Goal: Task Accomplishment & Management: Manage account settings

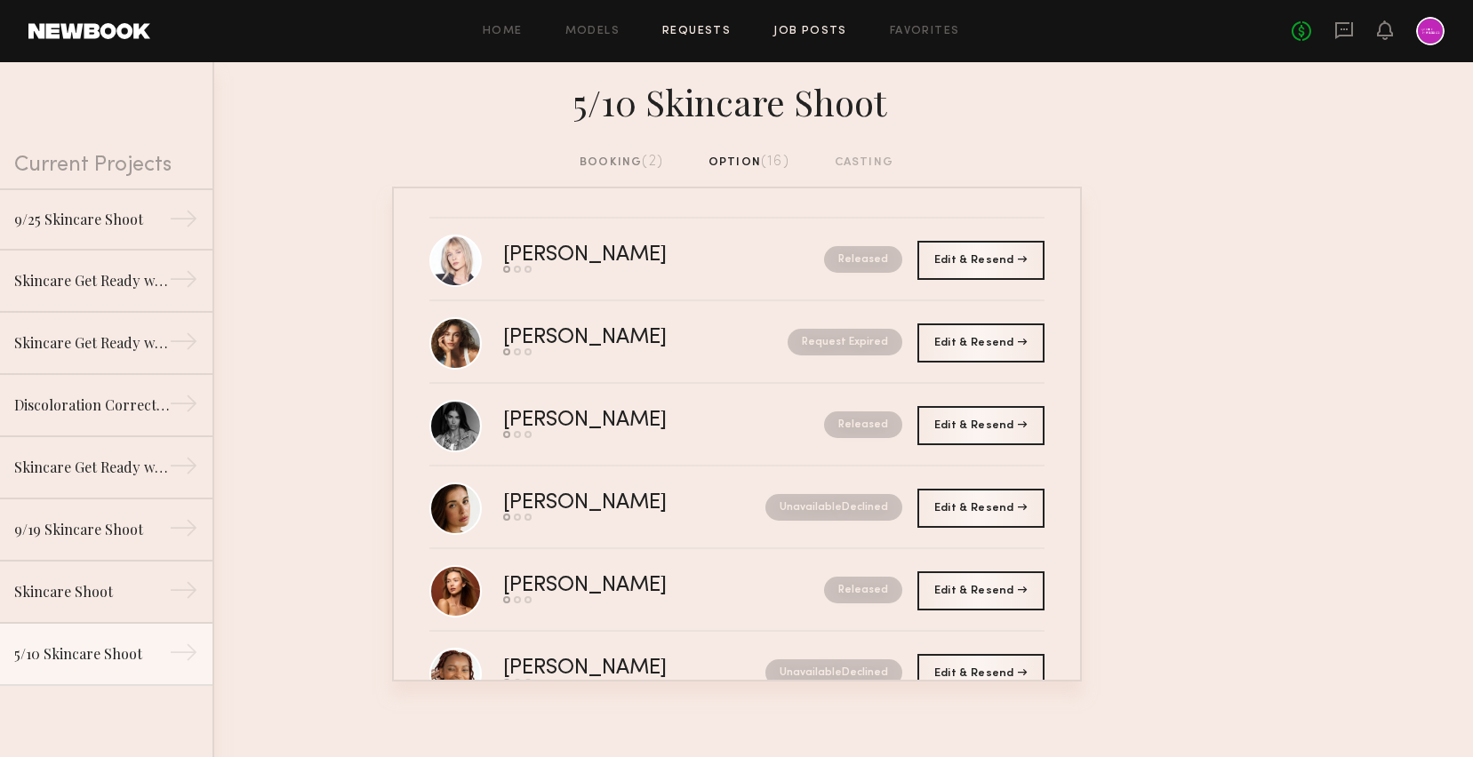
click at [811, 32] on link "Job Posts" at bounding box center [810, 32] width 74 height 12
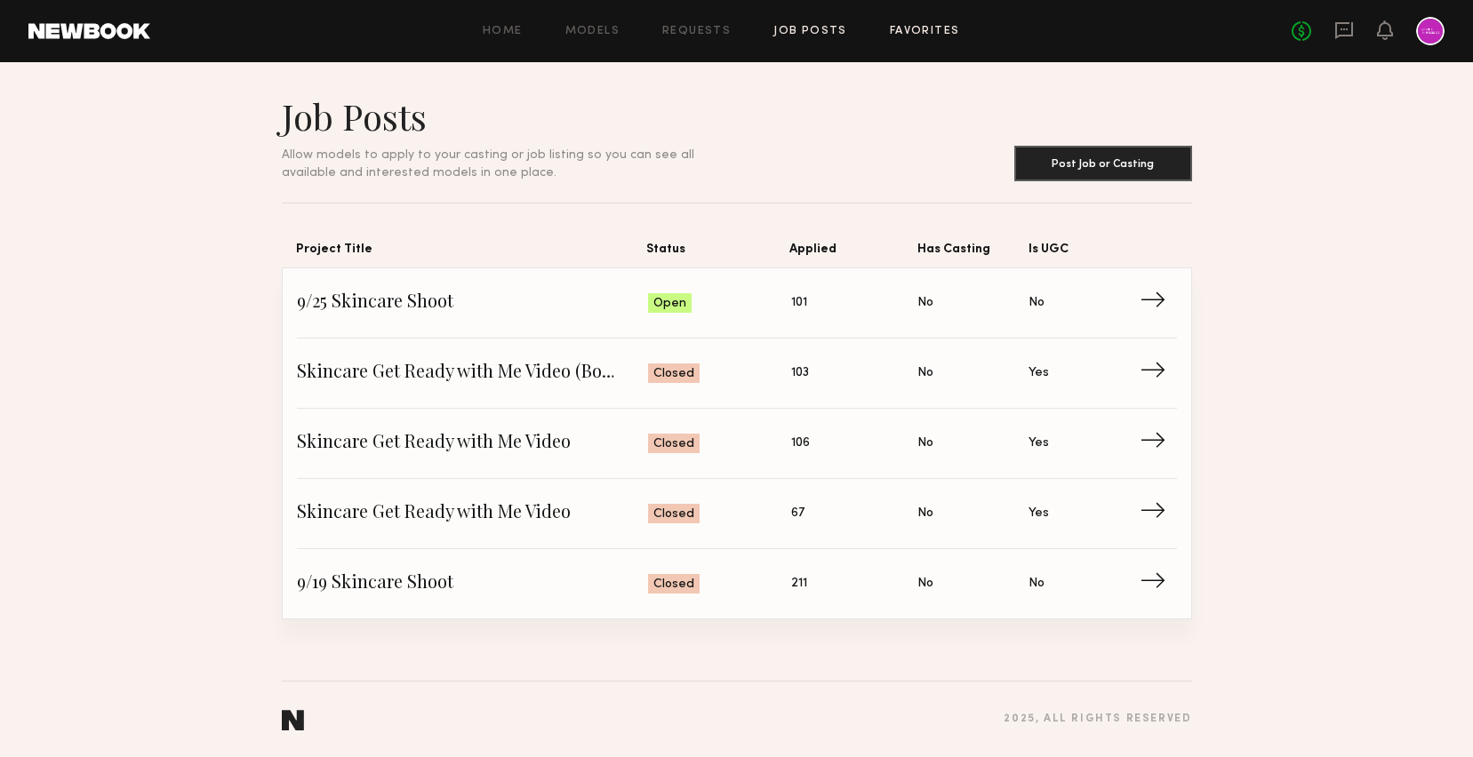
click at [918, 32] on link "Favorites" at bounding box center [925, 32] width 70 height 12
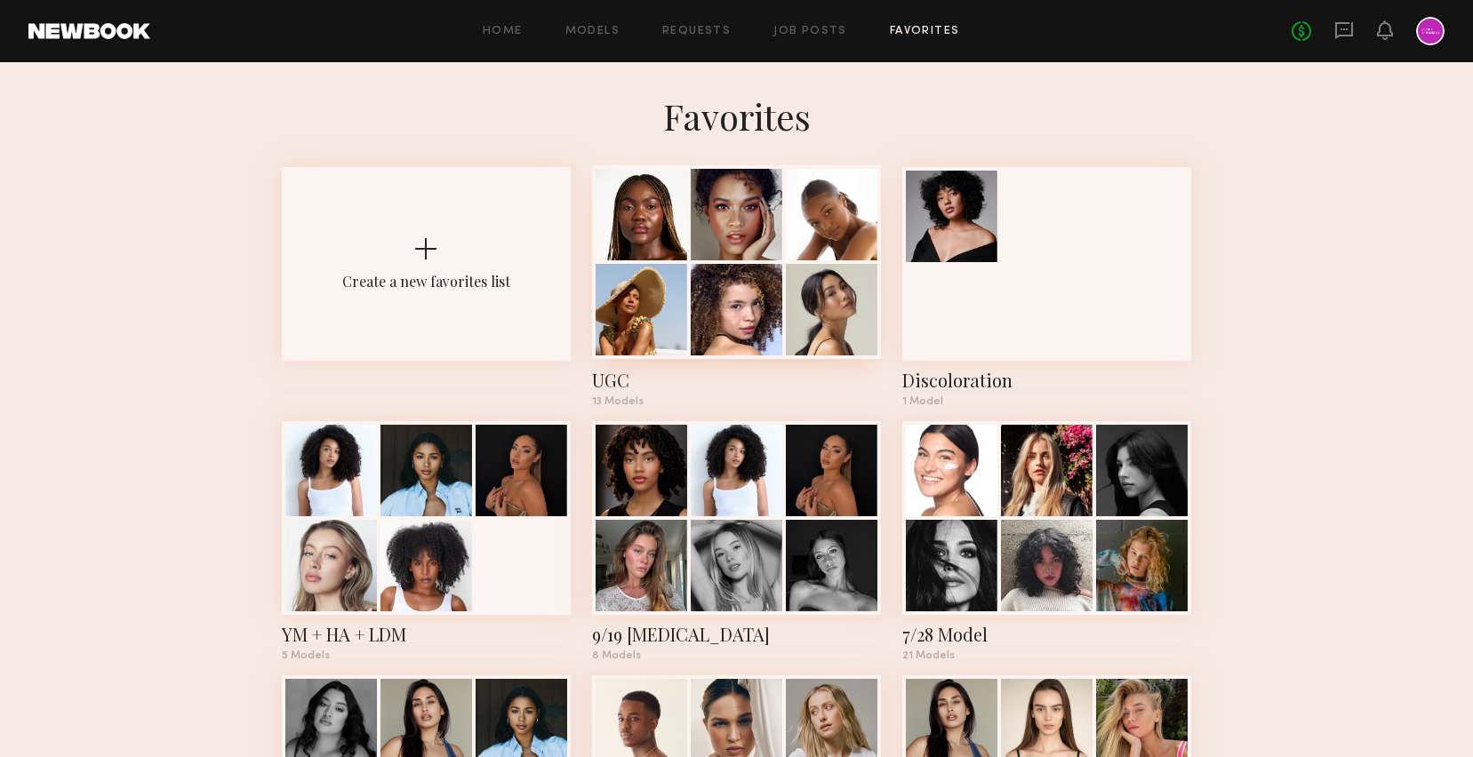
click at [684, 289] on div at bounding box center [641, 310] width 92 height 92
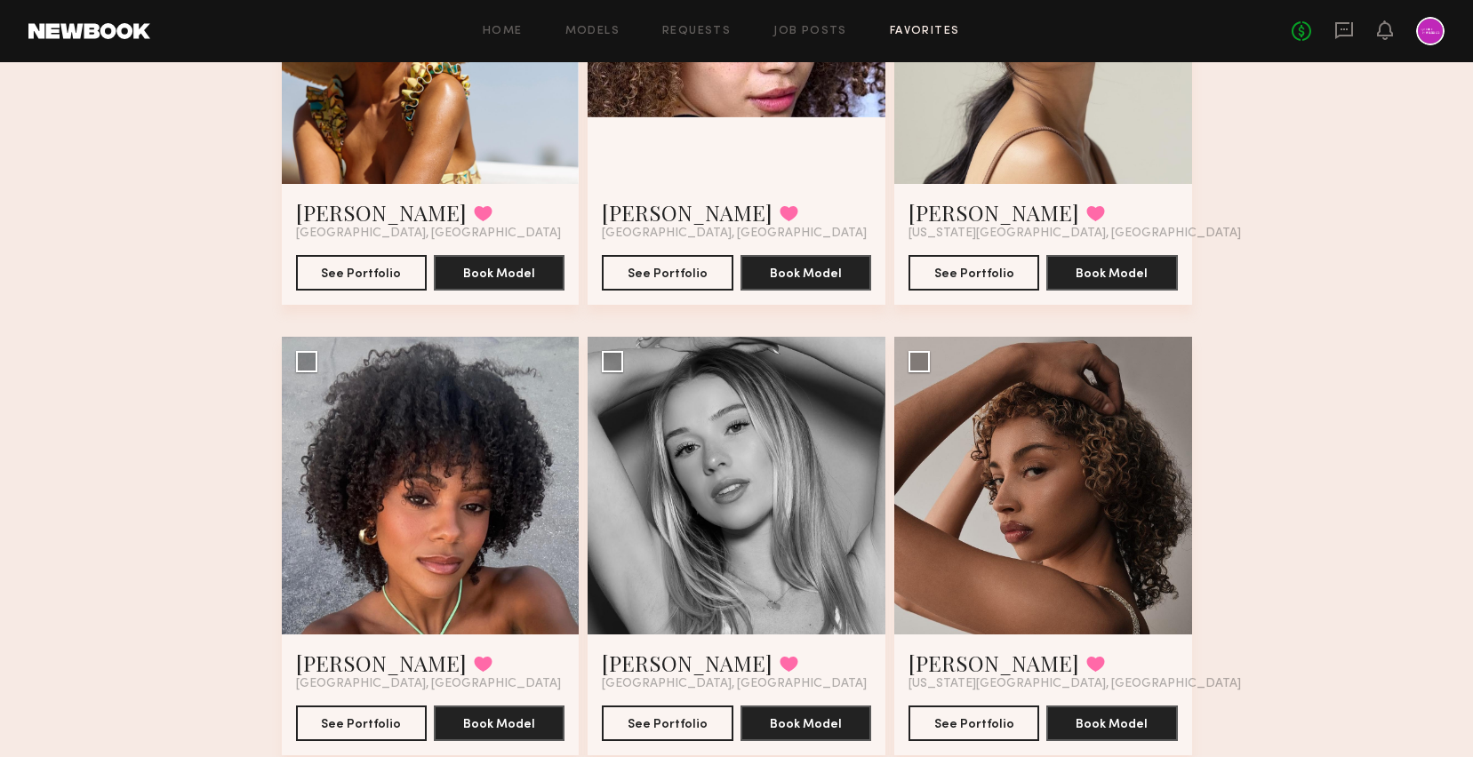
scroll to position [782, 0]
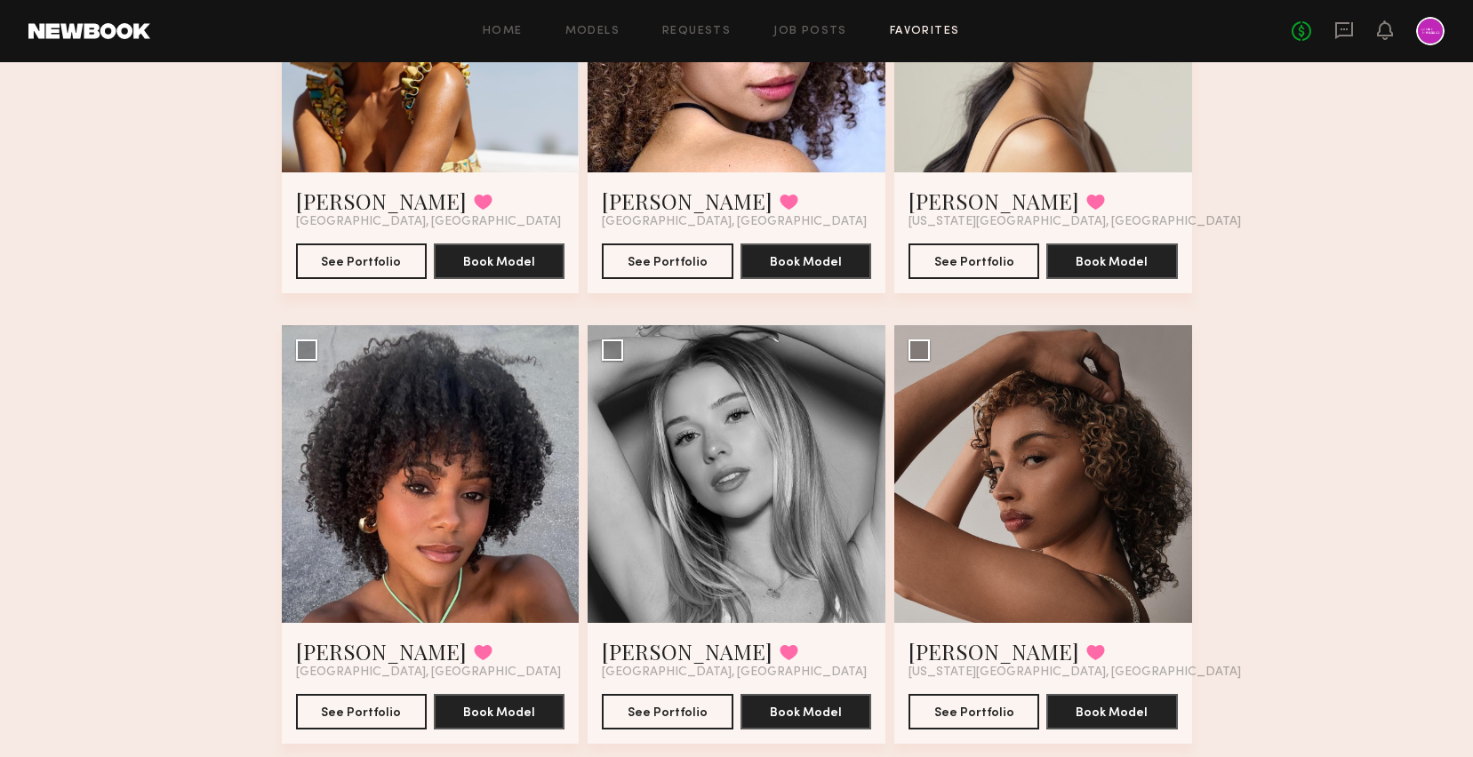
click at [239, 483] on div "Favorites UGC 13 Models Share Copy Shareable Link Edit Tamie L. Favorited Los A…" at bounding box center [736, 508] width 1473 height 2392
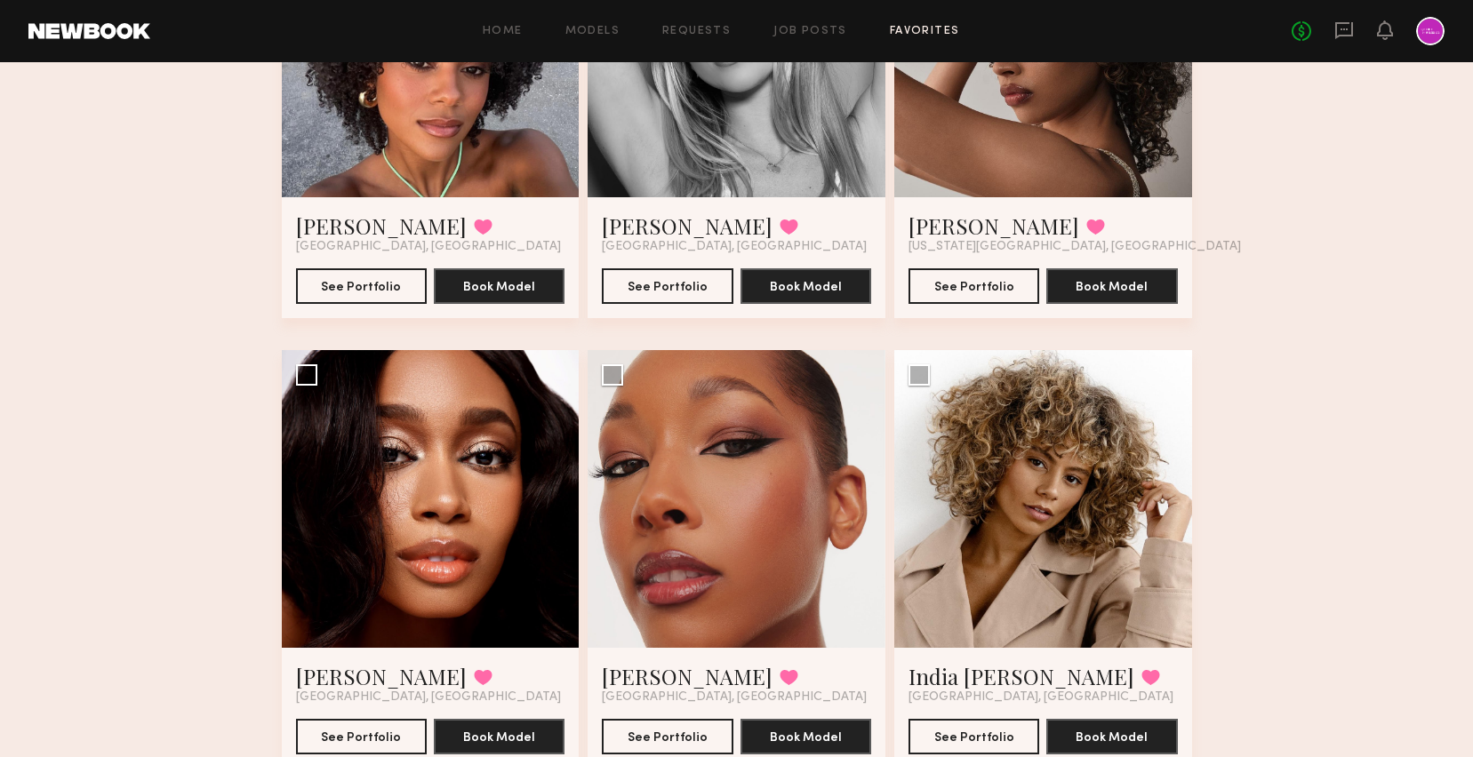
scroll to position [0, 0]
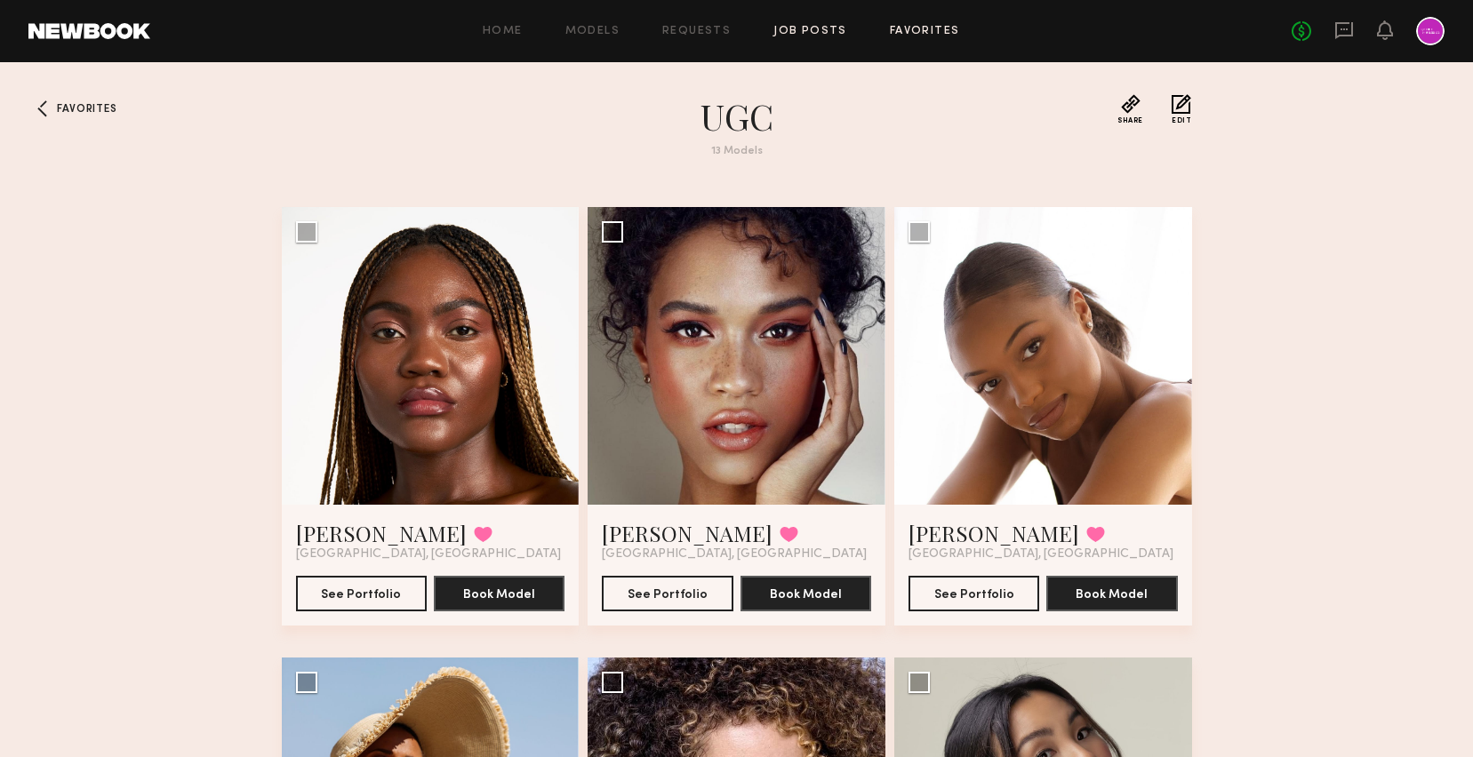
click at [804, 32] on link "Job Posts" at bounding box center [810, 32] width 74 height 12
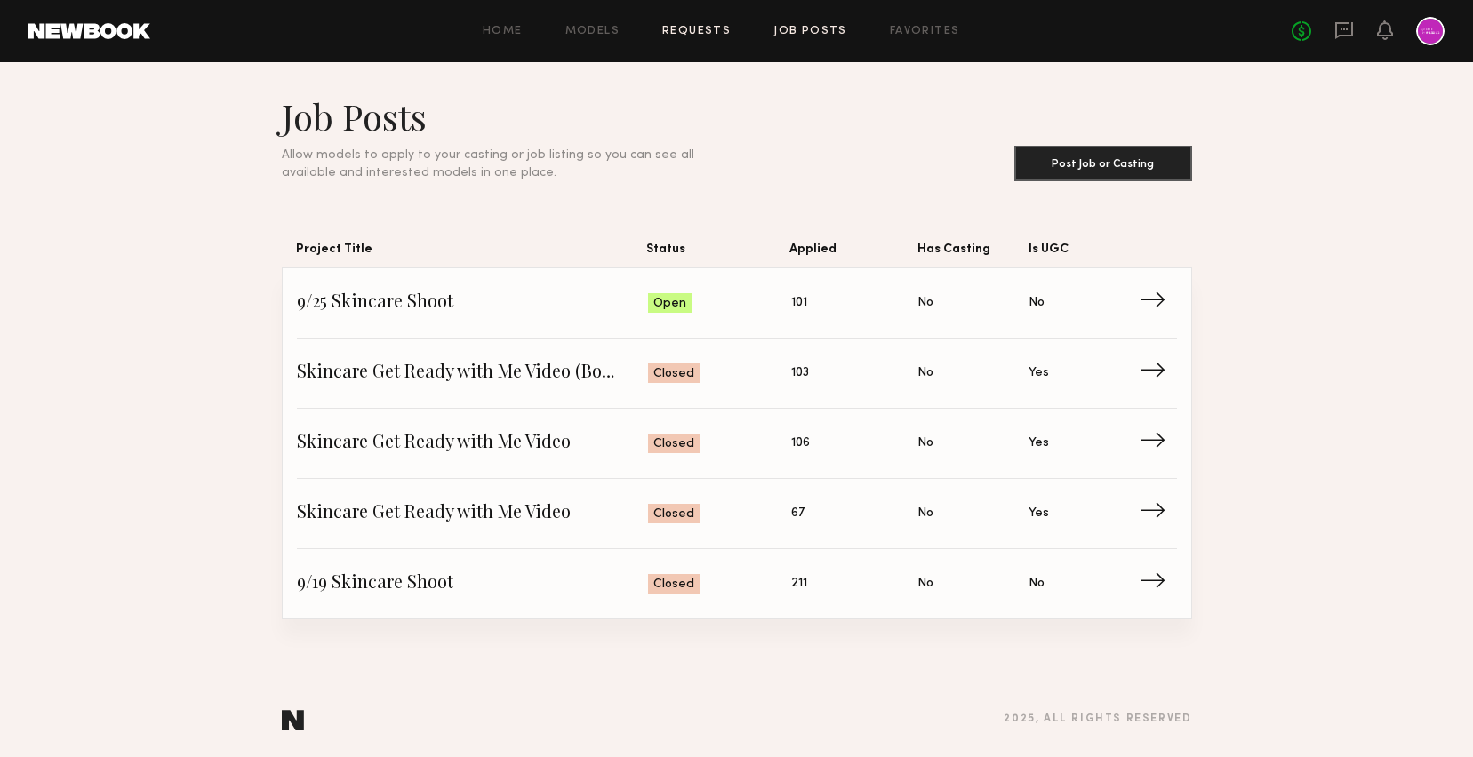
click at [681, 26] on link "Requests" at bounding box center [696, 32] width 68 height 12
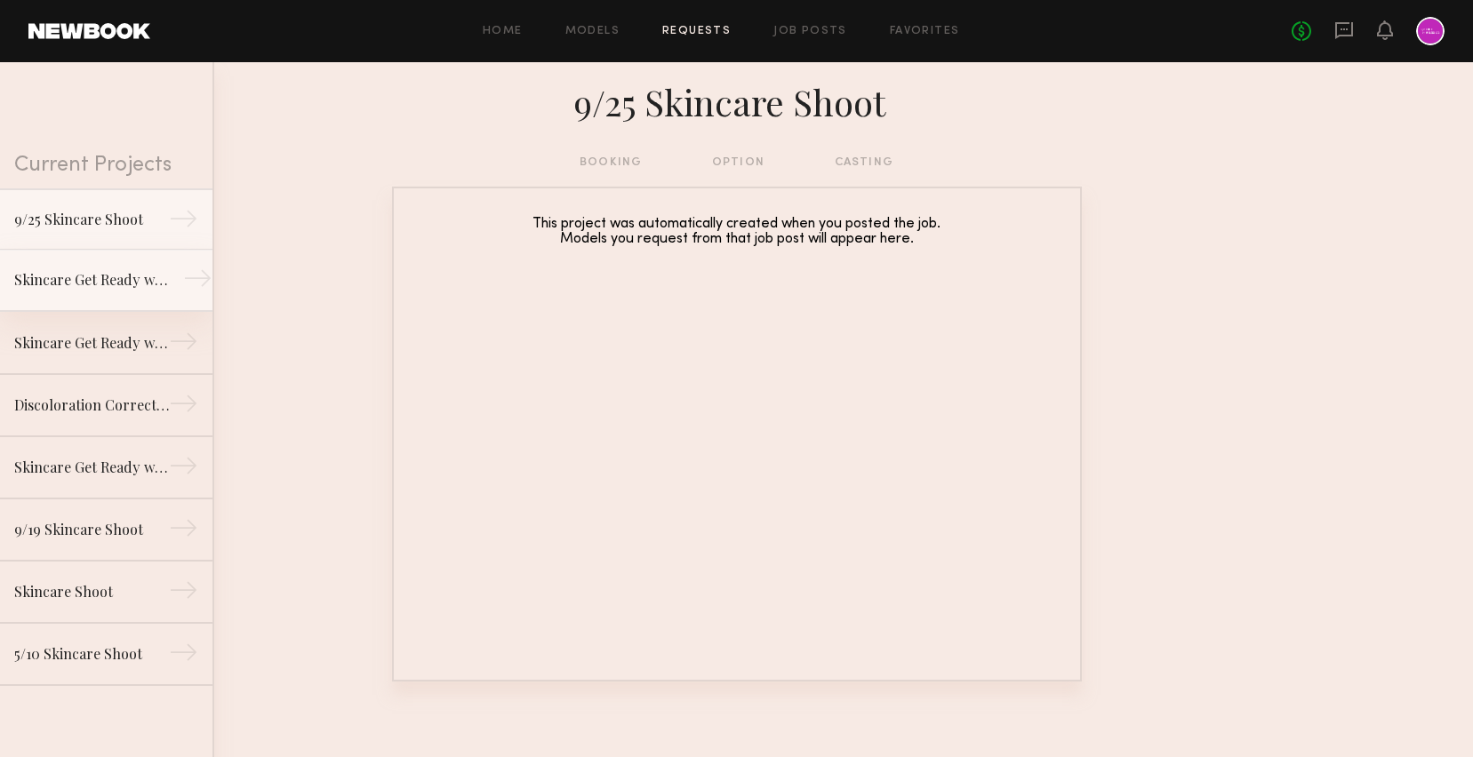
click at [87, 287] on div "Skincare Get Ready with Me Video (Body Treatment)" at bounding box center [91, 279] width 155 height 21
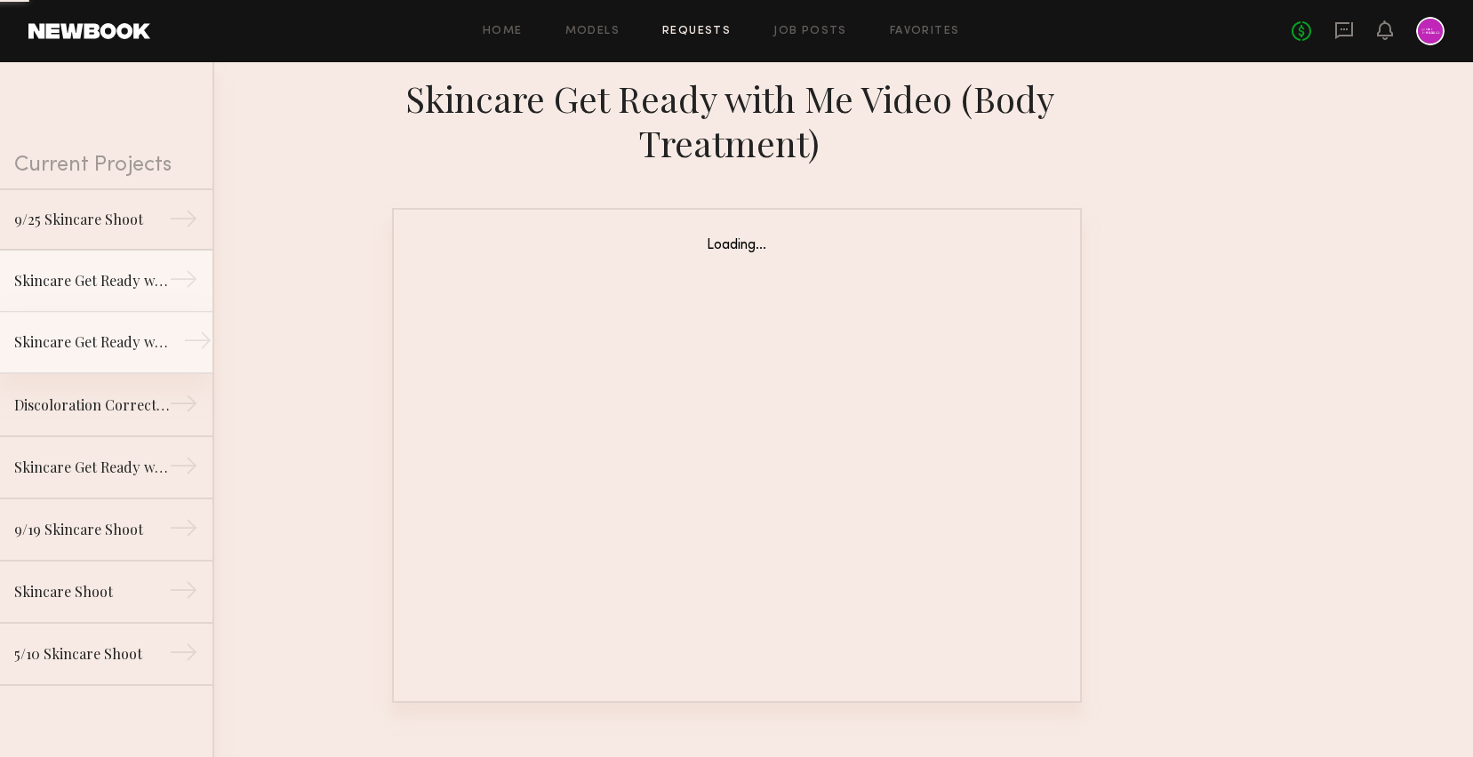
click at [103, 362] on link "Skincare Get Ready with Me Video (Eye Gel) →" at bounding box center [106, 343] width 212 height 62
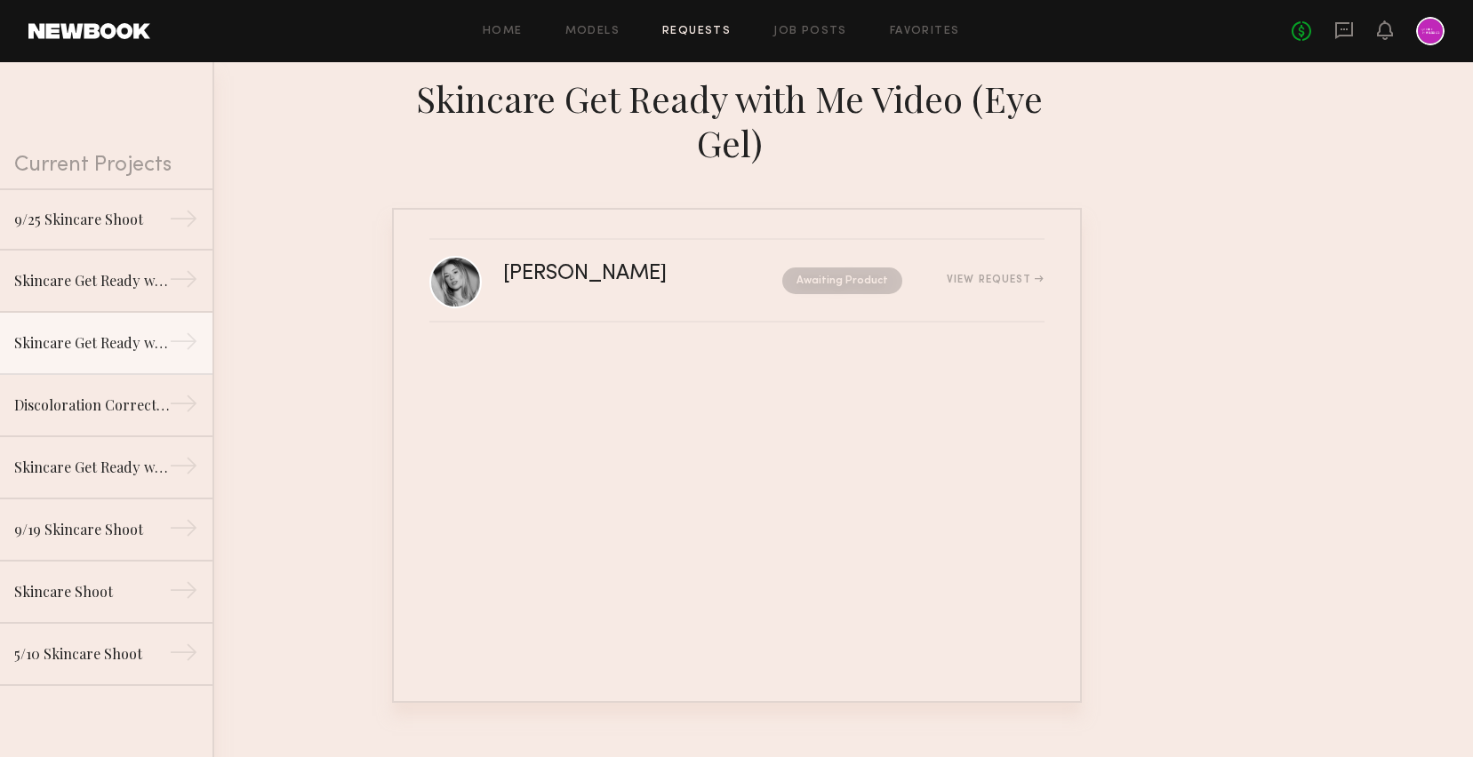
click at [767, 86] on div "Skincare Get Ready with Me Video (Eye Gel)" at bounding box center [737, 120] width 690 height 89
click at [795, 24] on div "Home Models Requests Job Posts Favorites Sign Out No fees up to $5,000" at bounding box center [797, 31] width 1294 height 28
click at [803, 44] on div "Home Models Requests Job Posts Favorites Sign Out No fees up to $5,000" at bounding box center [797, 31] width 1294 height 28
click at [796, 29] on link "Job Posts" at bounding box center [810, 32] width 74 height 12
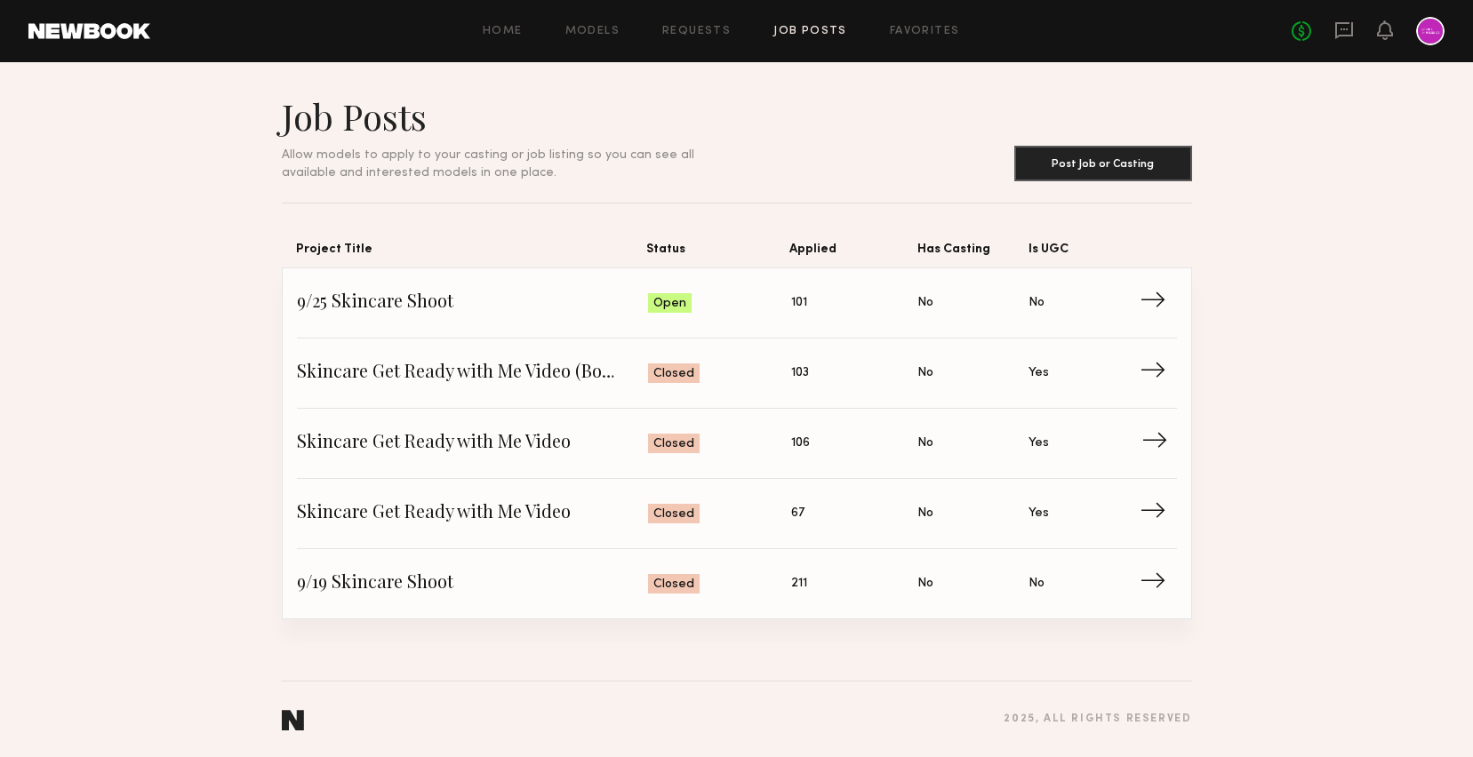
click at [420, 438] on span "Skincare Get Ready with Me Video" at bounding box center [473, 443] width 352 height 27
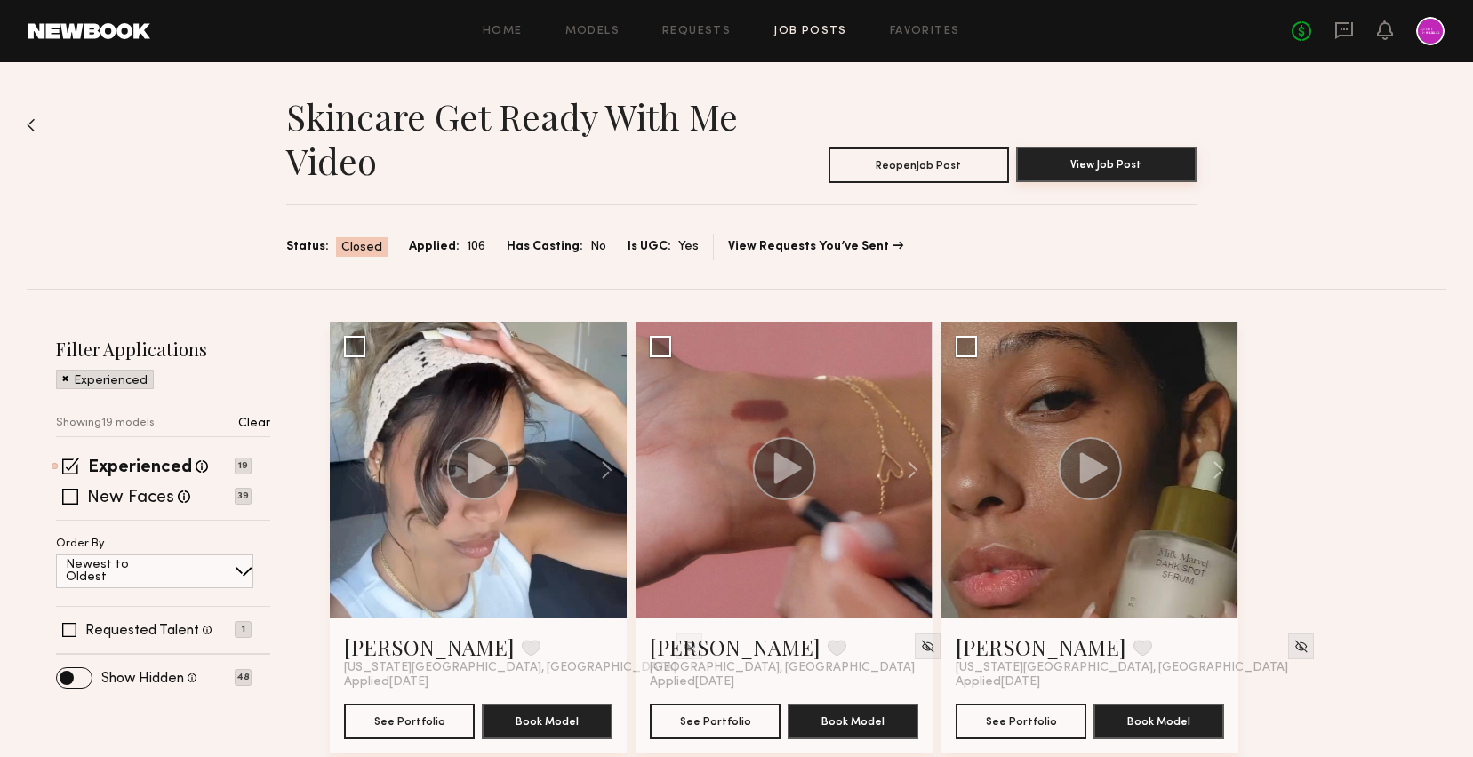
click at [1122, 165] on button "View Job Post" at bounding box center [1106, 165] width 180 height 36
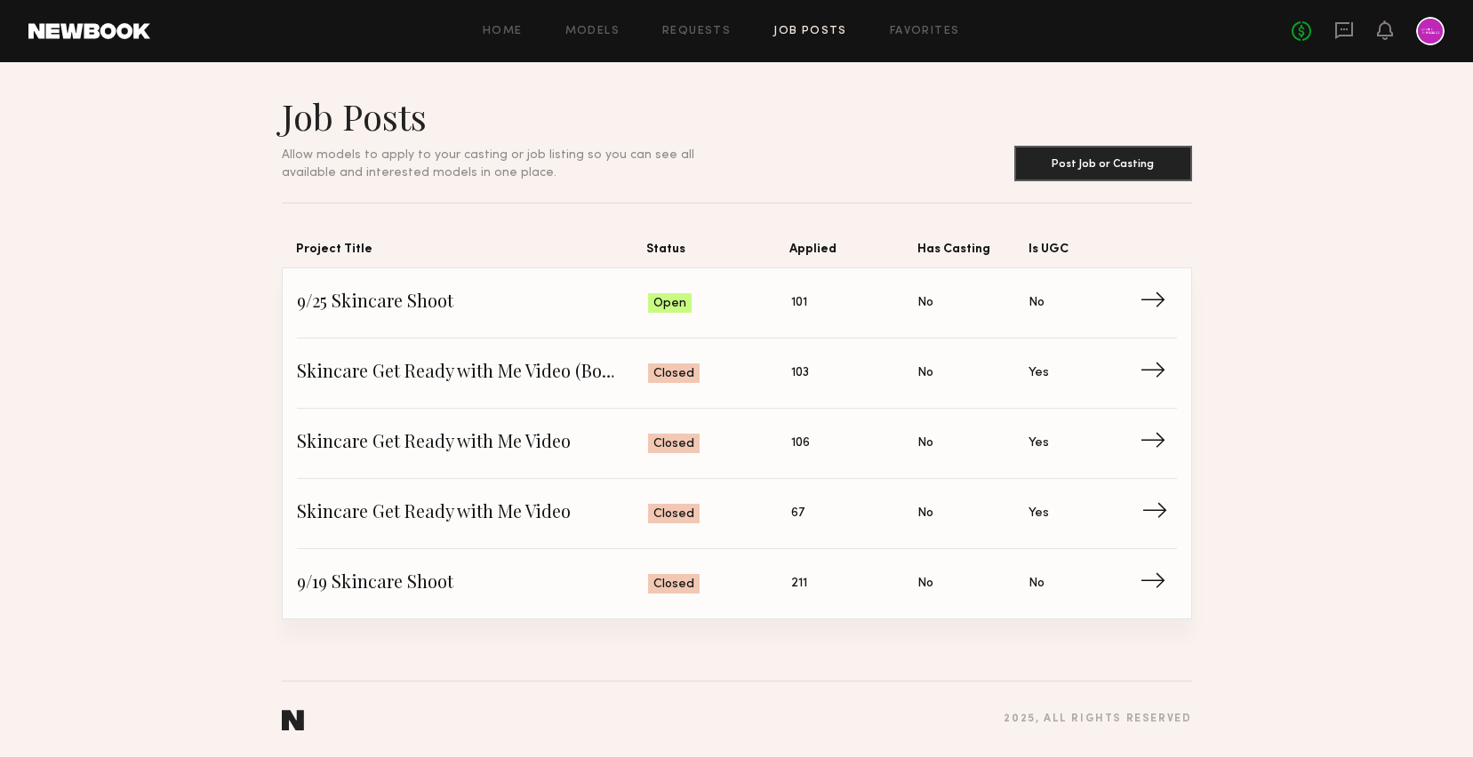
click at [469, 499] on link "Skincare Get Ready with Me Video Status: Closed Applied: 67 Has Casting: No Is …" at bounding box center [737, 514] width 880 height 70
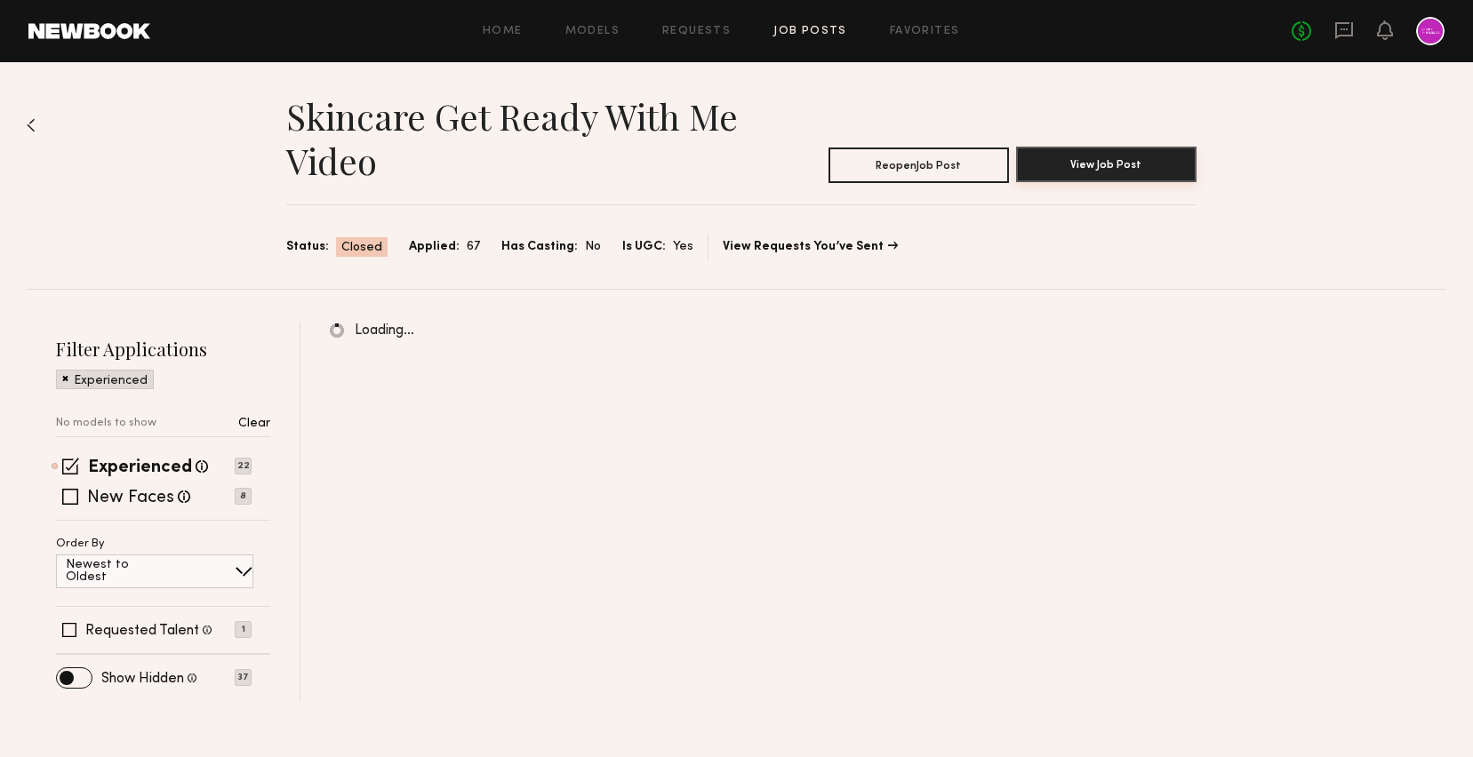
click at [1126, 166] on button "View Job Post" at bounding box center [1106, 165] width 180 height 36
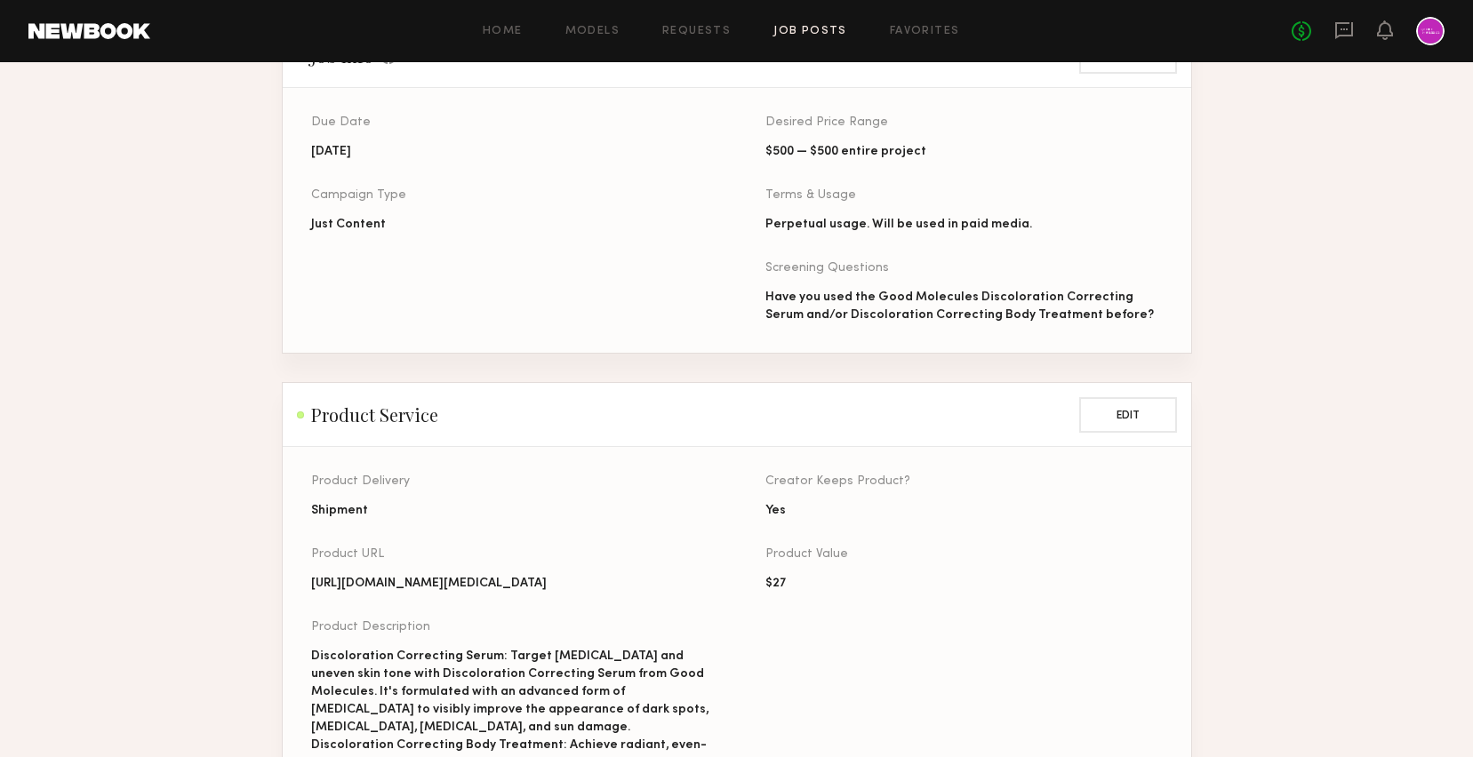
scroll to position [533, 0]
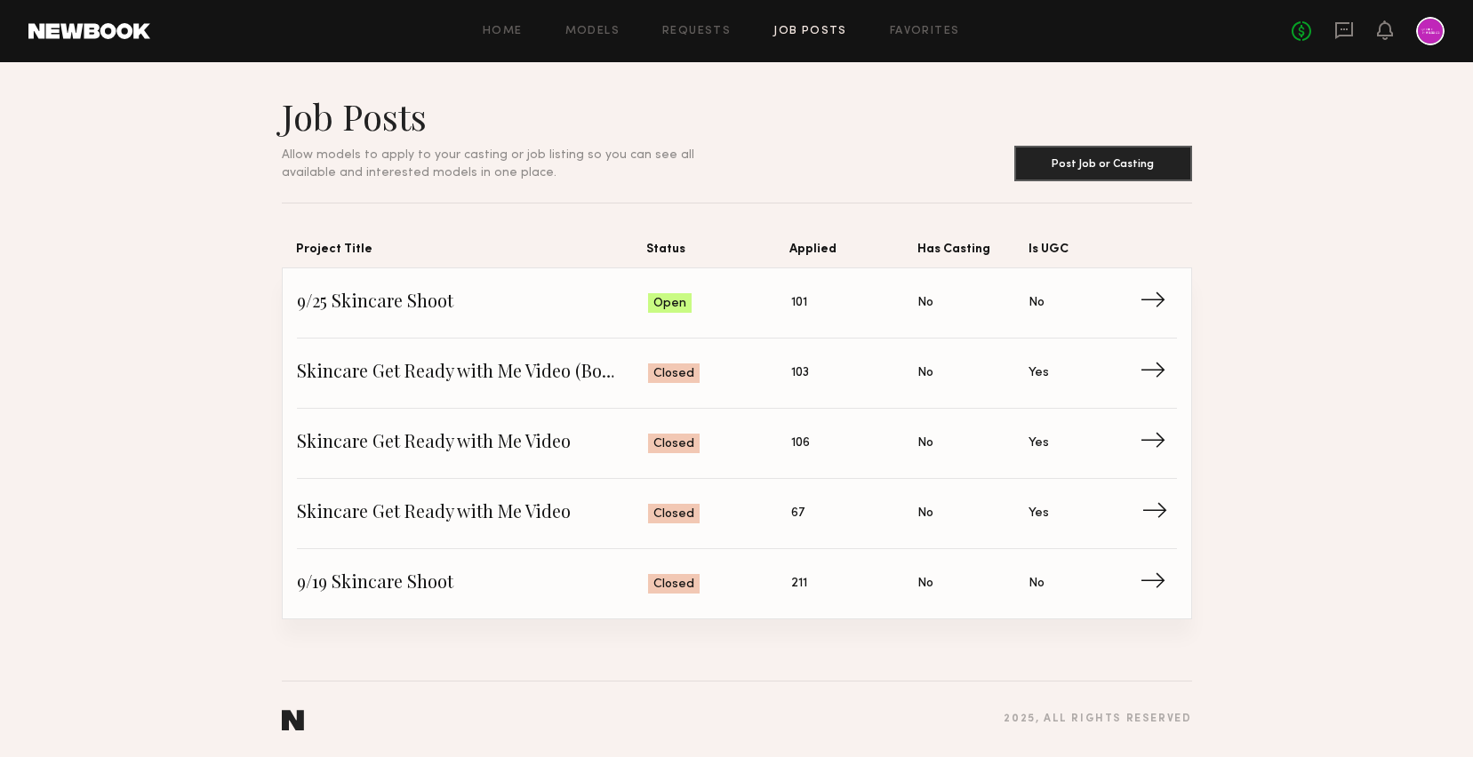
click at [489, 507] on span "Skincare Get Ready with Me Video" at bounding box center [473, 513] width 352 height 27
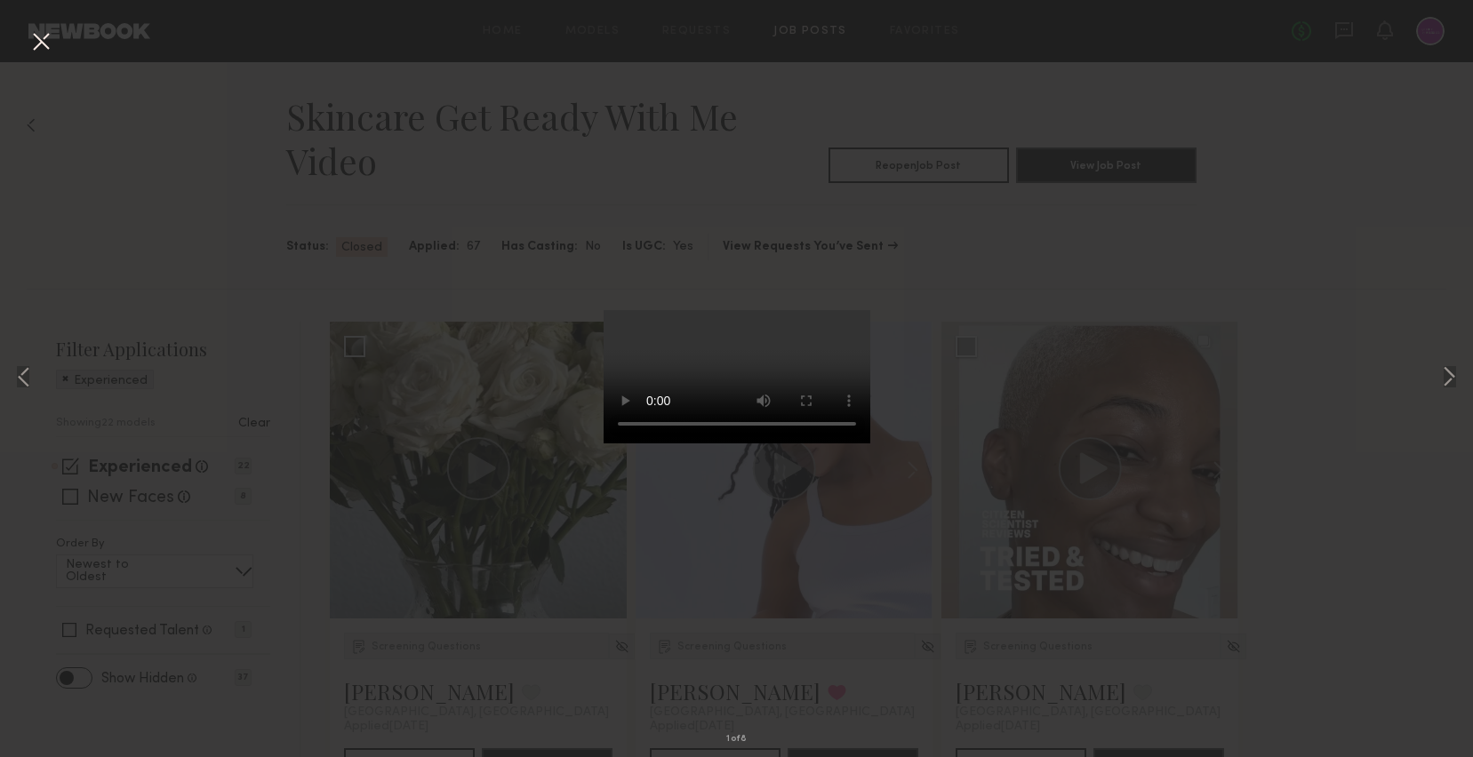
click at [365, 321] on div "1 of 8" at bounding box center [736, 378] width 1473 height 757
click at [244, 148] on div "1 of 8" at bounding box center [736, 378] width 1473 height 757
click at [36, 35] on button at bounding box center [41, 43] width 28 height 32
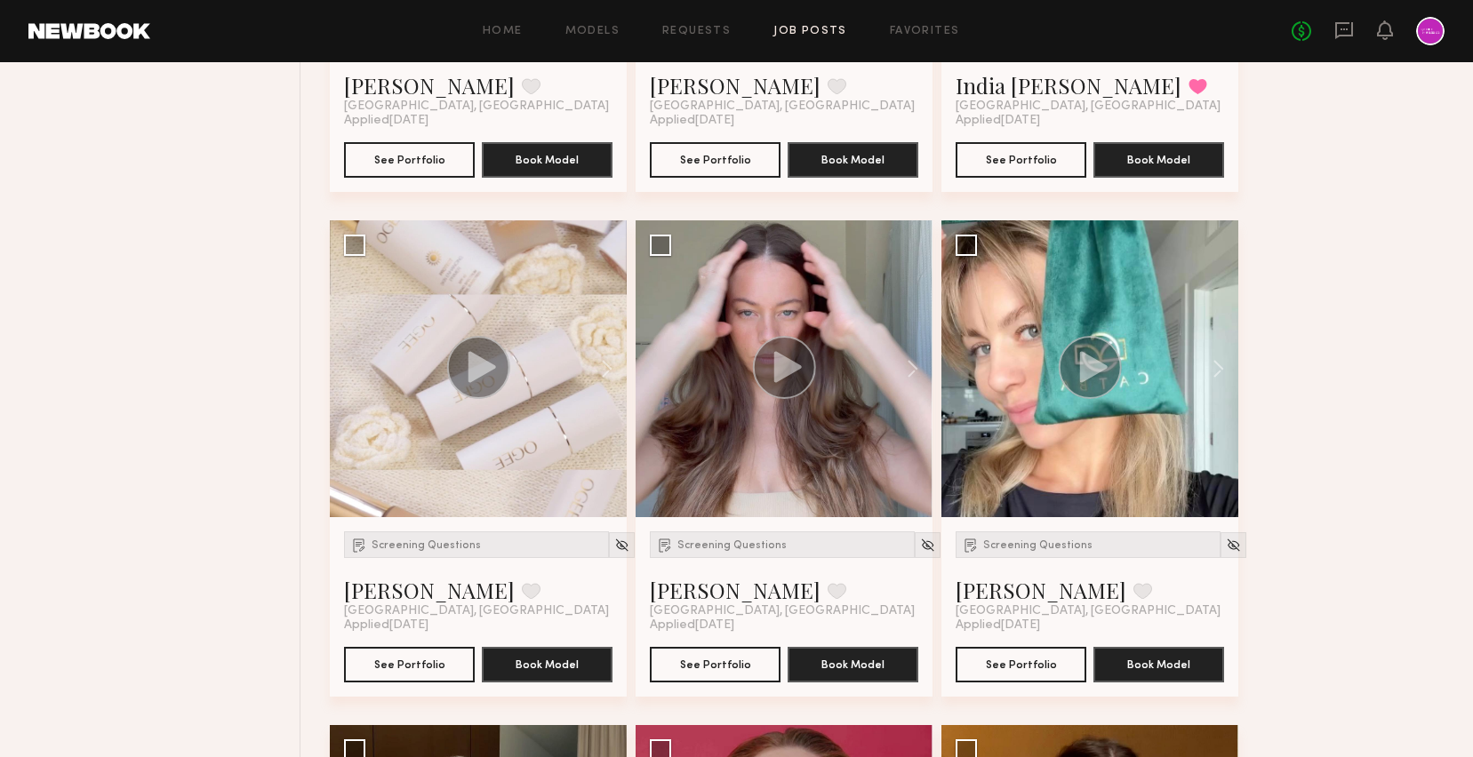
scroll to position [1258, 0]
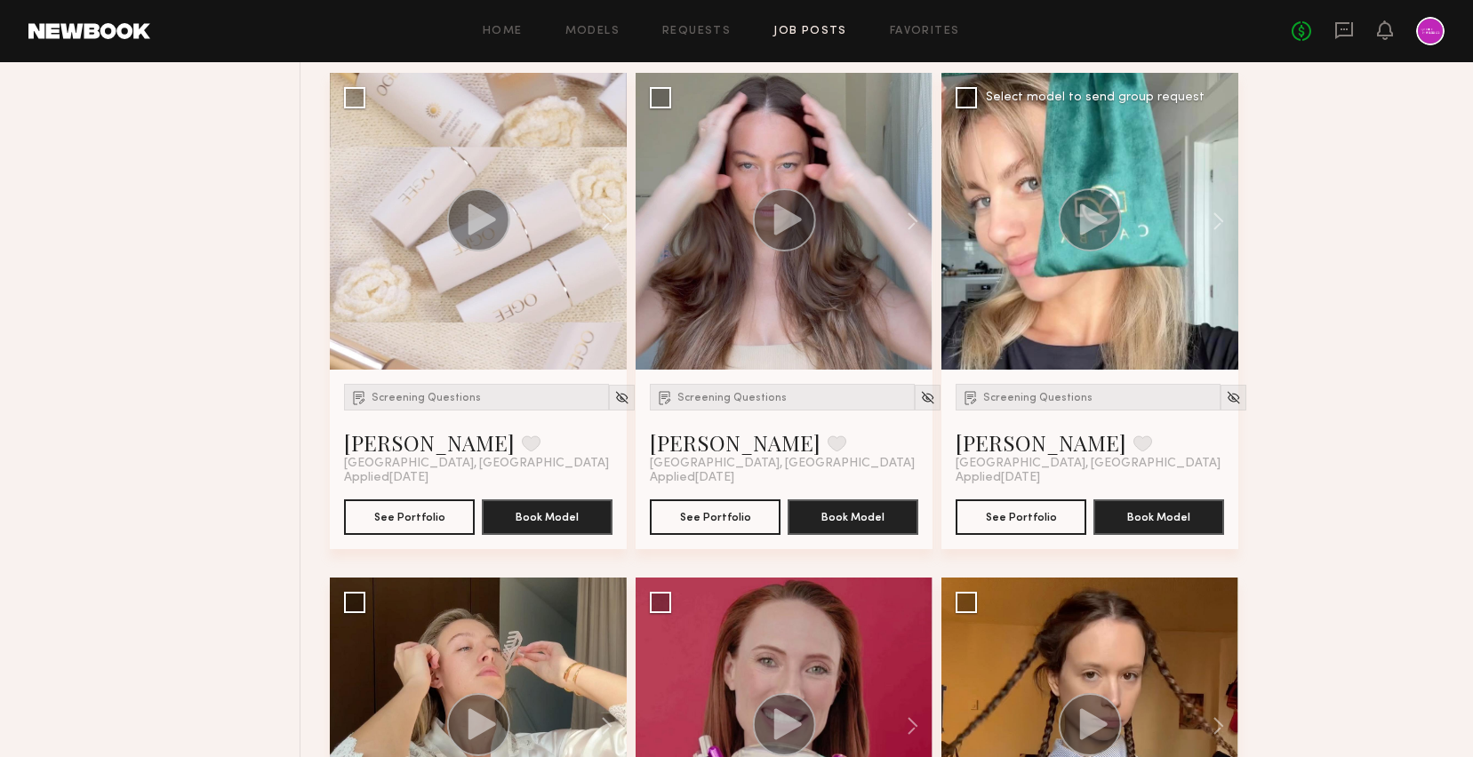
click at [1078, 228] on circle at bounding box center [1089, 219] width 63 height 63
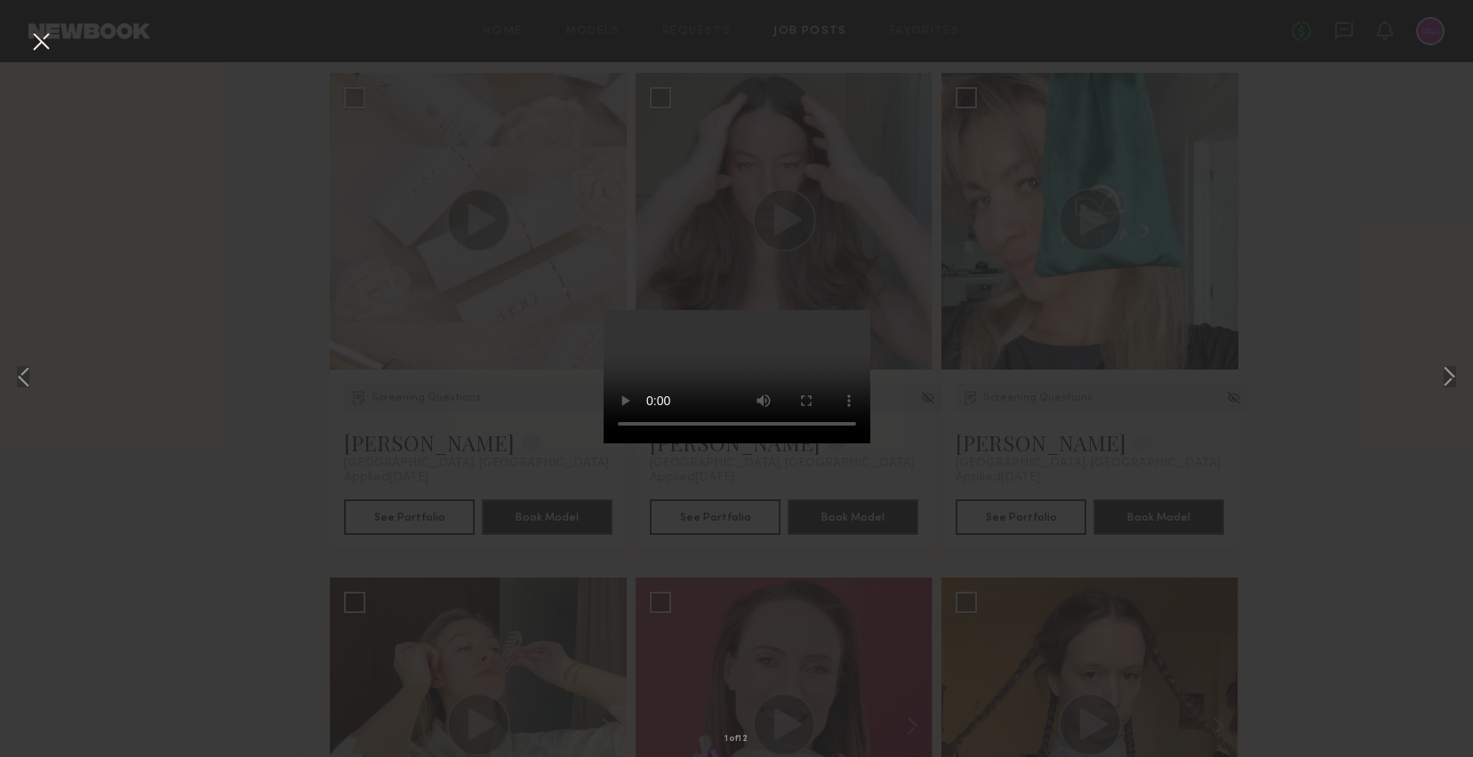
click at [1041, 395] on div "1 of 12" at bounding box center [736, 378] width 1473 height 757
click at [1030, 239] on div "1 of 12" at bounding box center [736, 378] width 1473 height 757
click at [35, 42] on button at bounding box center [41, 43] width 28 height 32
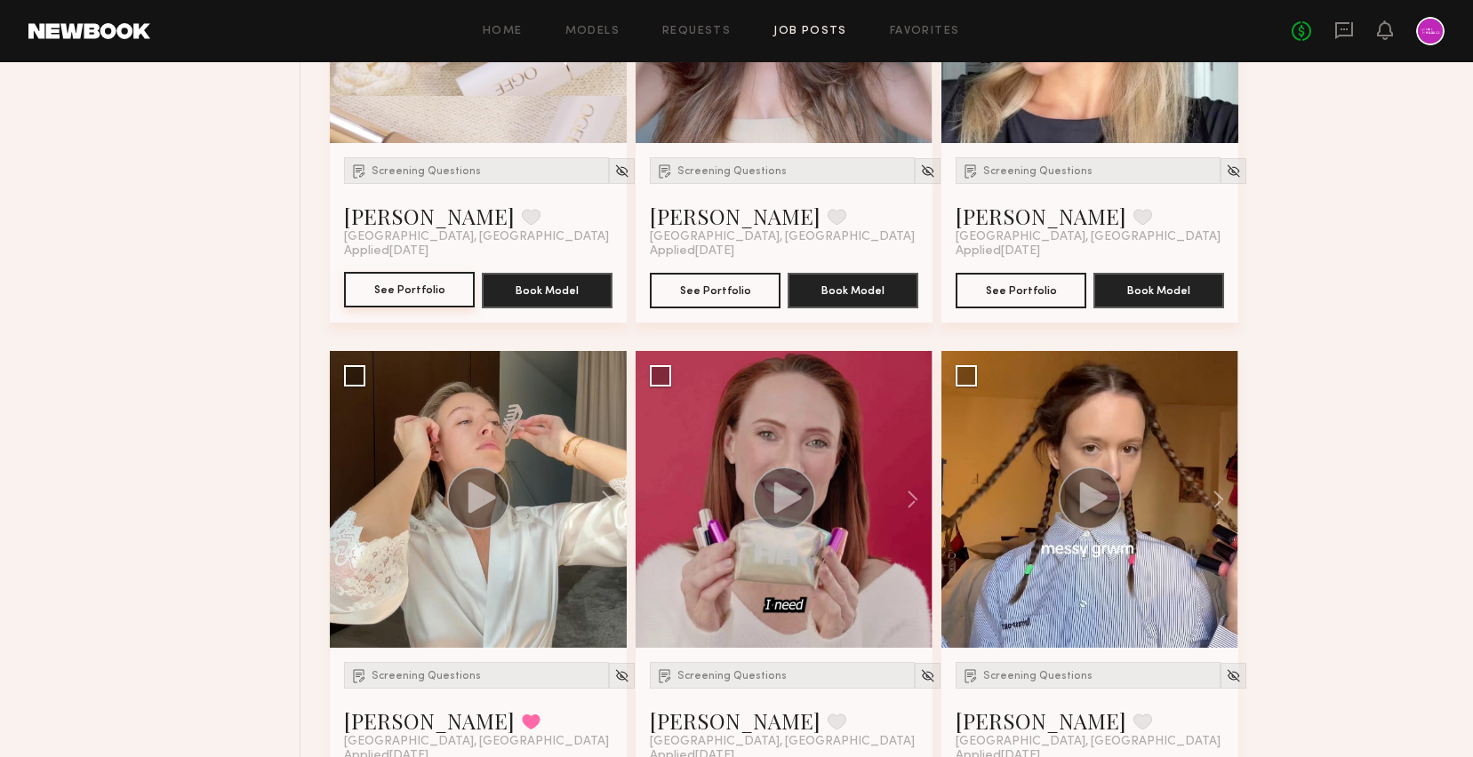
scroll to position [1747, 0]
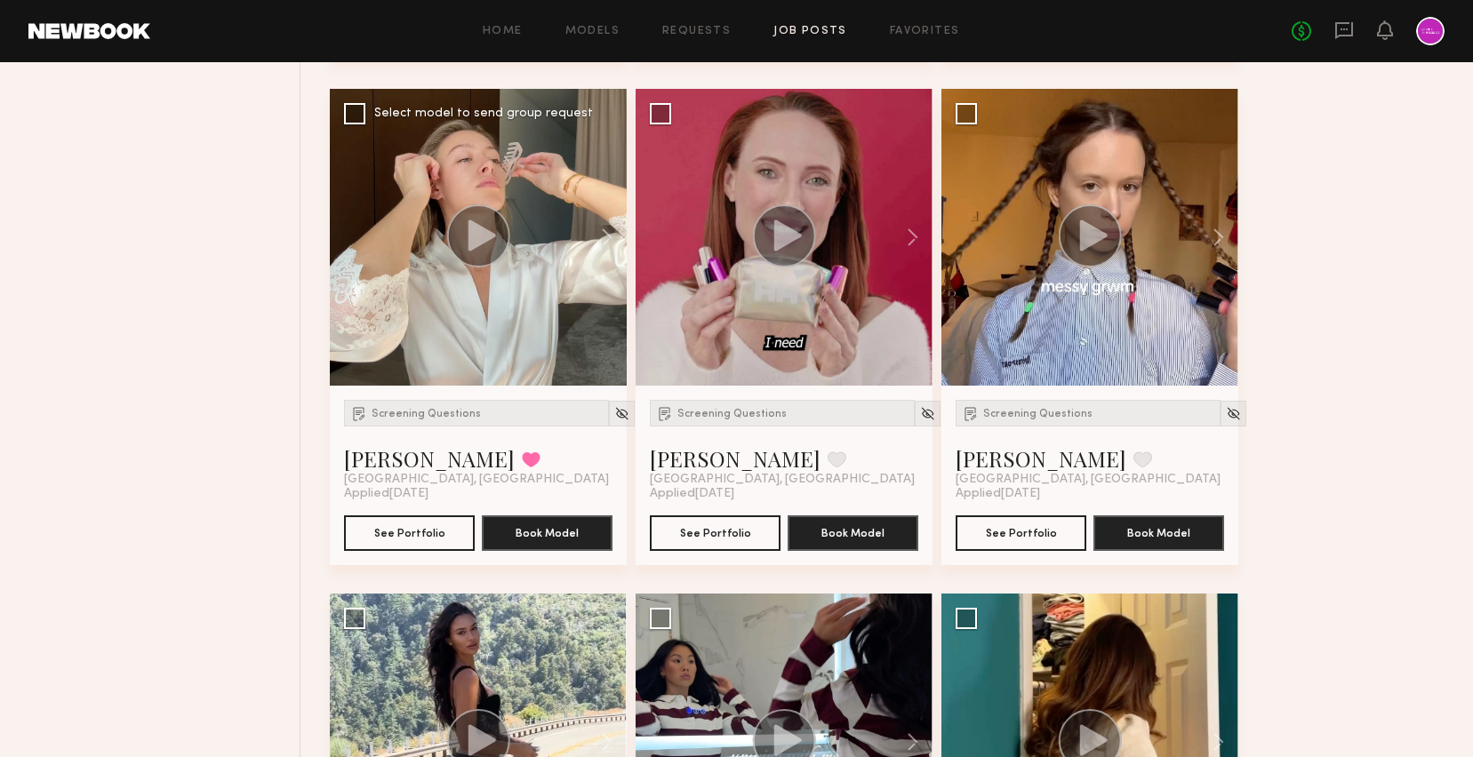
click at [450, 233] on circle at bounding box center [478, 235] width 63 height 63
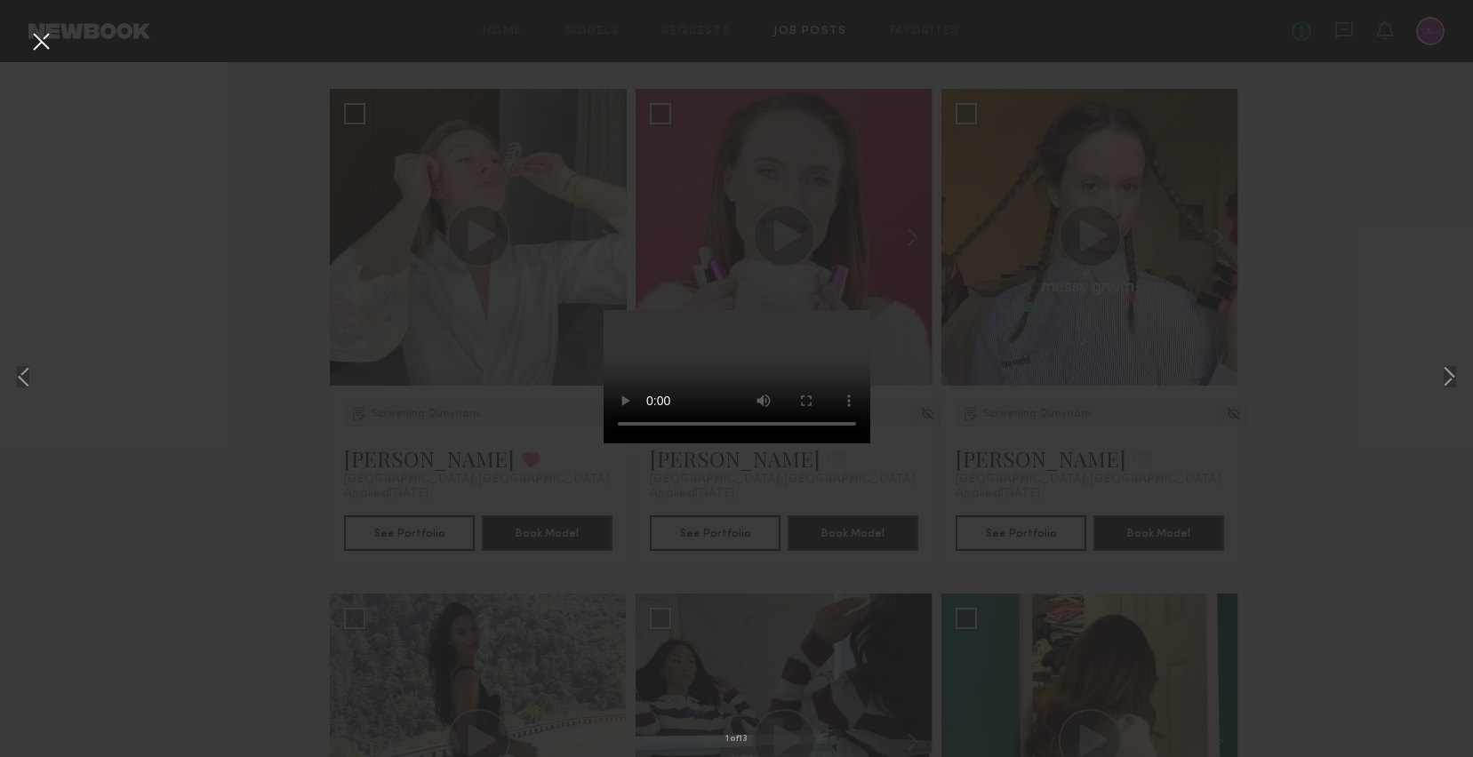
click at [43, 43] on button at bounding box center [41, 43] width 28 height 32
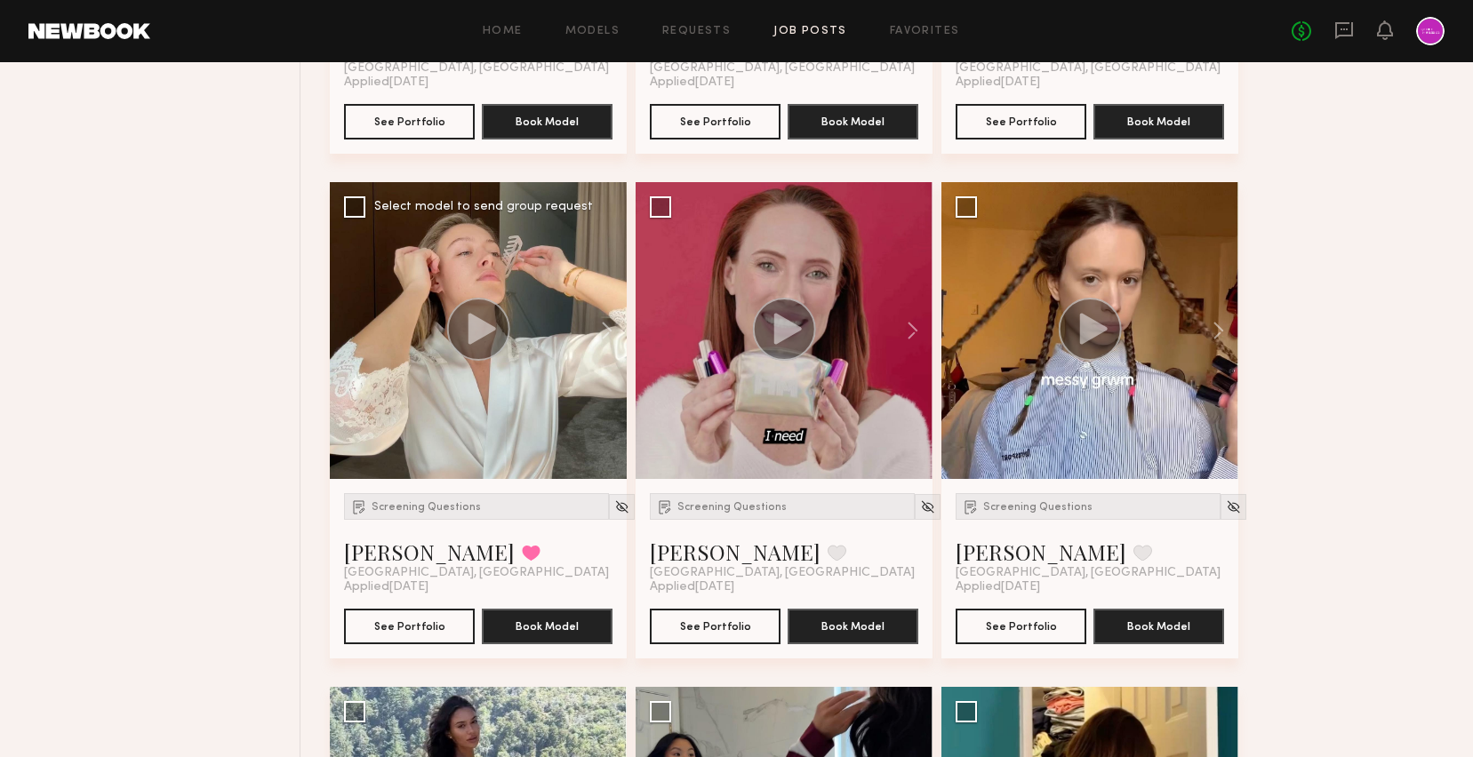
scroll to position [1655, 0]
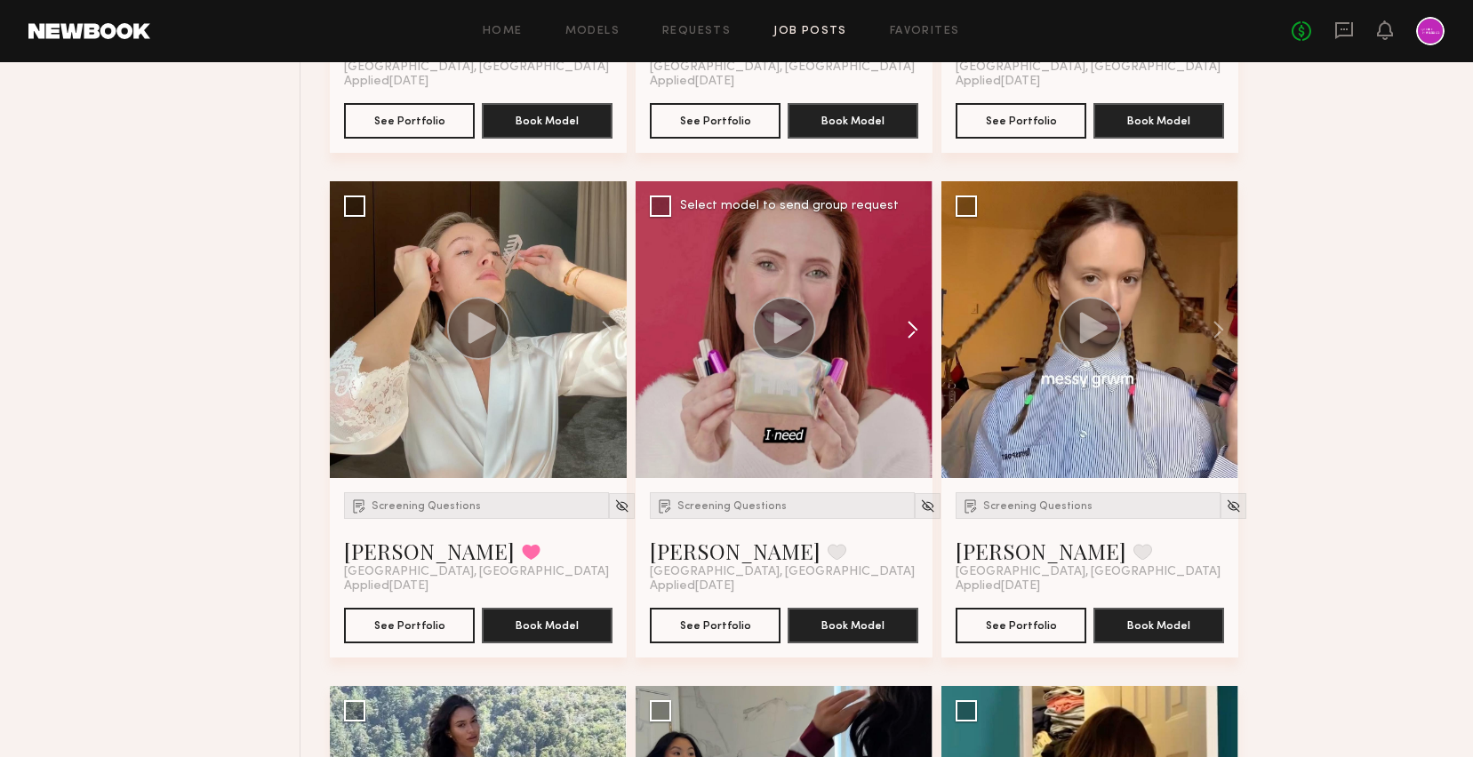
click at [916, 327] on button at bounding box center [903, 329] width 57 height 297
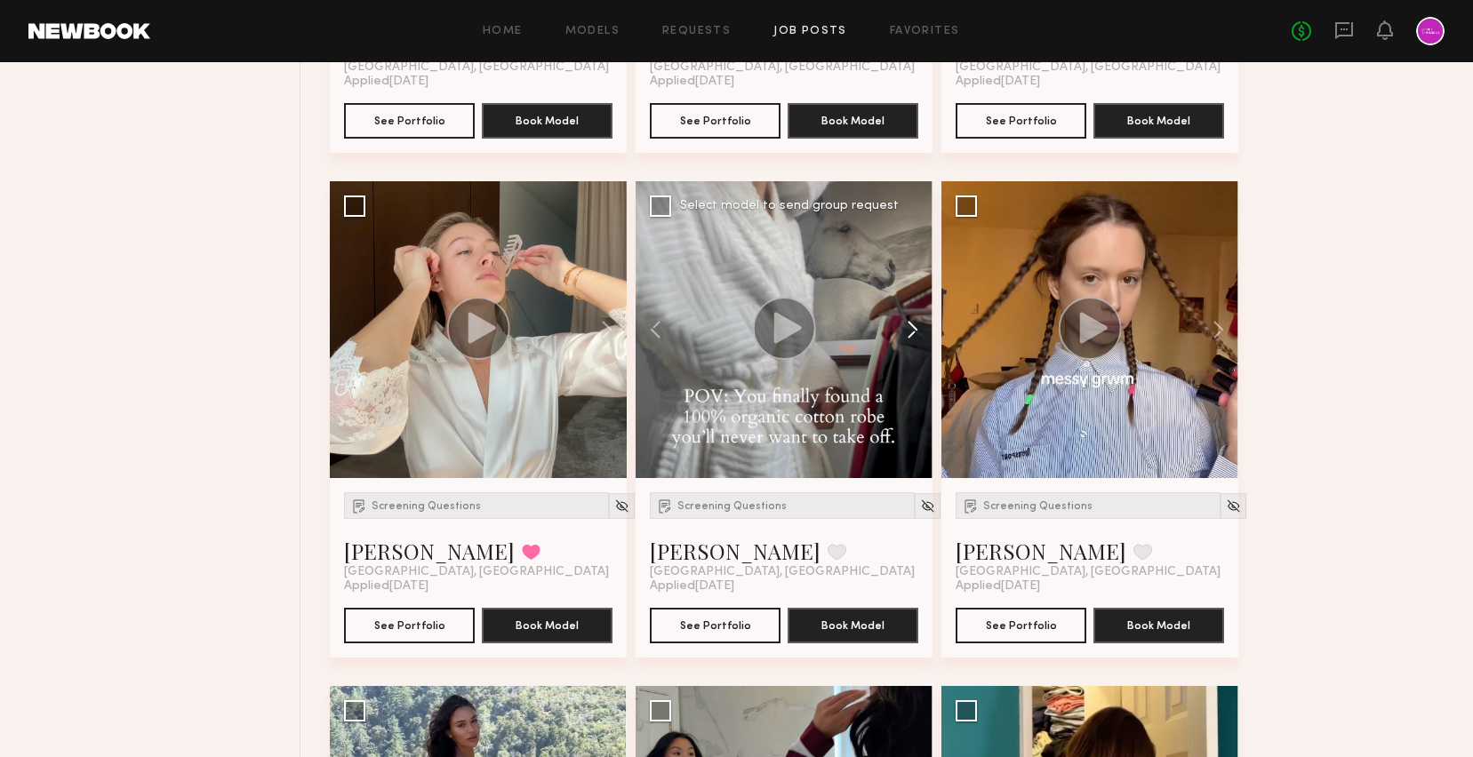
click at [916, 327] on button at bounding box center [903, 329] width 57 height 297
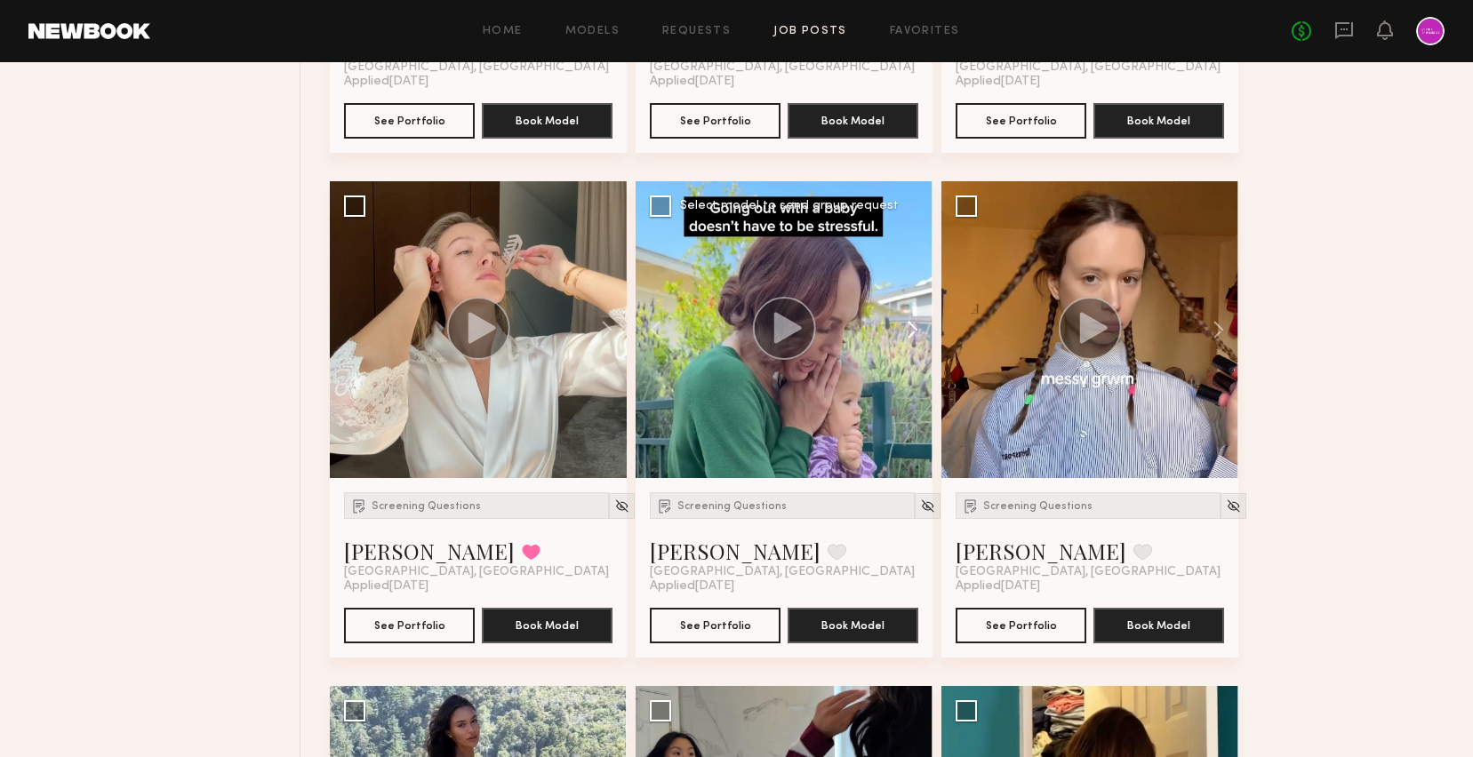
click at [917, 328] on button at bounding box center [903, 329] width 57 height 297
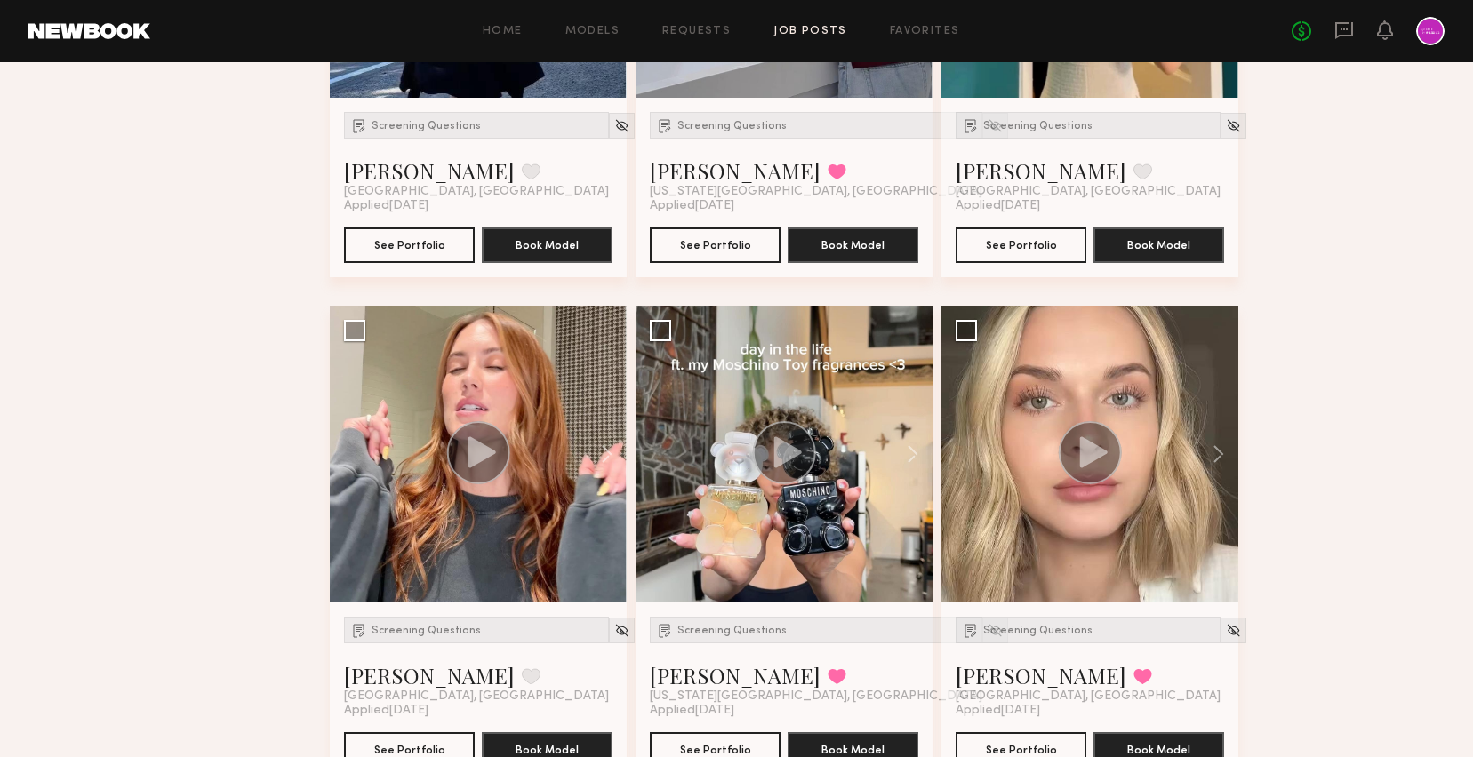
scroll to position [2534, 0]
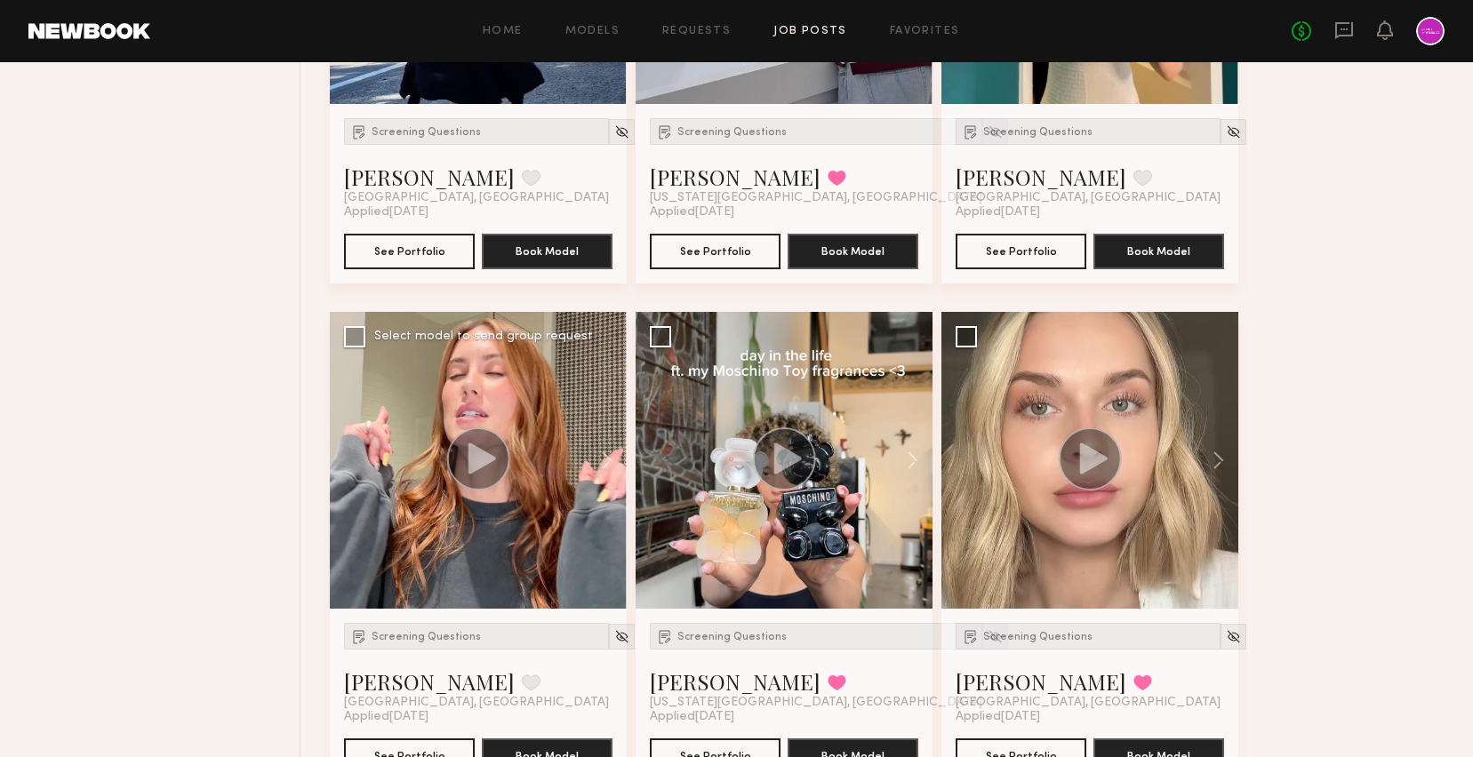
click at [483, 453] on icon at bounding box center [482, 458] width 28 height 31
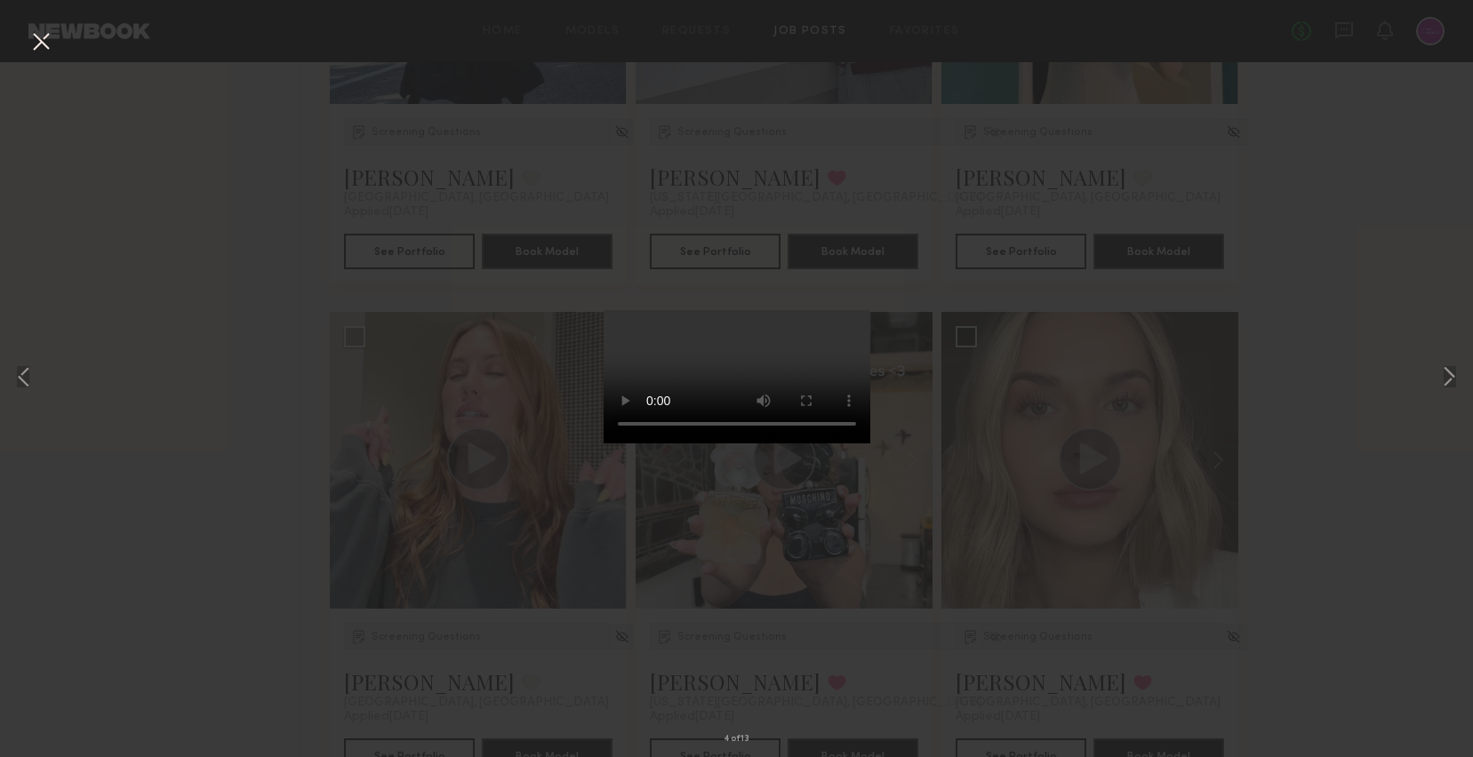
click at [1029, 469] on div "4 of 13" at bounding box center [736, 378] width 1473 height 757
click at [38, 40] on button at bounding box center [41, 43] width 28 height 32
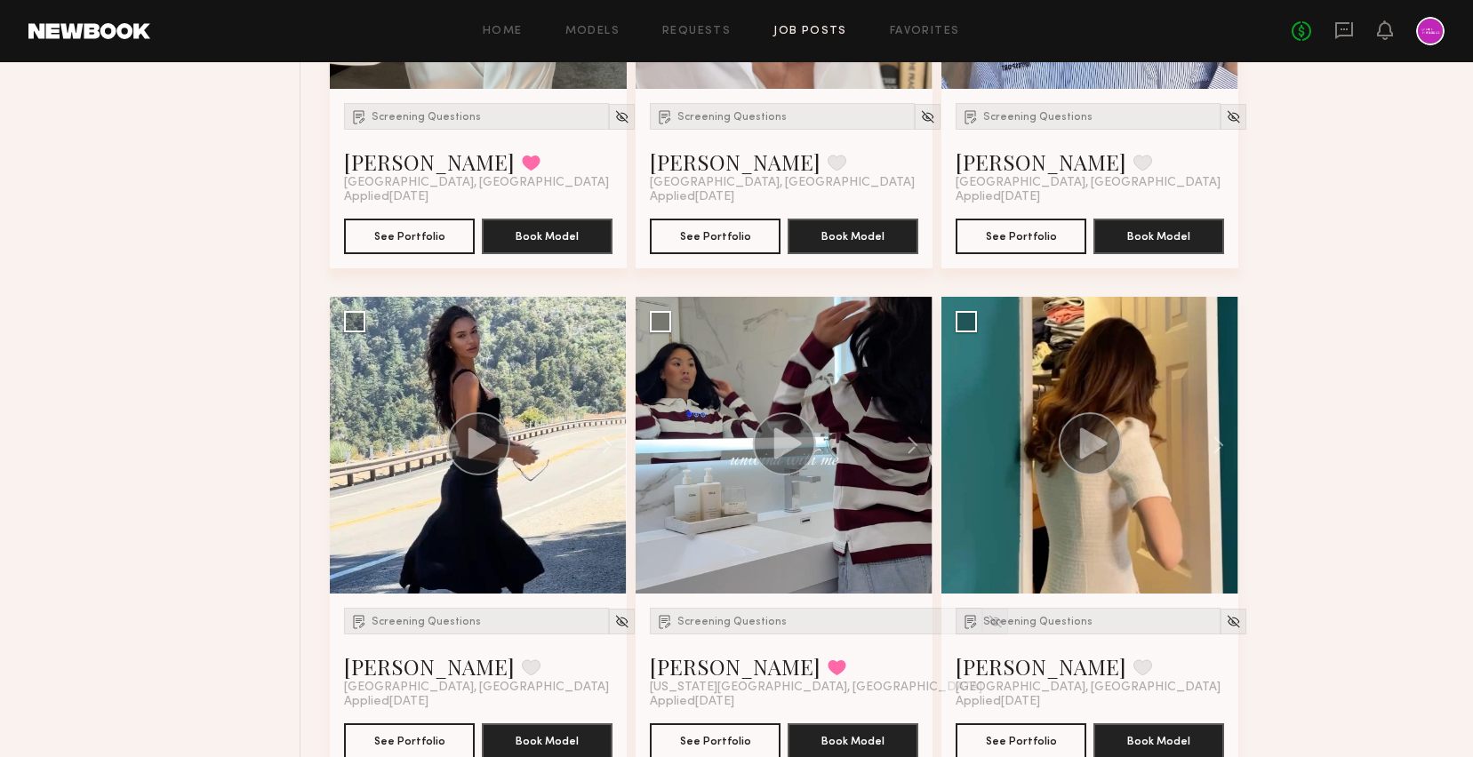
scroll to position [2040, 0]
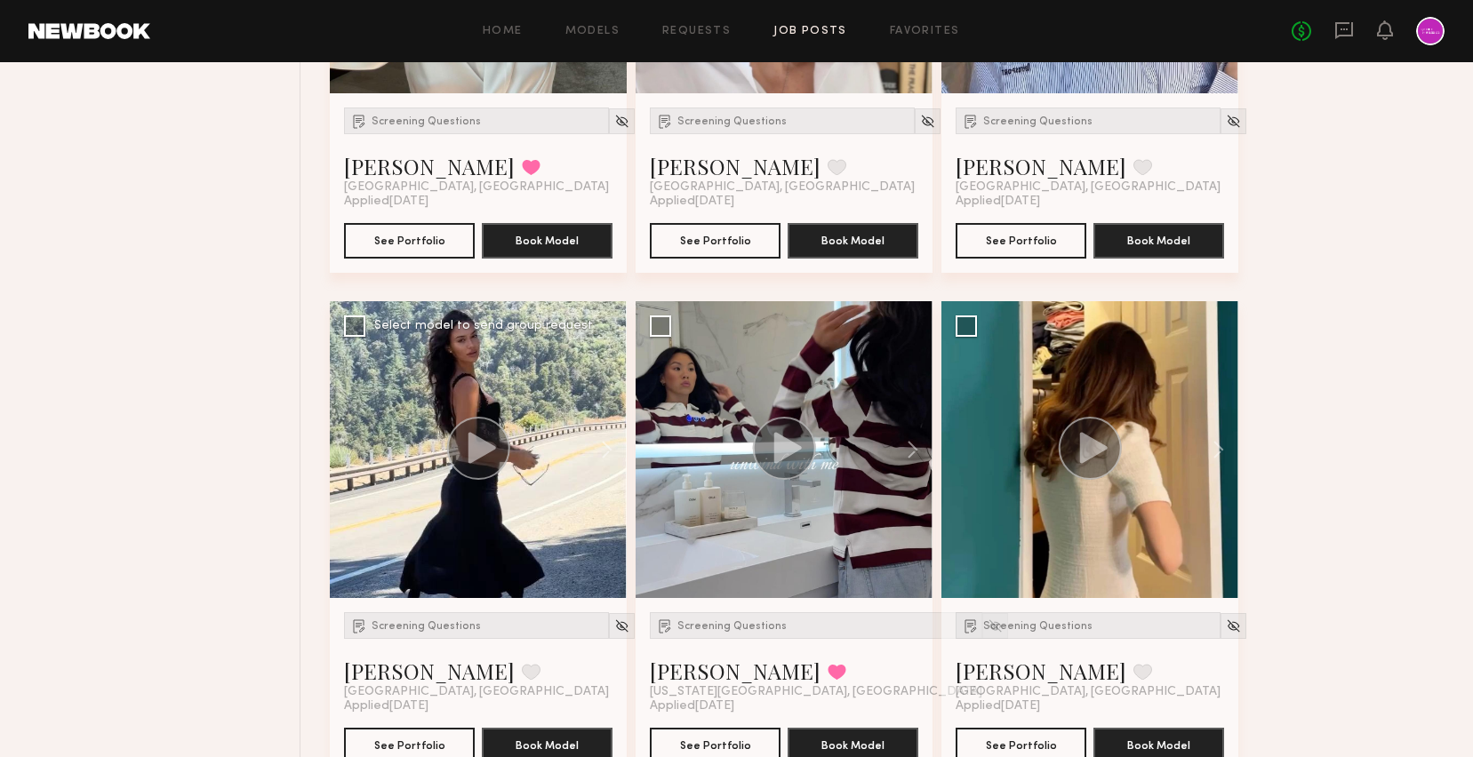
click at [499, 447] on circle at bounding box center [478, 448] width 63 height 63
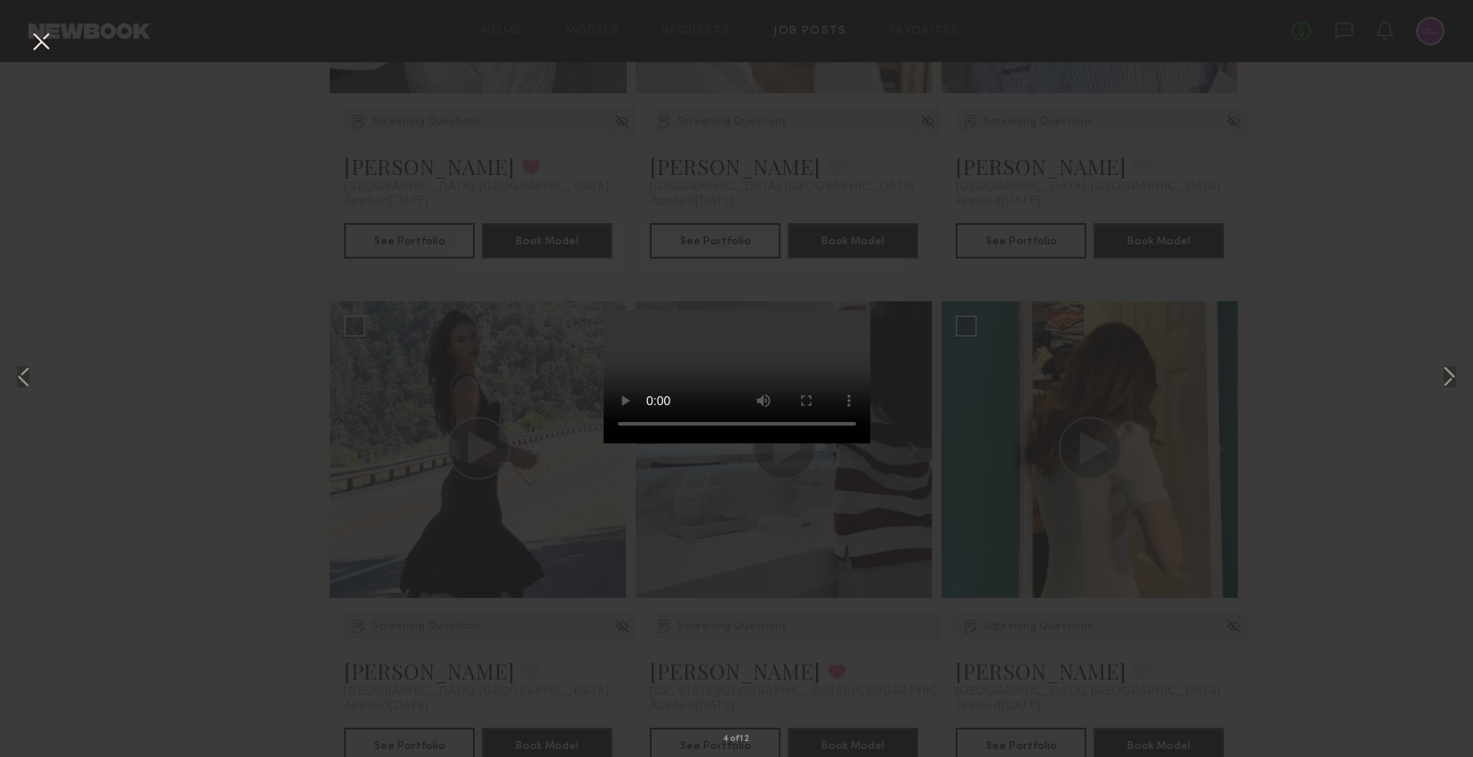
click at [36, 31] on button at bounding box center [41, 43] width 28 height 32
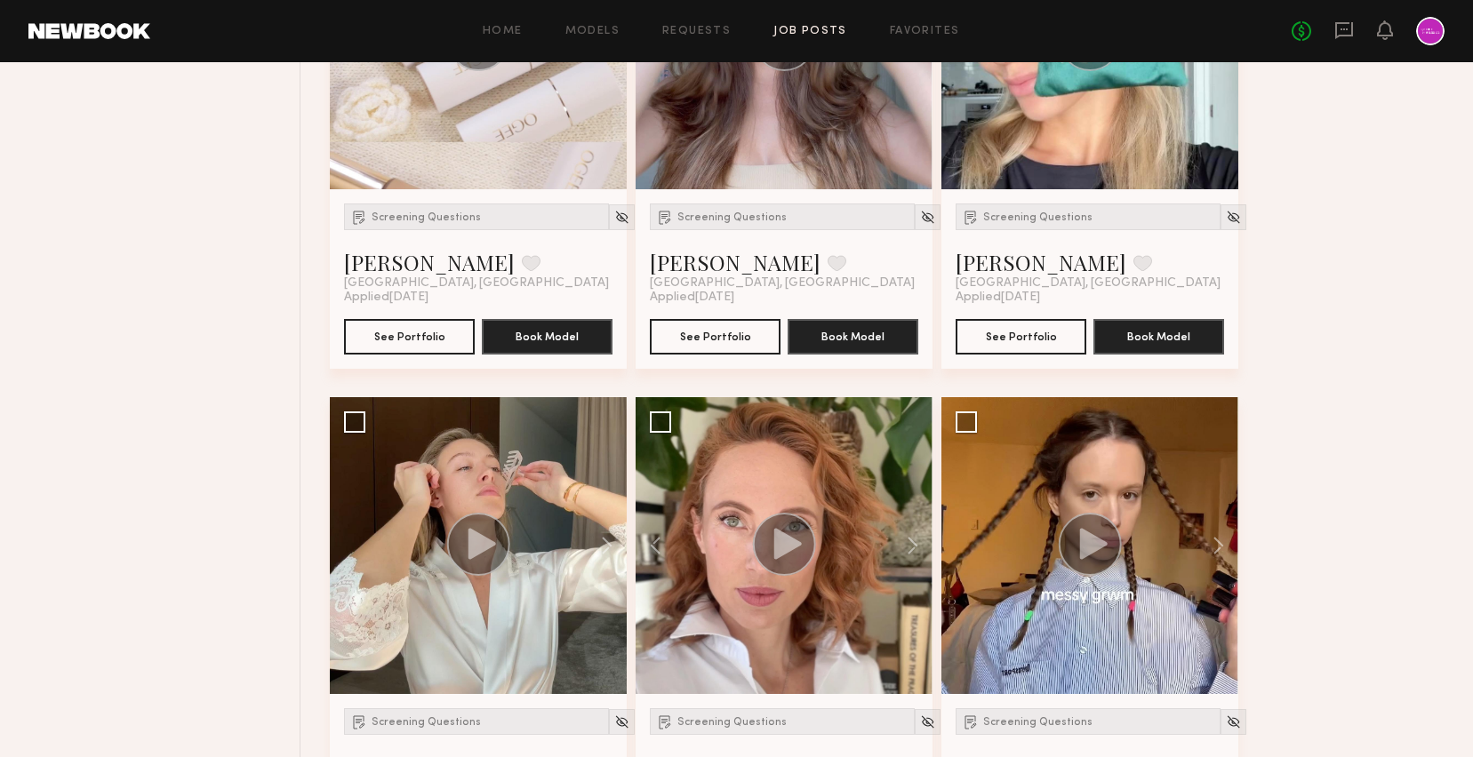
scroll to position [1649, 0]
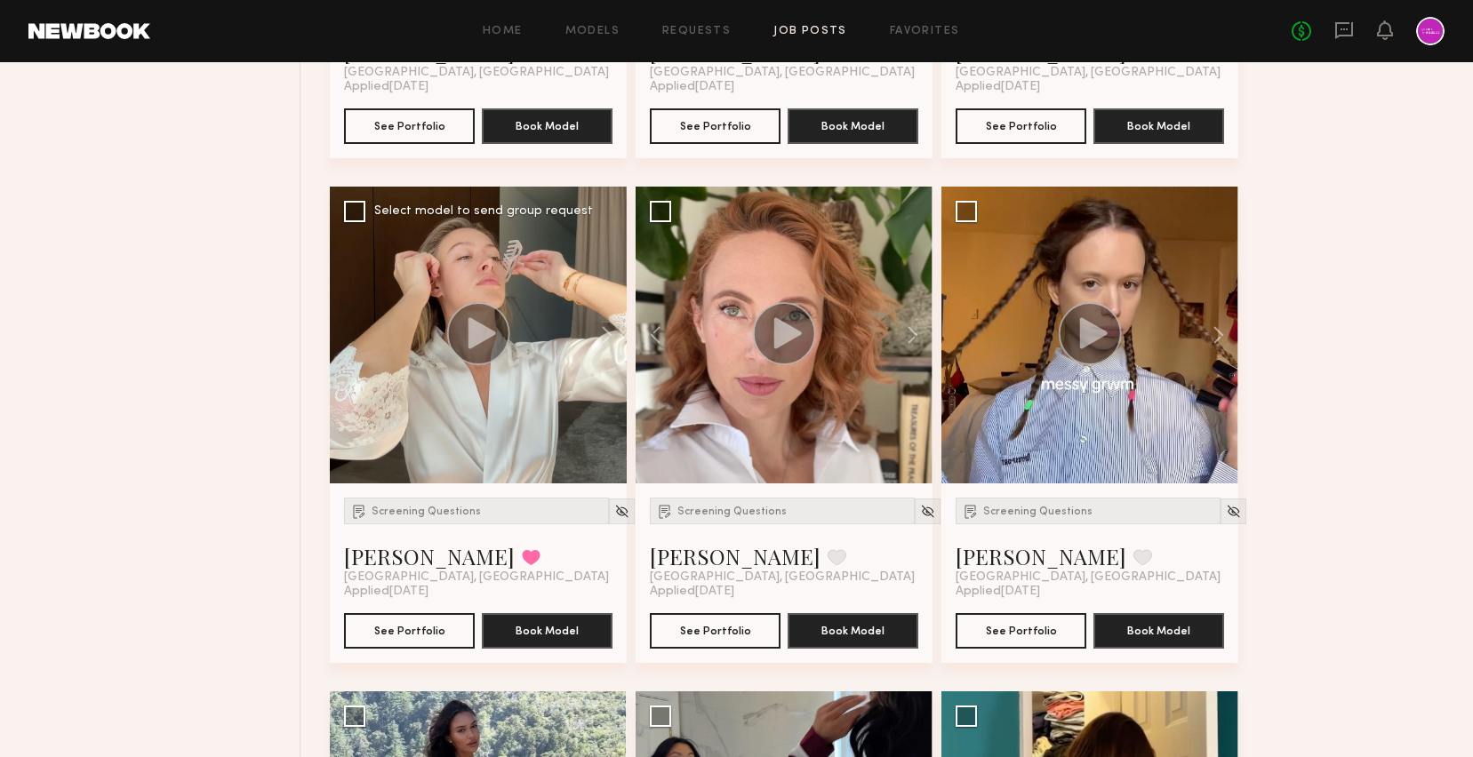
click at [472, 330] on icon at bounding box center [482, 332] width 28 height 31
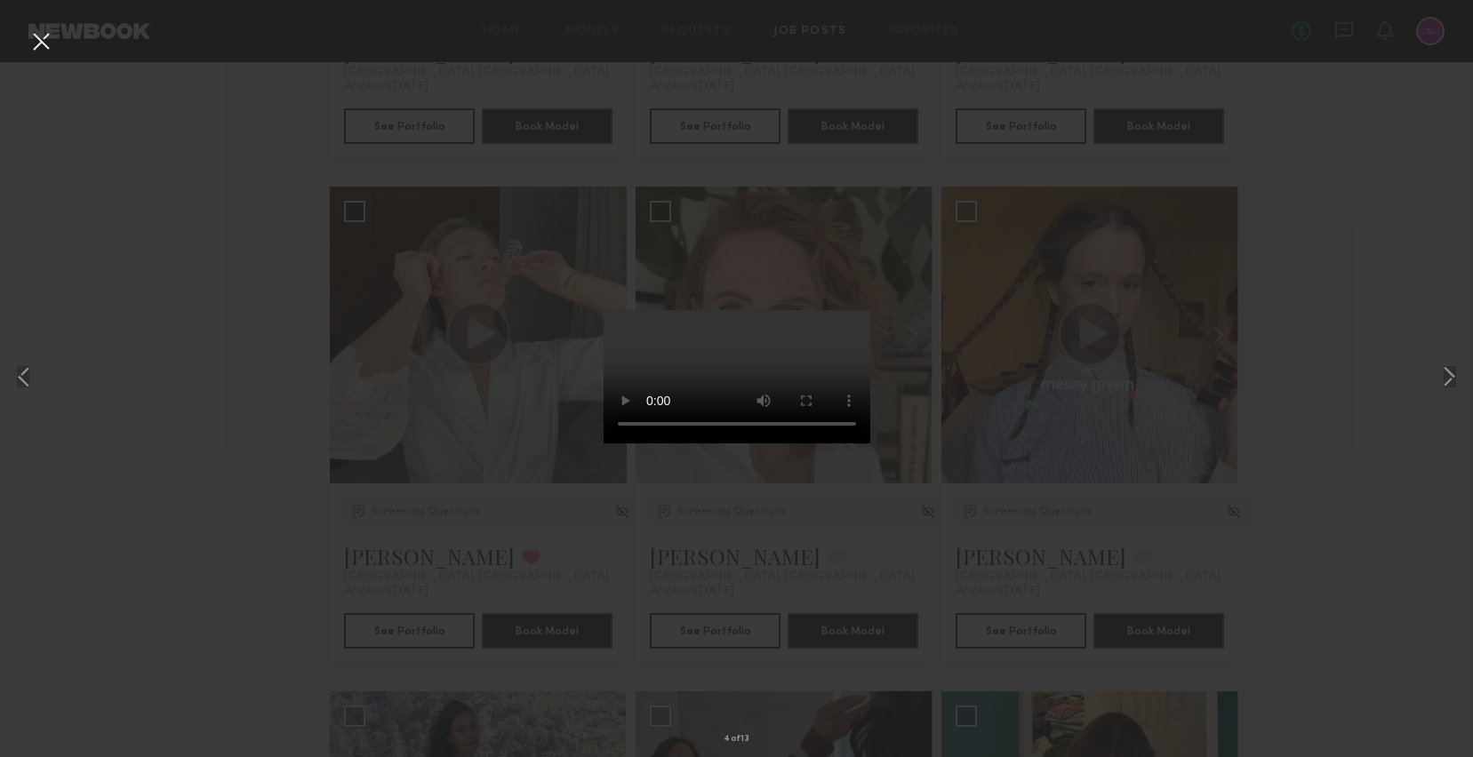
click at [323, 663] on div "4 of 13" at bounding box center [736, 378] width 1473 height 757
click at [47, 54] on button at bounding box center [41, 43] width 28 height 32
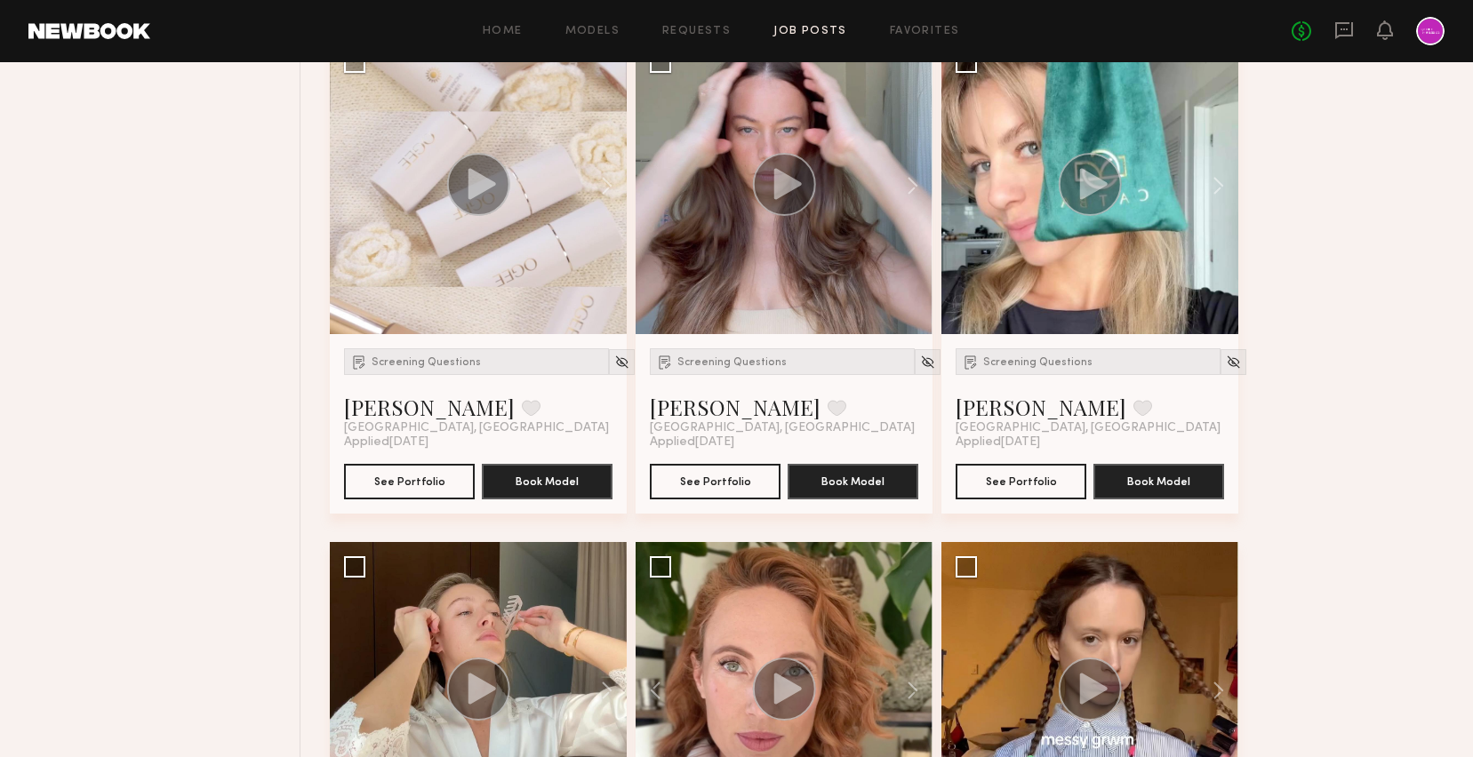
scroll to position [1418, 0]
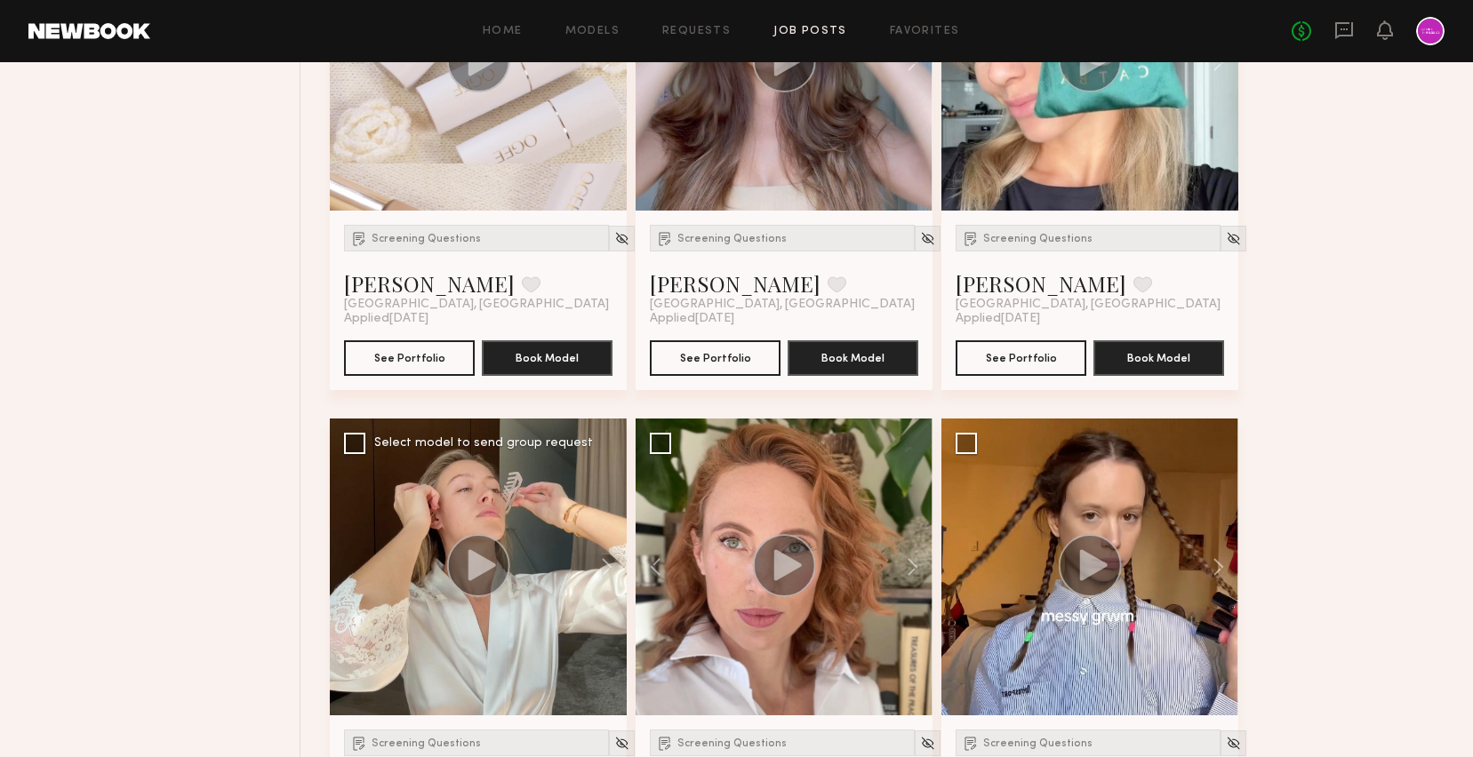
click at [478, 555] on icon at bounding box center [482, 564] width 28 height 31
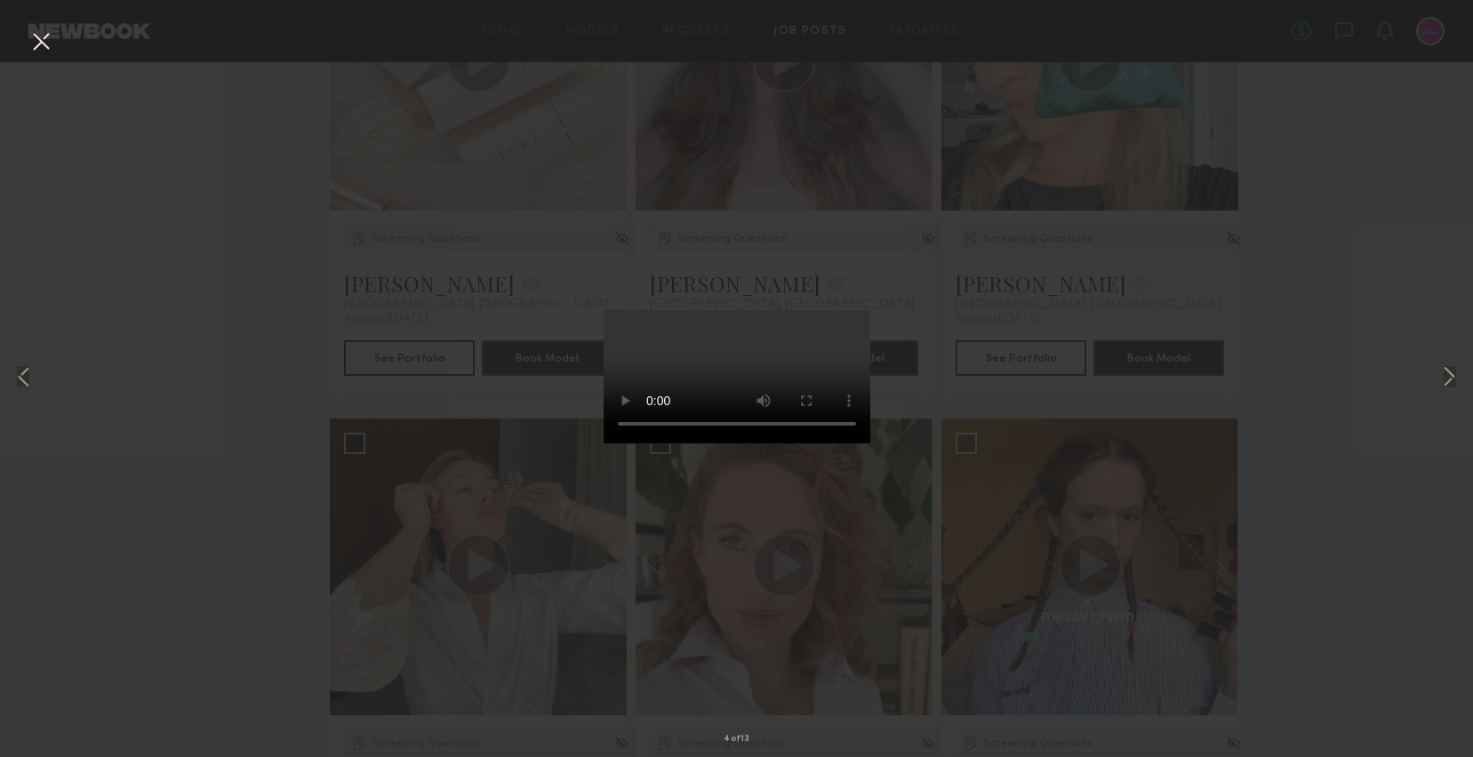
click at [36, 34] on button at bounding box center [41, 43] width 28 height 32
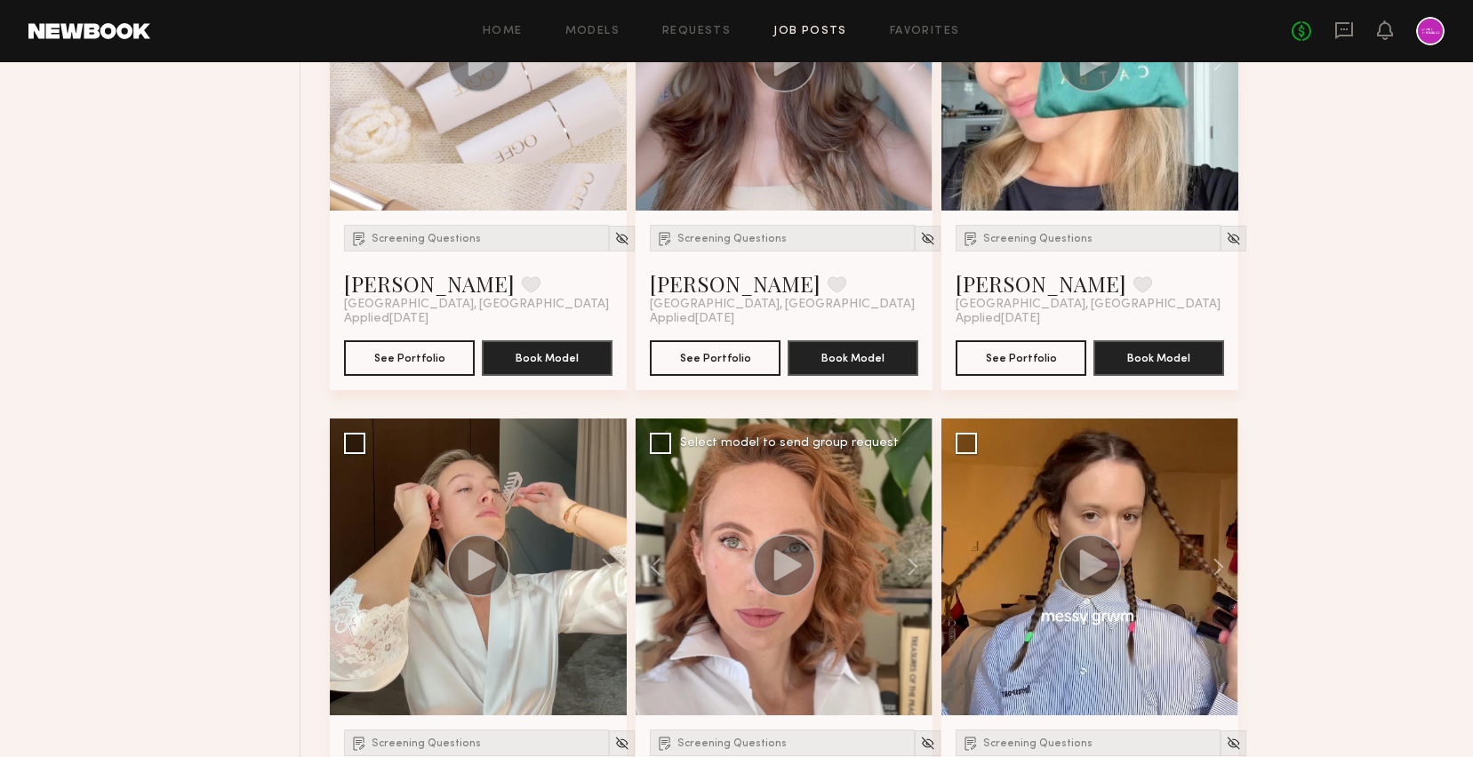
click at [779, 545] on circle at bounding box center [784, 565] width 63 height 63
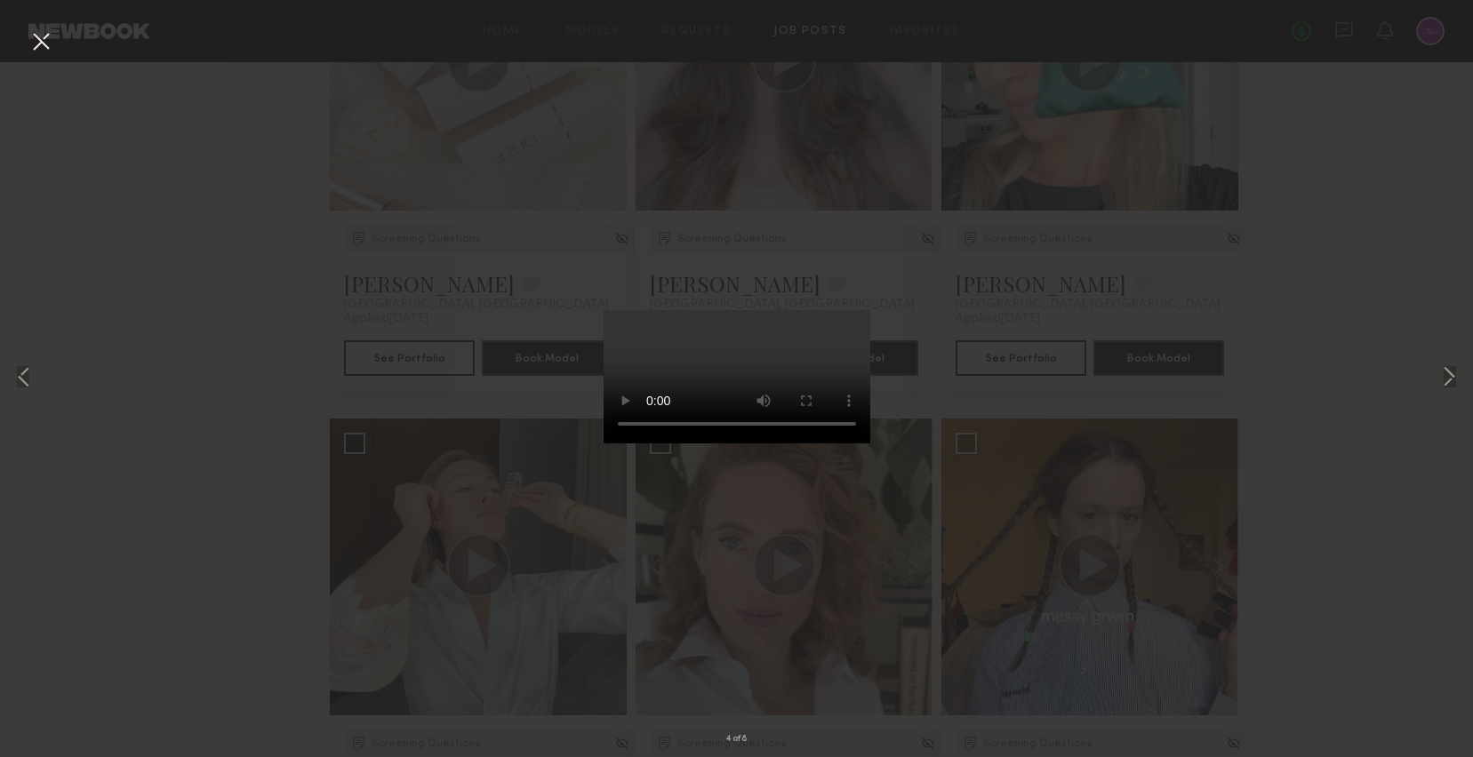
click at [36, 39] on button at bounding box center [41, 43] width 28 height 32
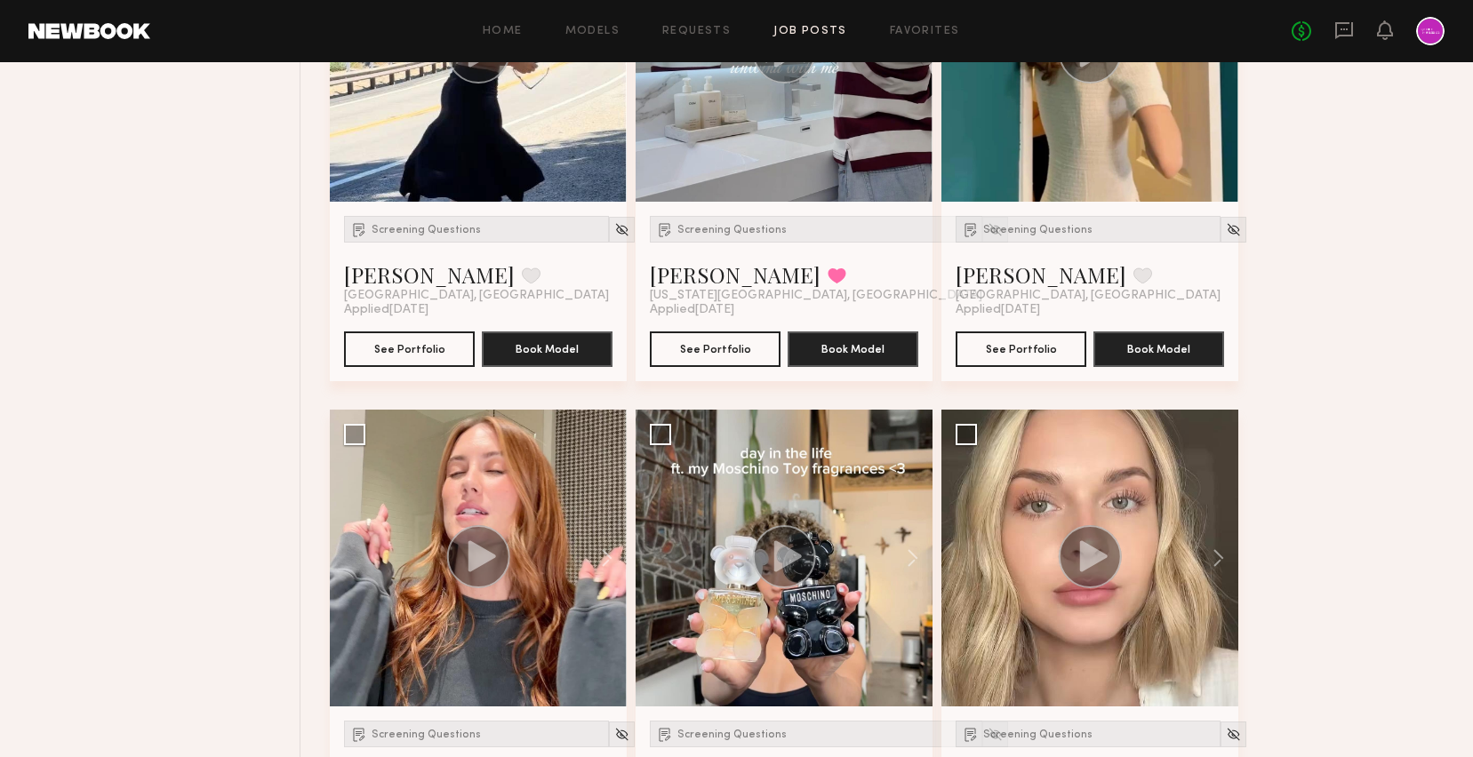
scroll to position [2624, 0]
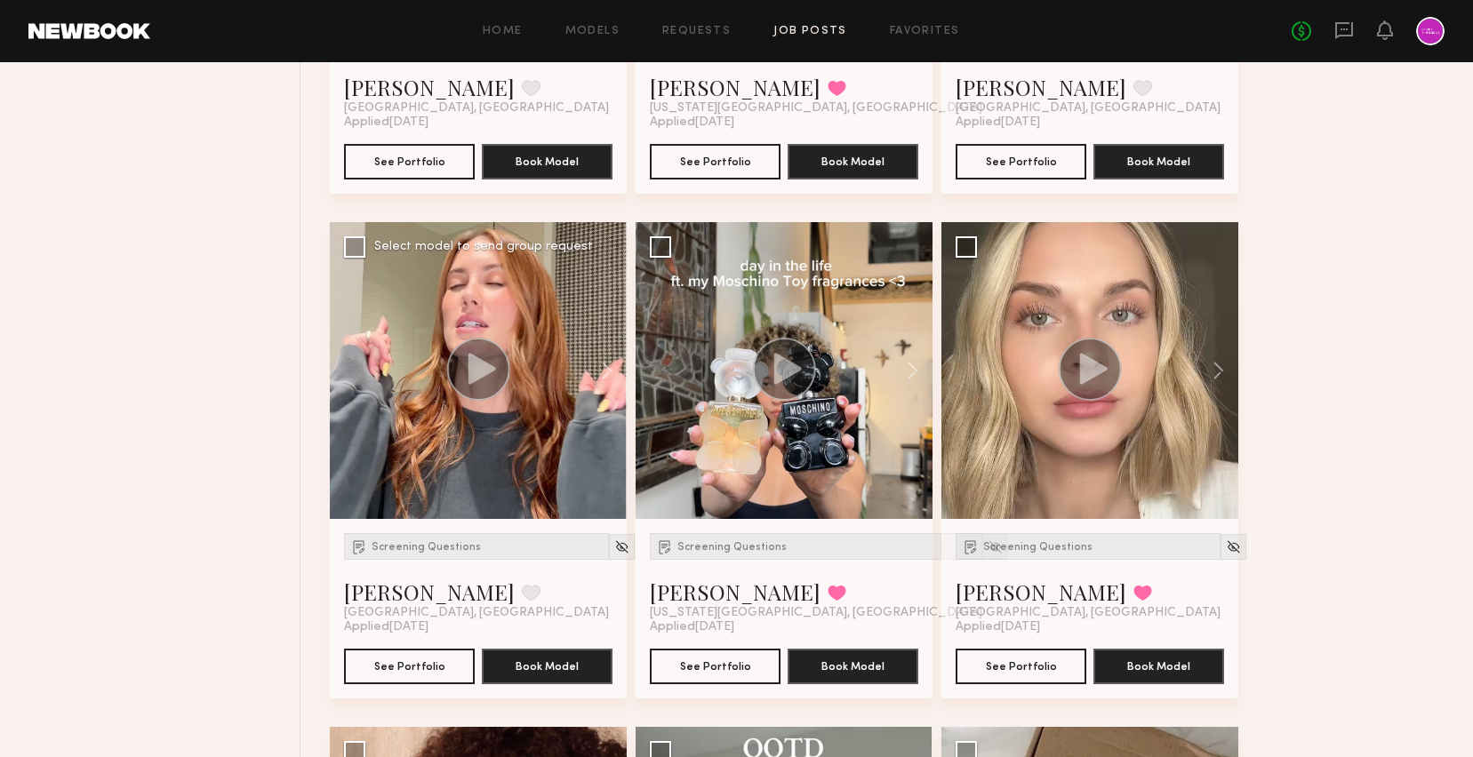
click at [484, 359] on circle at bounding box center [478, 369] width 63 height 63
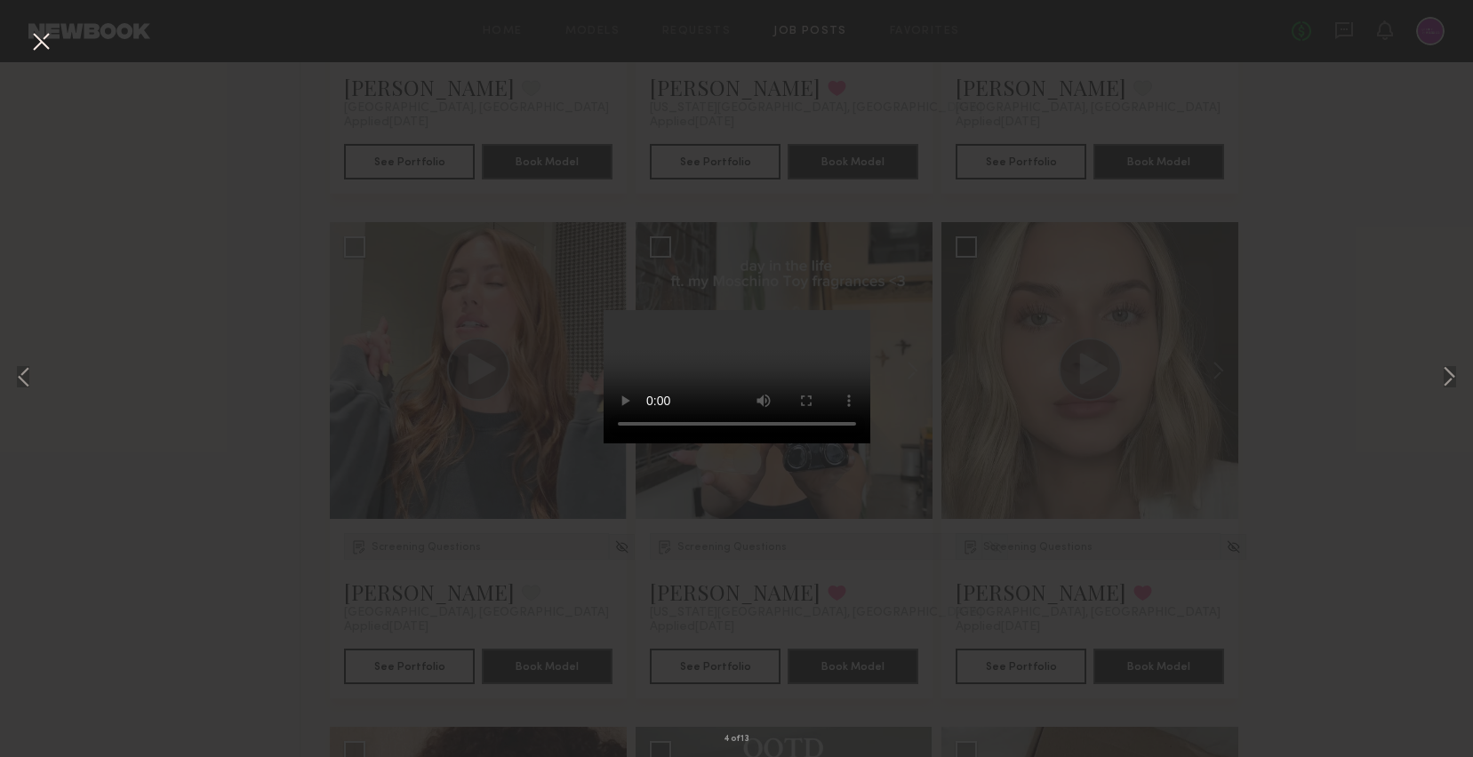
click at [36, 41] on button at bounding box center [41, 43] width 28 height 32
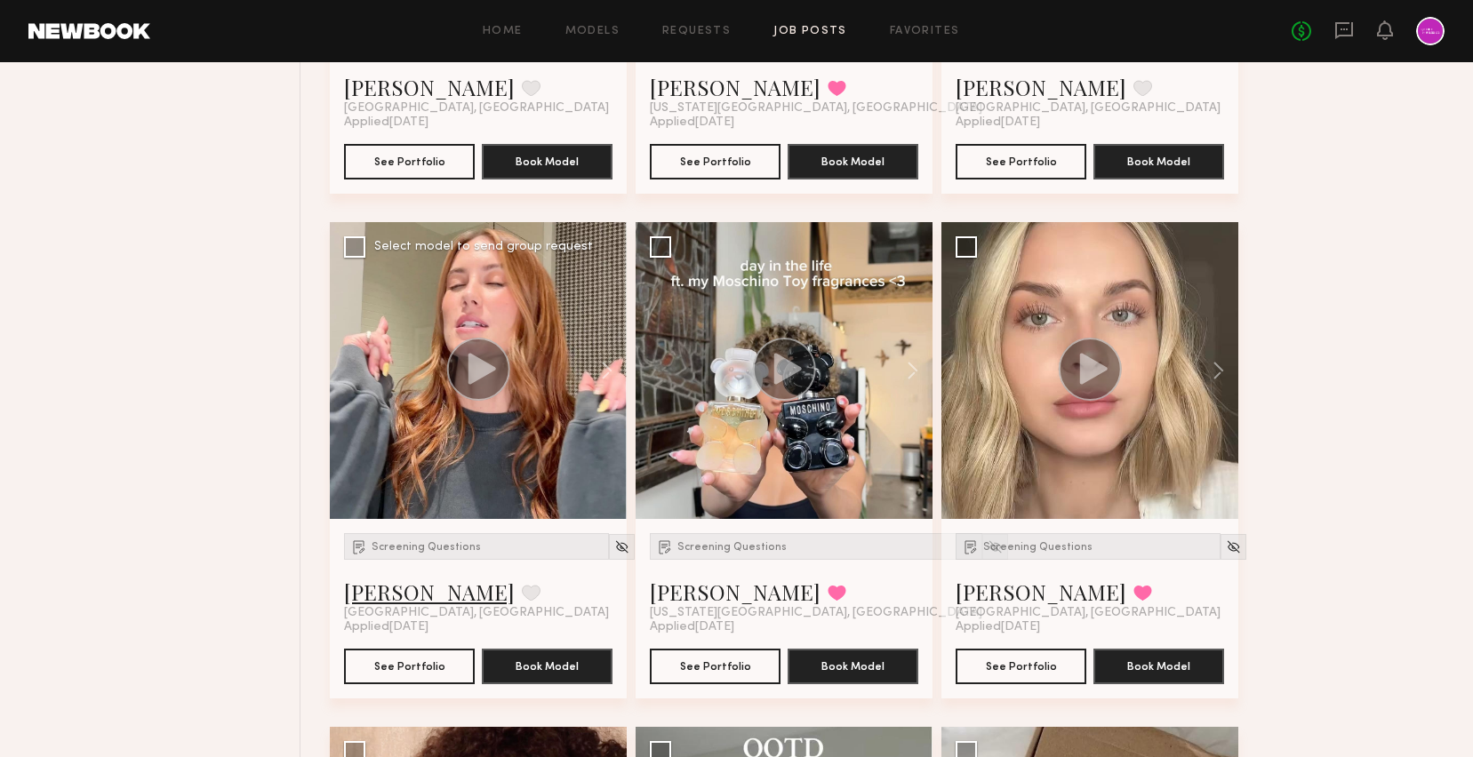
click at [386, 598] on link "Janelle G." at bounding box center [429, 592] width 171 height 28
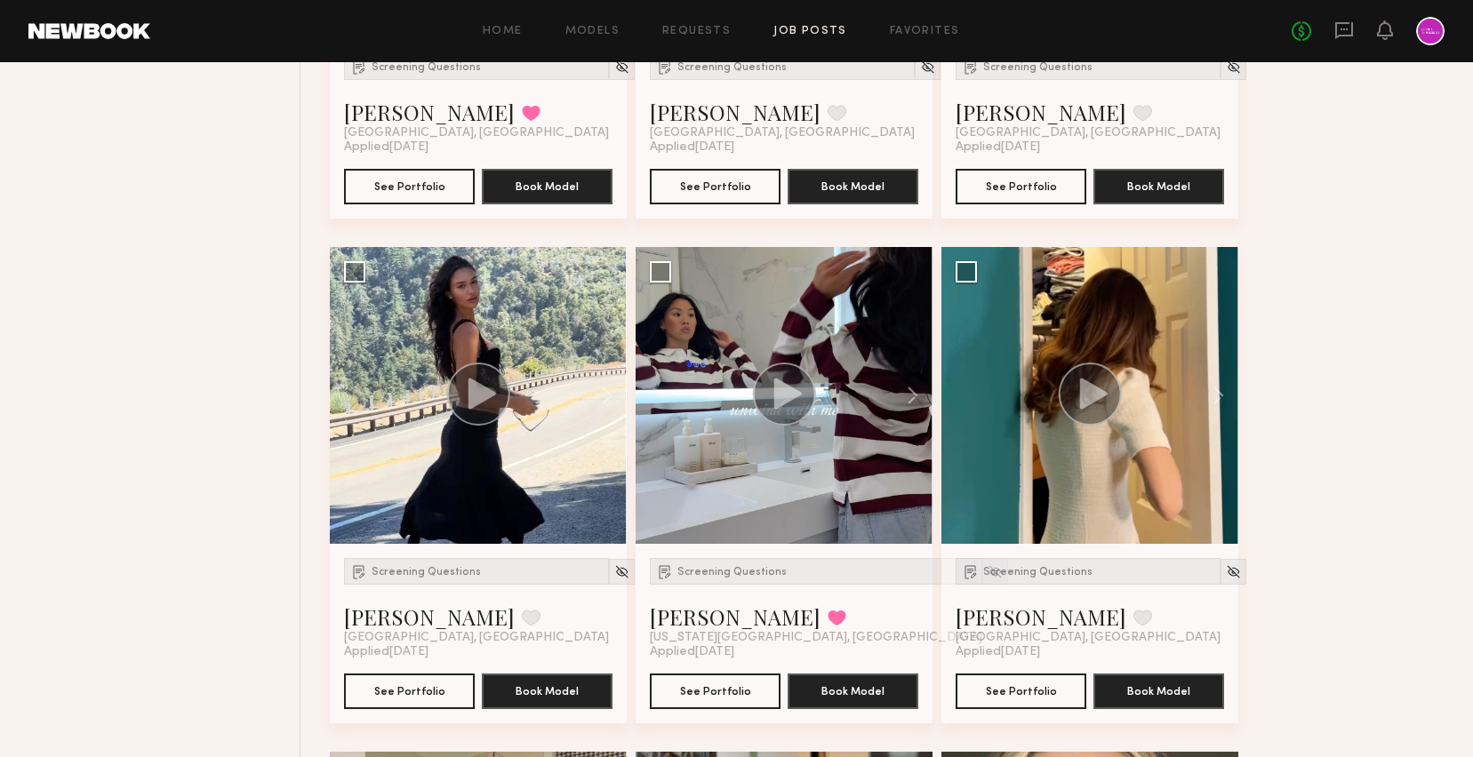
scroll to position [2095, 0]
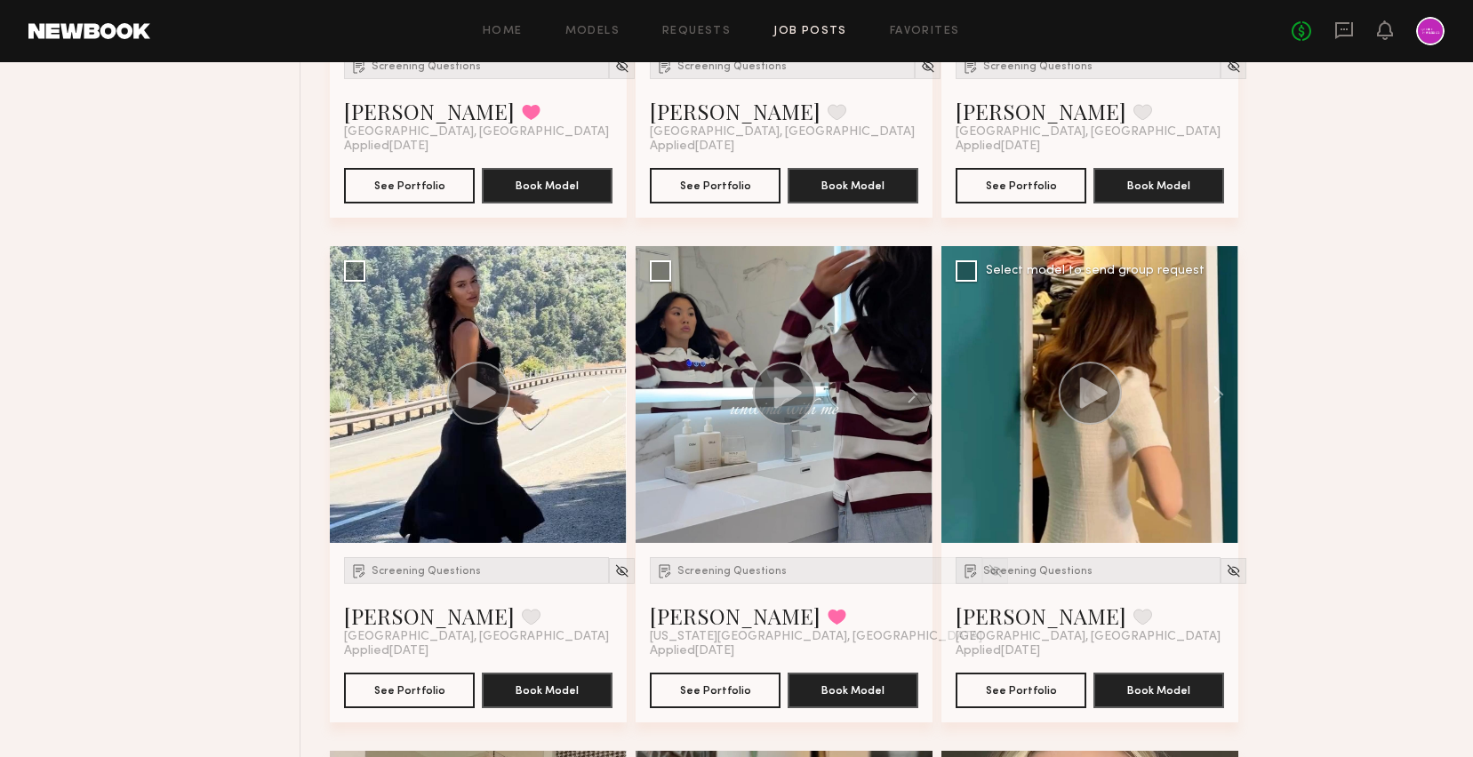
click at [1097, 377] on circle at bounding box center [1089, 393] width 63 height 63
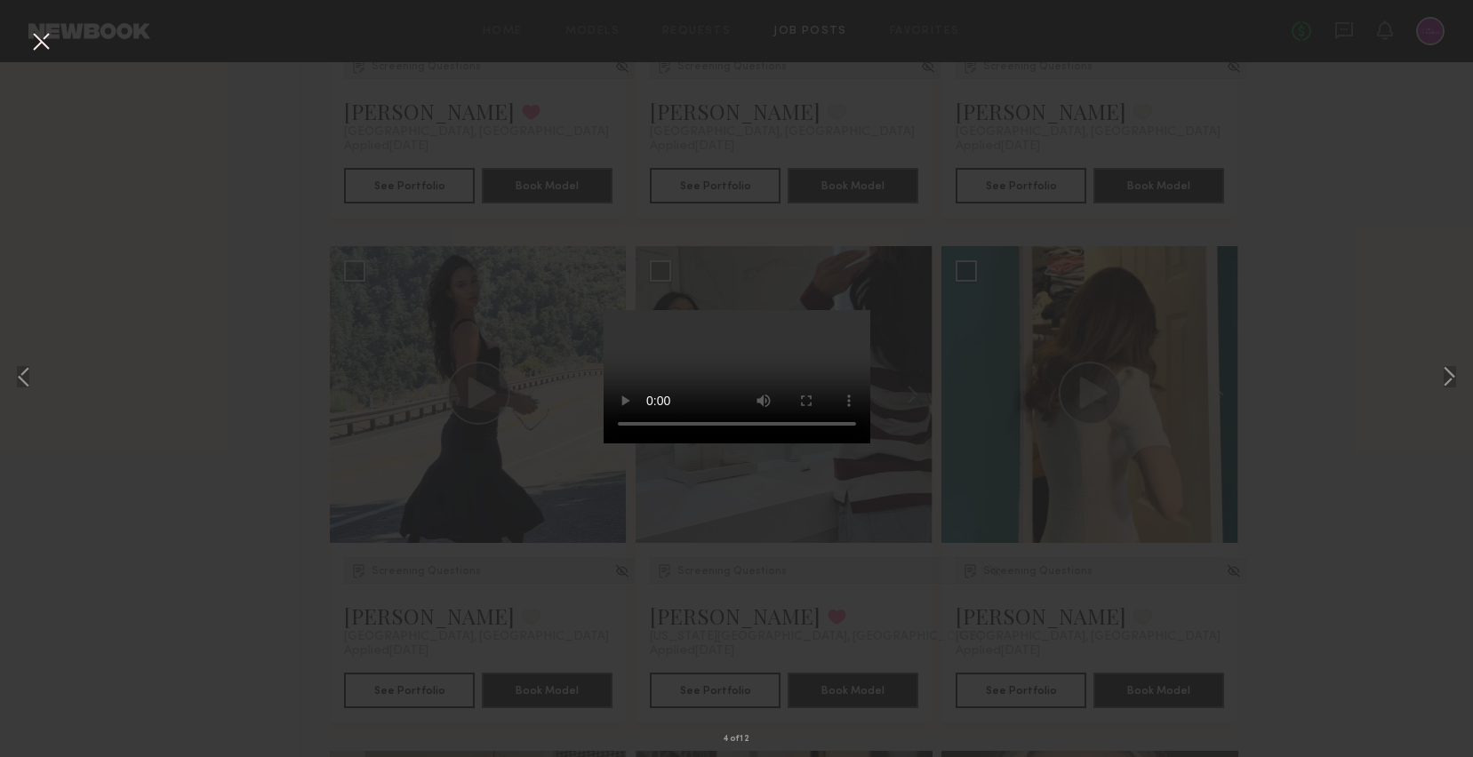
click at [36, 47] on button at bounding box center [41, 43] width 28 height 32
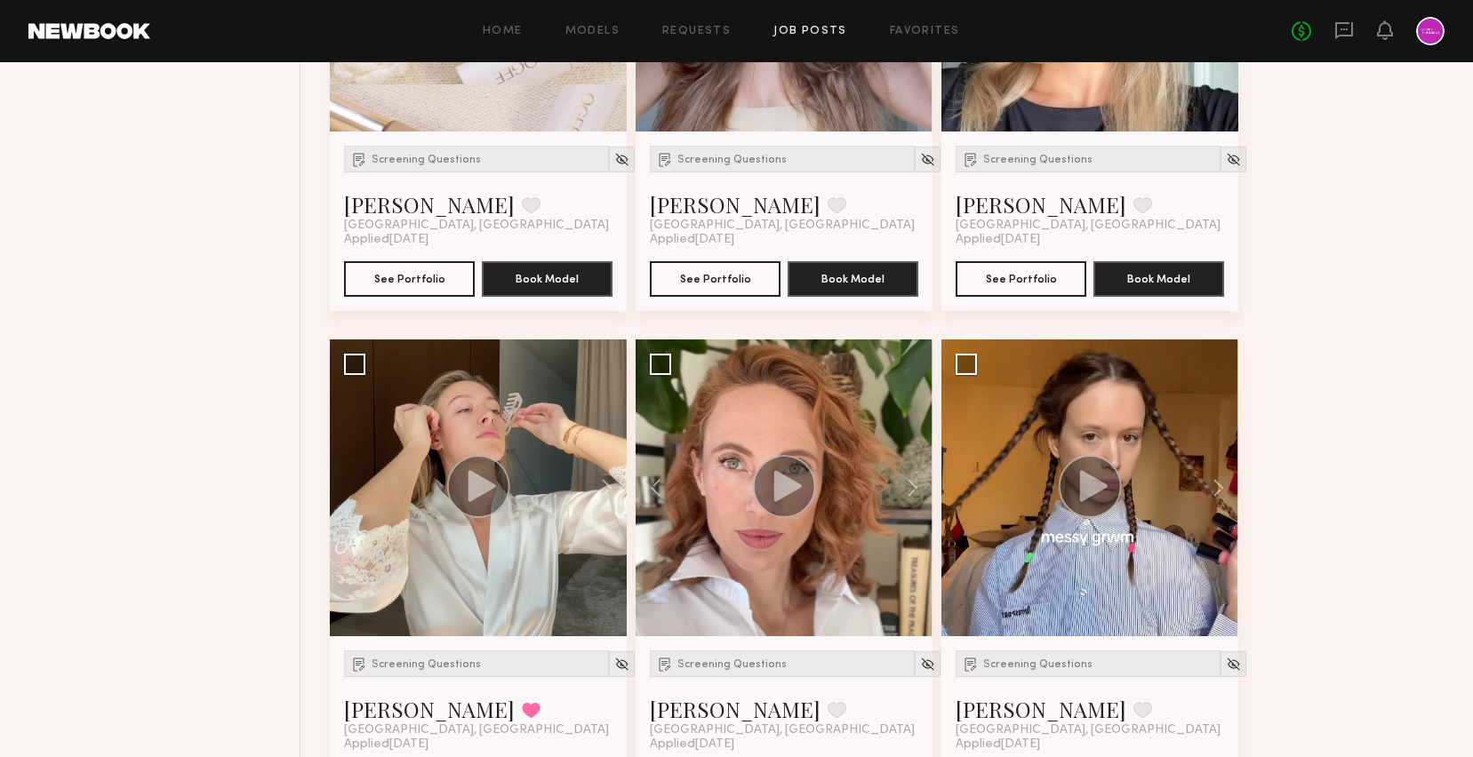
scroll to position [1481, 0]
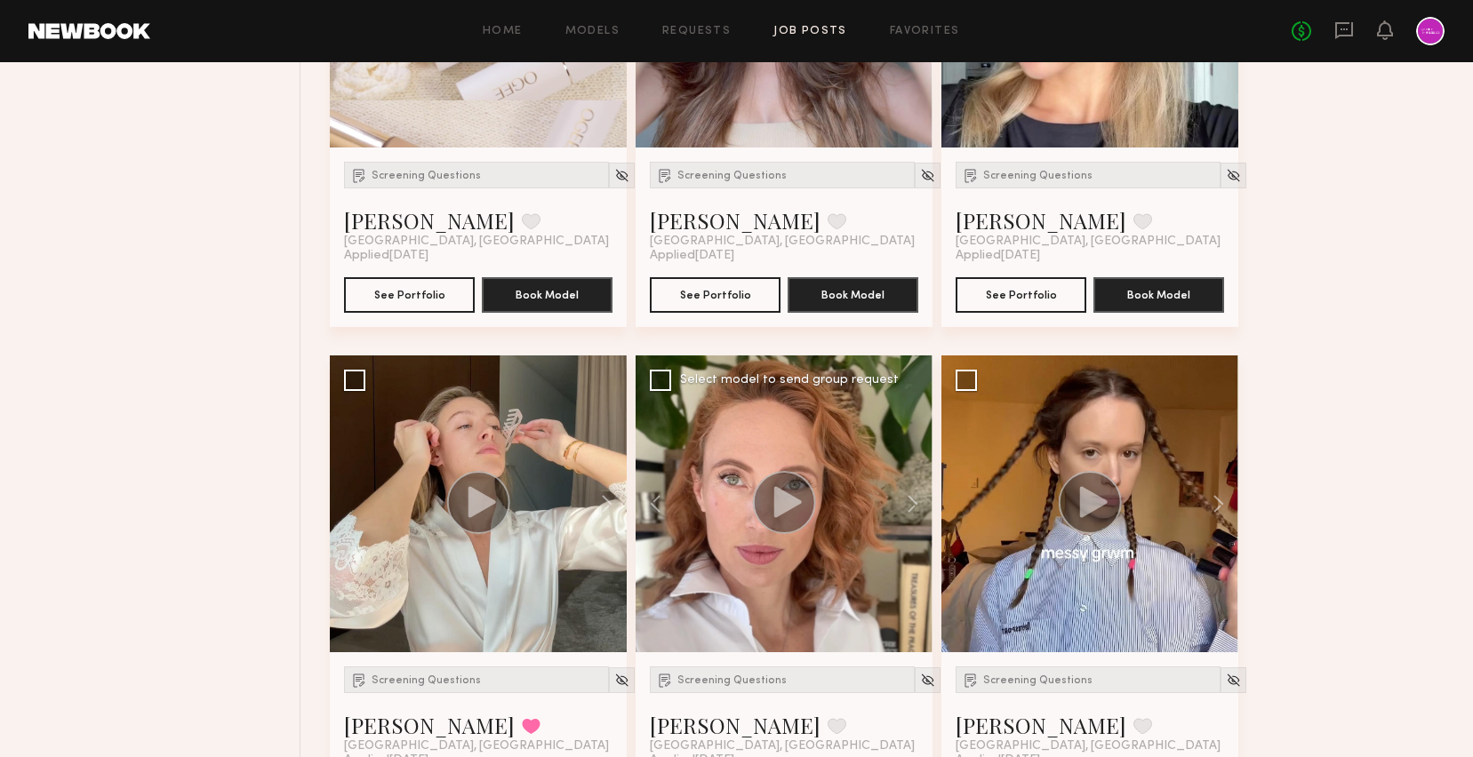
click at [790, 503] on icon at bounding box center [788, 501] width 28 height 31
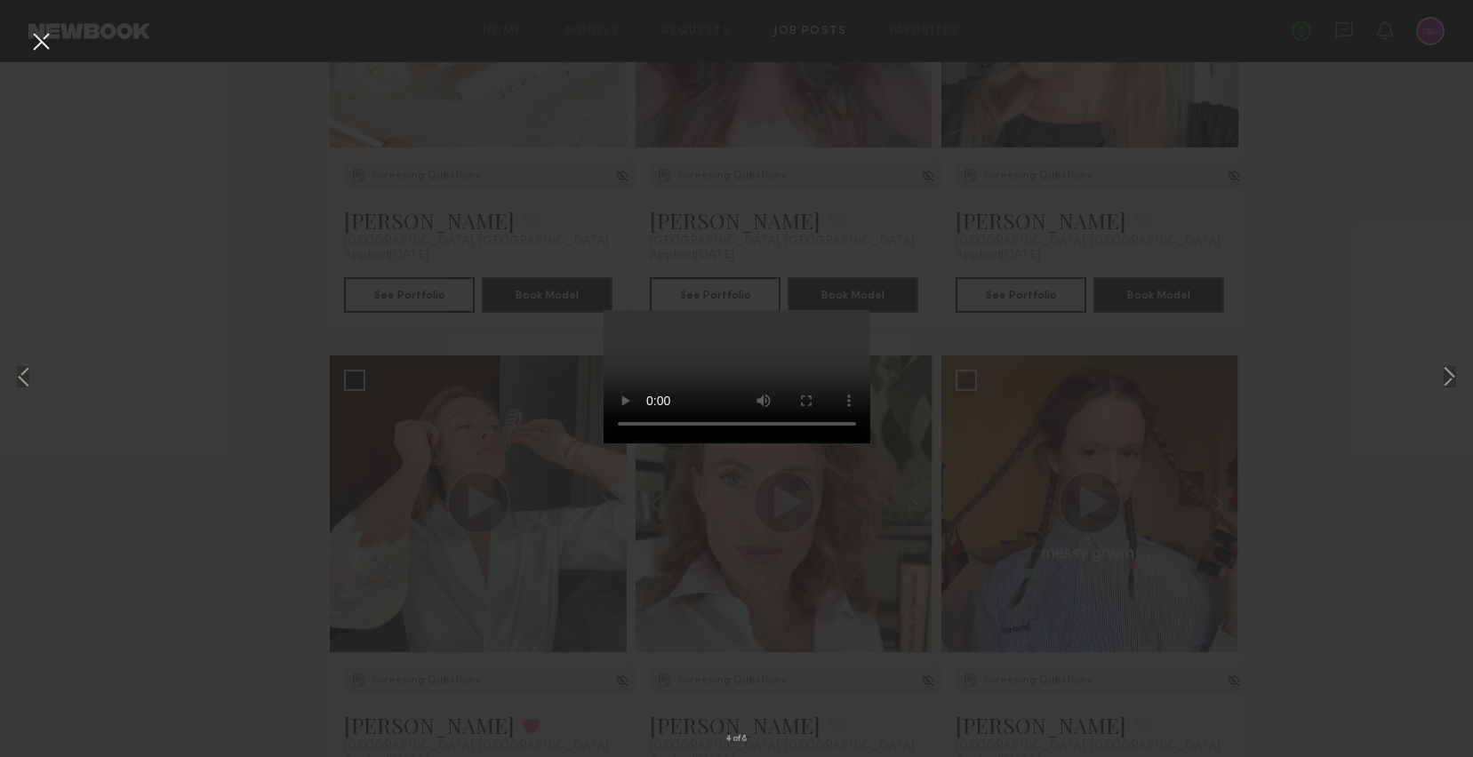
click at [420, 603] on div "4 of 8" at bounding box center [736, 378] width 1473 height 757
click at [31, 54] on button at bounding box center [41, 43] width 28 height 32
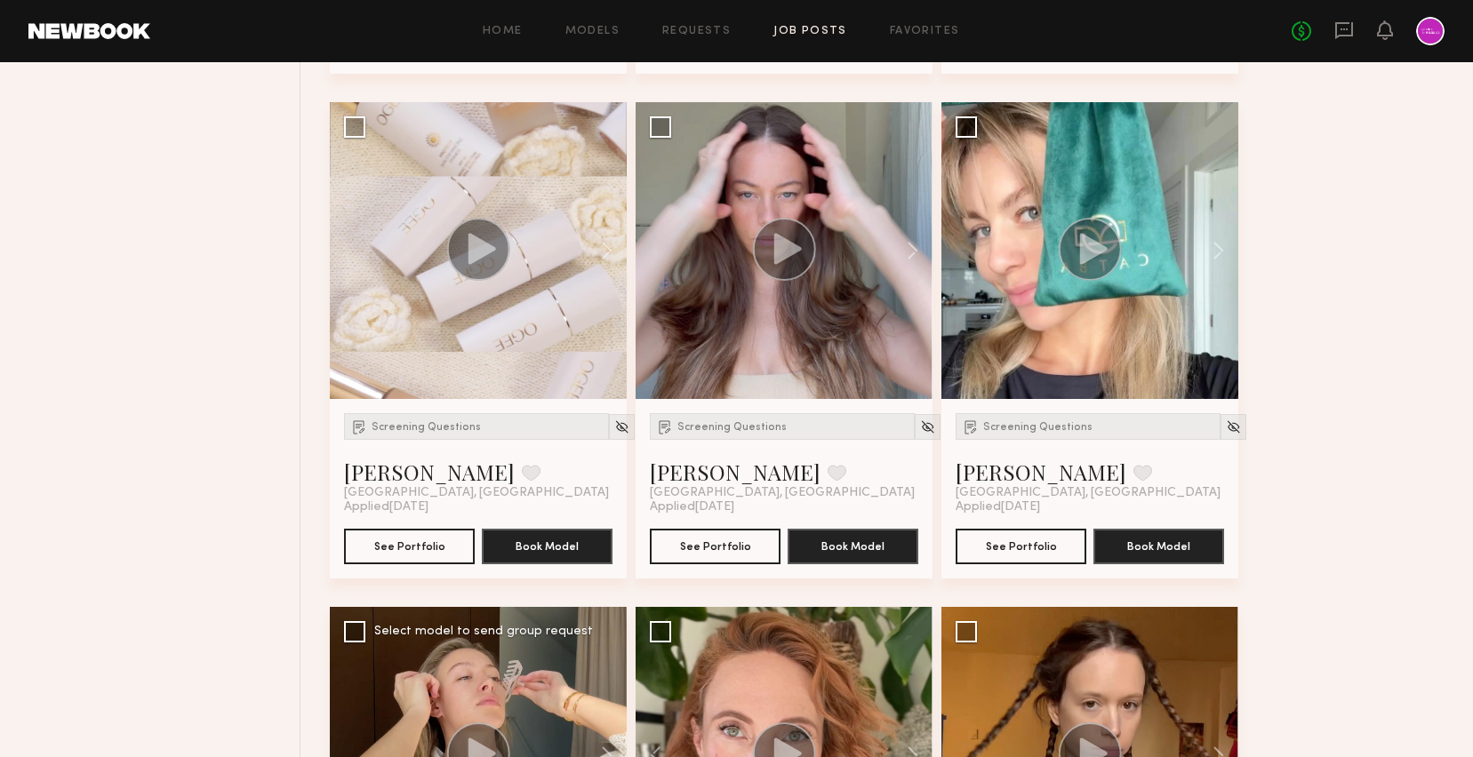
scroll to position [1186, 0]
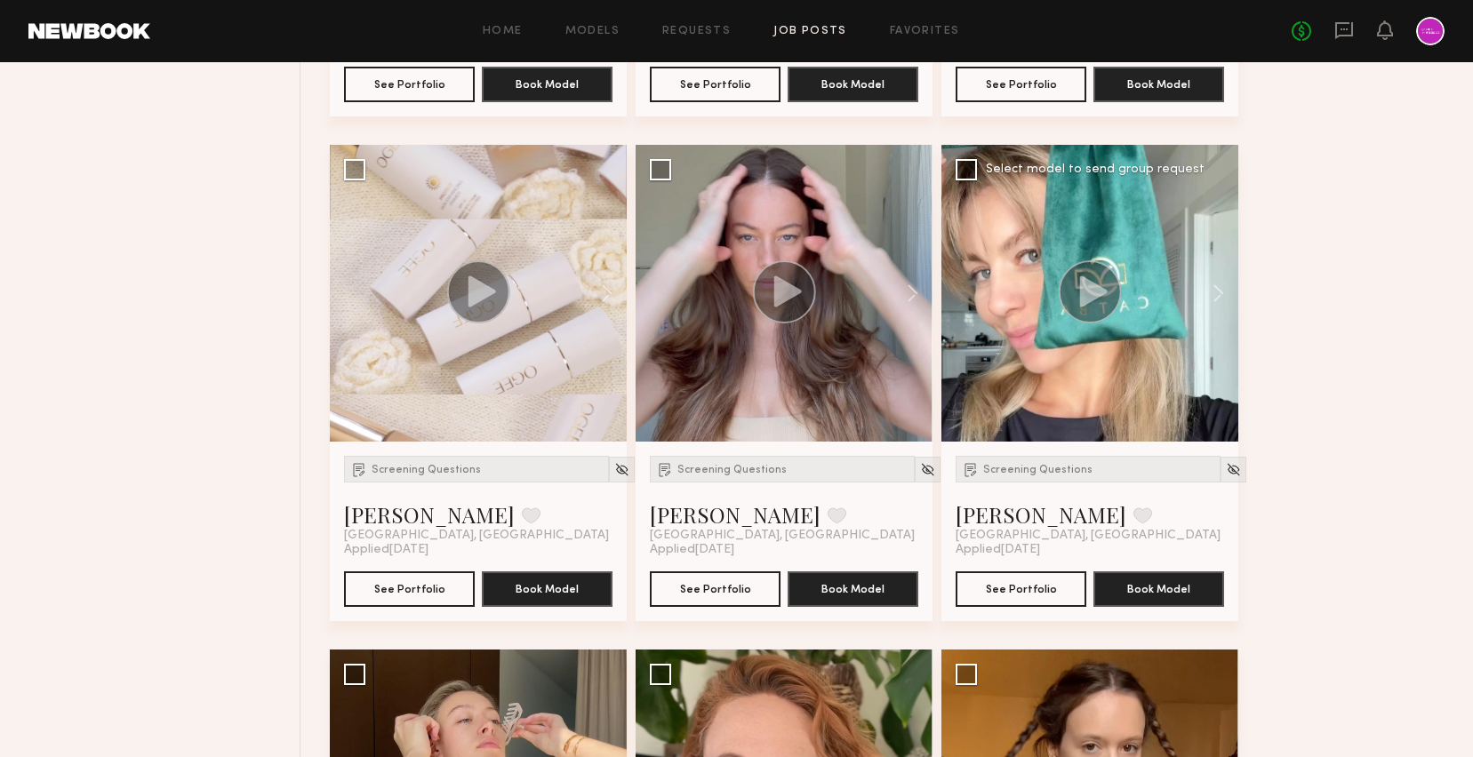
click at [1096, 270] on circle at bounding box center [1089, 291] width 63 height 63
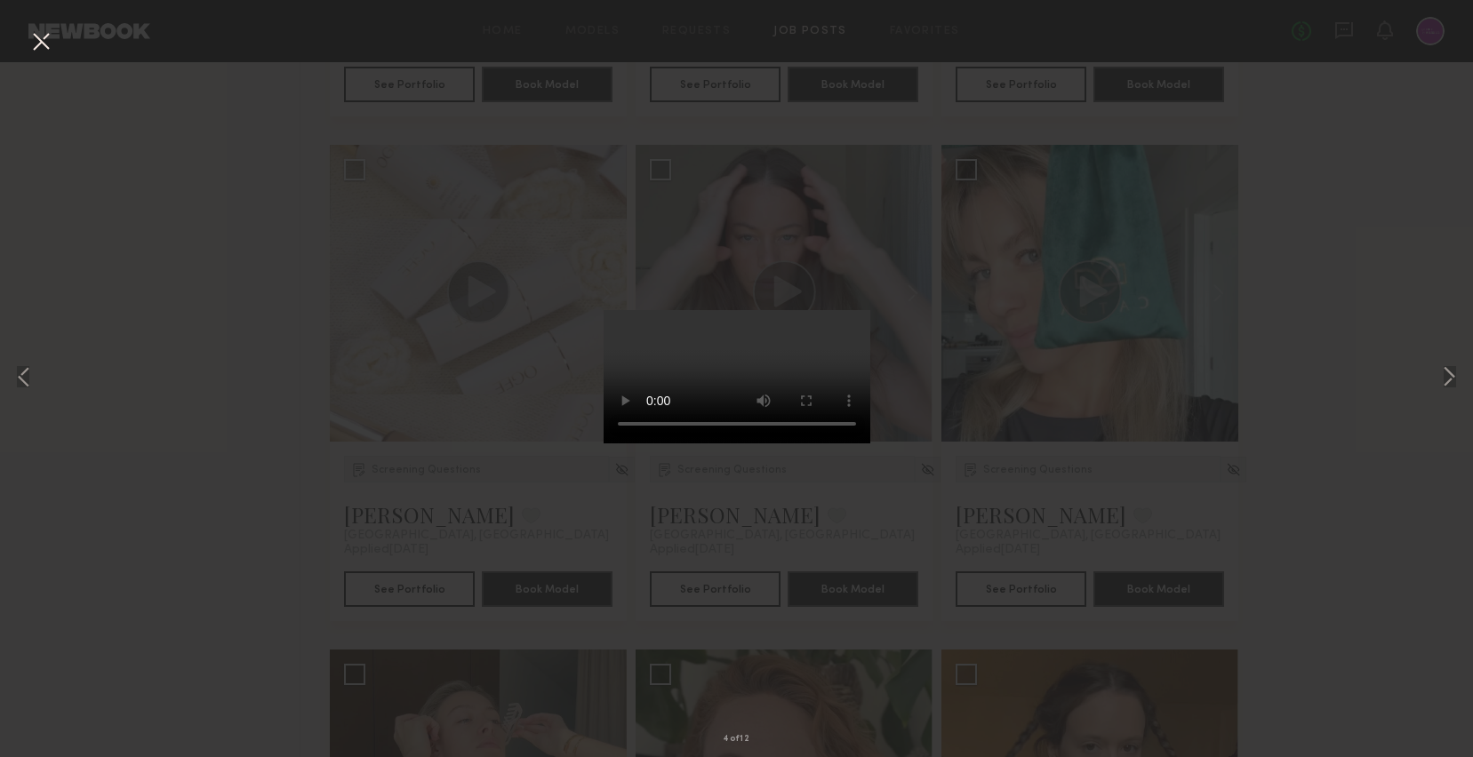
click at [27, 34] on button at bounding box center [41, 43] width 28 height 32
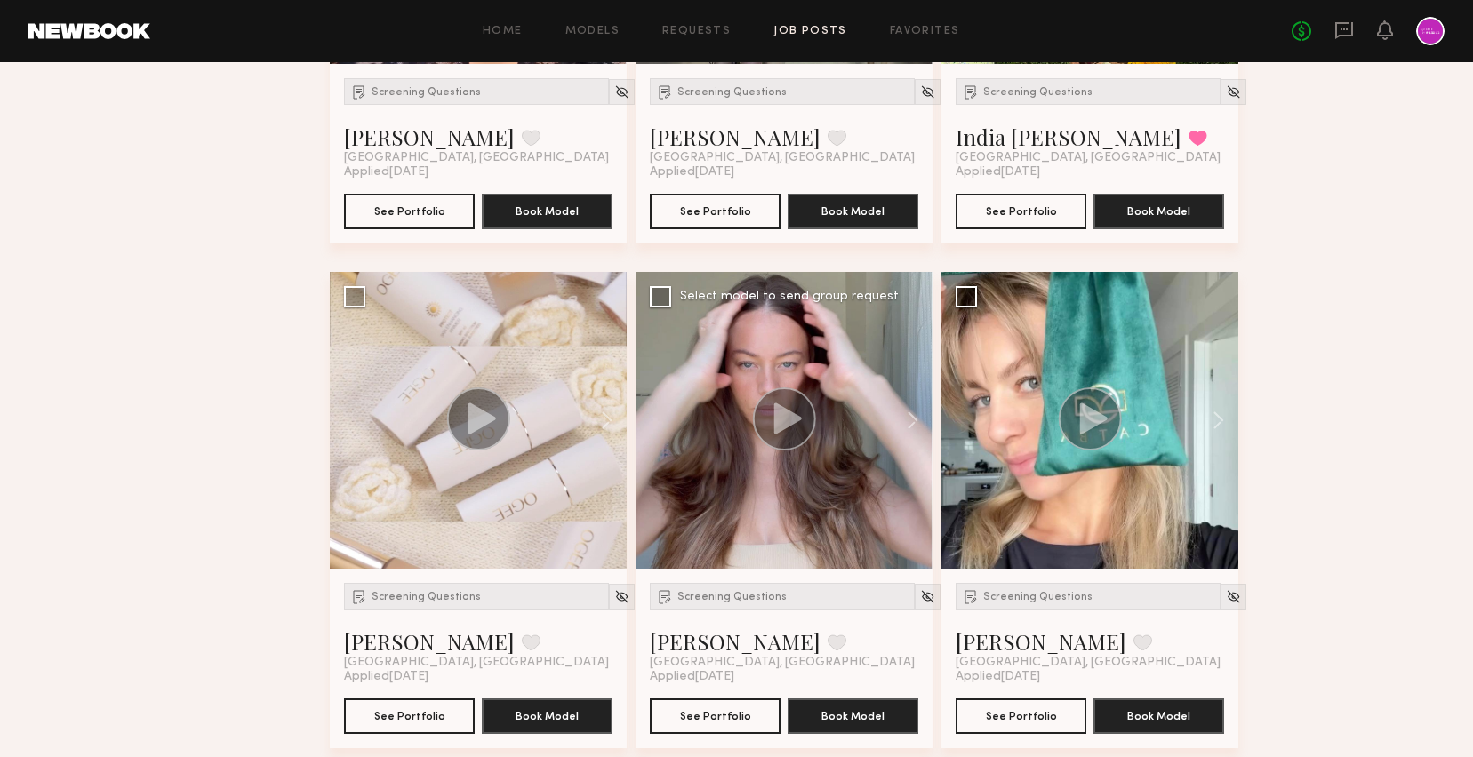
scroll to position [1052, 0]
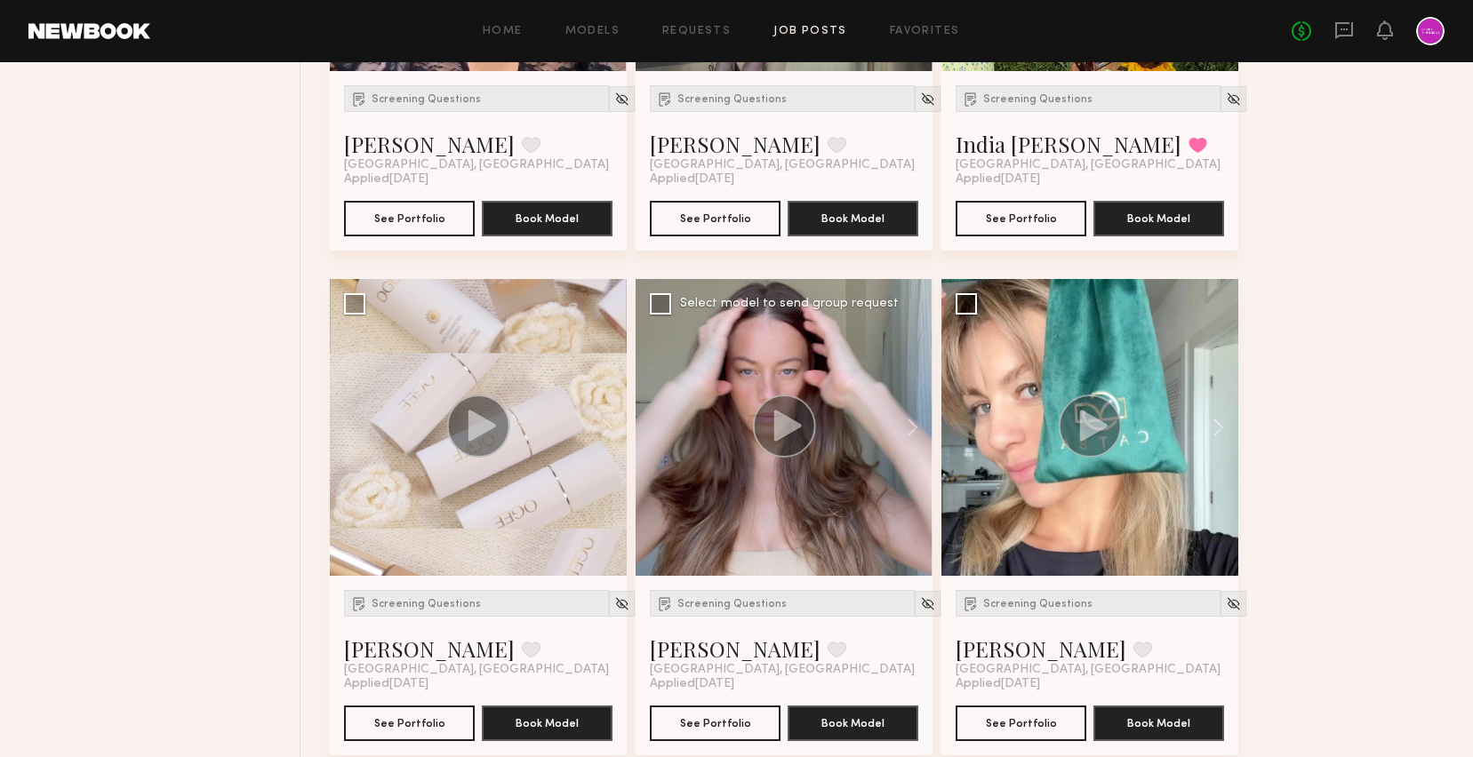
click at [773, 359] on div at bounding box center [783, 427] width 297 height 297
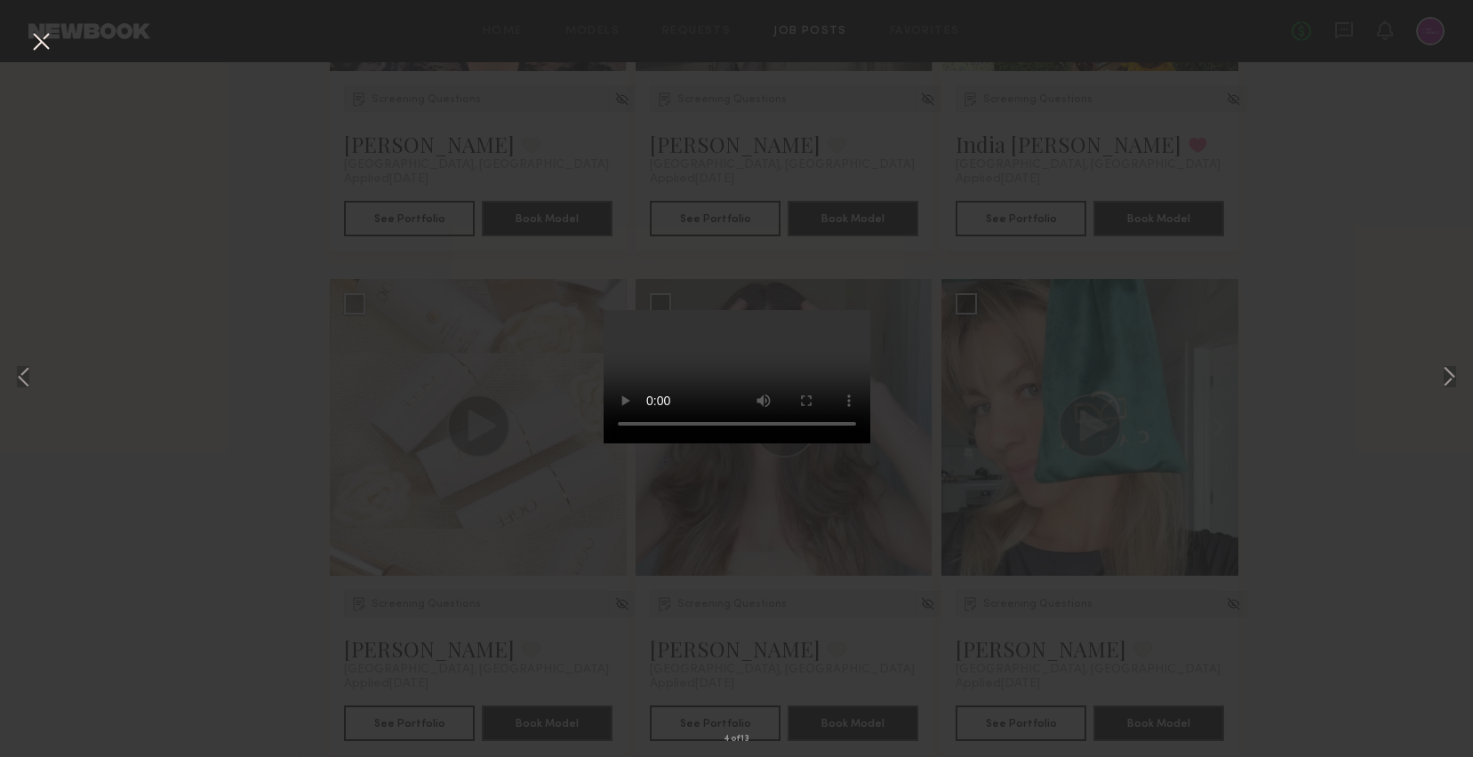
click at [967, 389] on div "4 of 13" at bounding box center [736, 378] width 1473 height 757
click at [44, 40] on button at bounding box center [41, 43] width 28 height 32
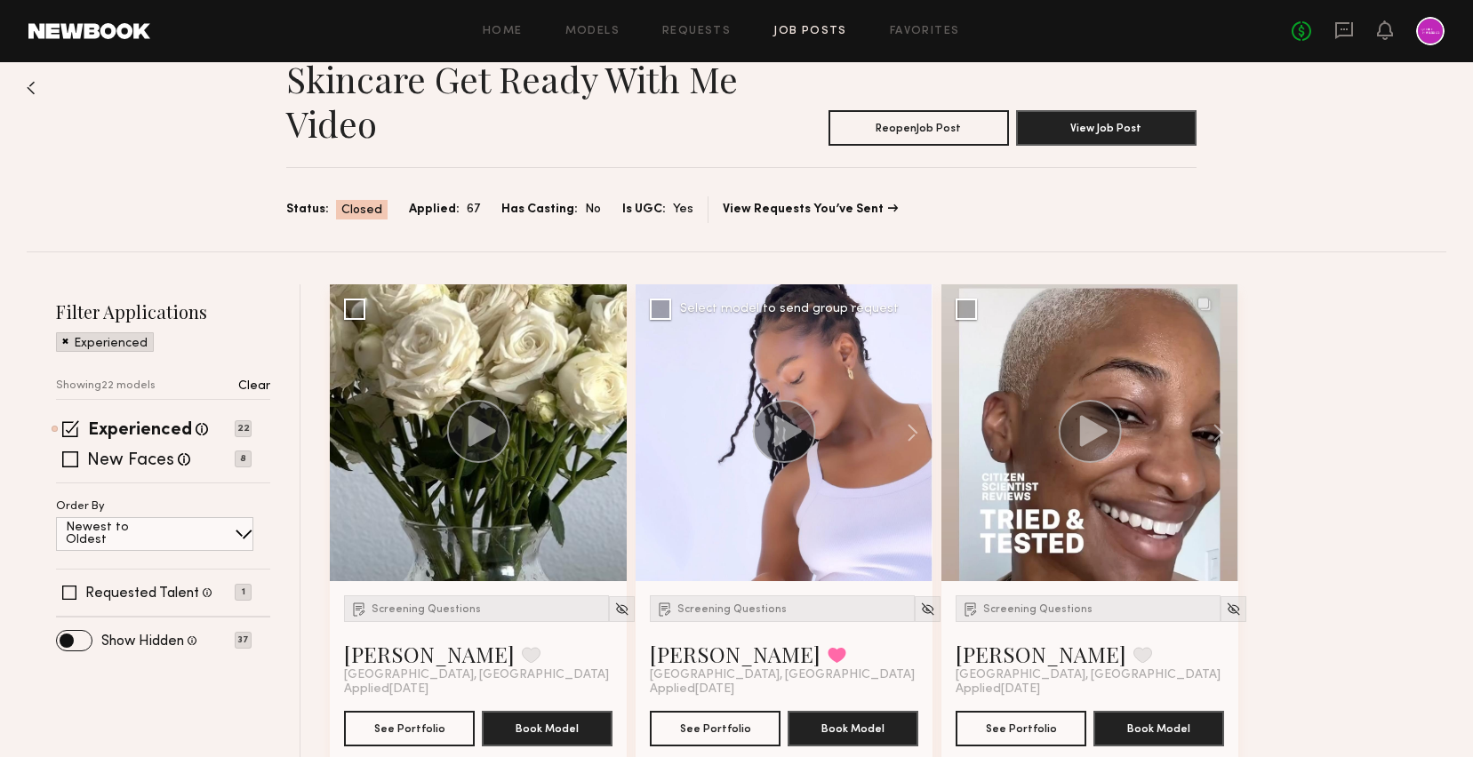
scroll to position [38, 0]
click at [1098, 441] on circle at bounding box center [1089, 430] width 63 height 63
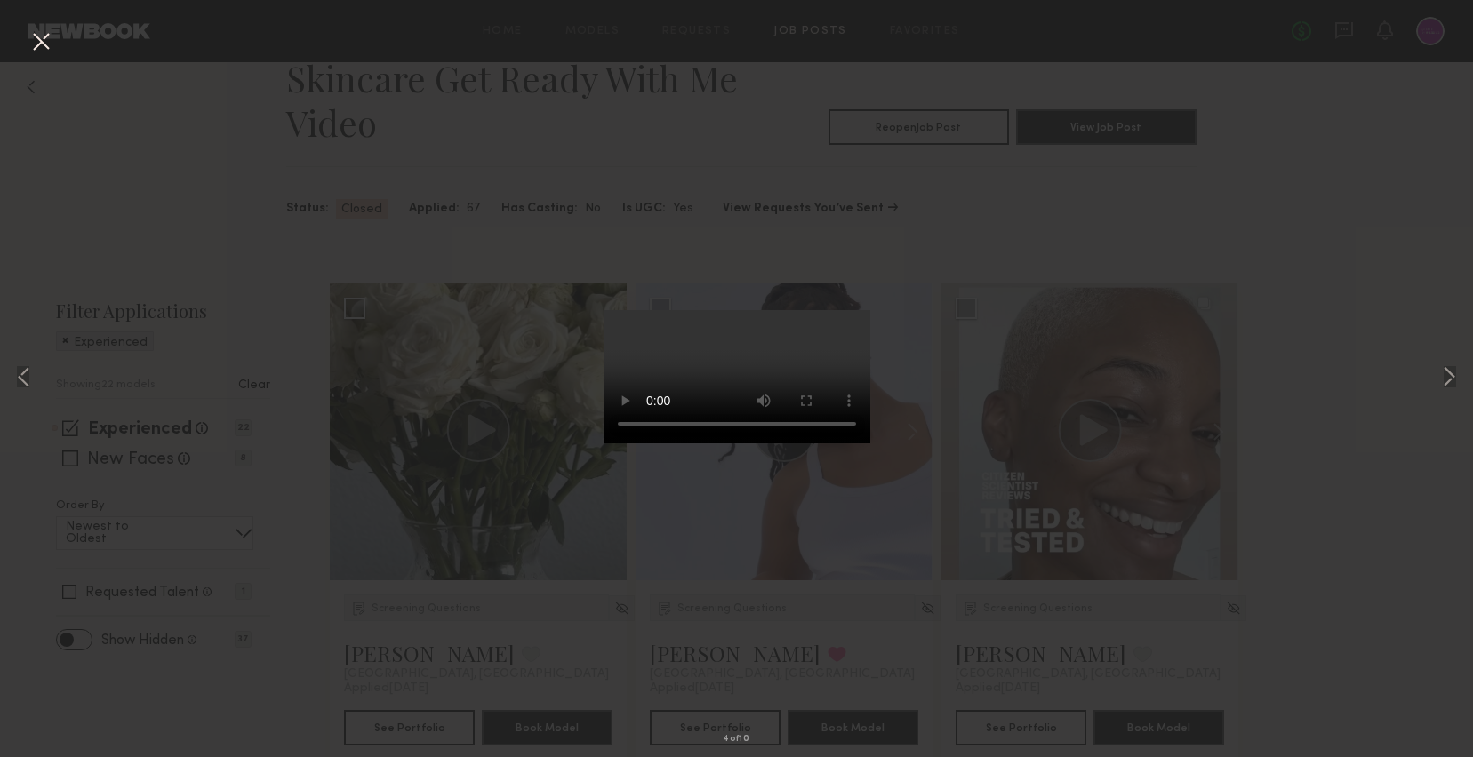
click at [48, 44] on button at bounding box center [41, 43] width 28 height 32
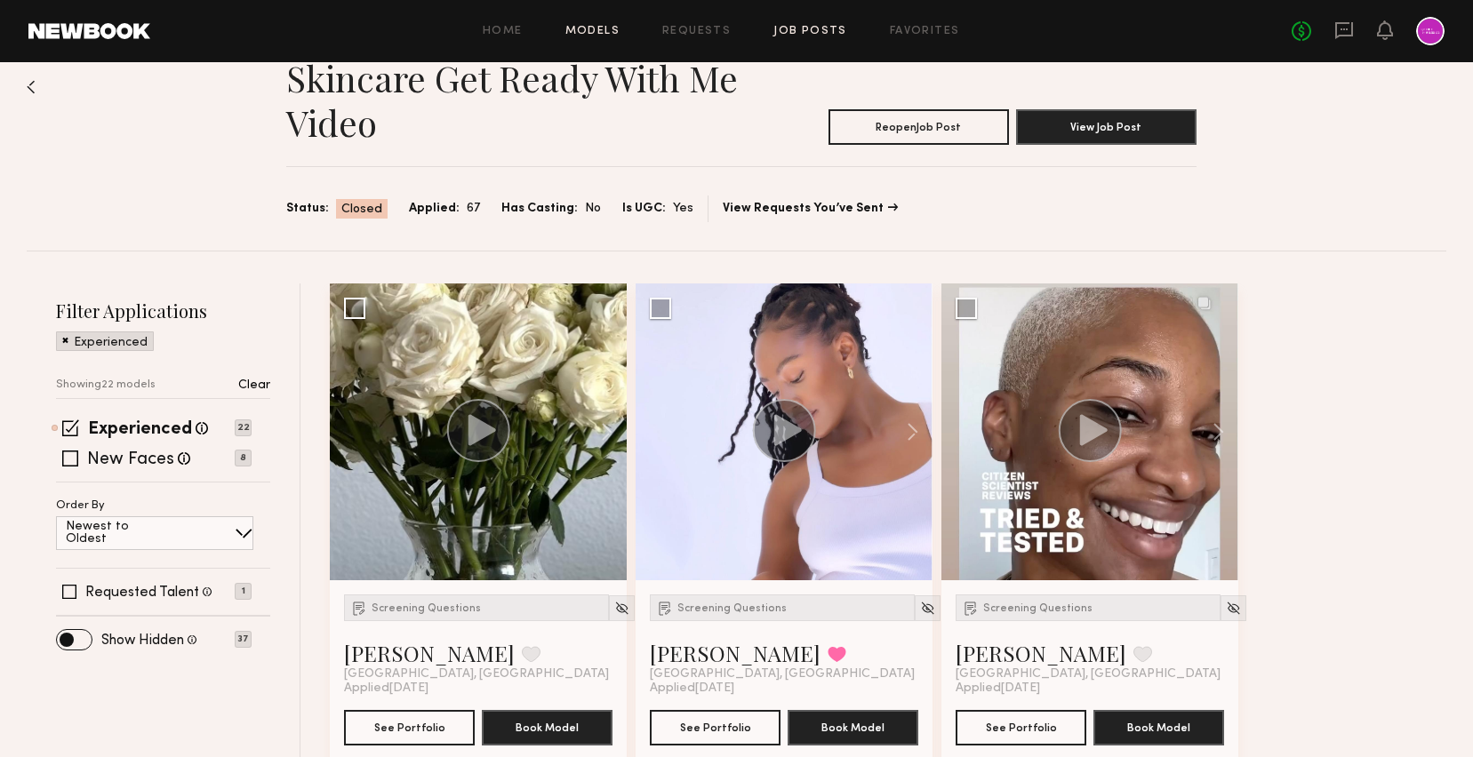
click at [591, 30] on link "Models" at bounding box center [592, 32] width 54 height 12
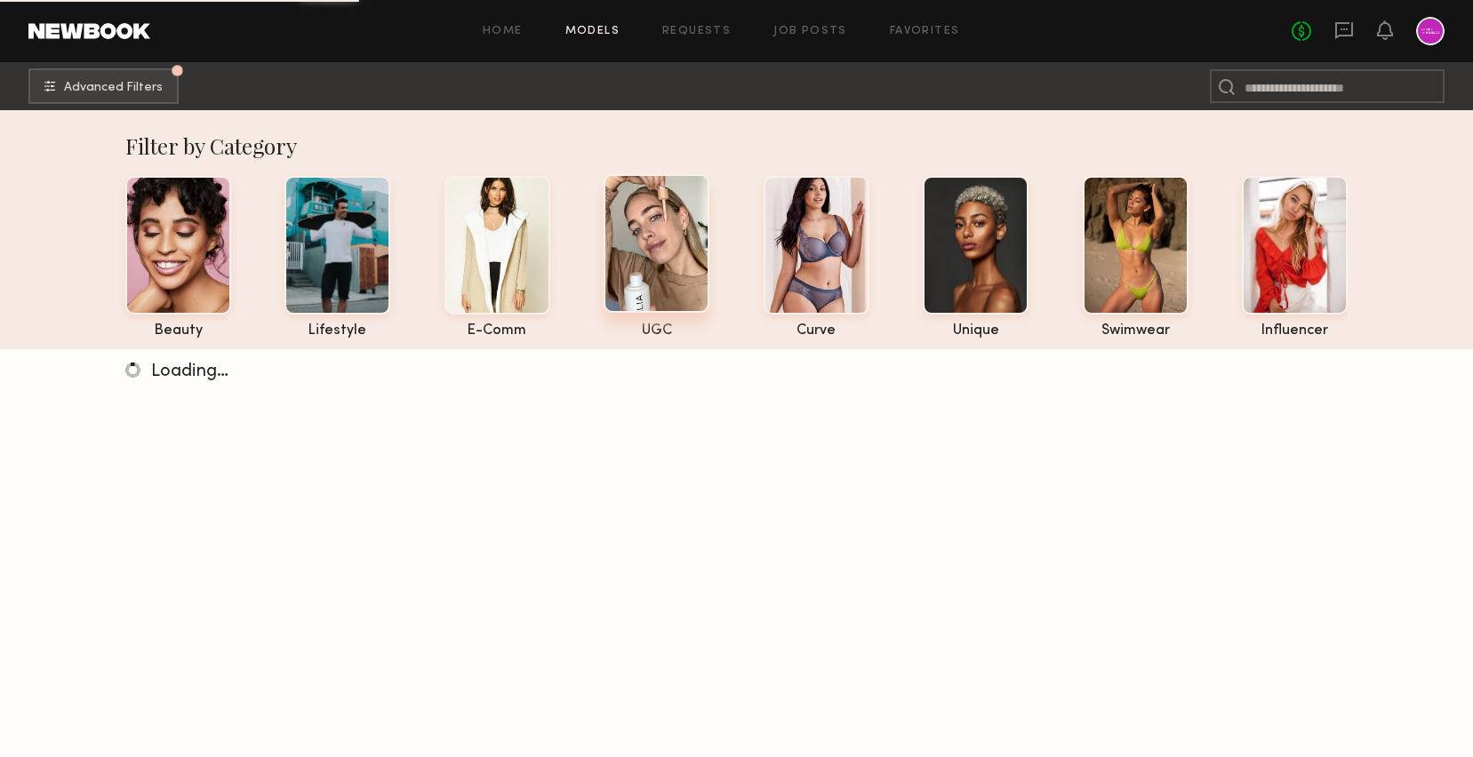
click at [675, 292] on div at bounding box center [656, 243] width 106 height 139
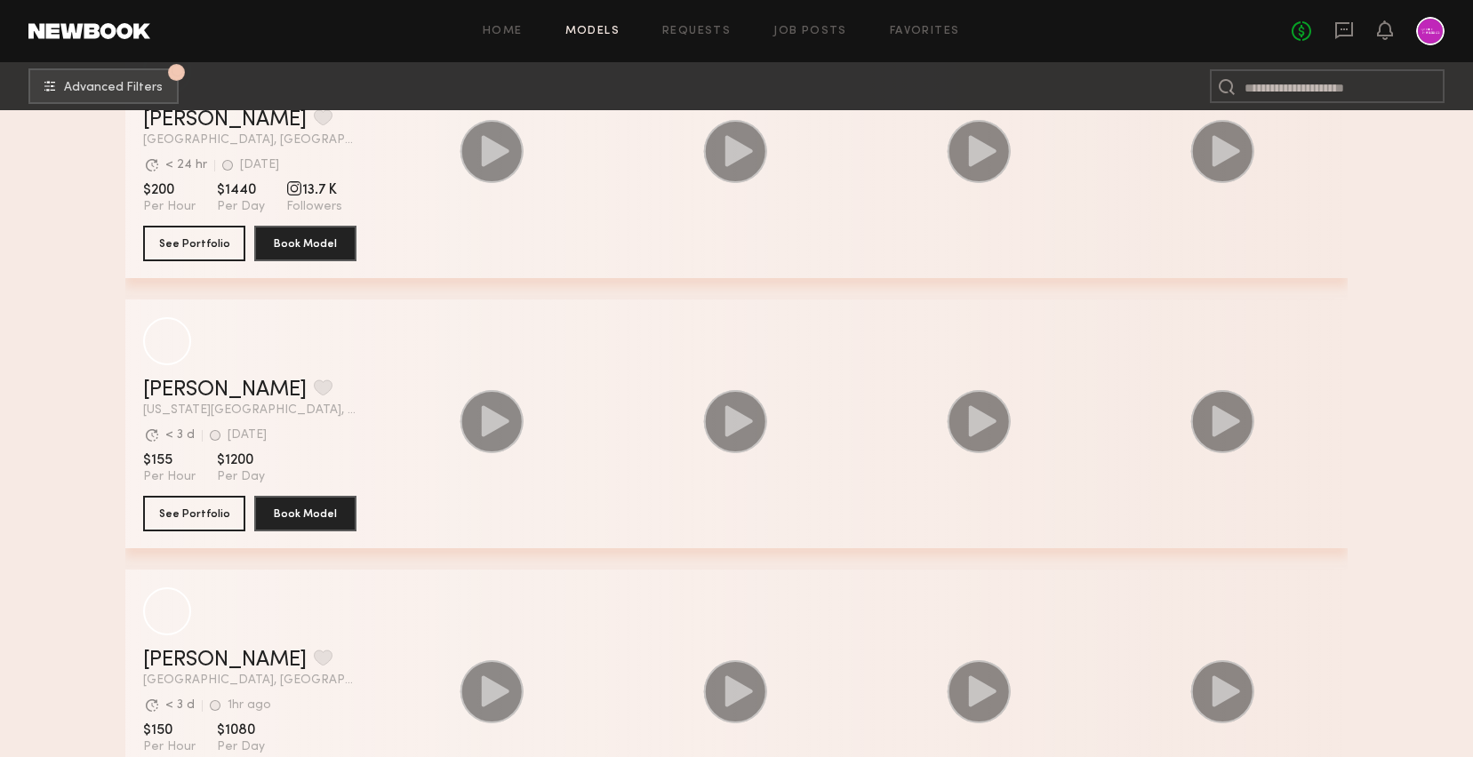
scroll to position [2006, 0]
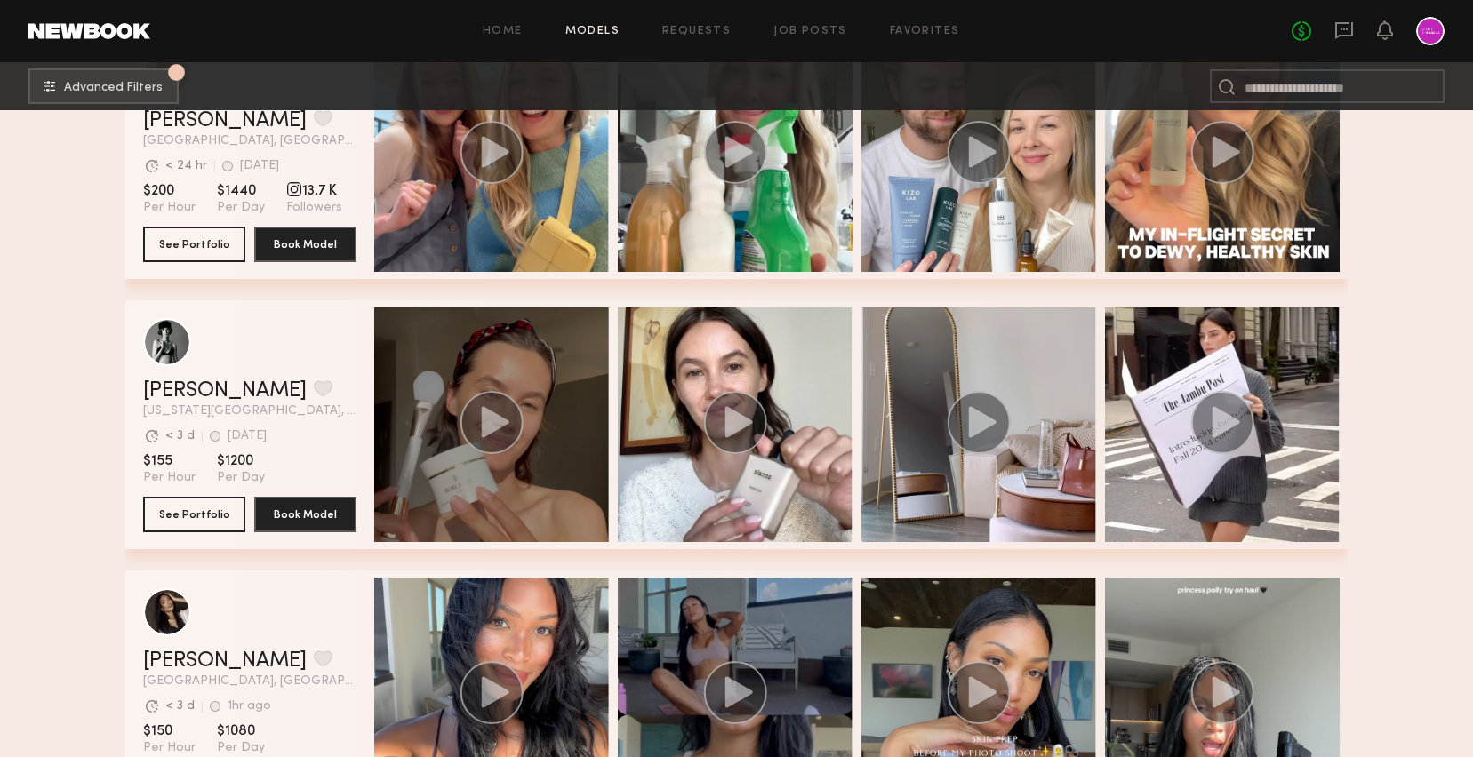
click at [453, 421] on div "grid" at bounding box center [491, 424] width 235 height 235
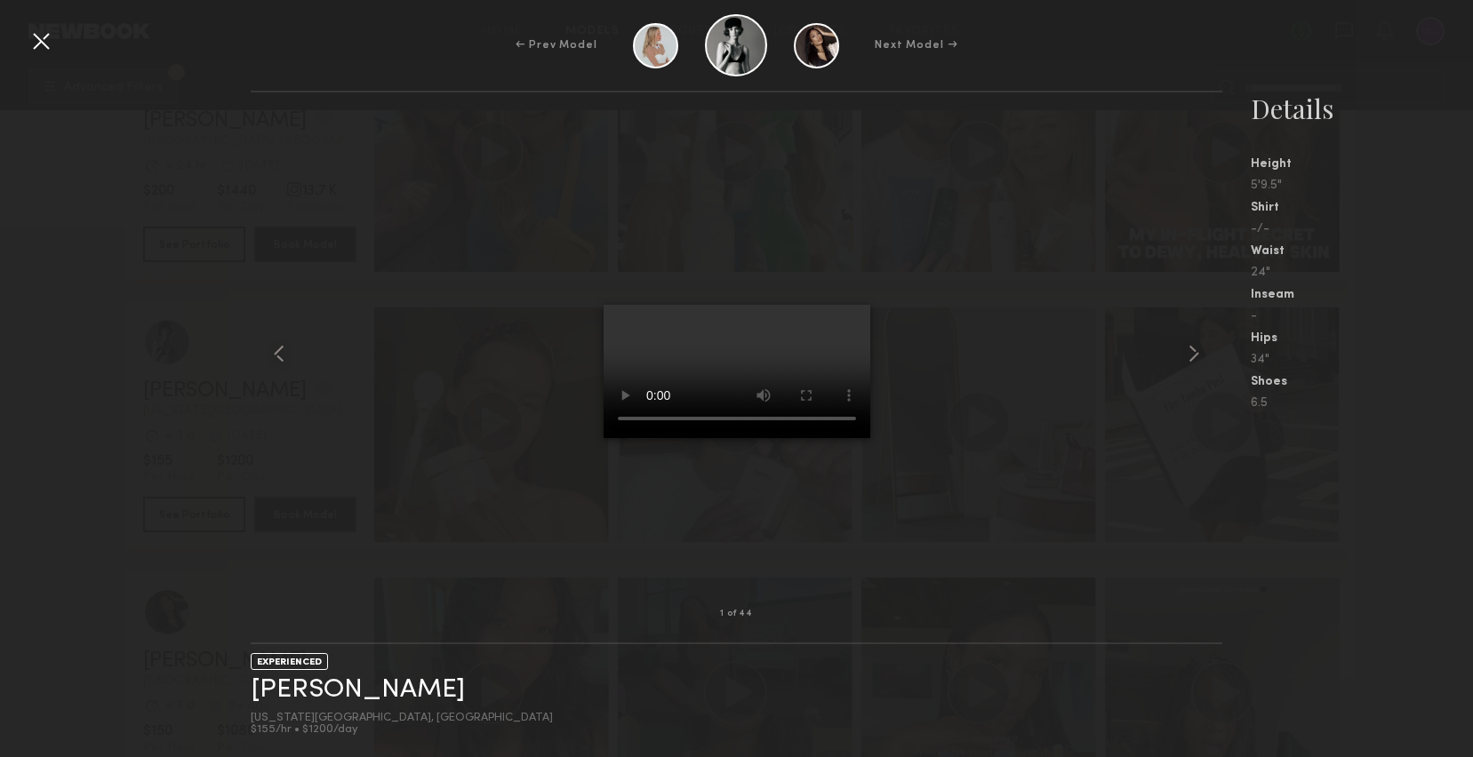
click at [41, 40] on div at bounding box center [41, 41] width 28 height 28
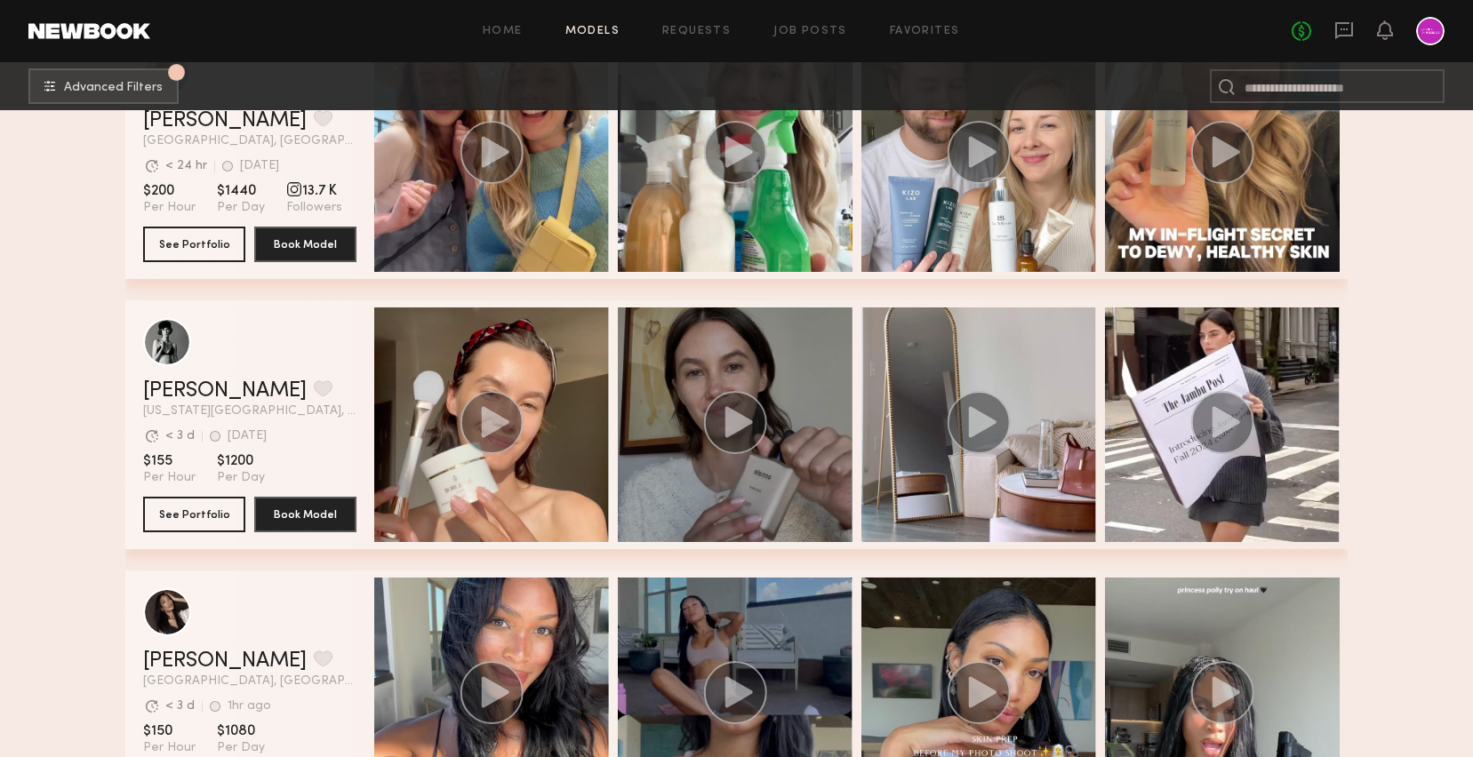
click at [743, 420] on icon "grid" at bounding box center [739, 421] width 28 height 31
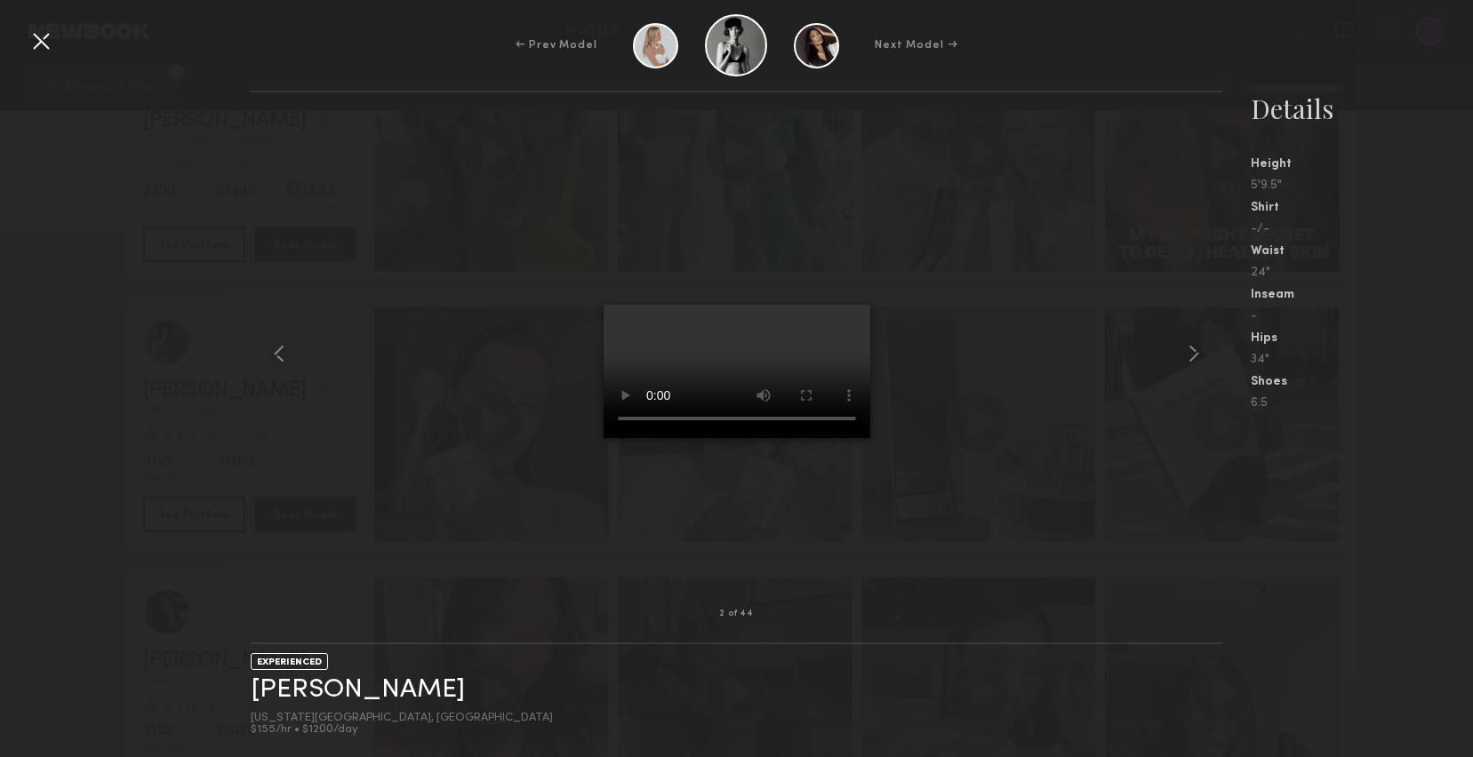
click at [44, 37] on div at bounding box center [41, 41] width 28 height 28
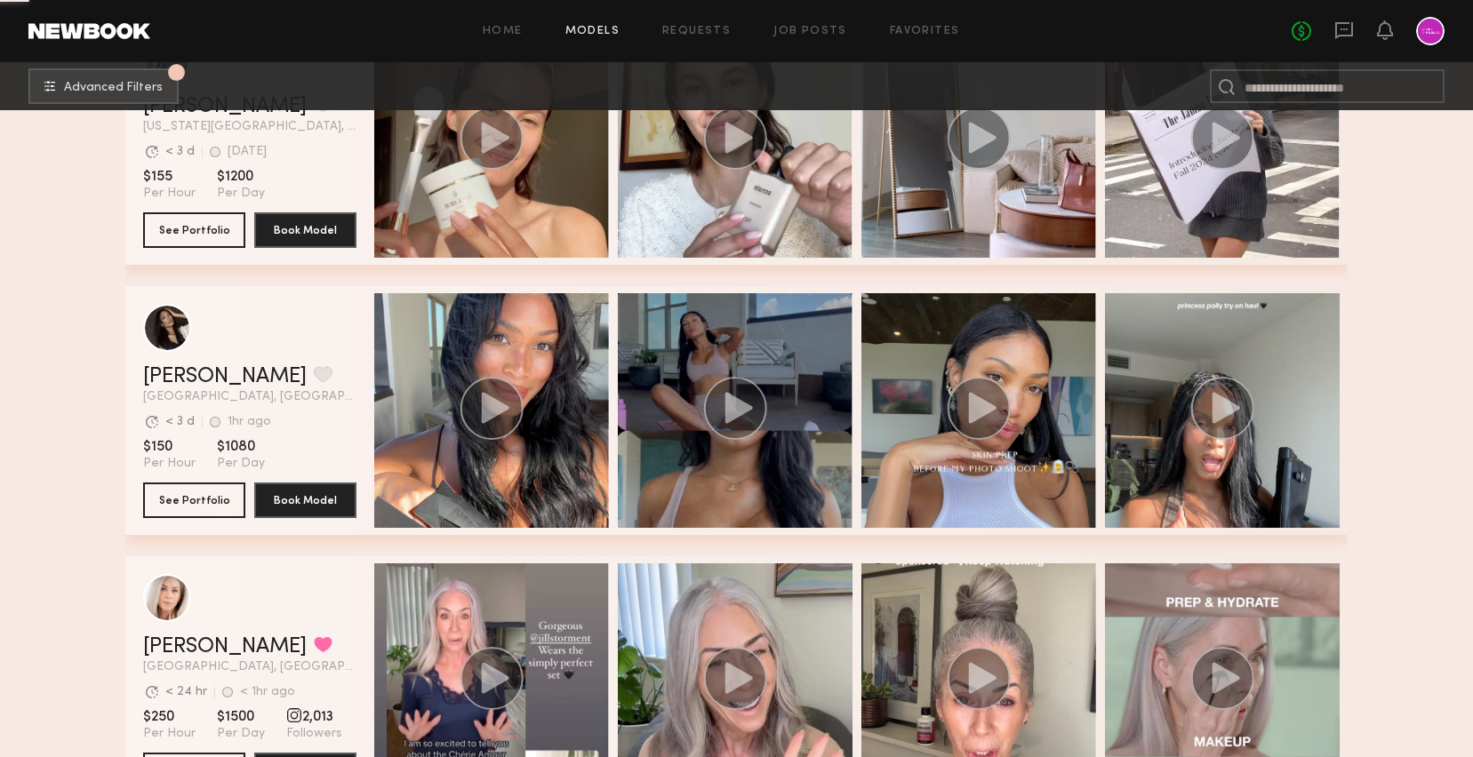
scroll to position [2342, 0]
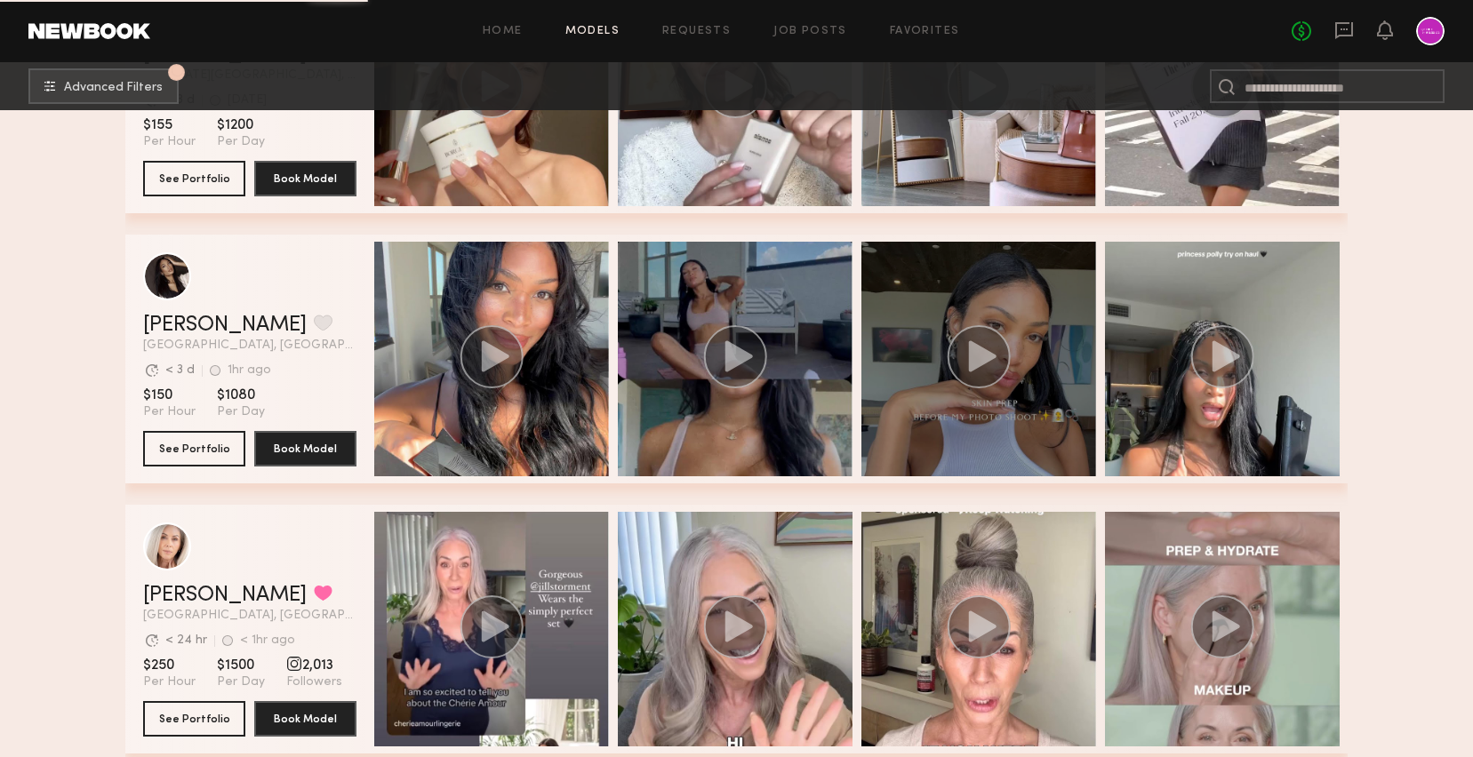
click at [980, 361] on icon "grid" at bounding box center [983, 355] width 28 height 31
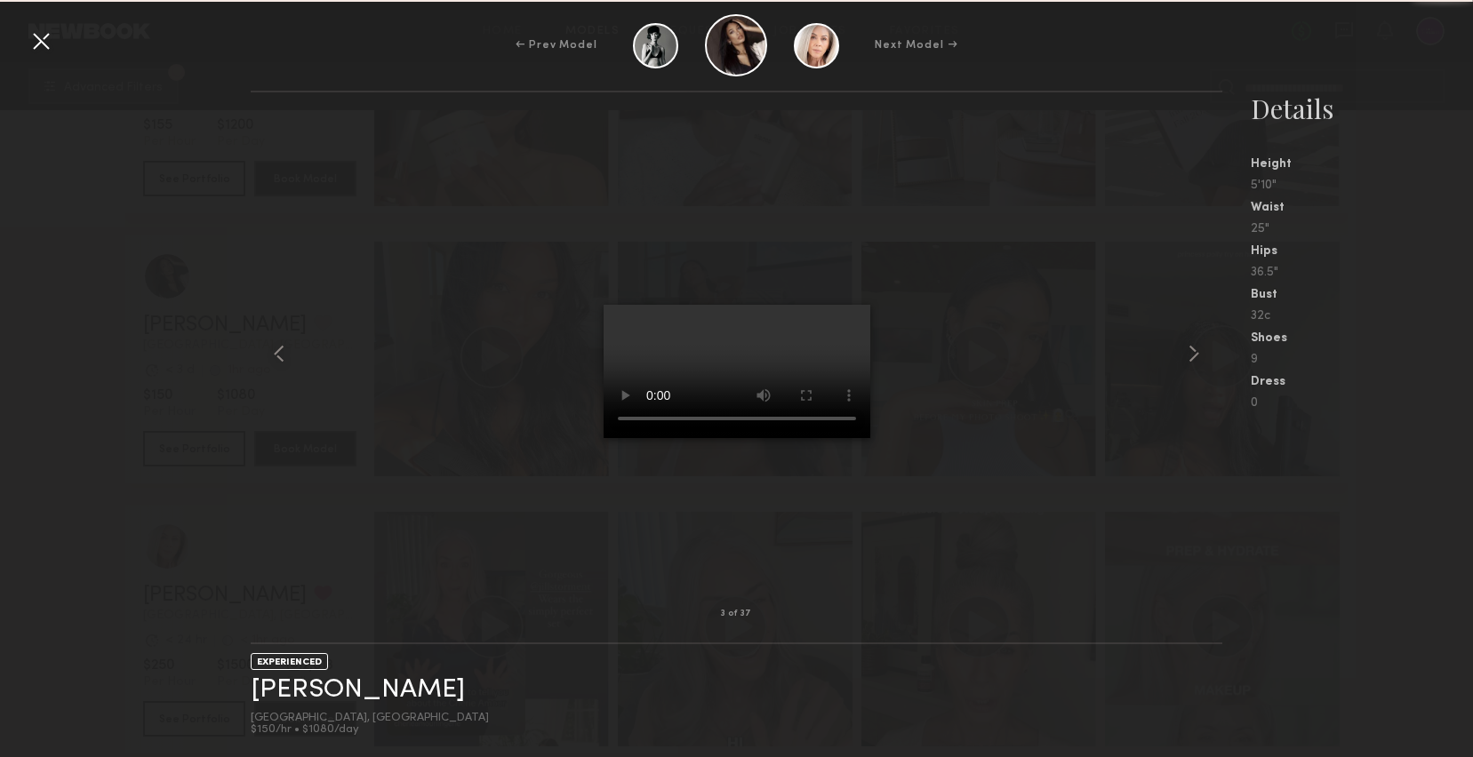
click at [52, 48] on div at bounding box center [41, 41] width 28 height 28
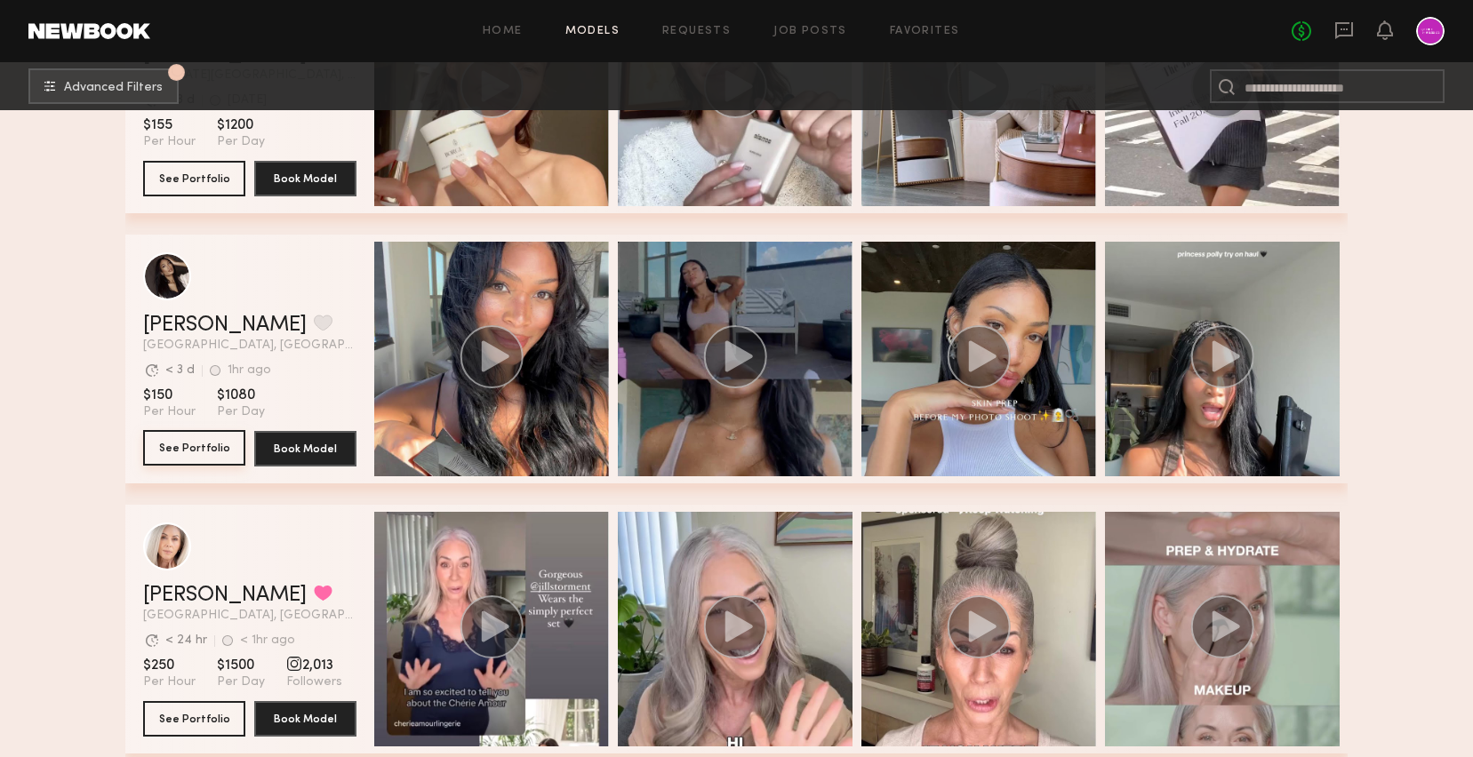
click at [207, 446] on button "See Portfolio" at bounding box center [194, 448] width 102 height 36
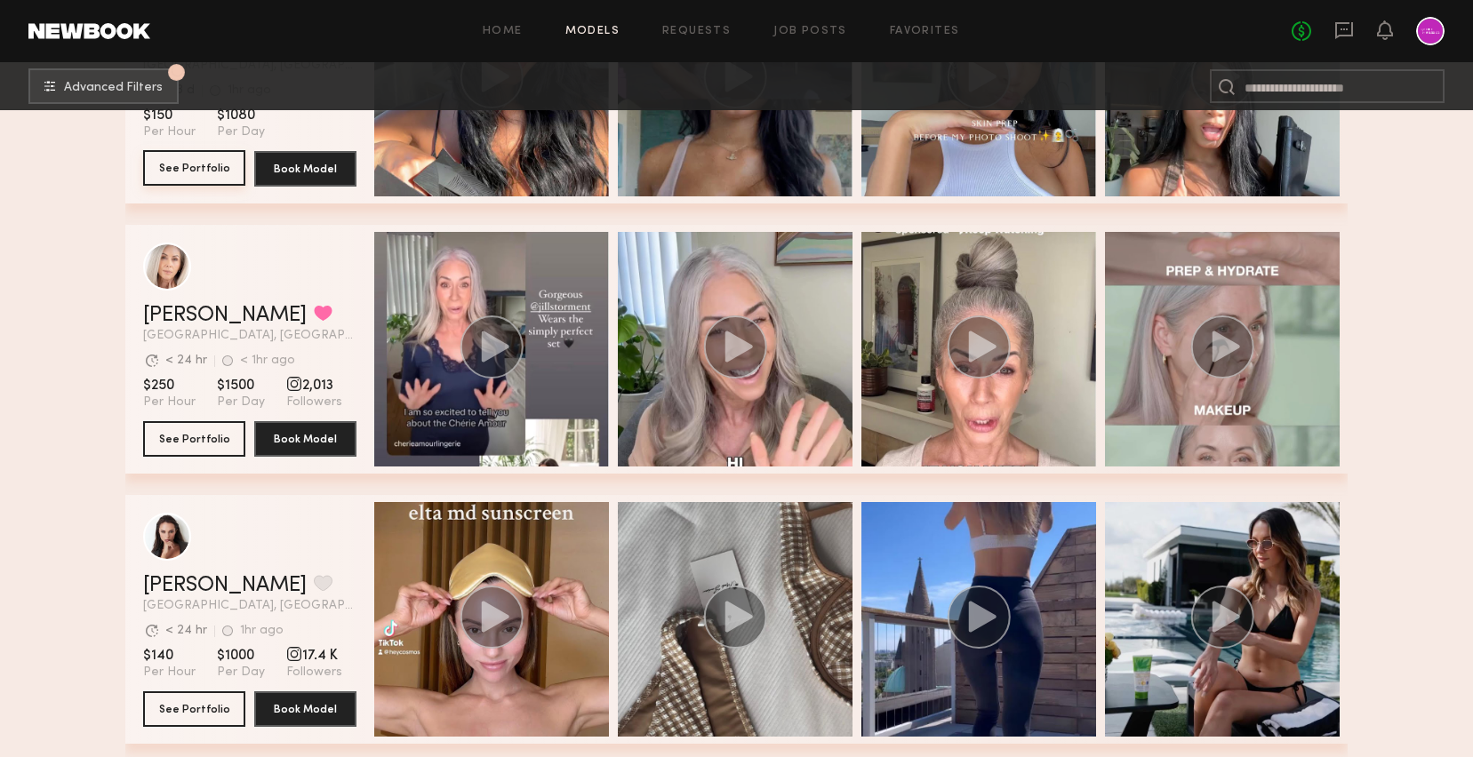
scroll to position [2728, 0]
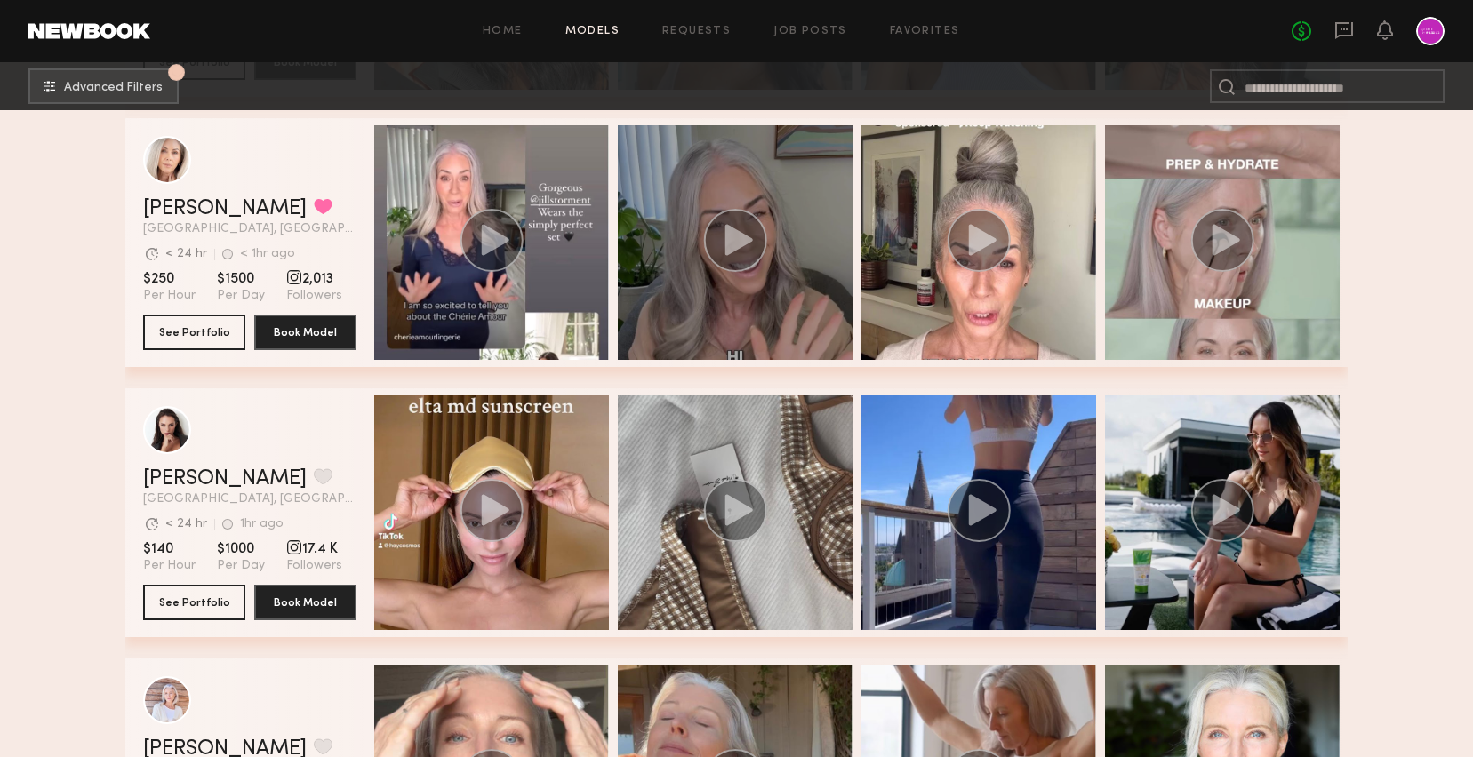
click at [715, 230] on circle "grid" at bounding box center [735, 240] width 63 height 63
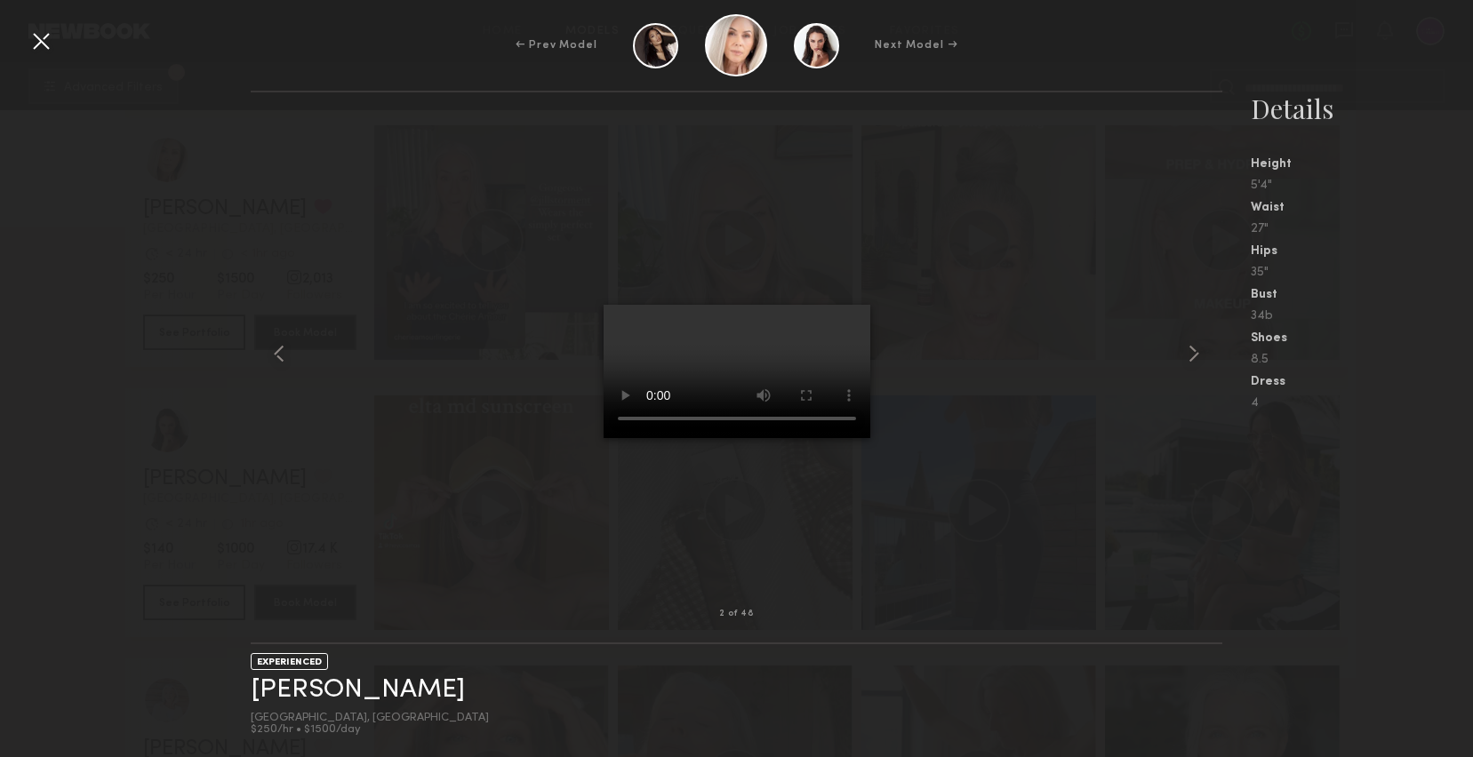
click at [40, 44] on div at bounding box center [41, 41] width 28 height 28
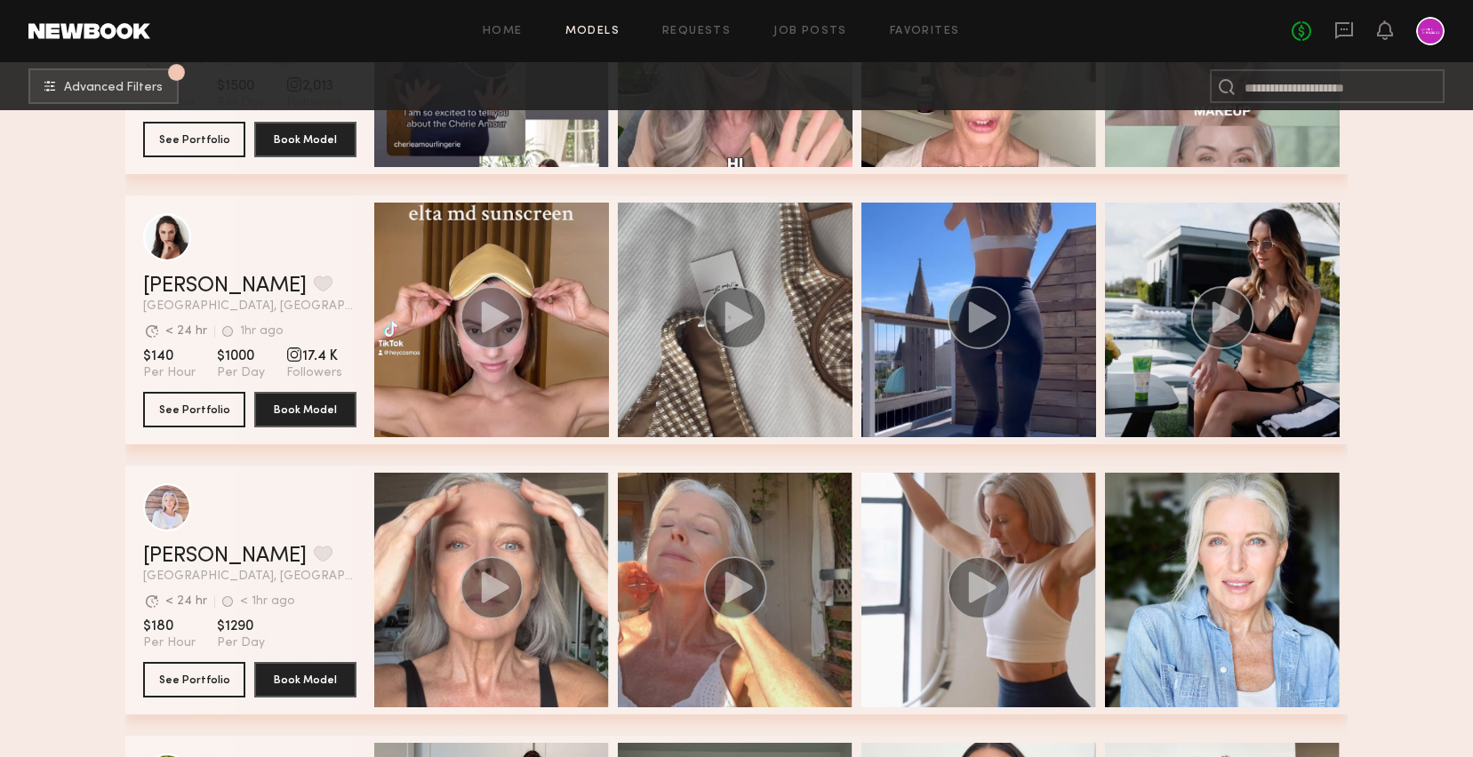
scroll to position [3068, 0]
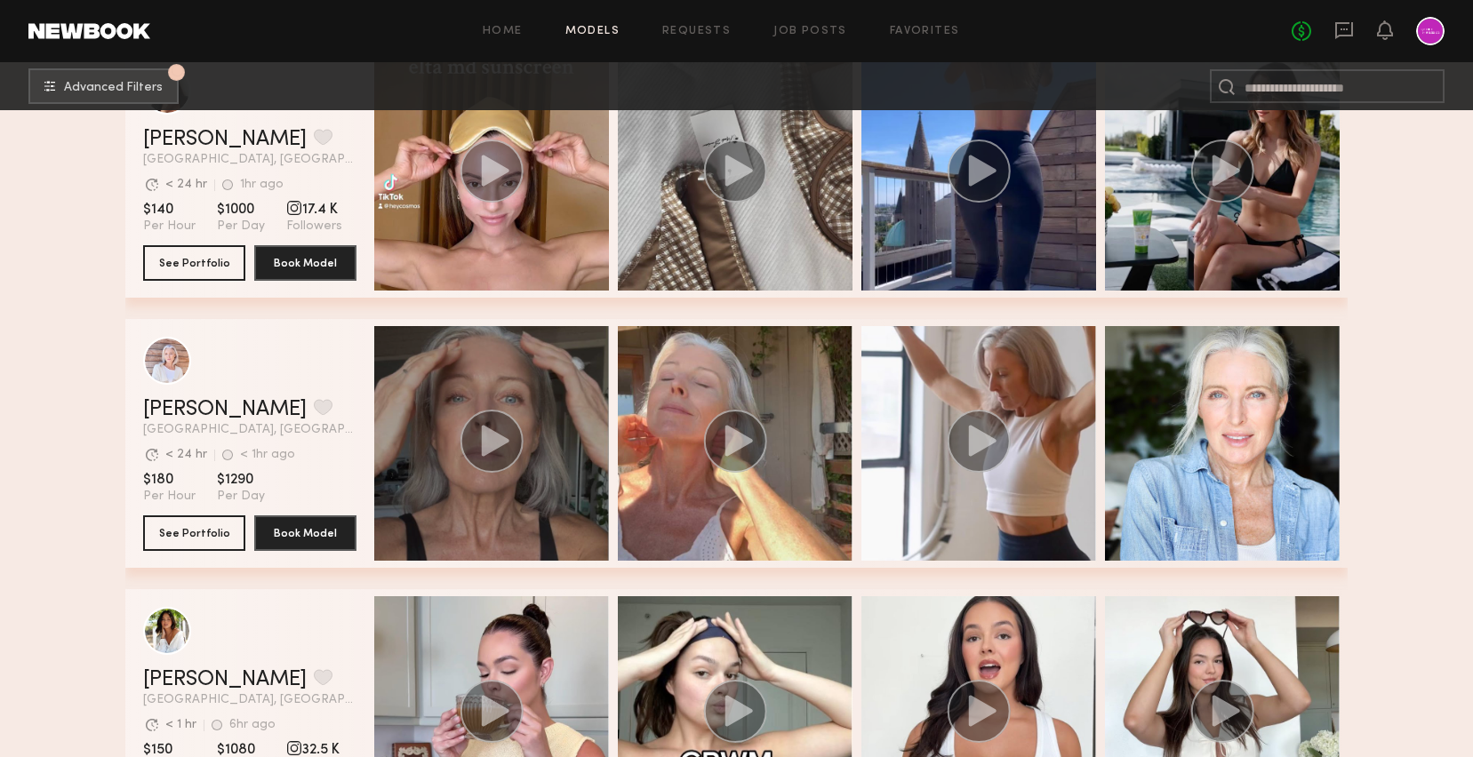
click at [498, 447] on icon "grid" at bounding box center [496, 440] width 28 height 31
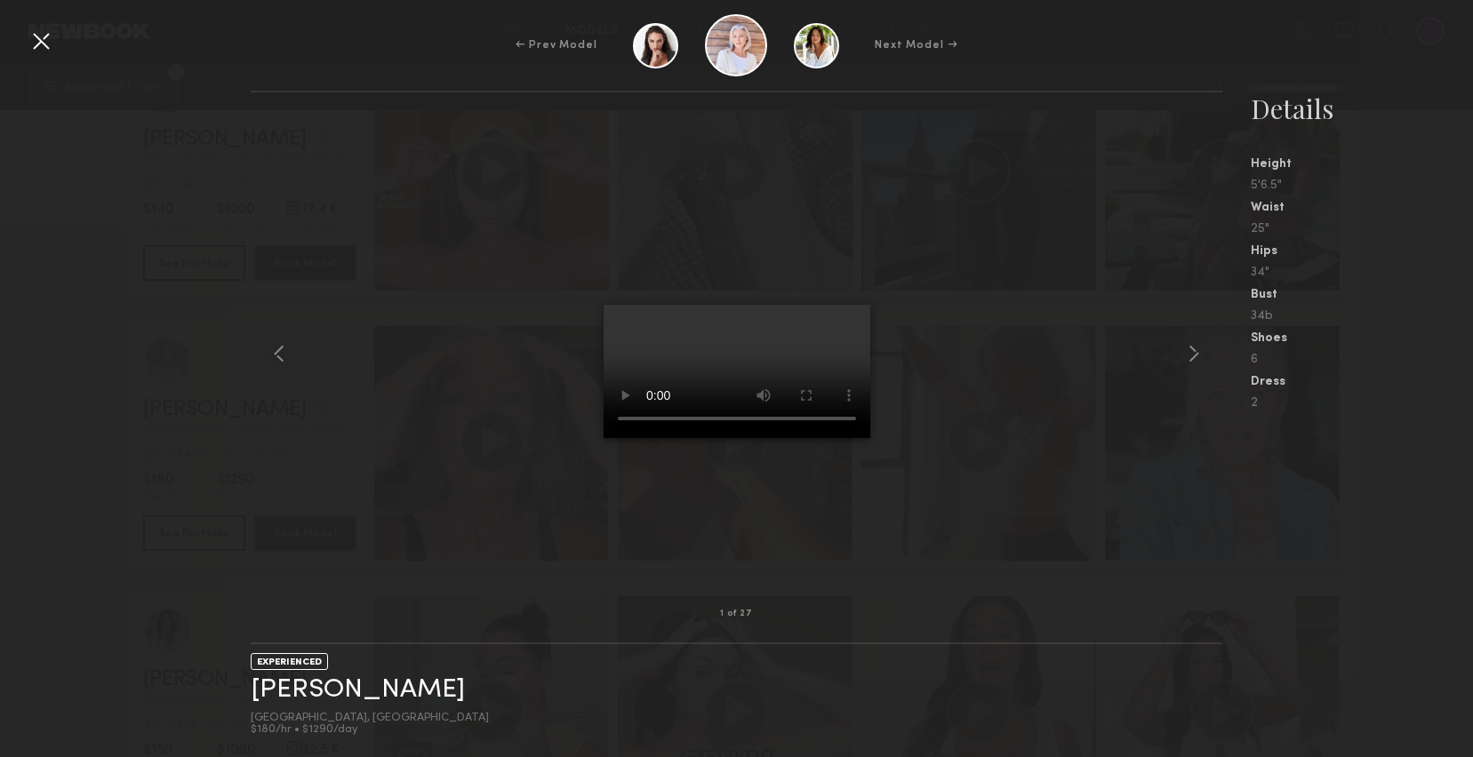
click at [40, 40] on div at bounding box center [41, 41] width 28 height 28
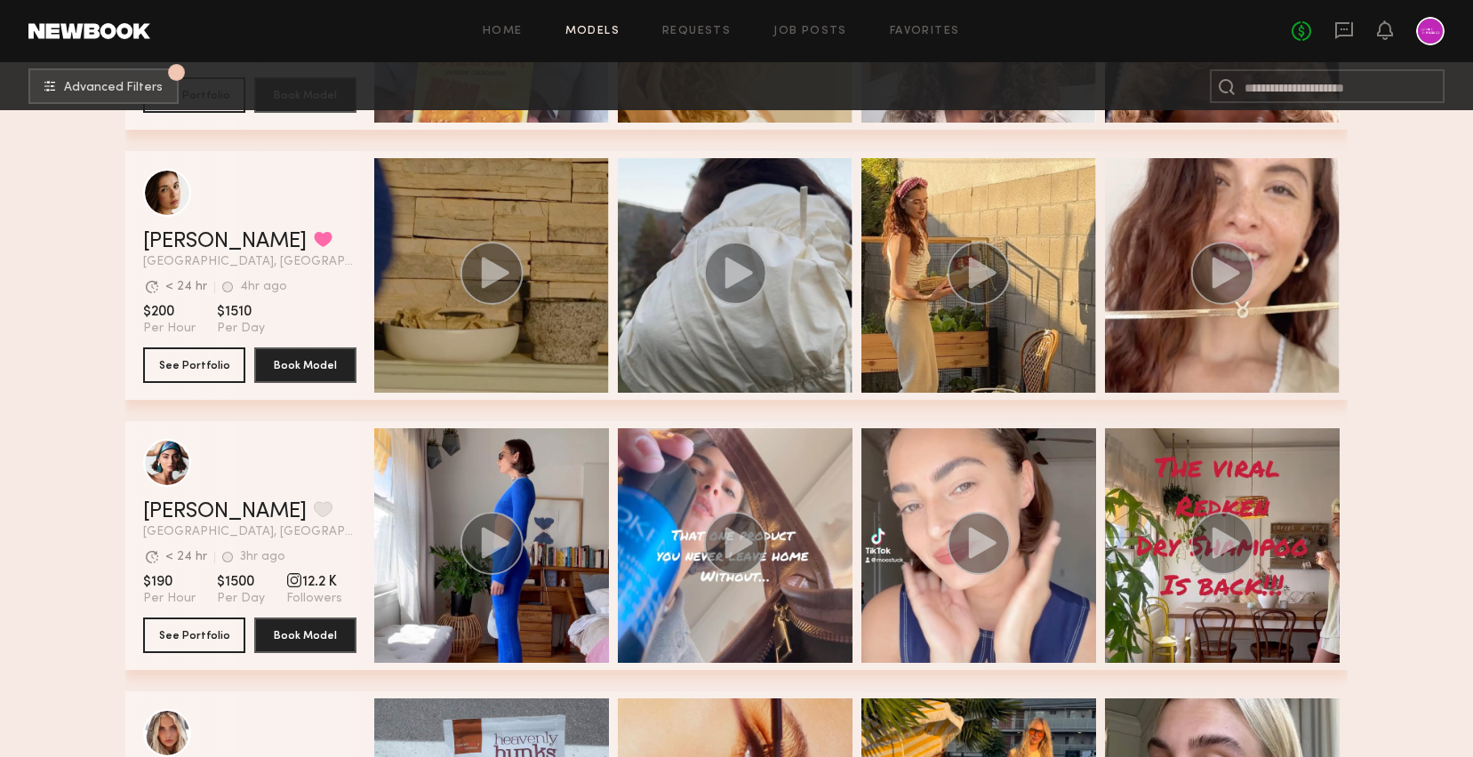
scroll to position [3975, 0]
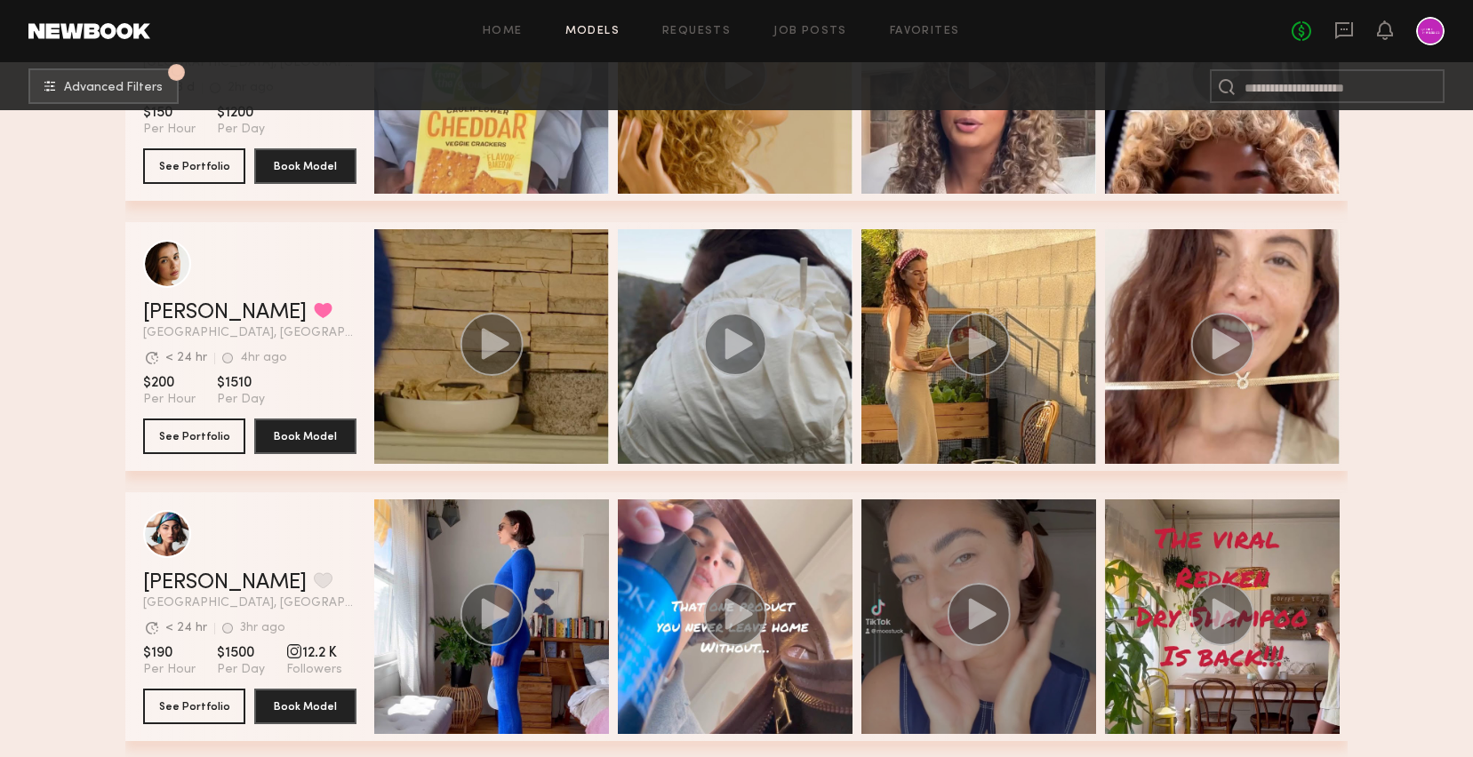
click at [978, 622] on icon "grid" at bounding box center [983, 613] width 28 height 31
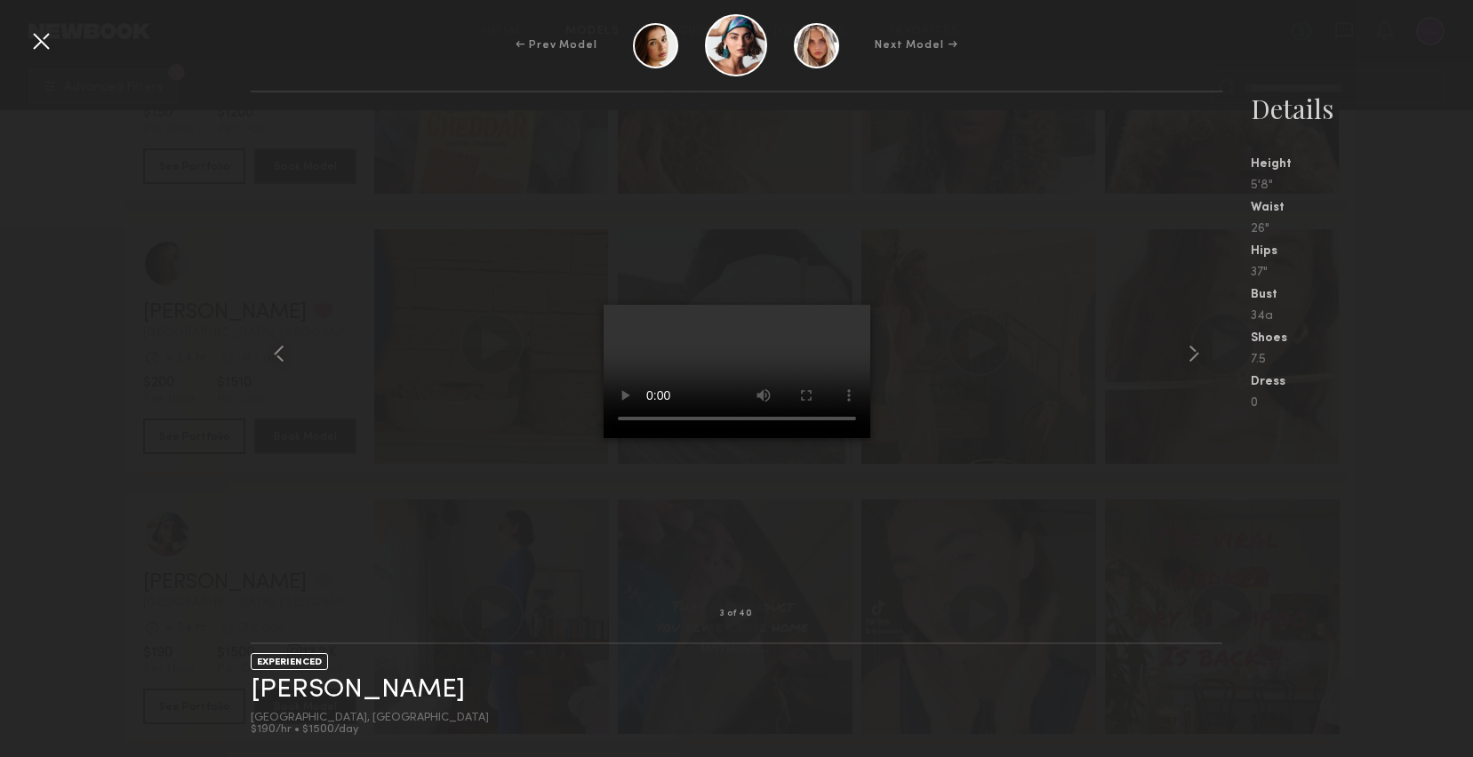
click at [40, 45] on div at bounding box center [41, 41] width 28 height 28
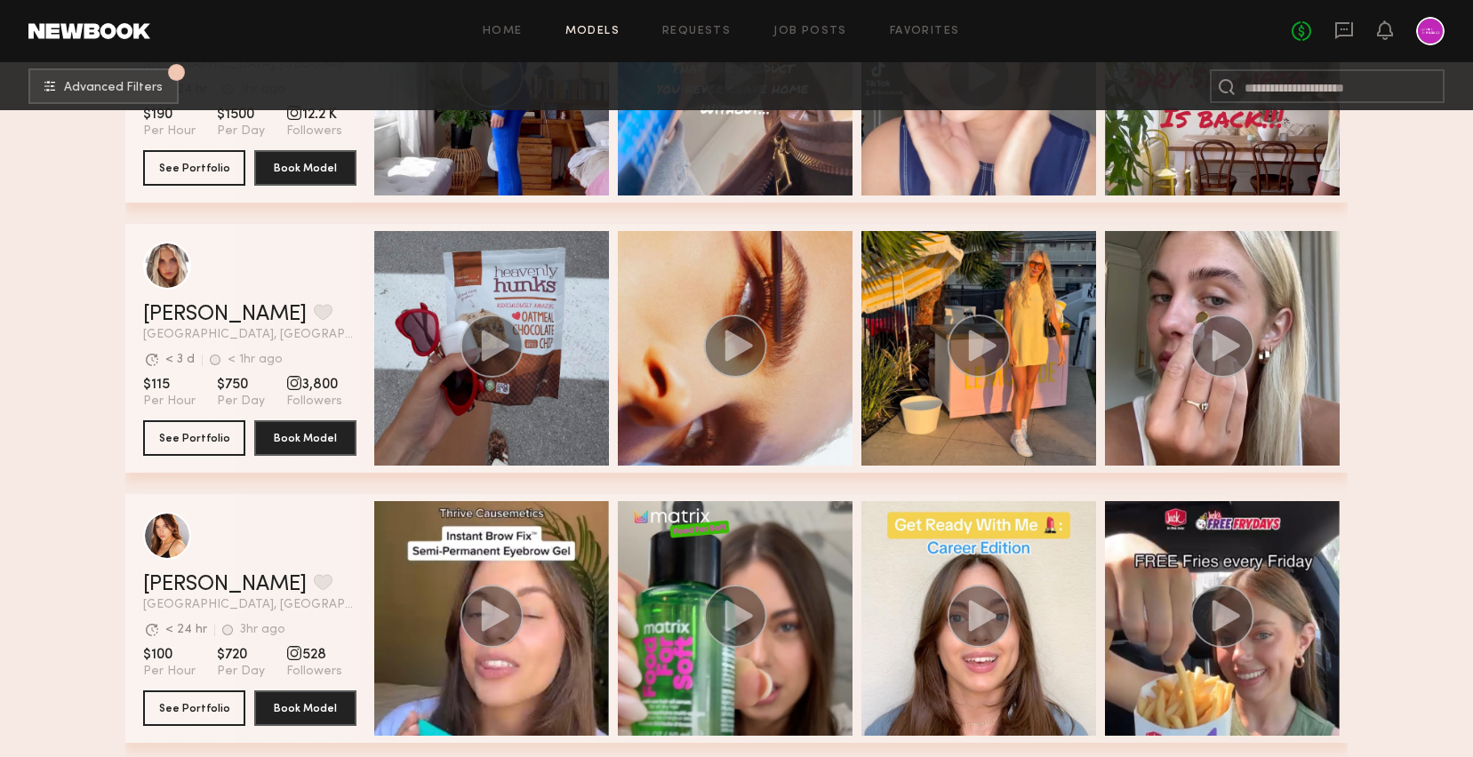
scroll to position [4752, 0]
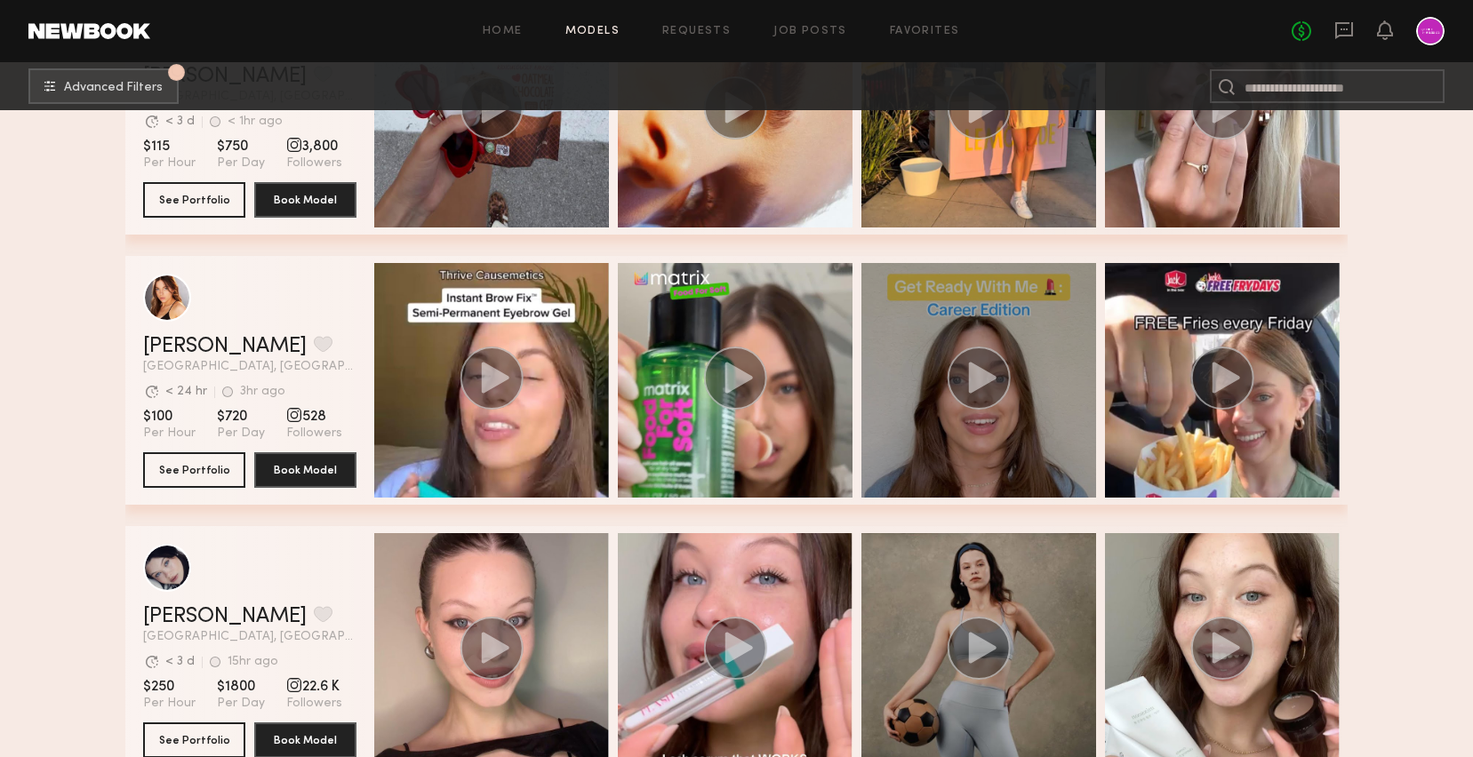
click at [963, 383] on circle "grid" at bounding box center [978, 378] width 63 height 63
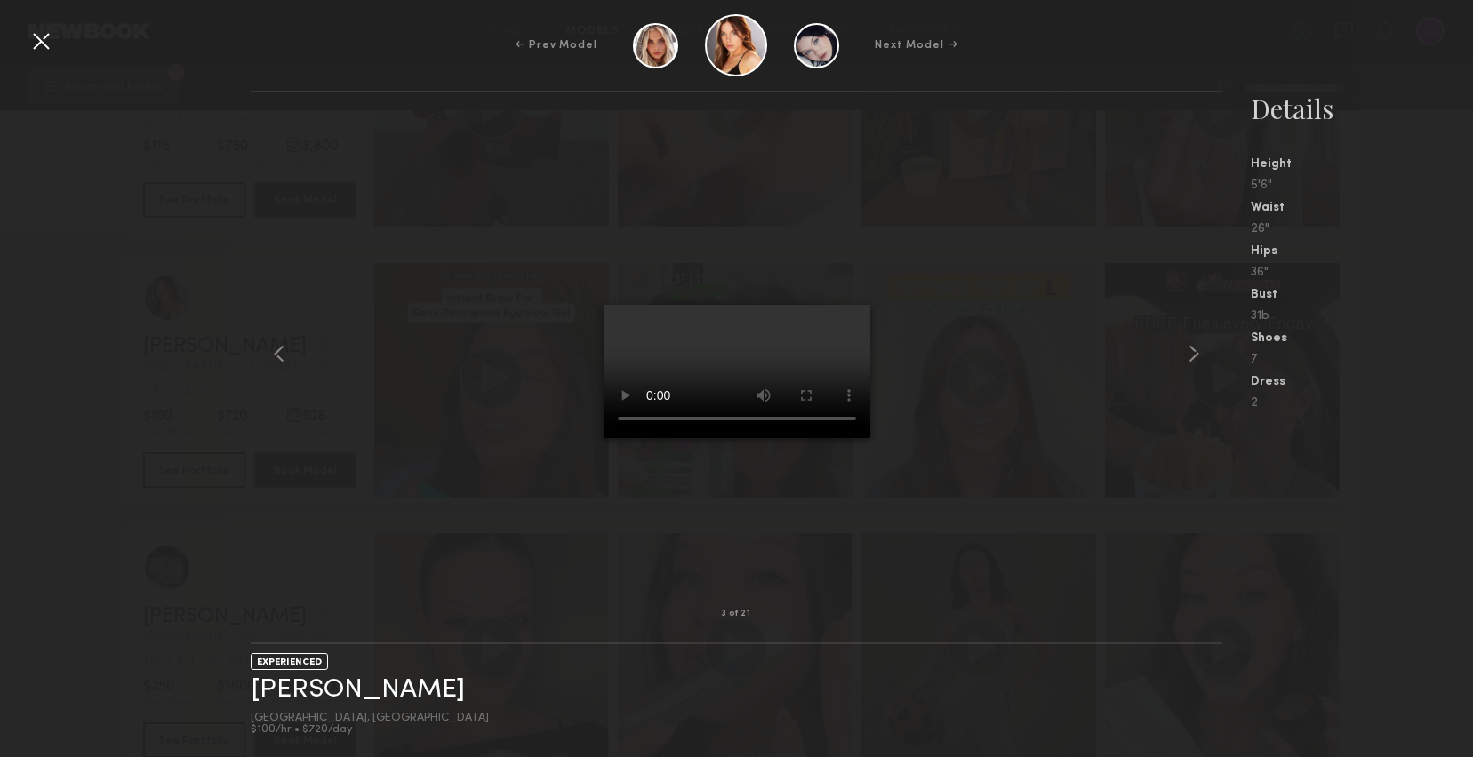
click at [41, 45] on div at bounding box center [41, 41] width 28 height 28
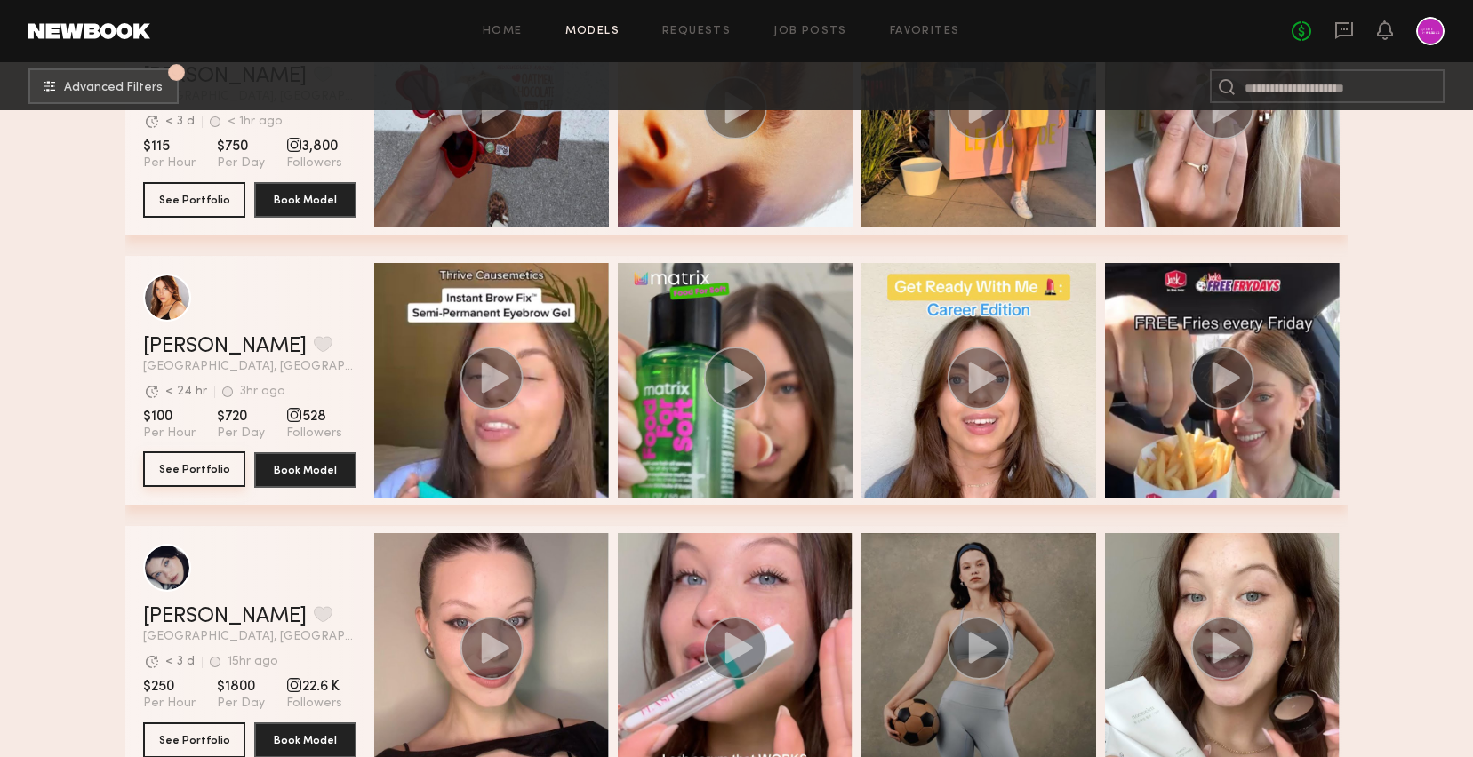
click at [204, 461] on button "See Portfolio" at bounding box center [194, 469] width 102 height 36
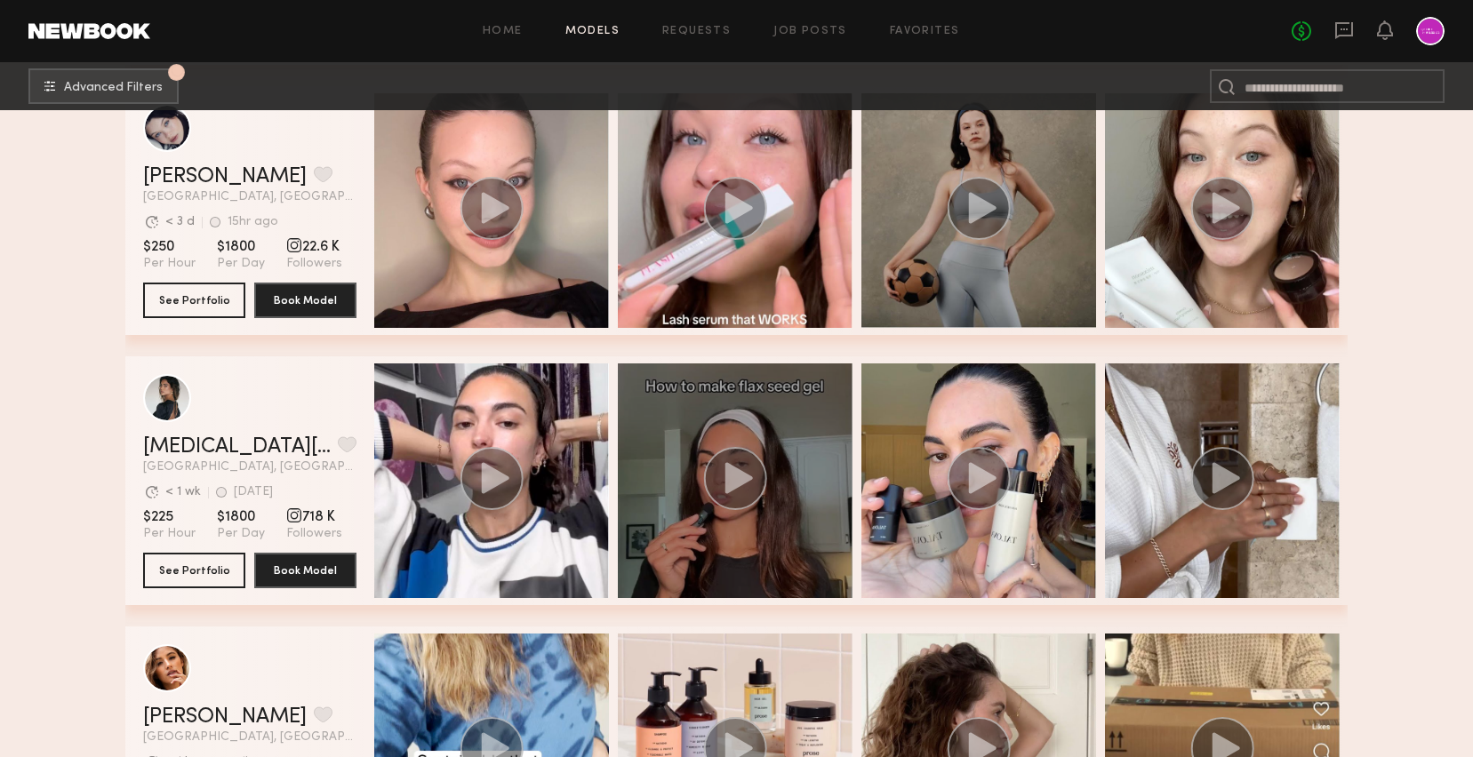
click at [741, 456] on circle "grid" at bounding box center [735, 478] width 63 height 63
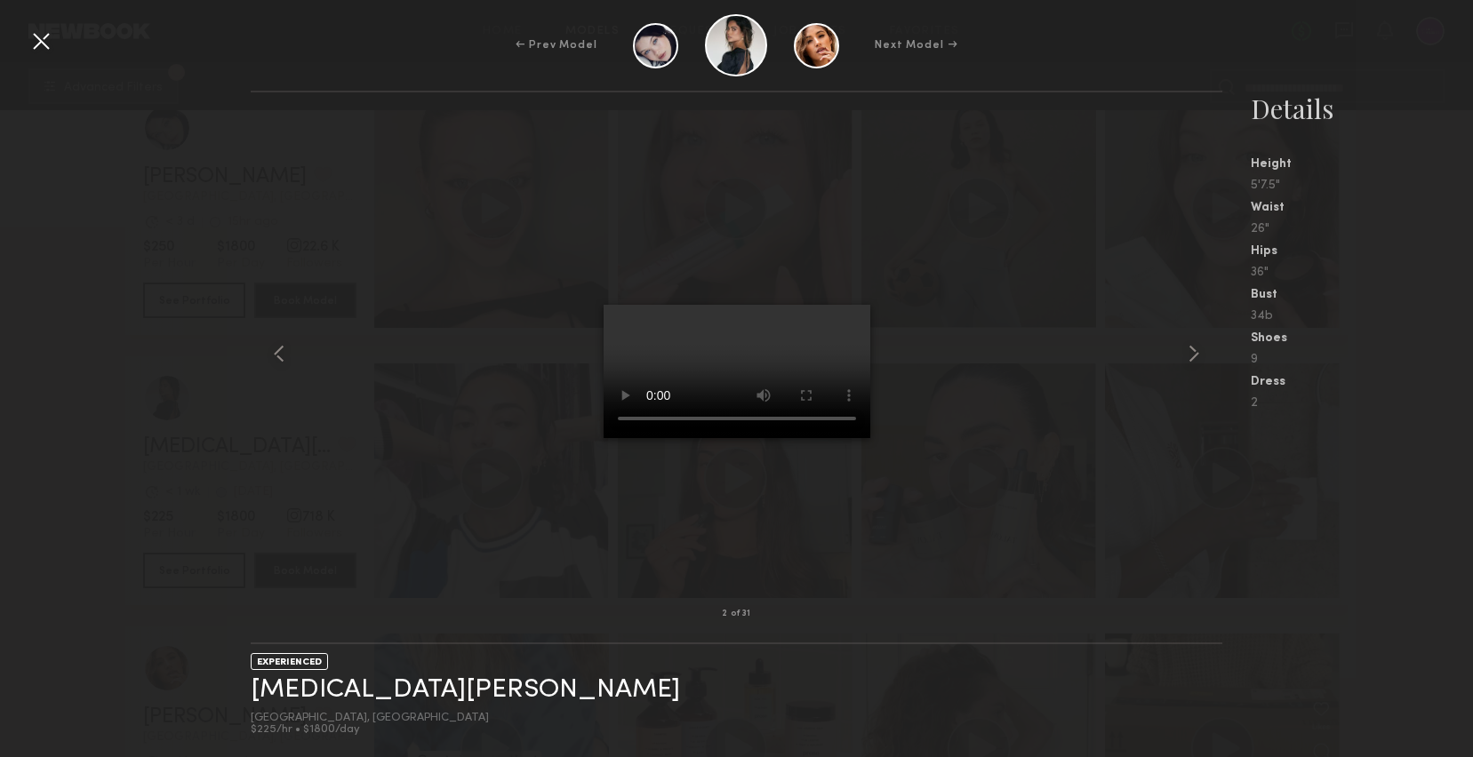
click at [40, 43] on div at bounding box center [41, 41] width 28 height 28
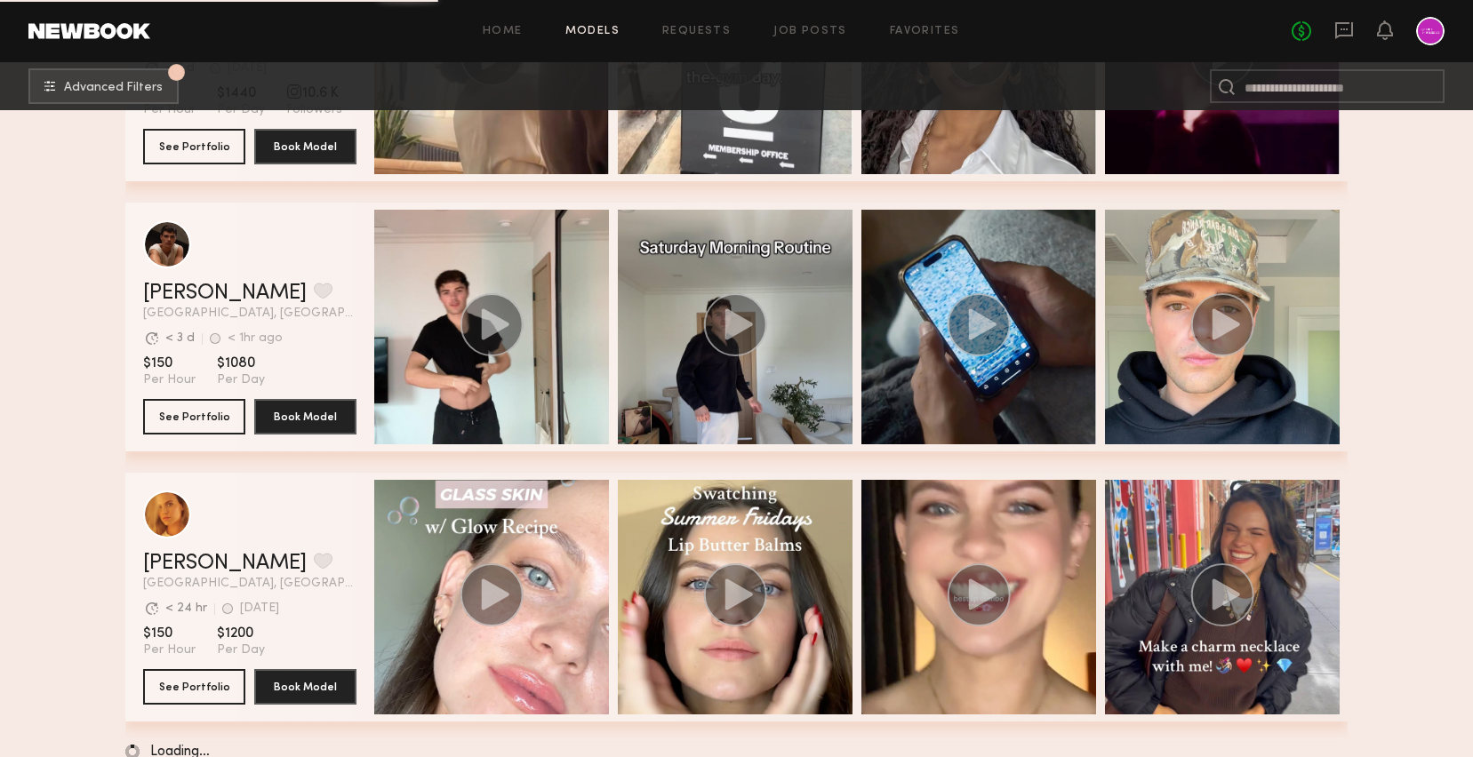
scroll to position [6187, 0]
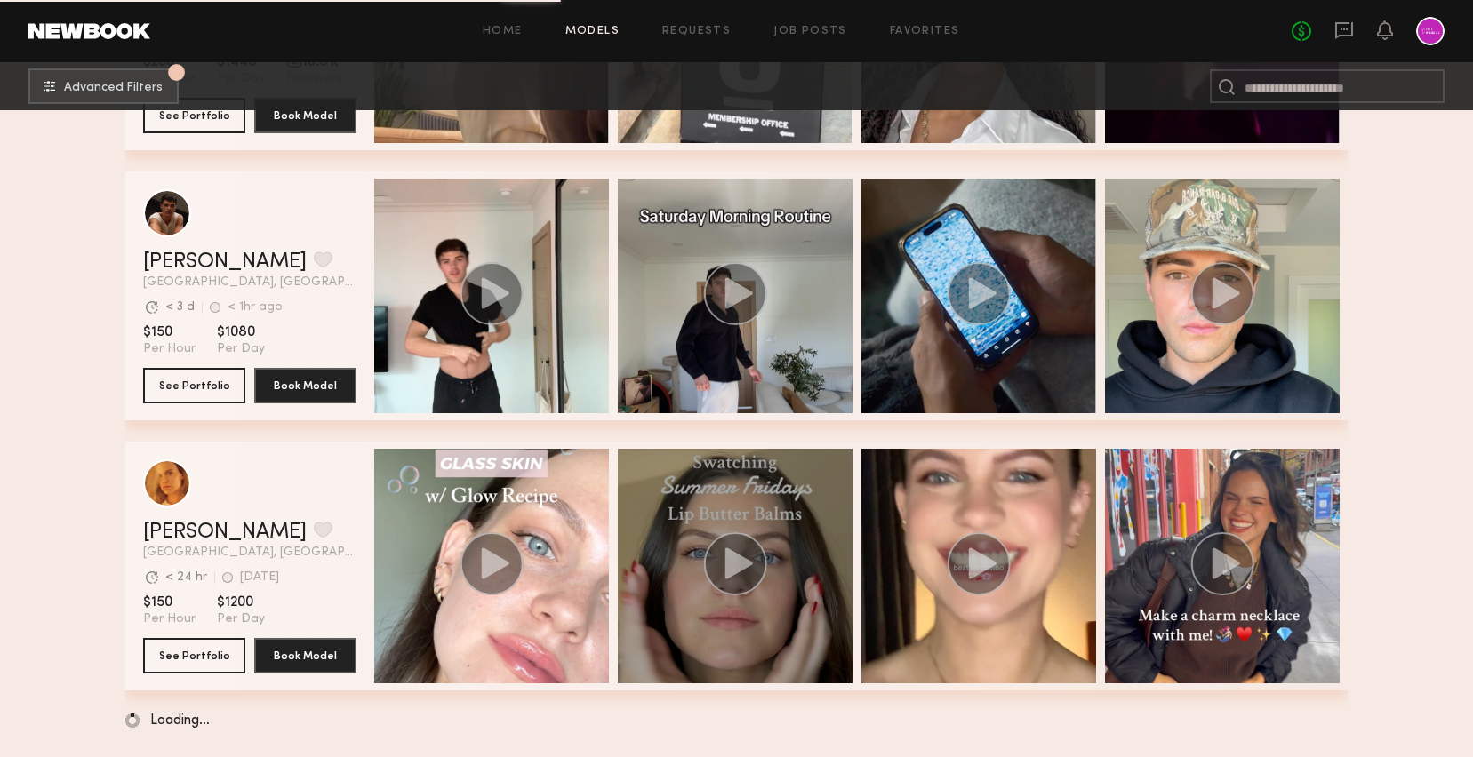
click at [707, 534] on icon "grid" at bounding box center [735, 563] width 64 height 63
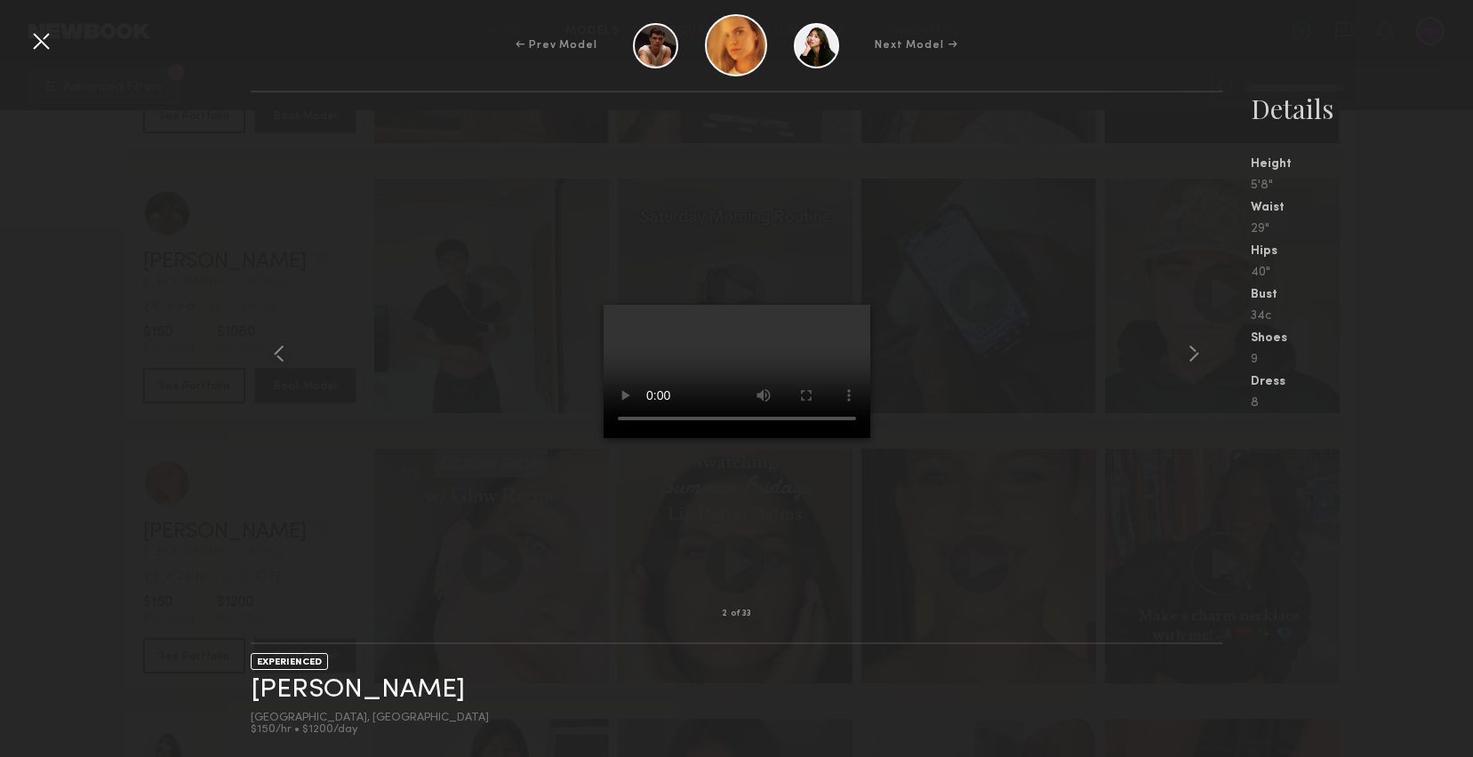
click at [51, 43] on div at bounding box center [41, 41] width 28 height 28
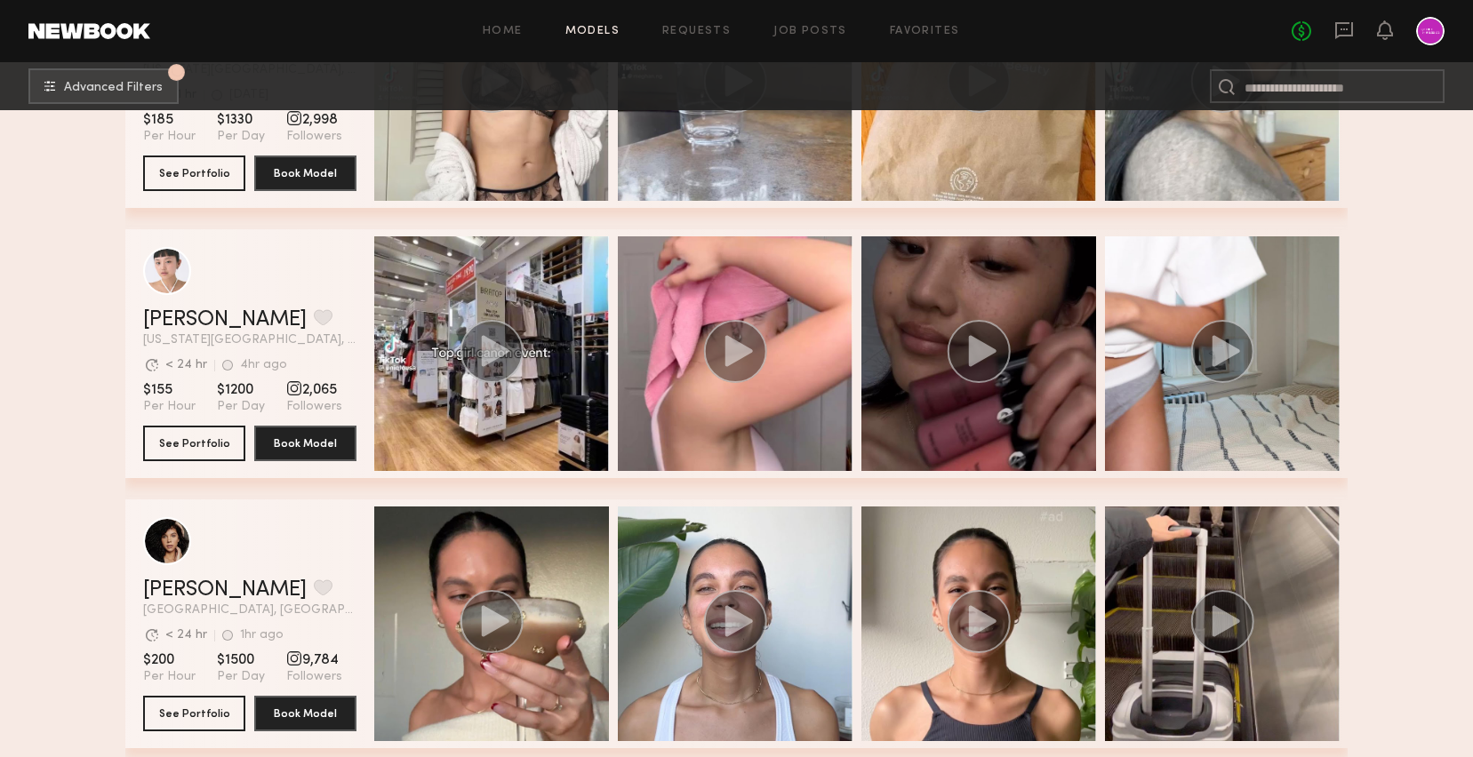
scroll to position [7476, 0]
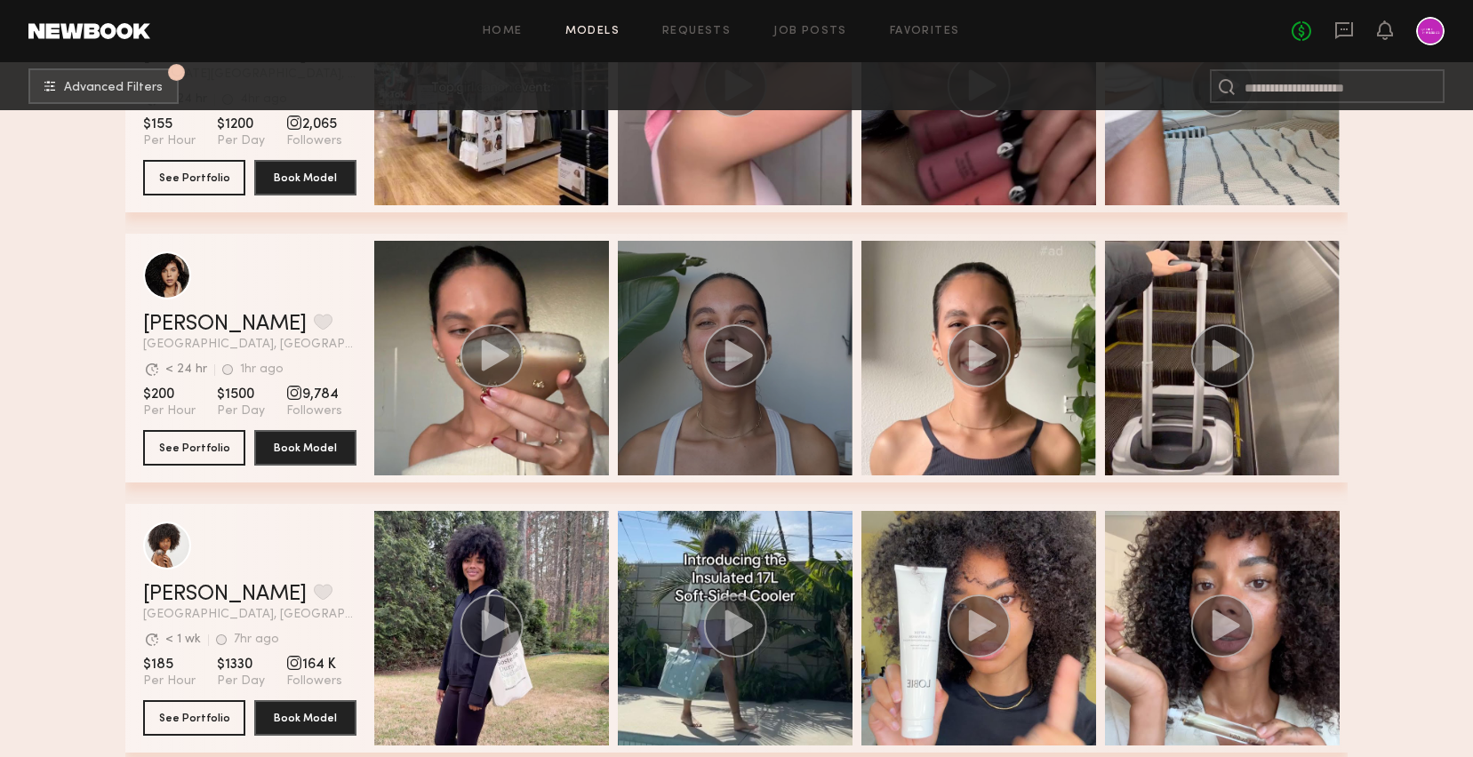
click at [766, 356] on circle "grid" at bounding box center [735, 355] width 61 height 61
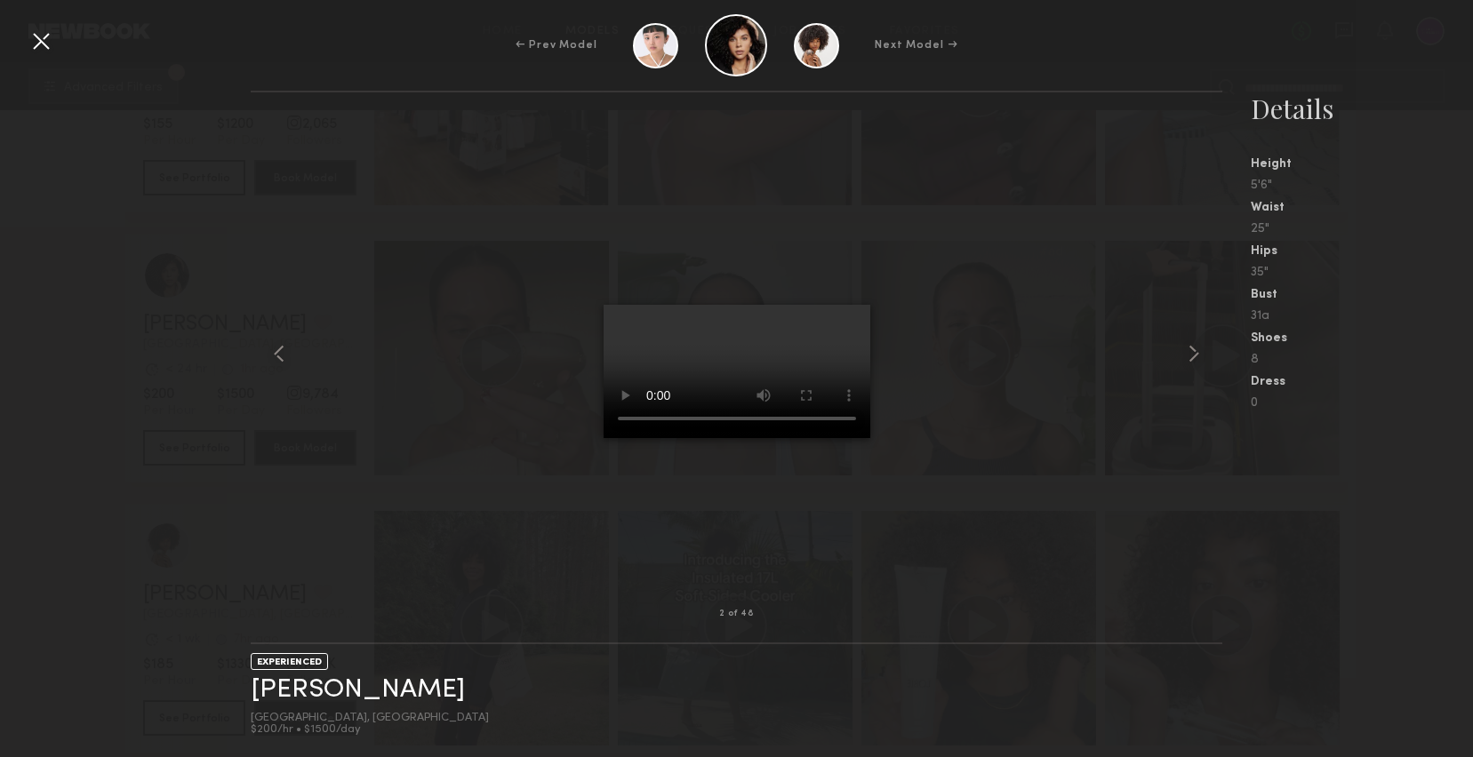
click at [44, 35] on div at bounding box center [41, 41] width 28 height 28
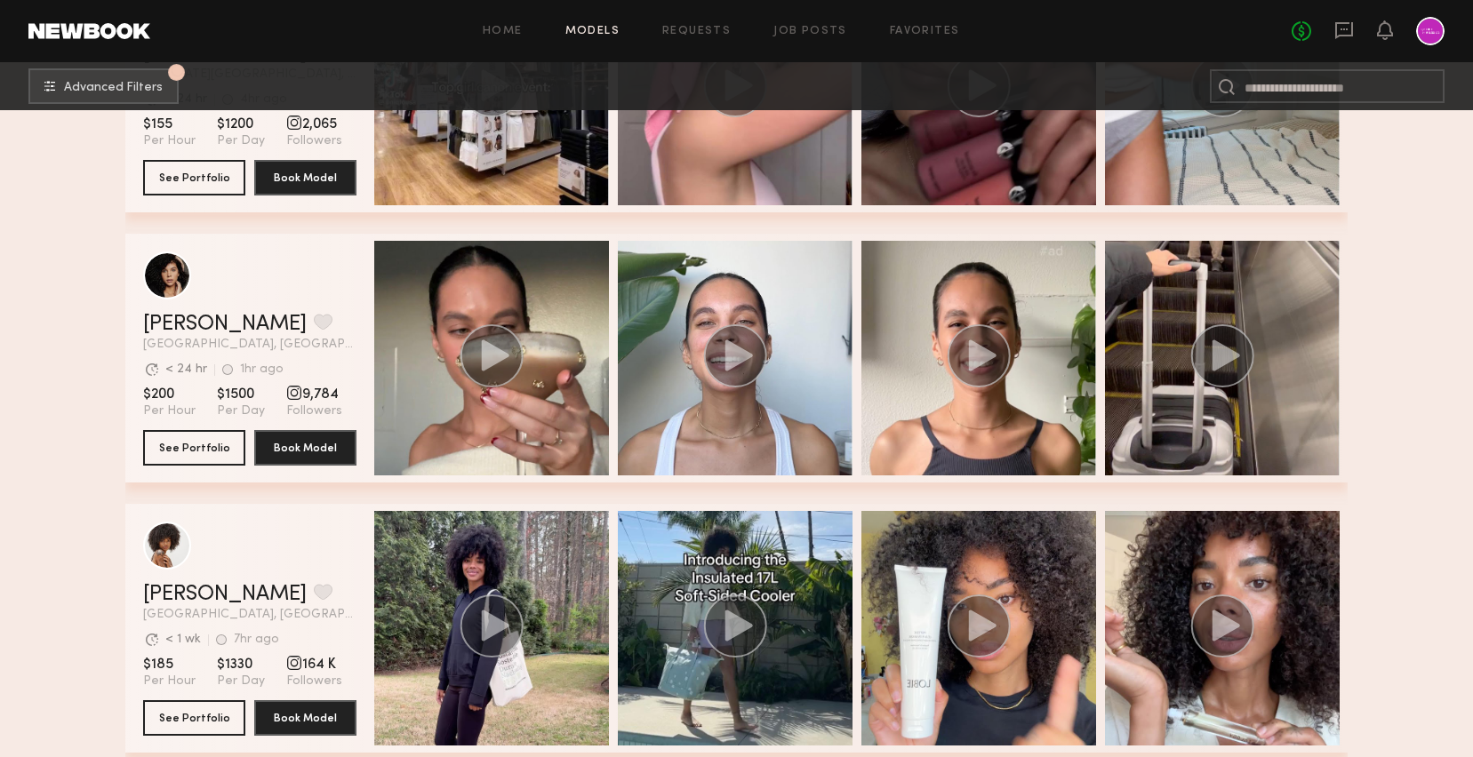
scroll to position [7842, 0]
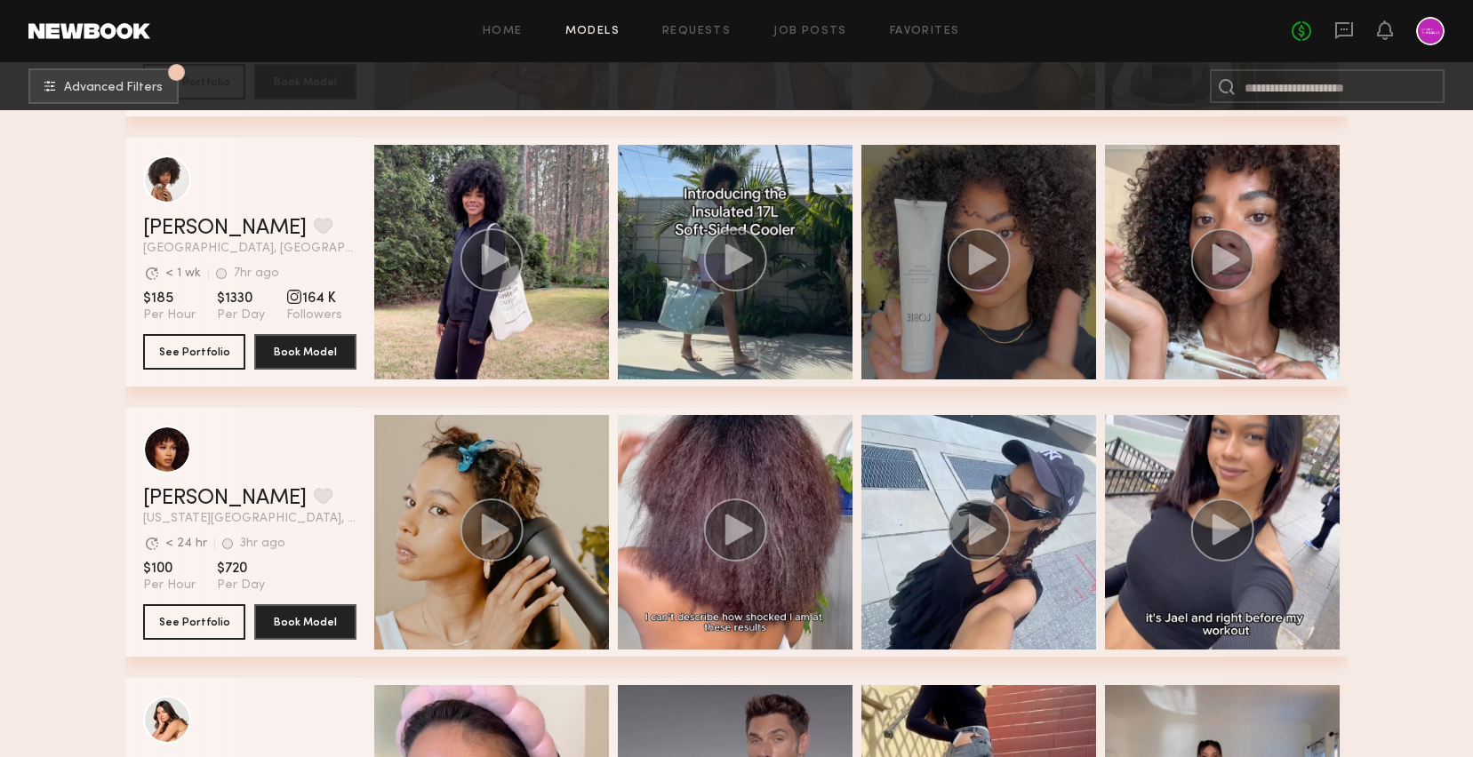
click at [974, 202] on div "grid" at bounding box center [978, 262] width 235 height 235
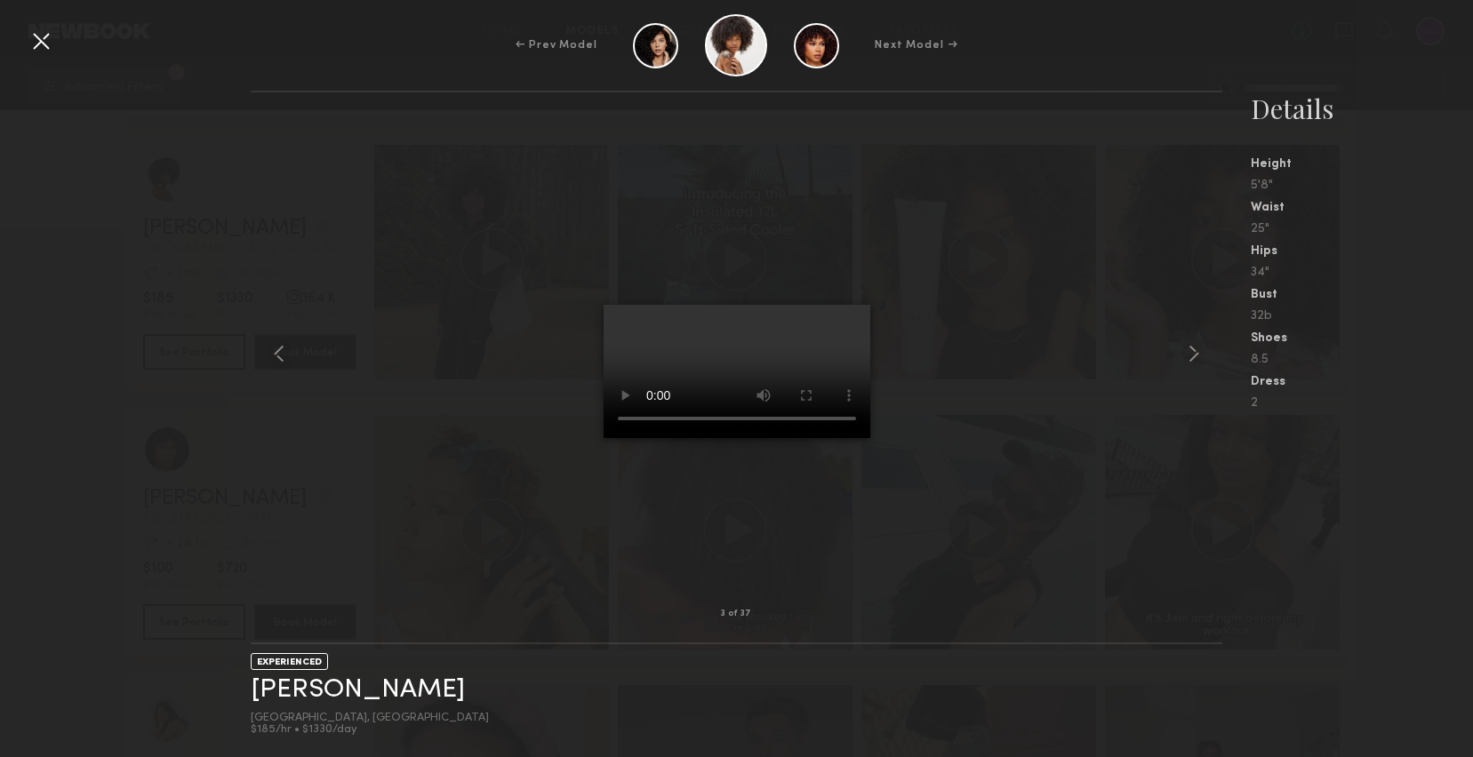
click at [38, 47] on div at bounding box center [41, 41] width 28 height 28
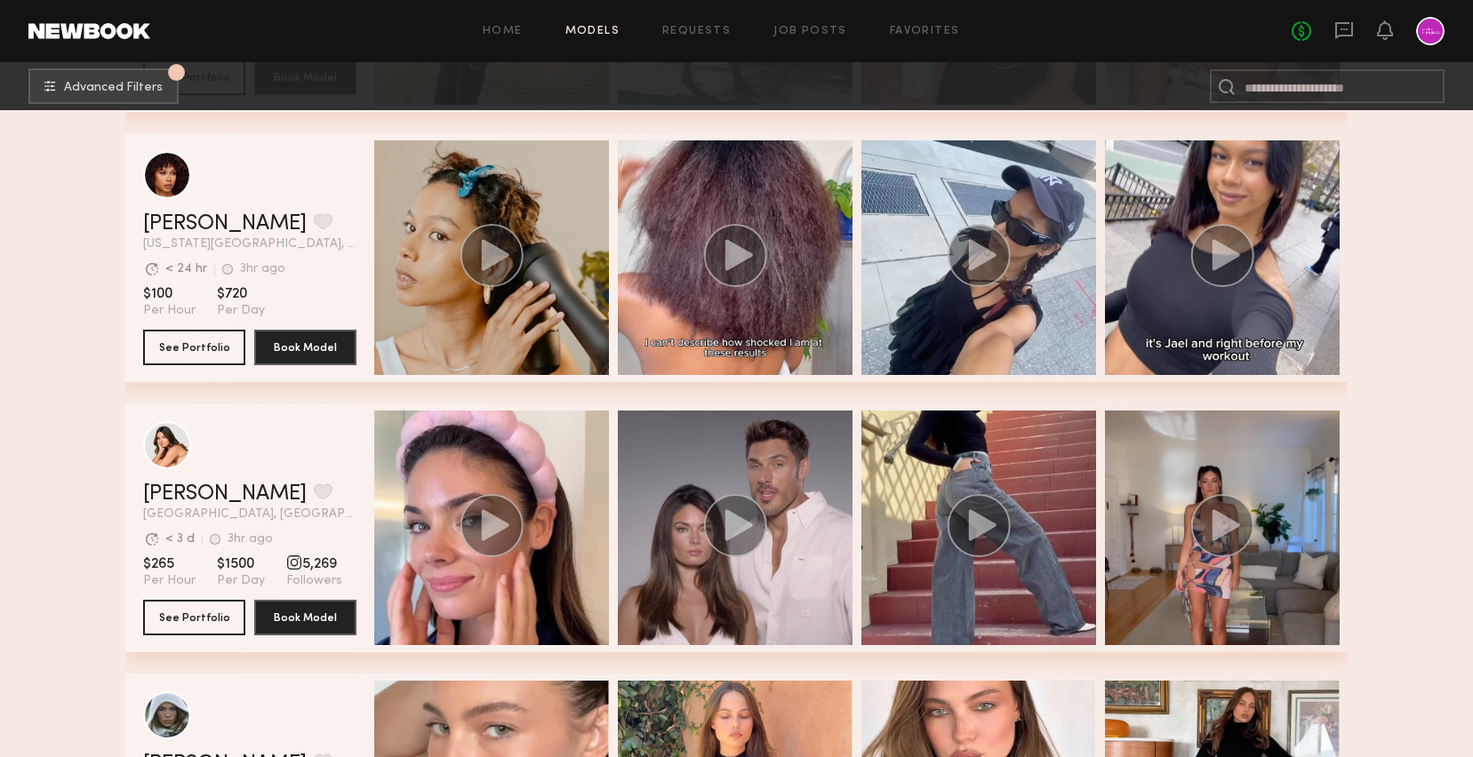
scroll to position [8241, 0]
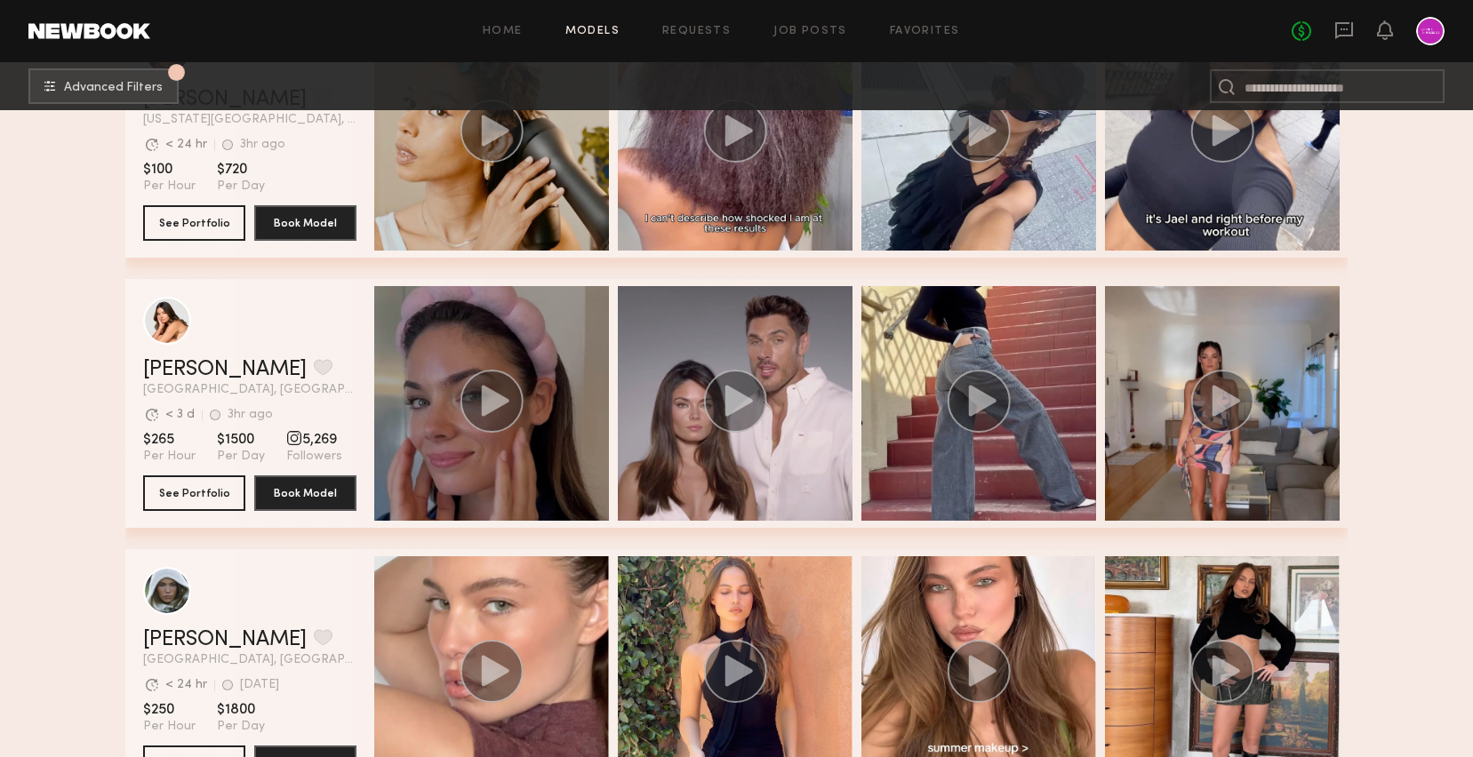
click at [475, 395] on circle "grid" at bounding box center [491, 401] width 63 height 63
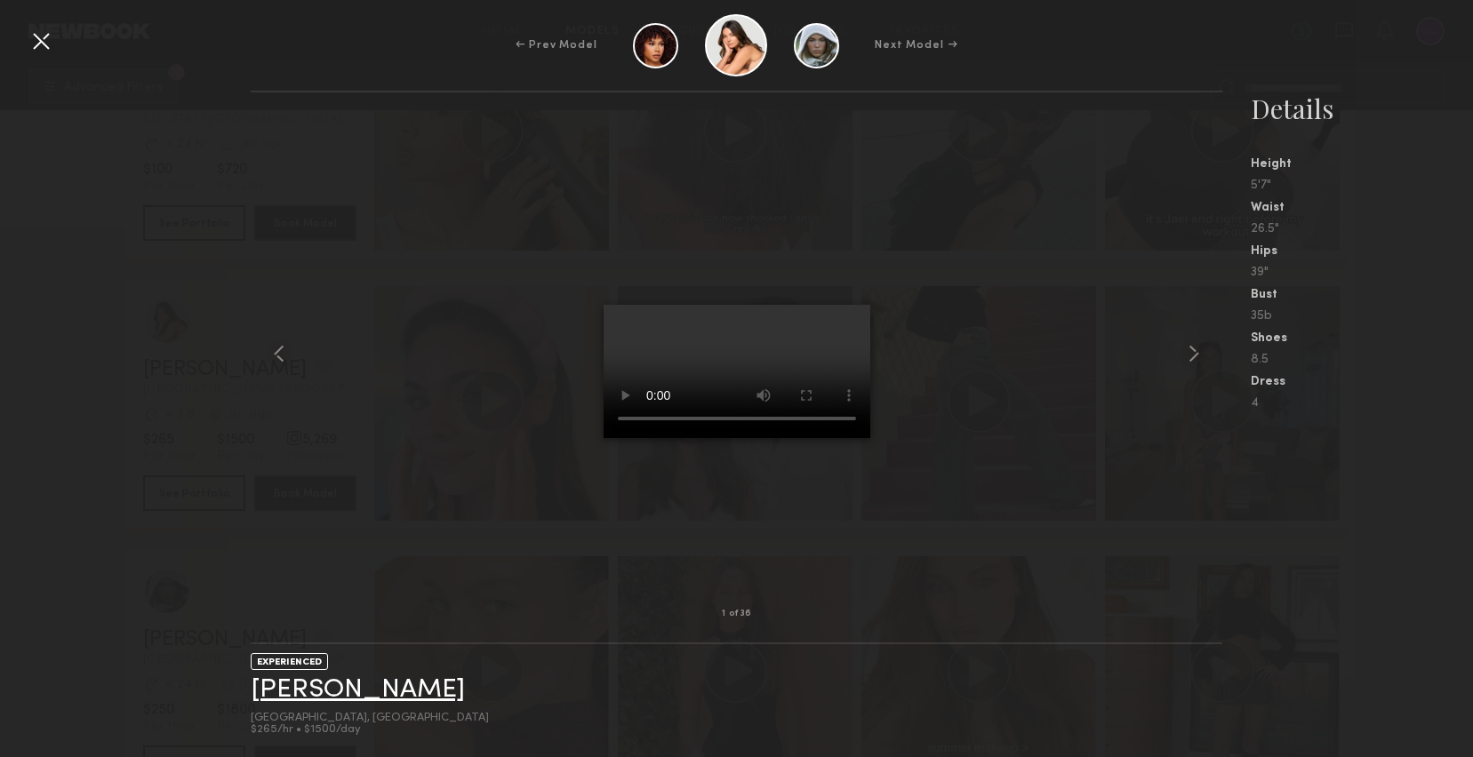
click at [294, 689] on link "Caina F." at bounding box center [358, 690] width 214 height 28
click at [39, 48] on div at bounding box center [41, 41] width 28 height 28
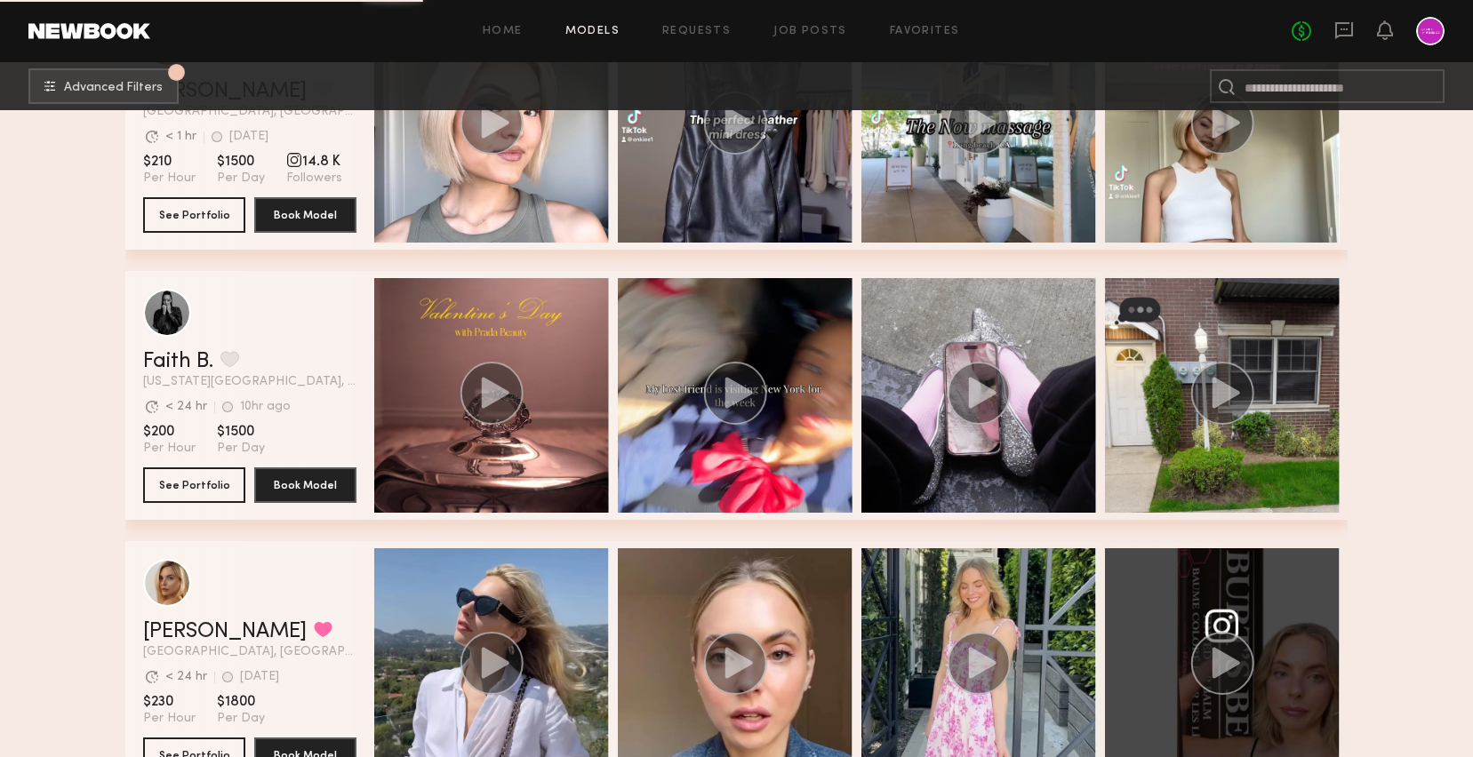
scroll to position [9429, 0]
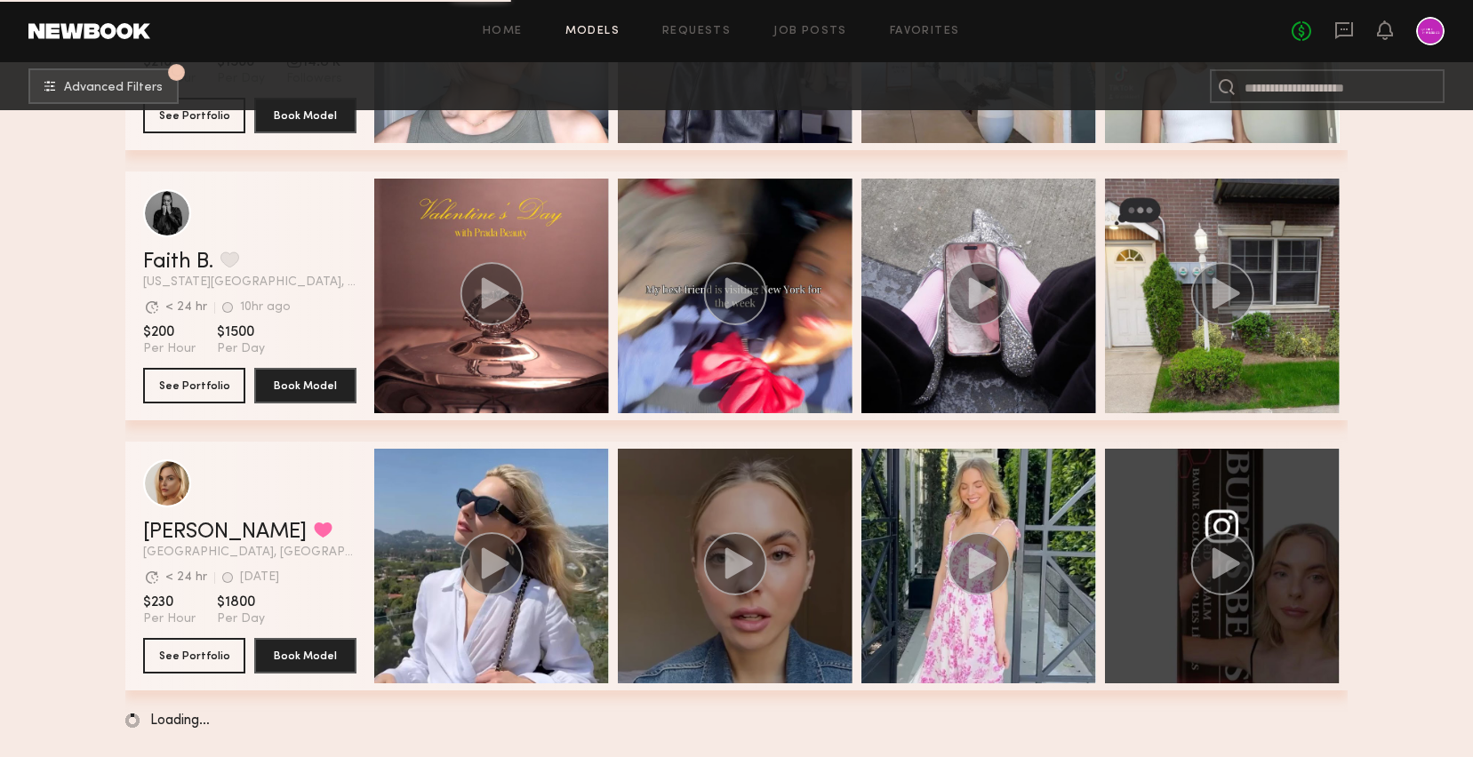
click at [702, 543] on div "grid" at bounding box center [735, 566] width 235 height 235
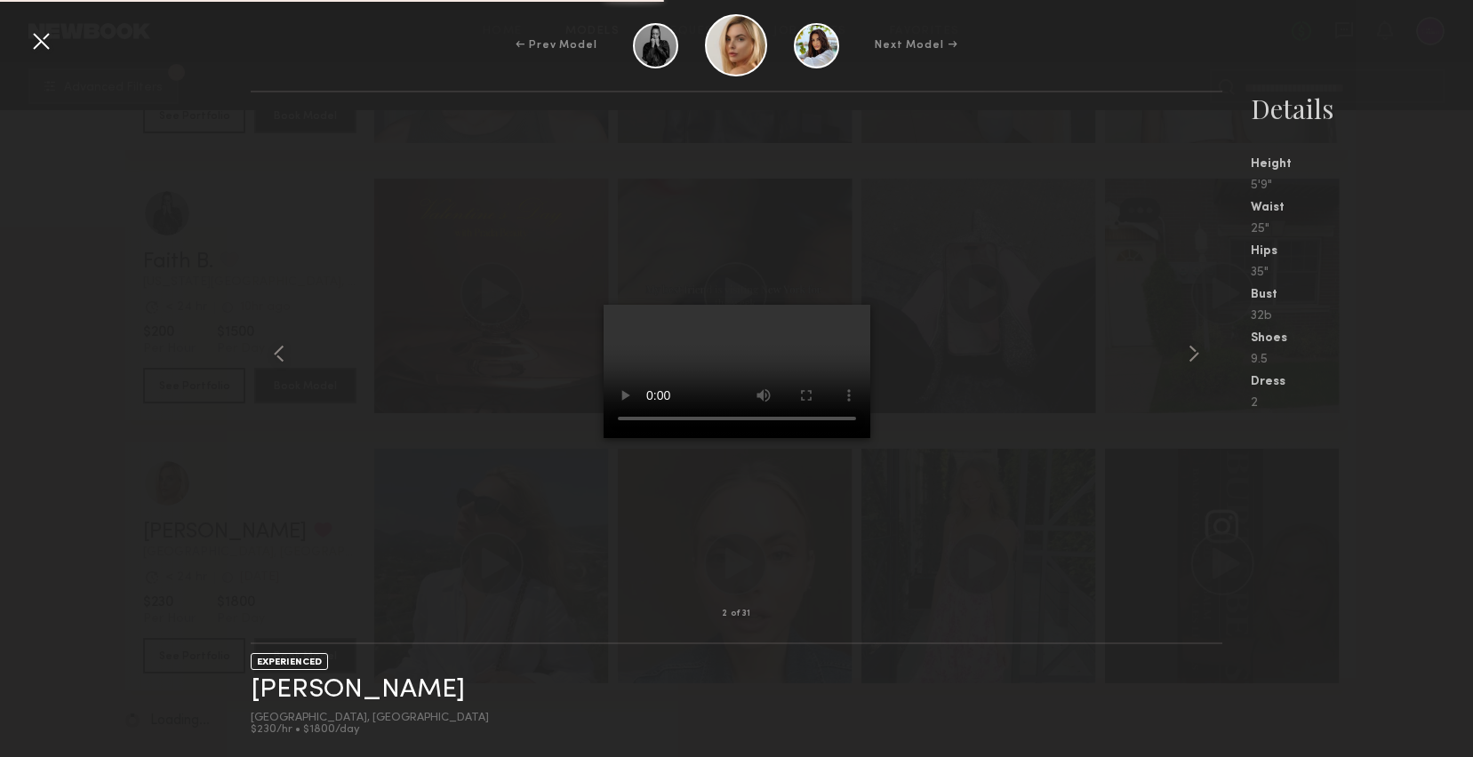
click at [50, 42] on div at bounding box center [41, 41] width 28 height 28
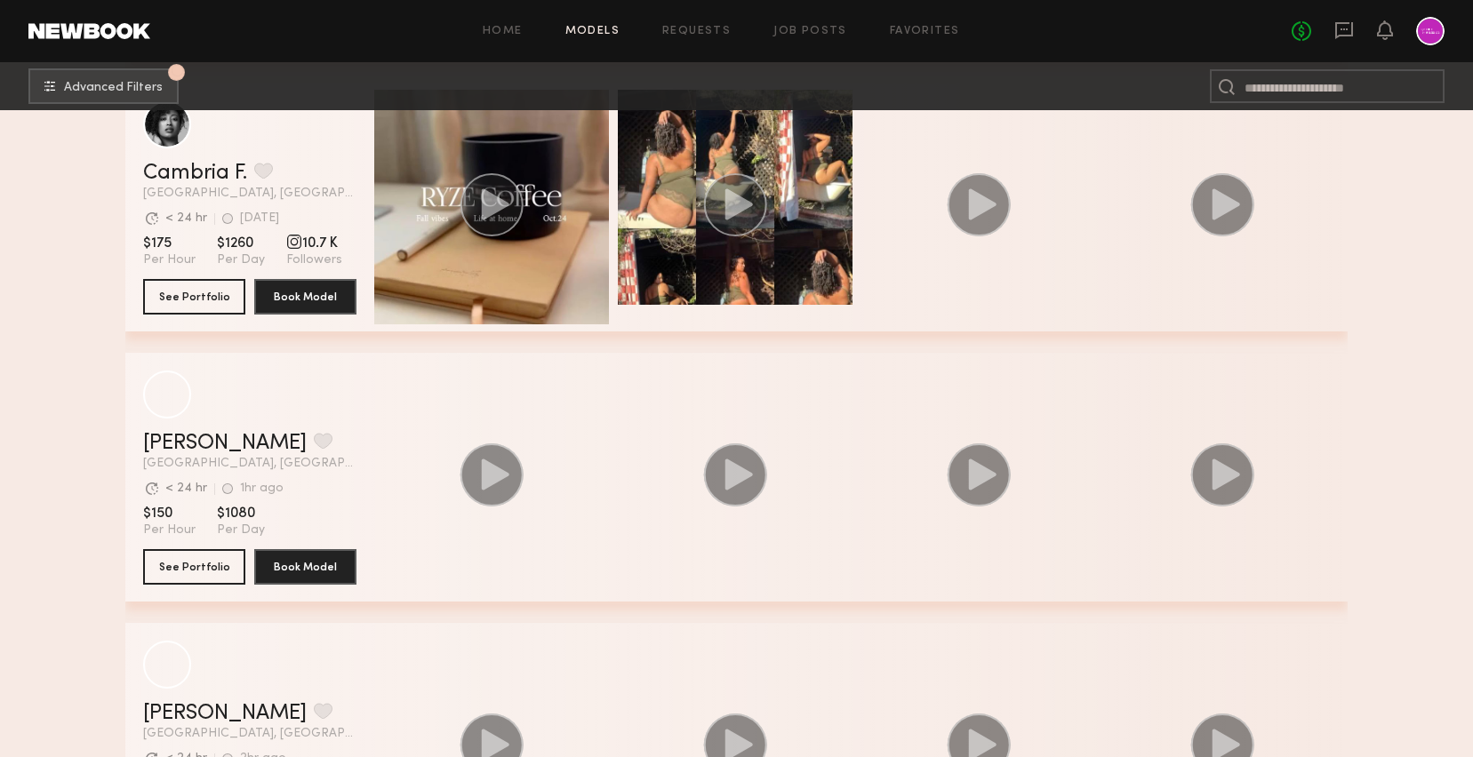
scroll to position [10635, 0]
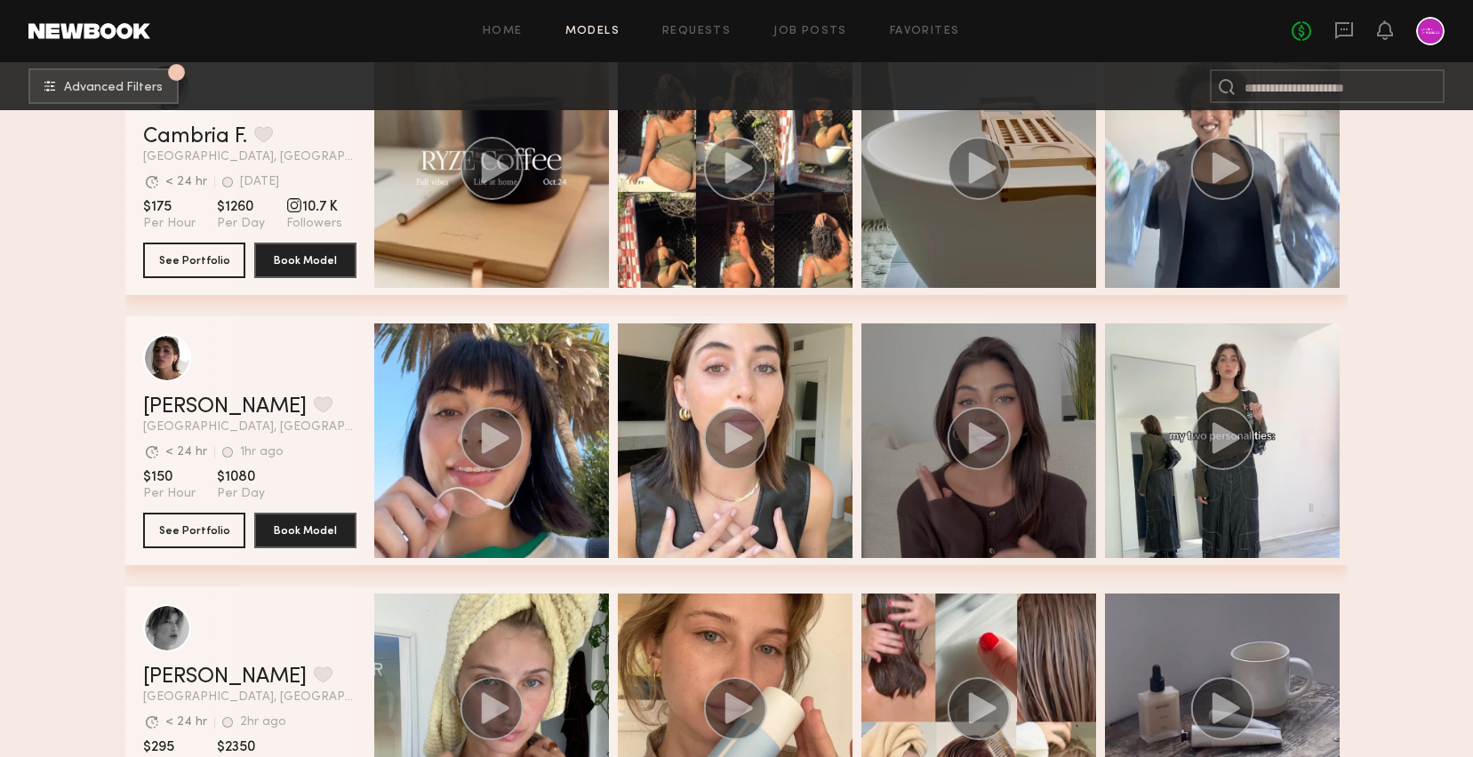
click at [917, 402] on div "grid" at bounding box center [978, 440] width 235 height 235
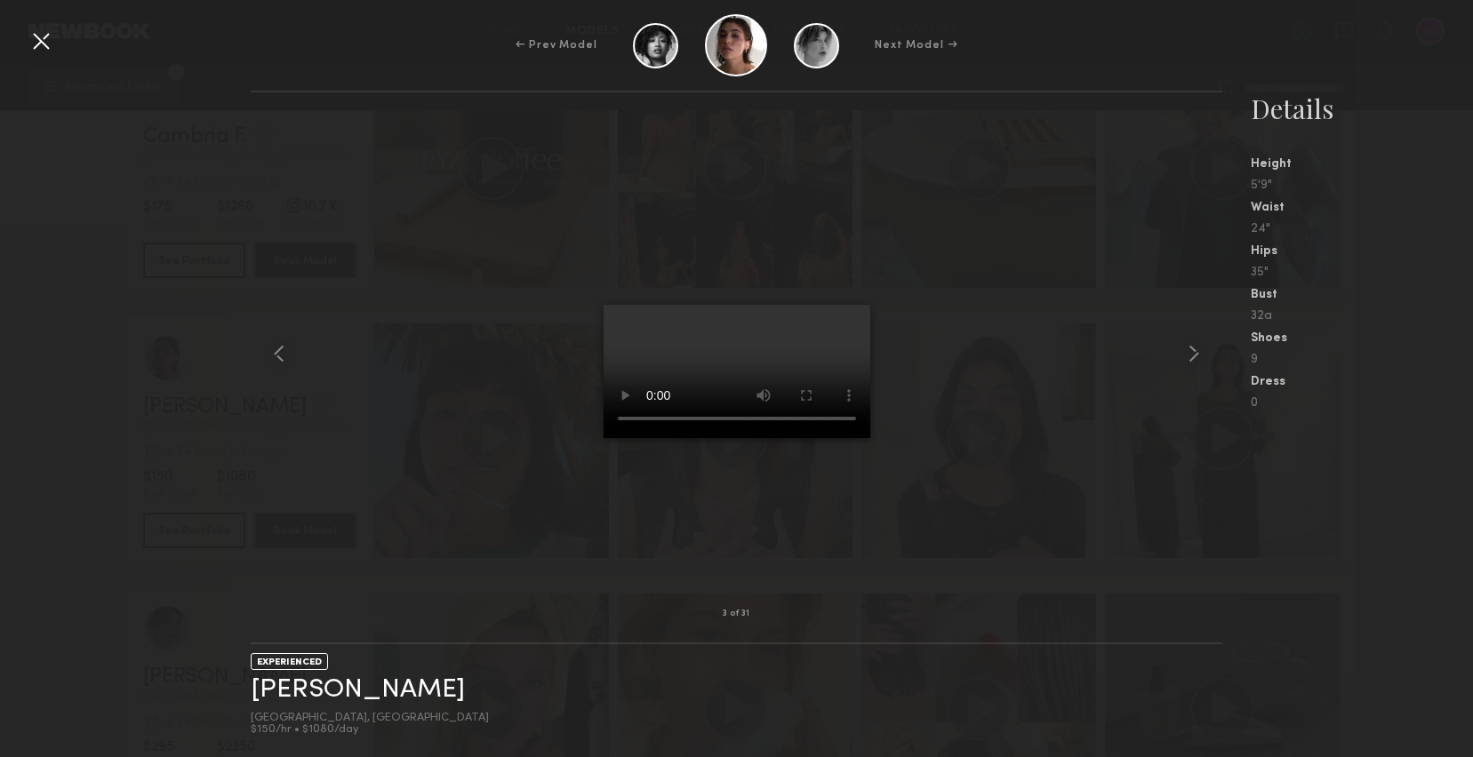
click at [44, 40] on div at bounding box center [41, 41] width 28 height 28
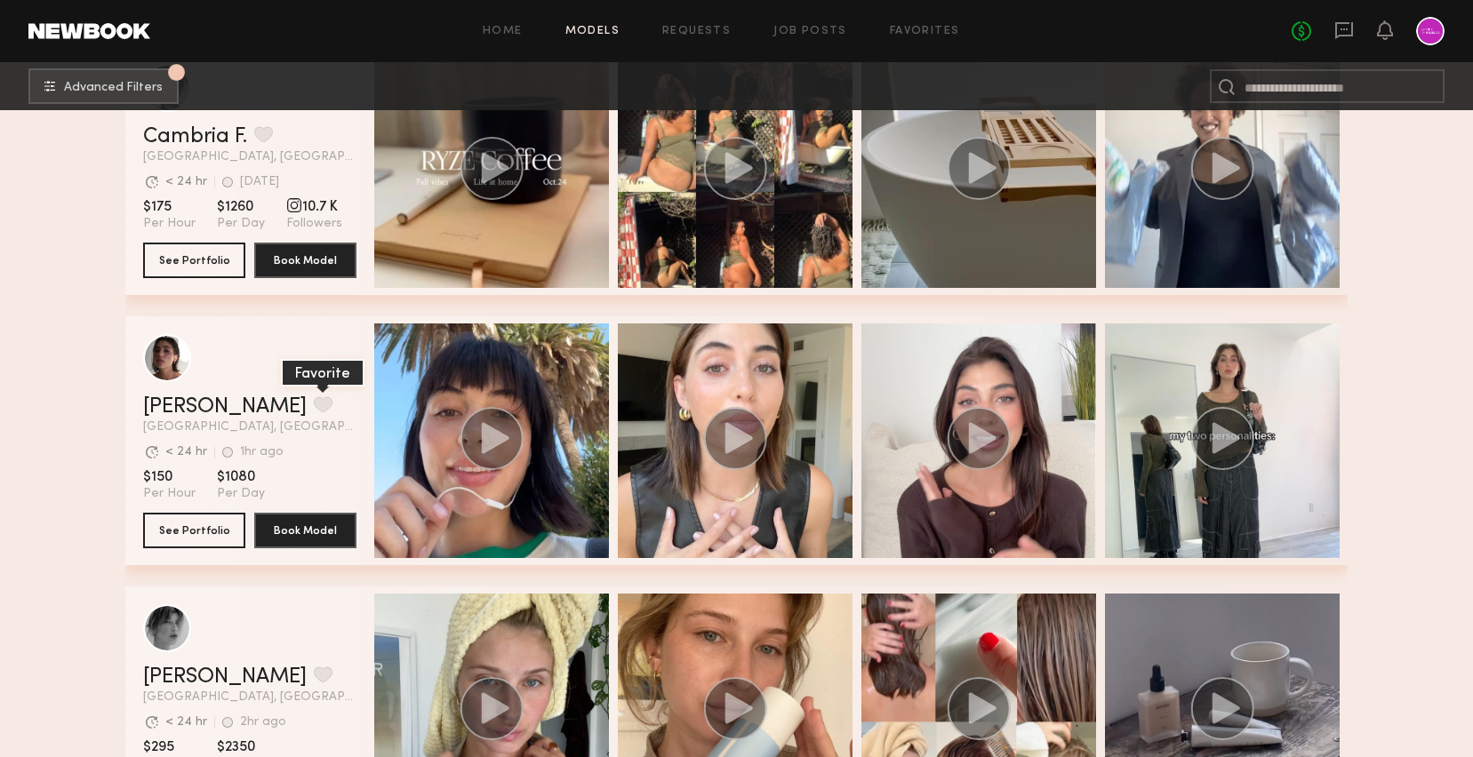
click at [314, 405] on button "grid" at bounding box center [323, 404] width 19 height 16
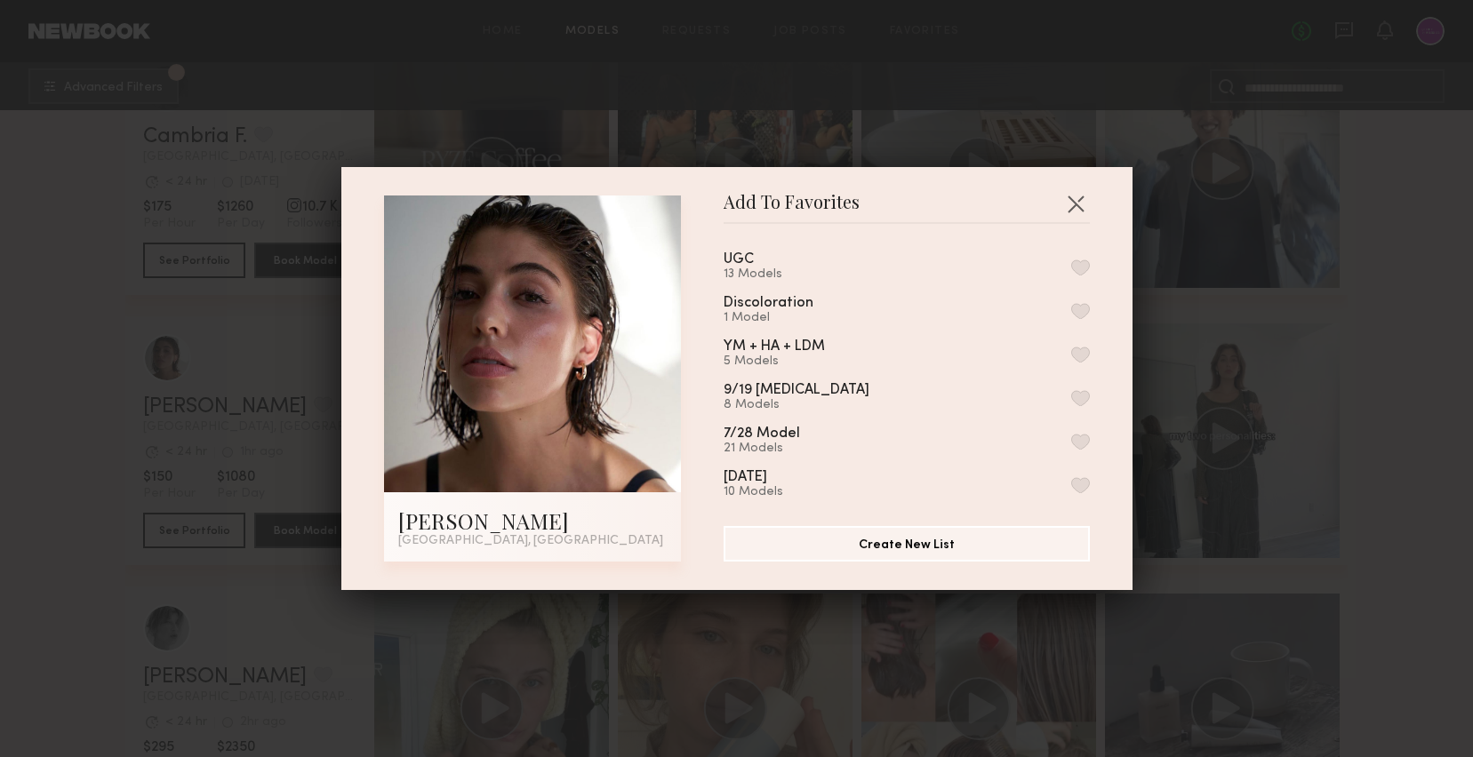
click at [1086, 262] on button "button" at bounding box center [1080, 268] width 19 height 16
click at [1074, 202] on button "button" at bounding box center [1075, 203] width 28 height 28
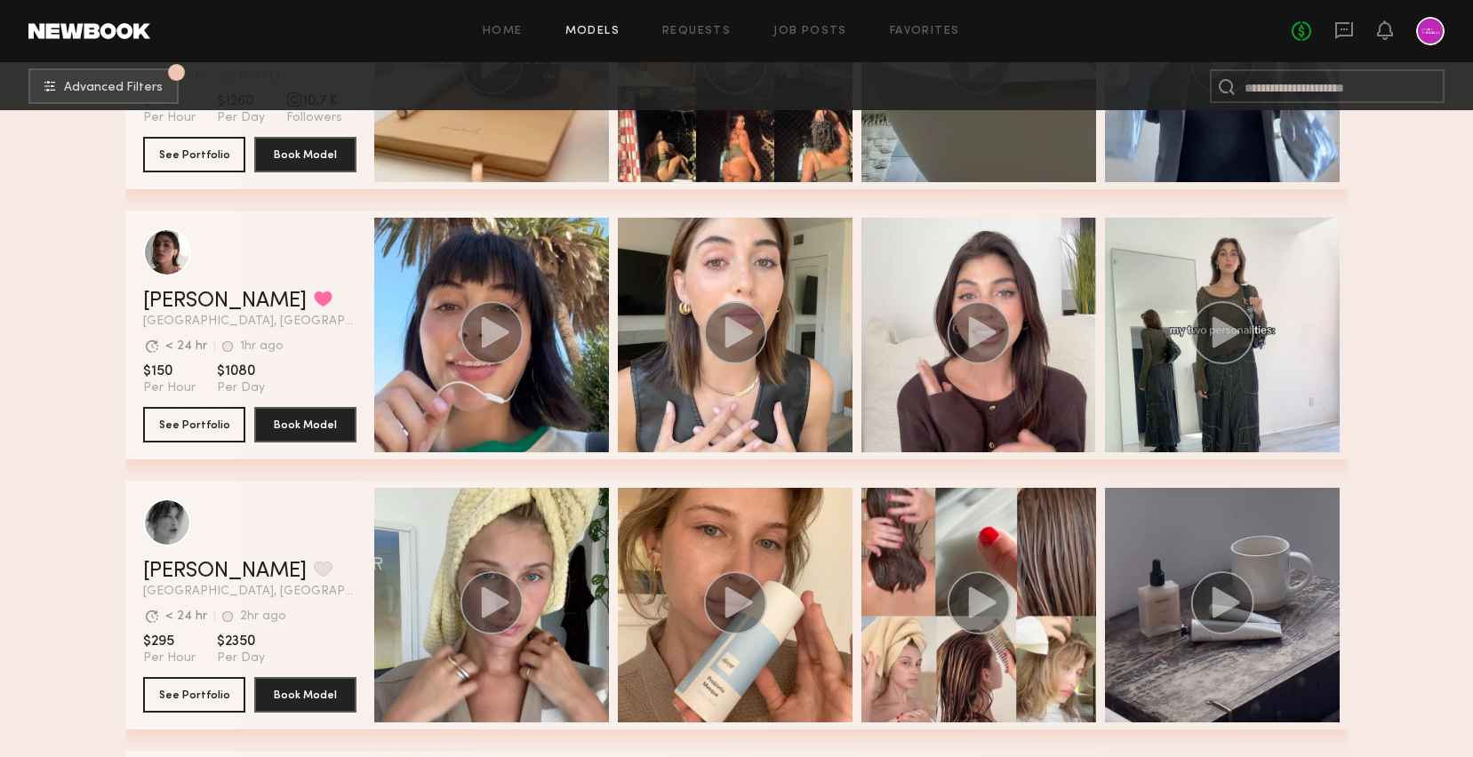
scroll to position [10739, 0]
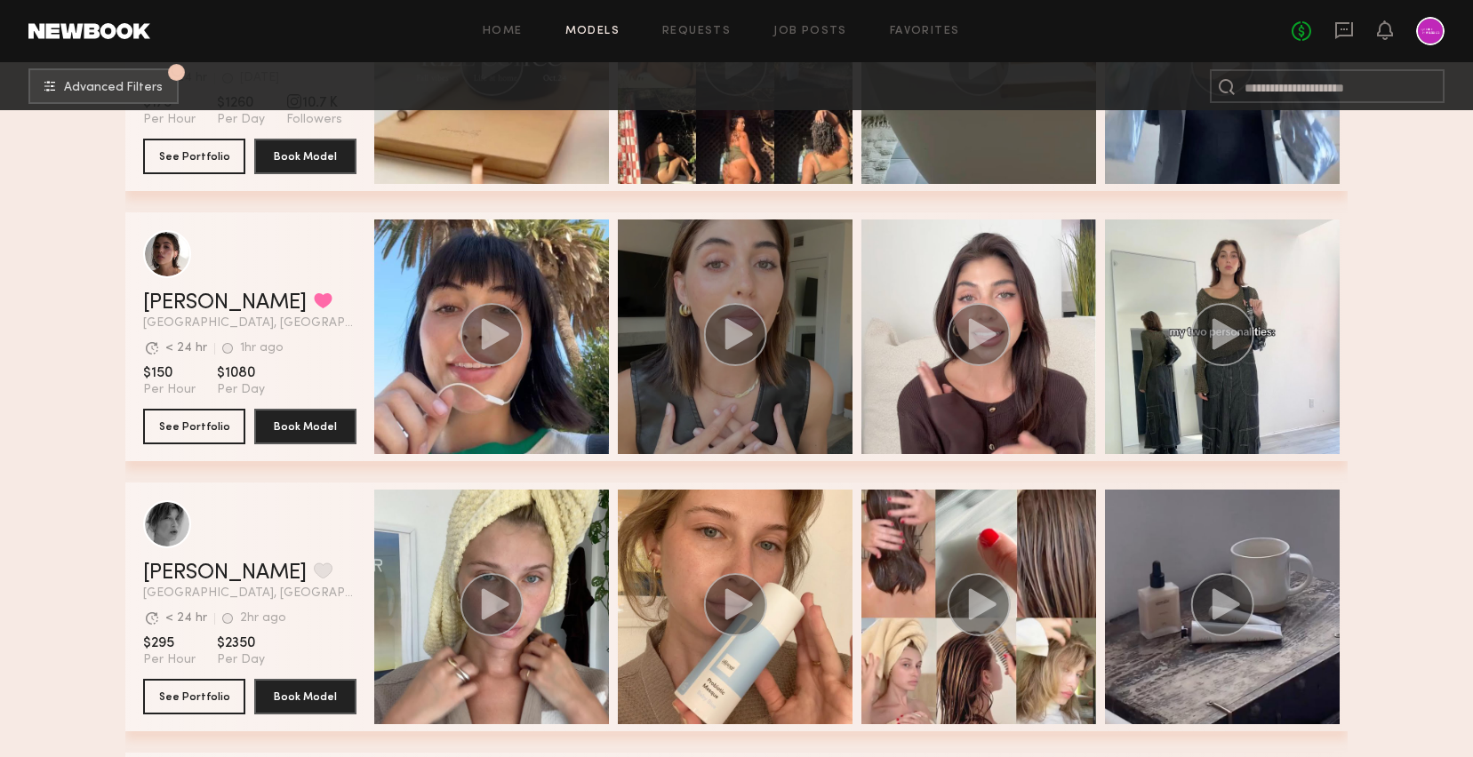
click at [733, 323] on icon "grid" at bounding box center [739, 333] width 28 height 31
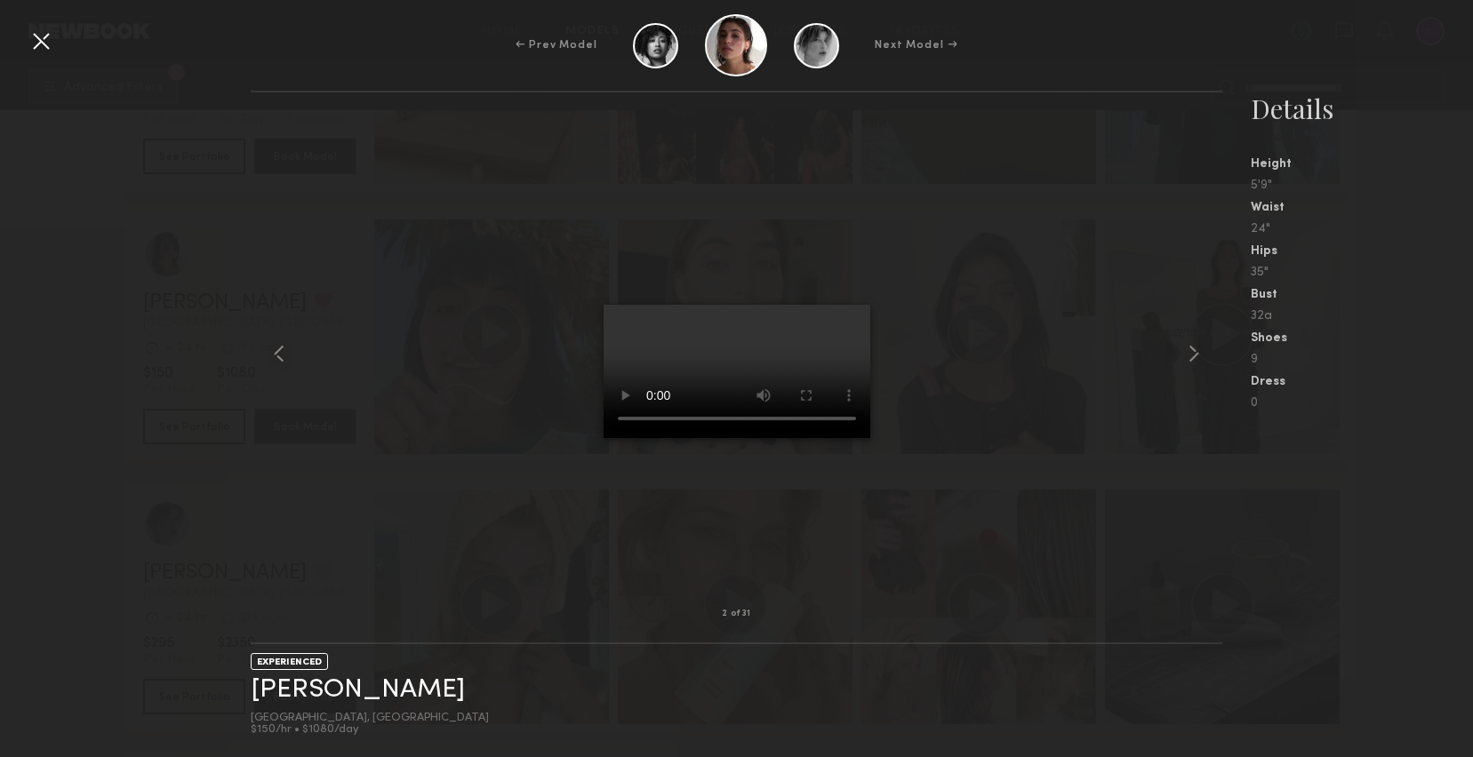
click at [39, 36] on div at bounding box center [41, 41] width 28 height 28
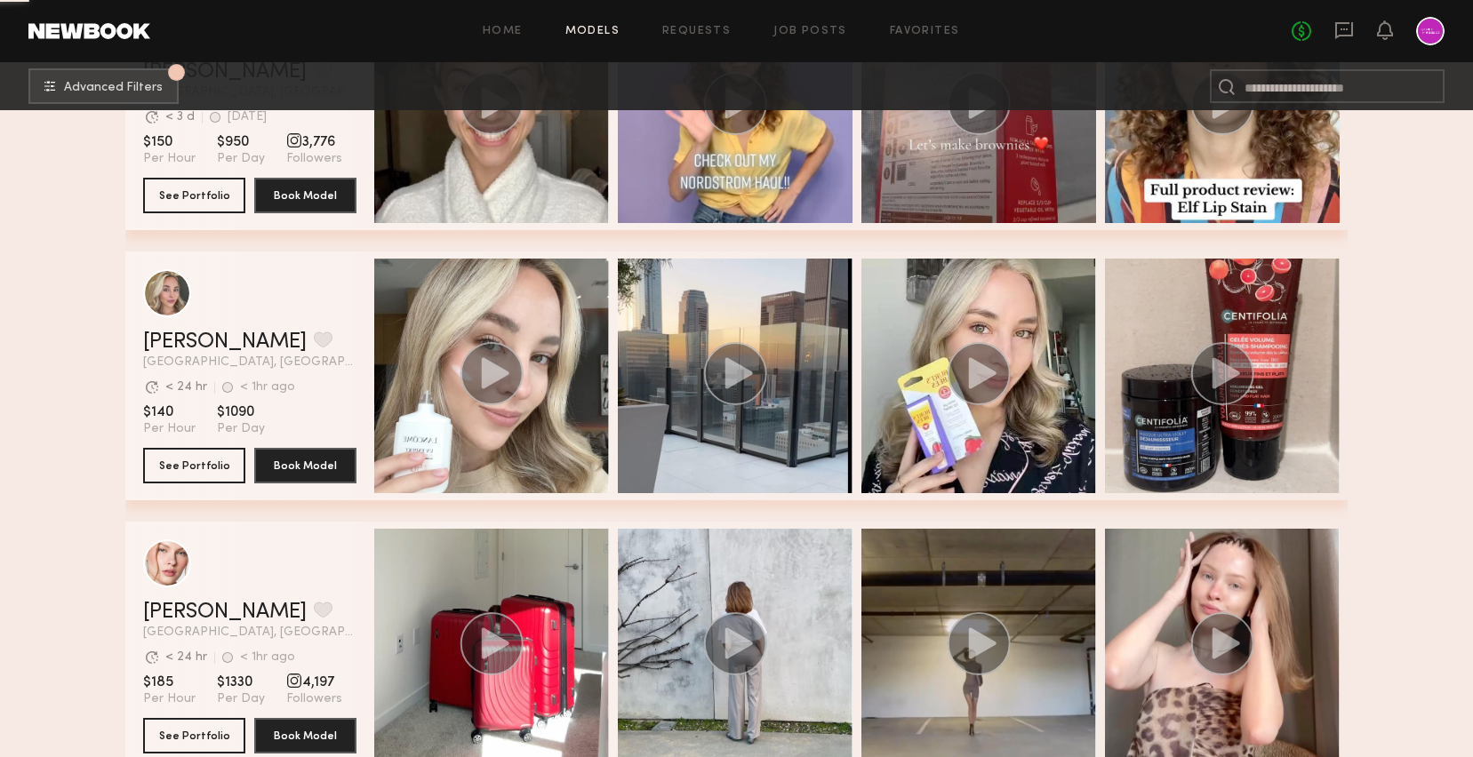
scroll to position [11785, 0]
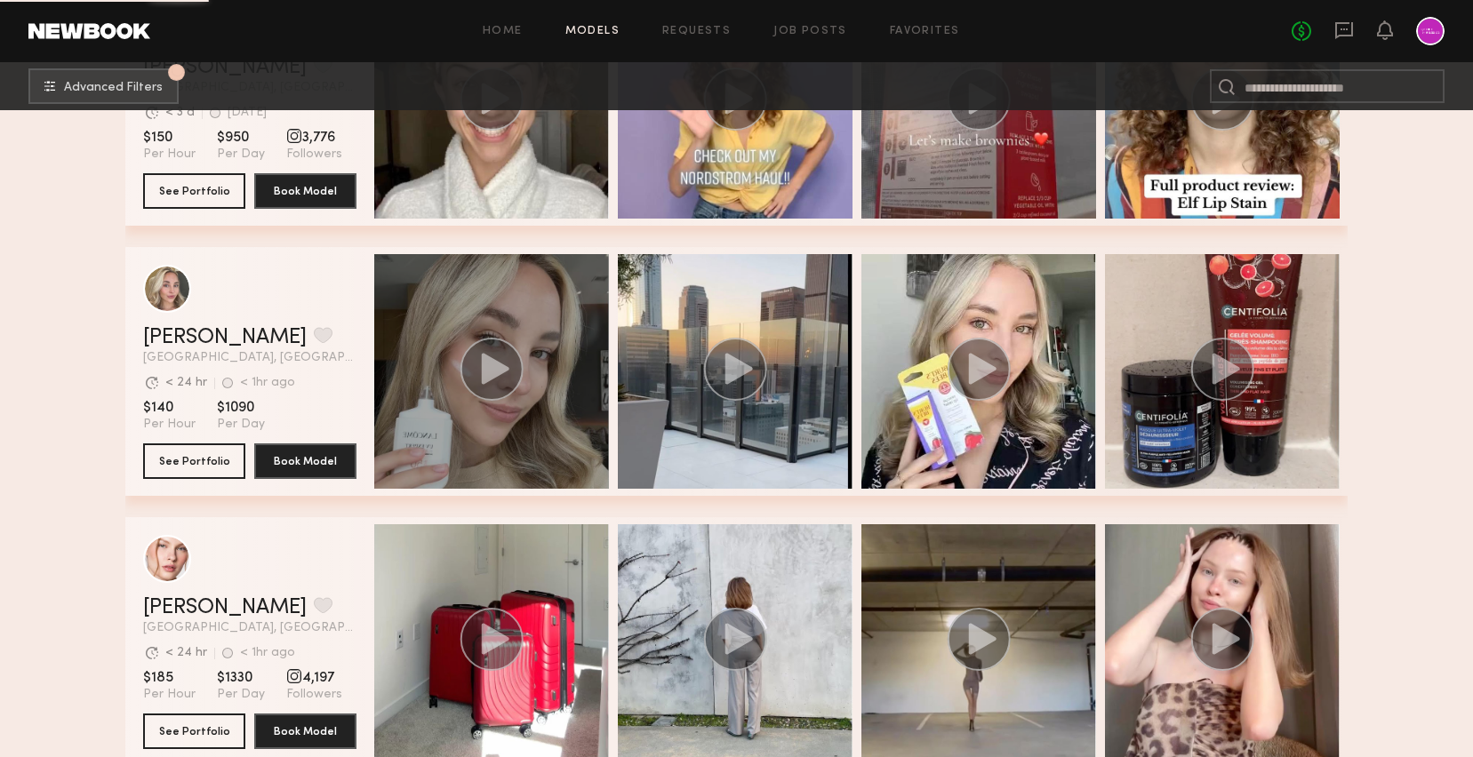
click at [491, 369] on icon "grid" at bounding box center [496, 368] width 28 height 31
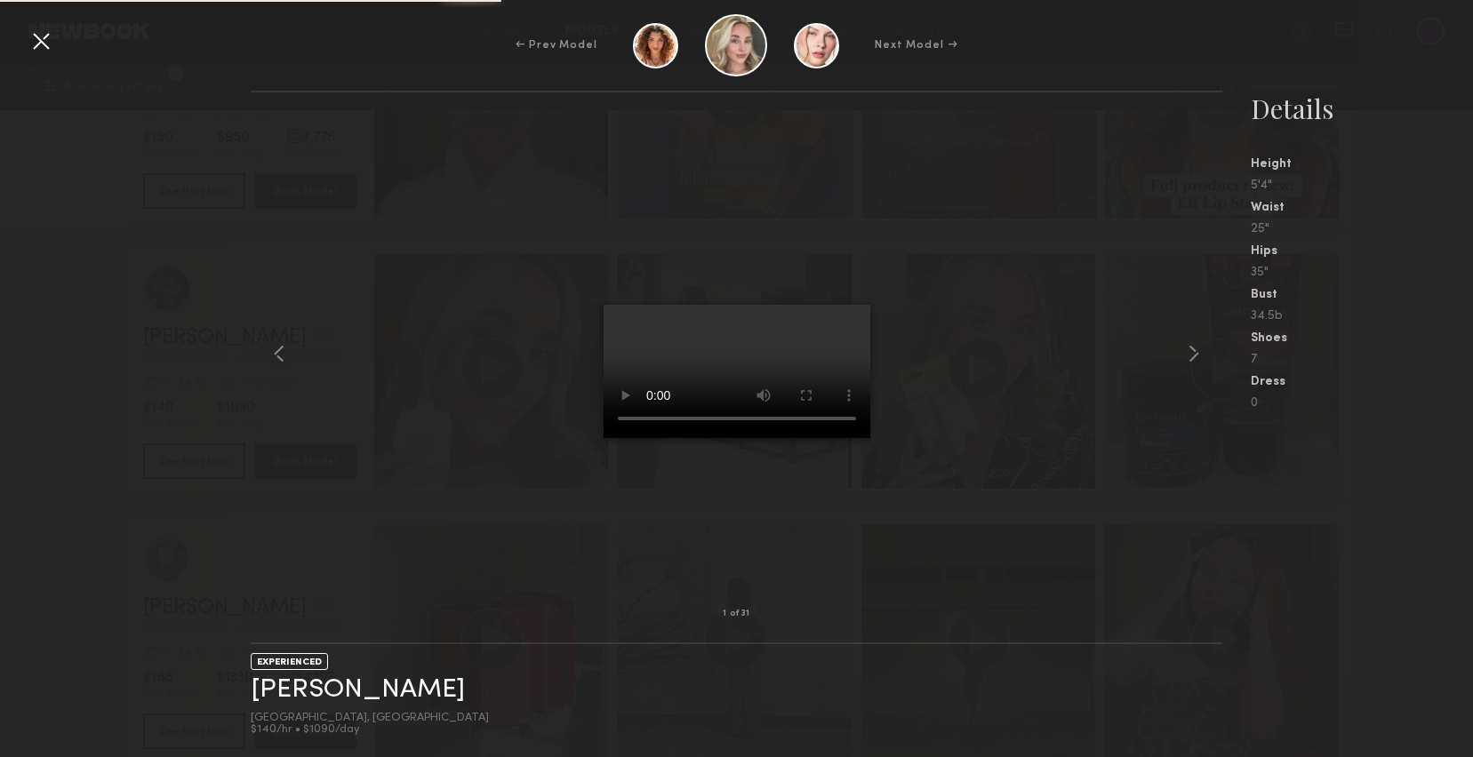
click at [37, 41] on div at bounding box center [41, 41] width 28 height 28
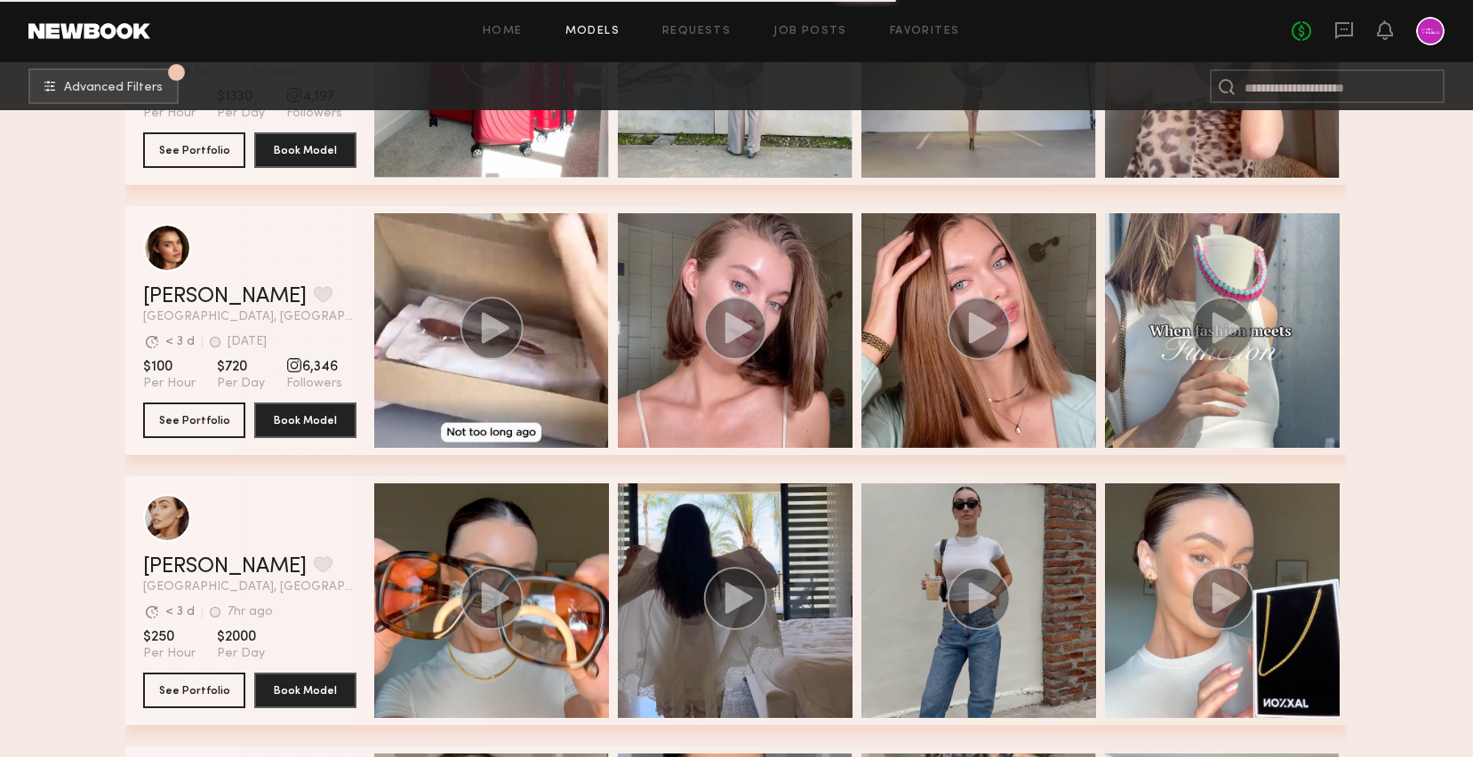
scroll to position [12392, 0]
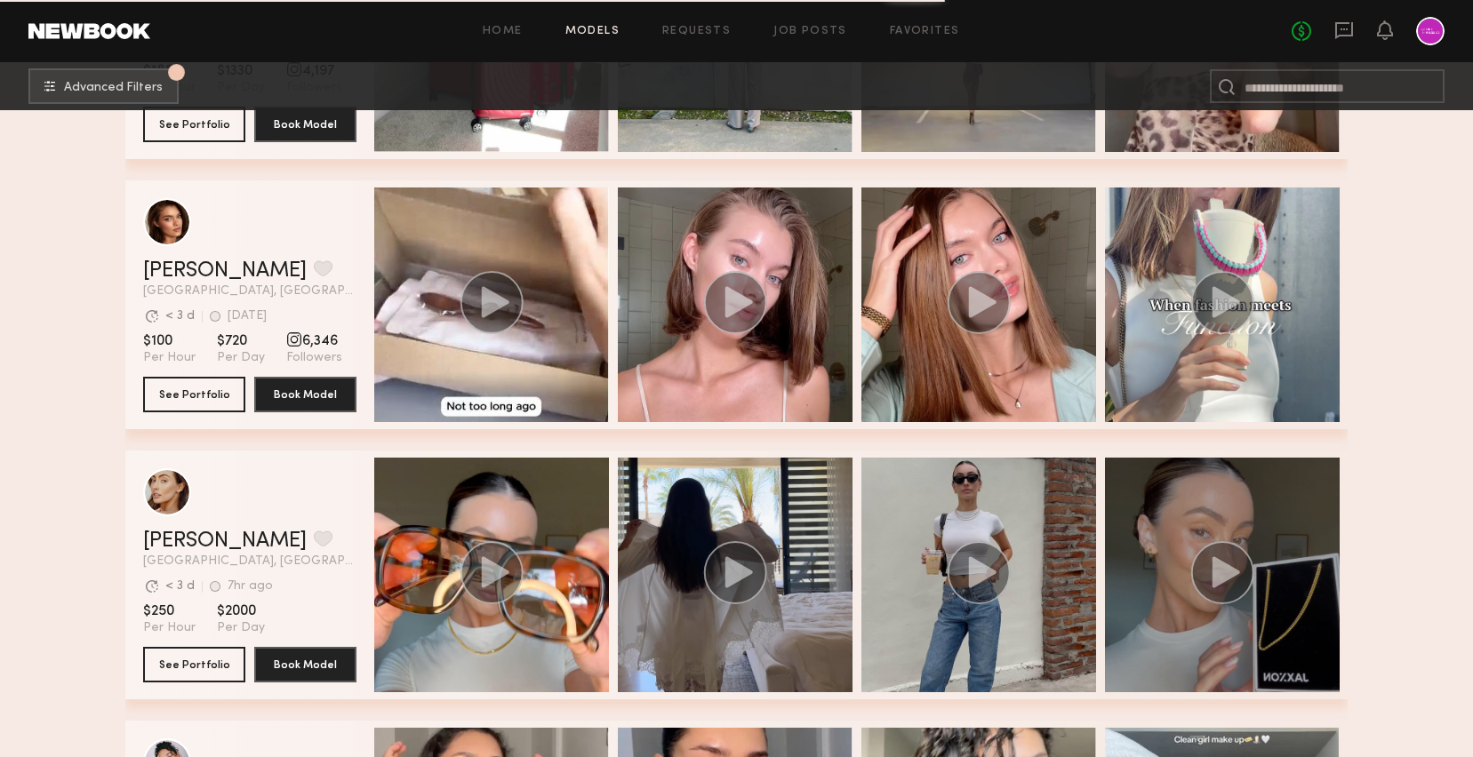
click at [1204, 556] on circle "grid" at bounding box center [1222, 572] width 63 height 63
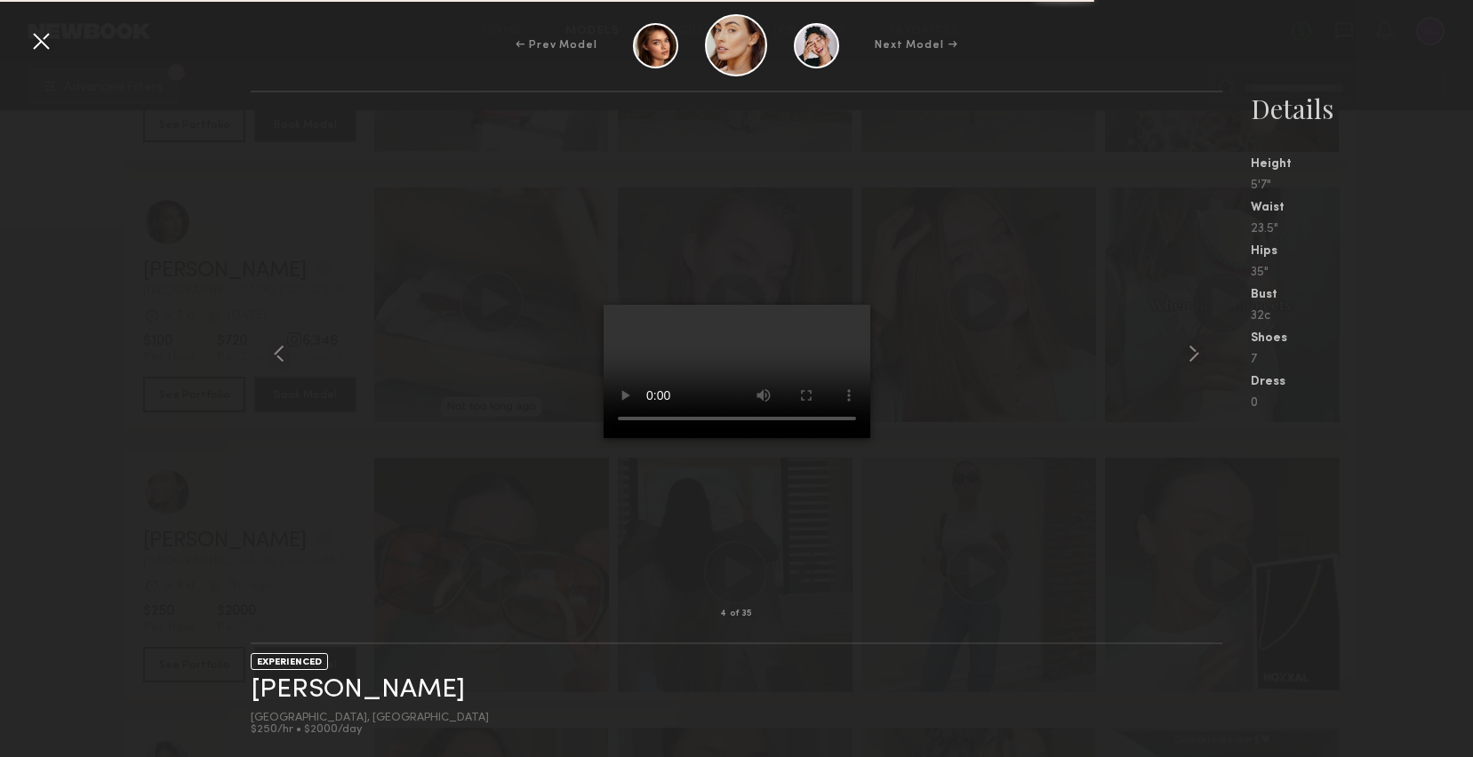
click at [34, 36] on div at bounding box center [41, 41] width 28 height 28
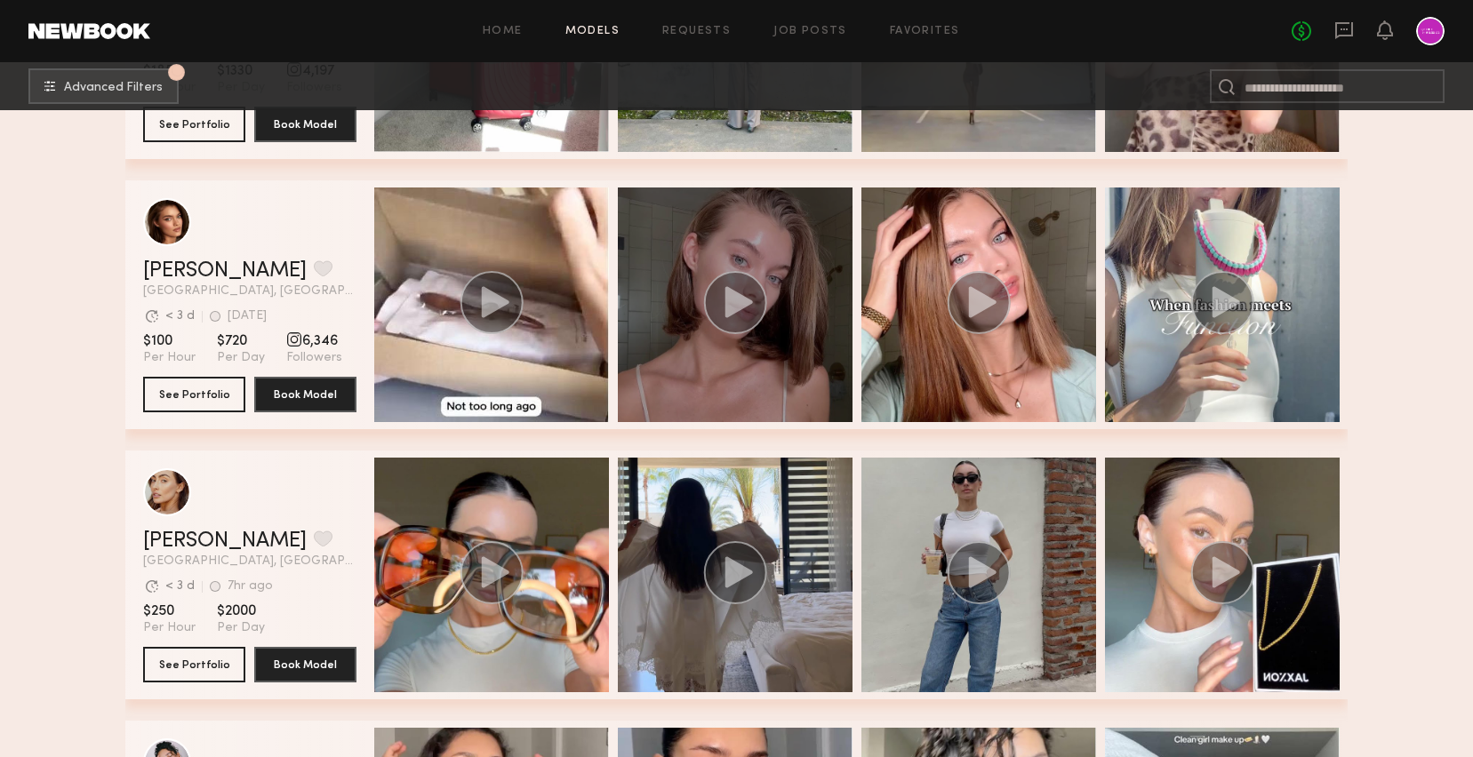
click at [776, 284] on div "grid" at bounding box center [735, 305] width 235 height 235
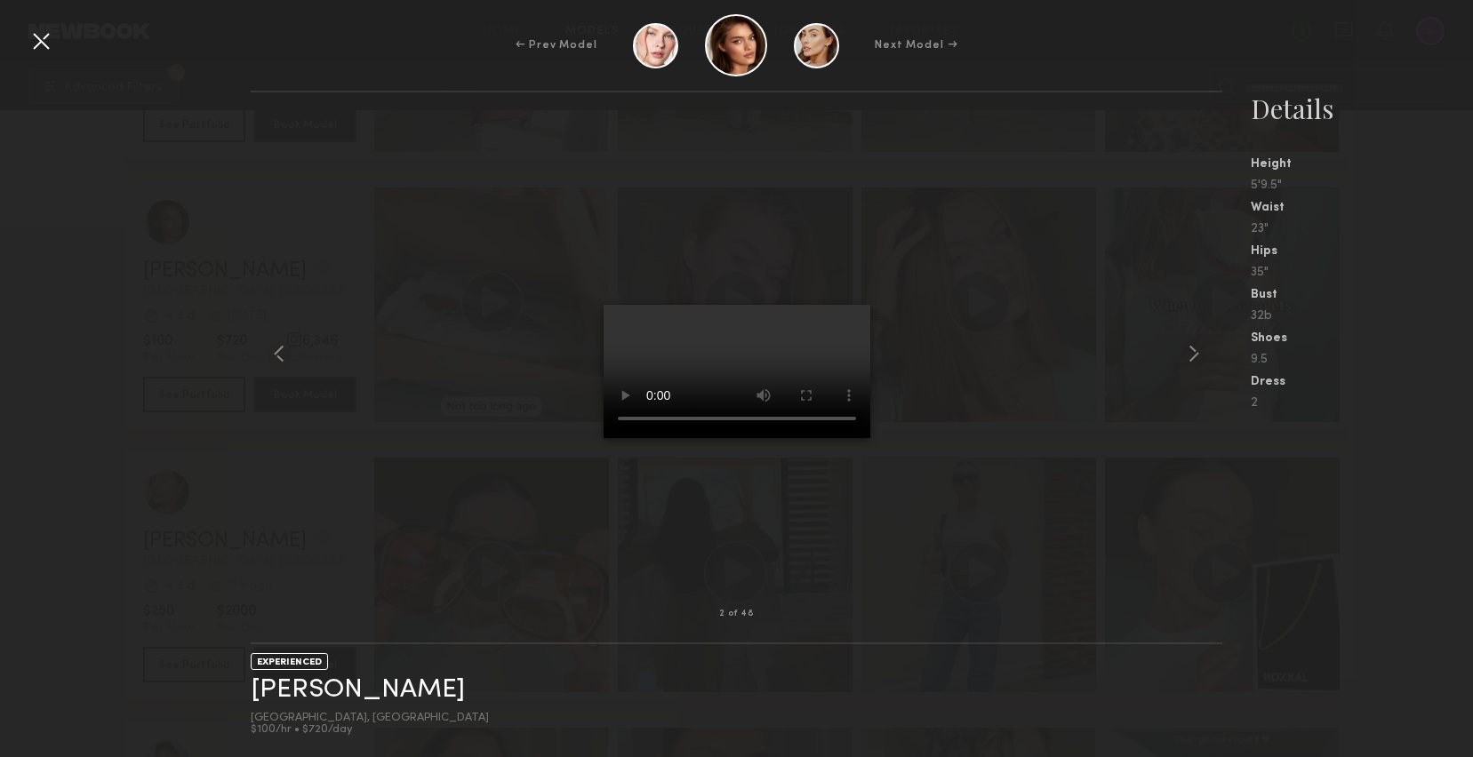
click at [40, 42] on div at bounding box center [41, 41] width 28 height 28
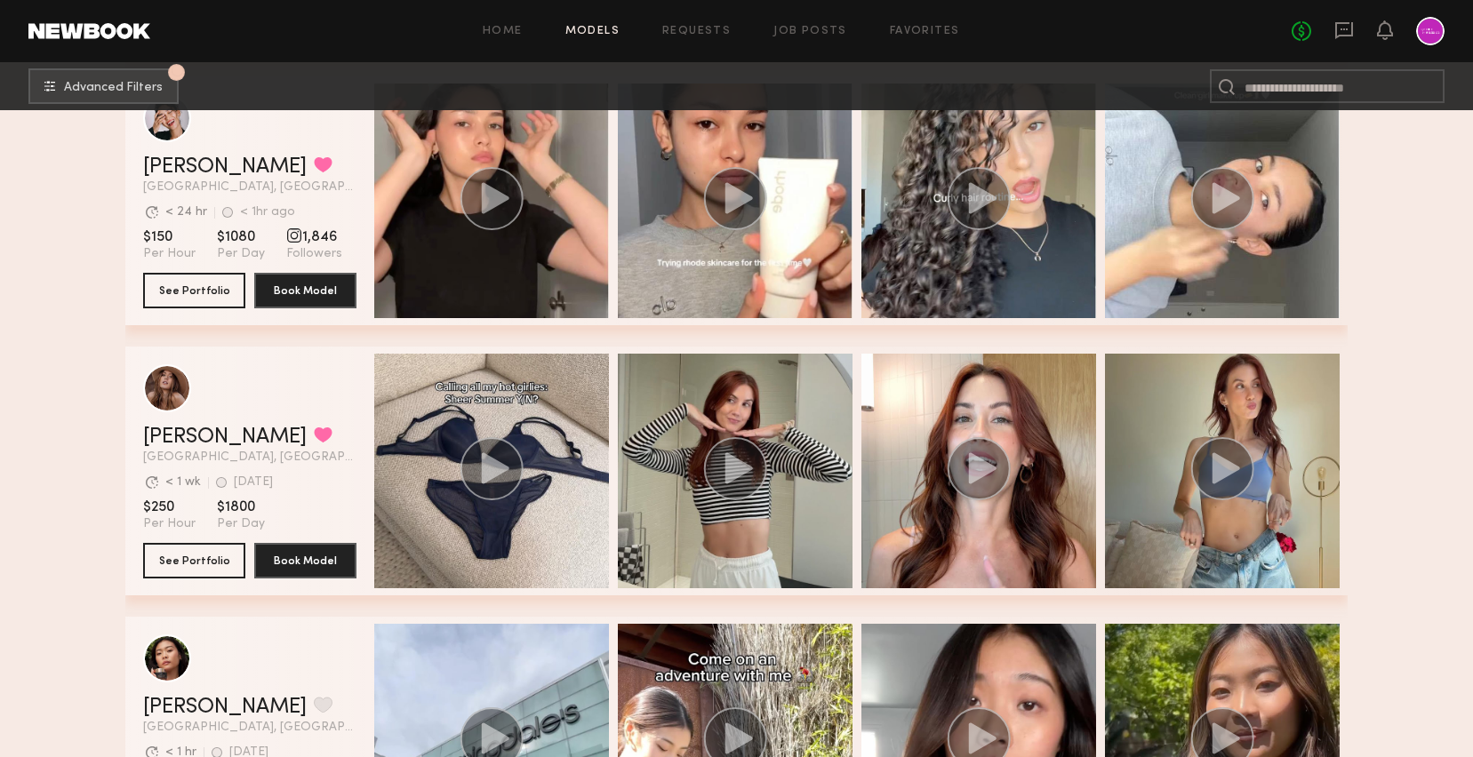
scroll to position [12908, 0]
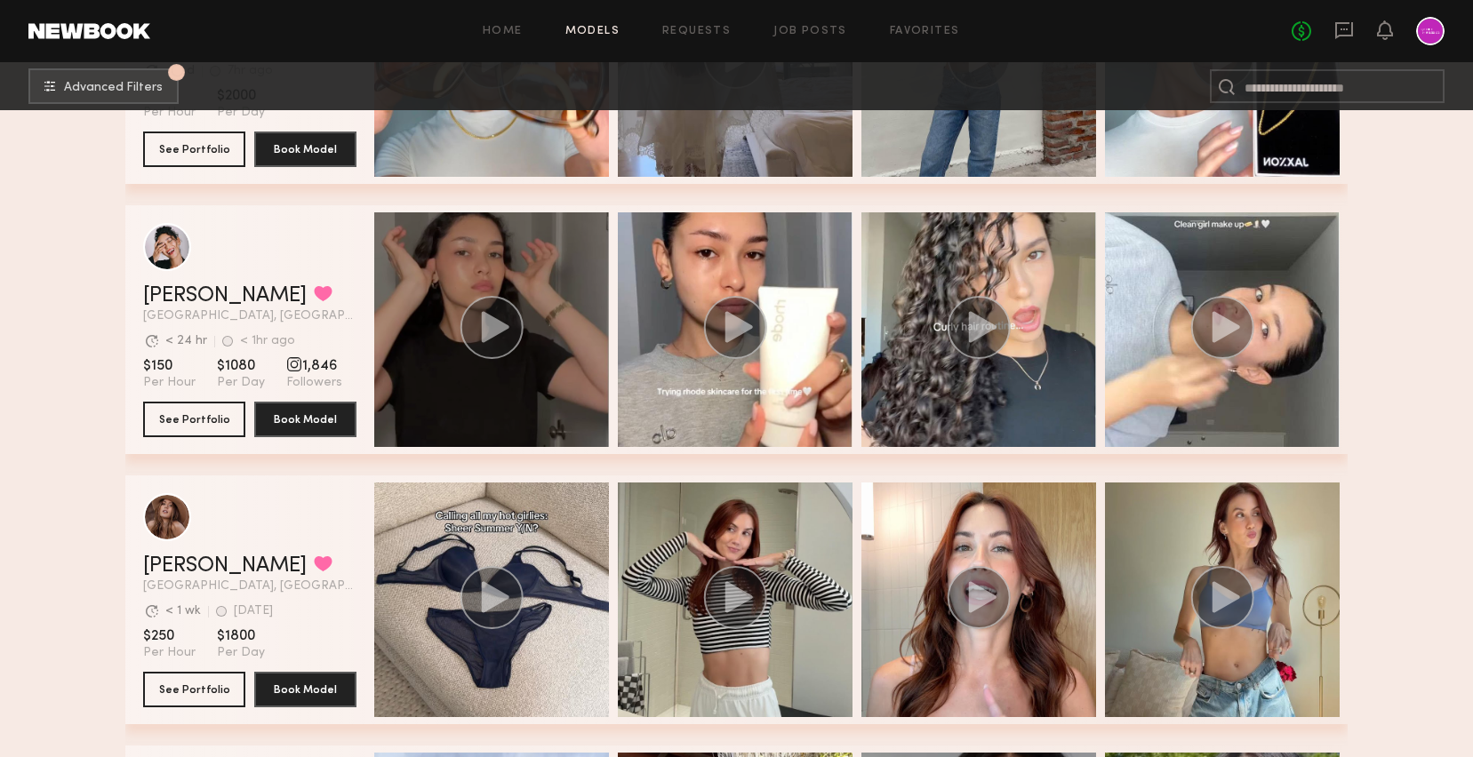
click at [487, 347] on circle "grid" at bounding box center [491, 327] width 63 height 63
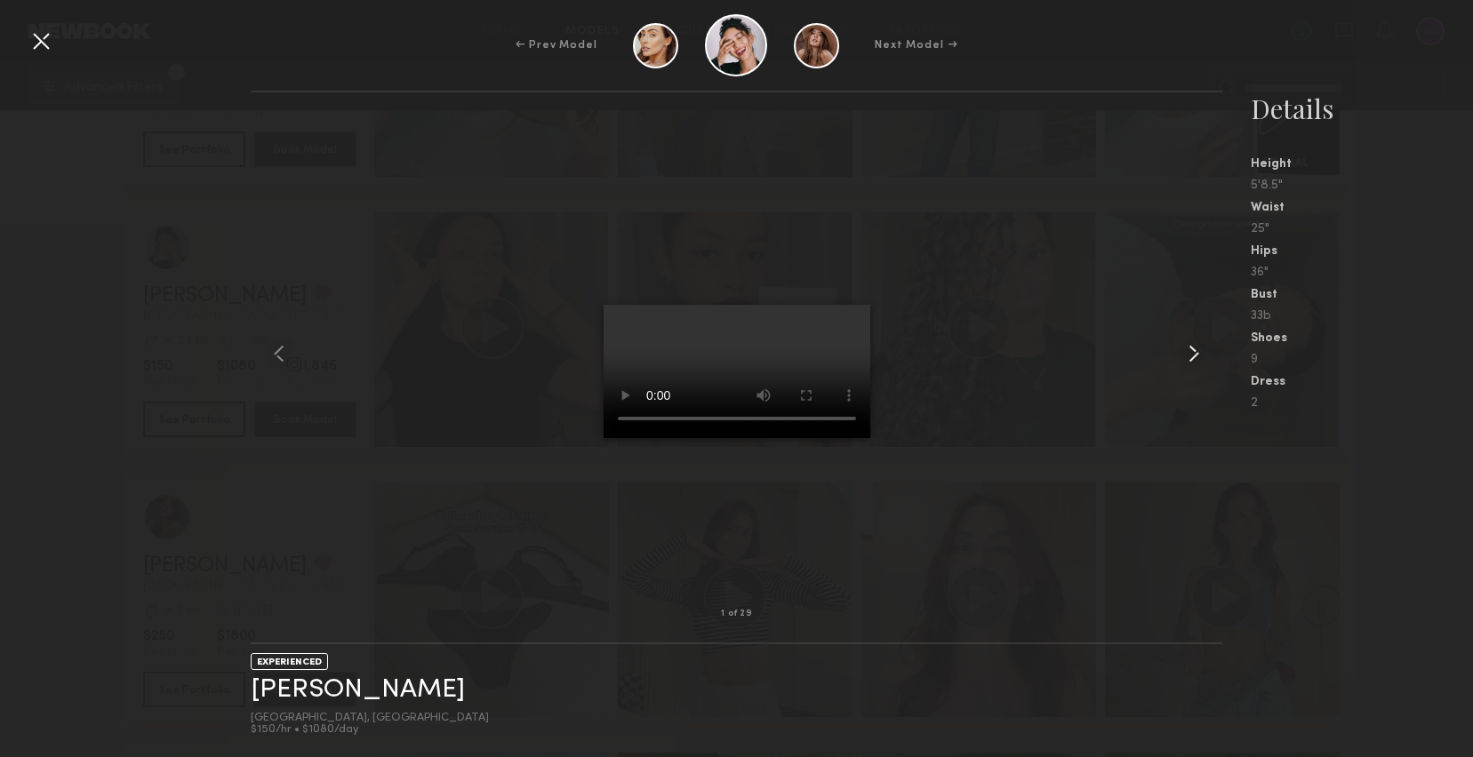
click at [1202, 348] on common-icon at bounding box center [1193, 353] width 28 height 28
click at [1188, 347] on common-icon at bounding box center [1193, 353] width 28 height 28
click at [1191, 352] on common-icon at bounding box center [1193, 353] width 28 height 28
click at [1203, 342] on common-icon at bounding box center [1193, 353] width 28 height 28
click at [36, 38] on div at bounding box center [41, 41] width 28 height 28
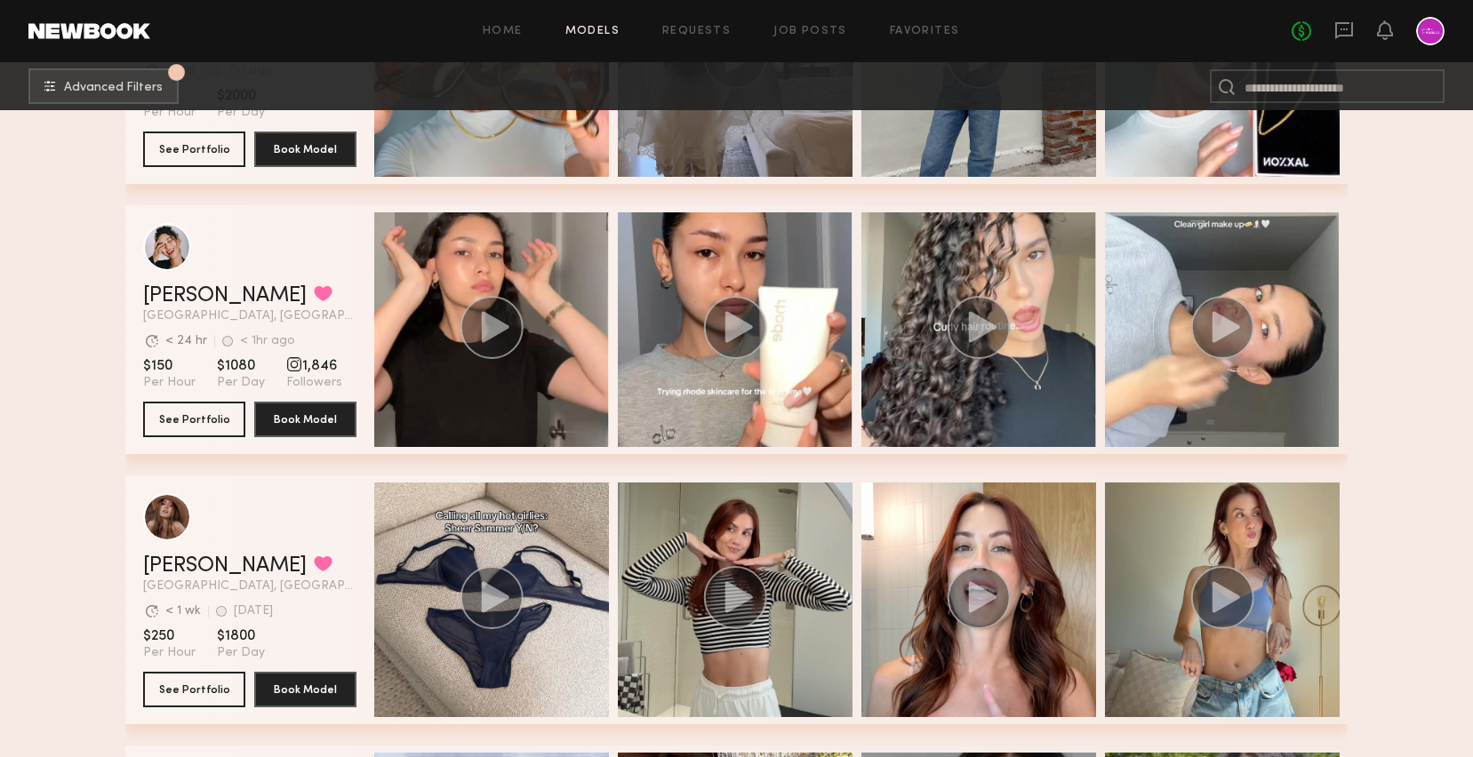
scroll to position [13107, 0]
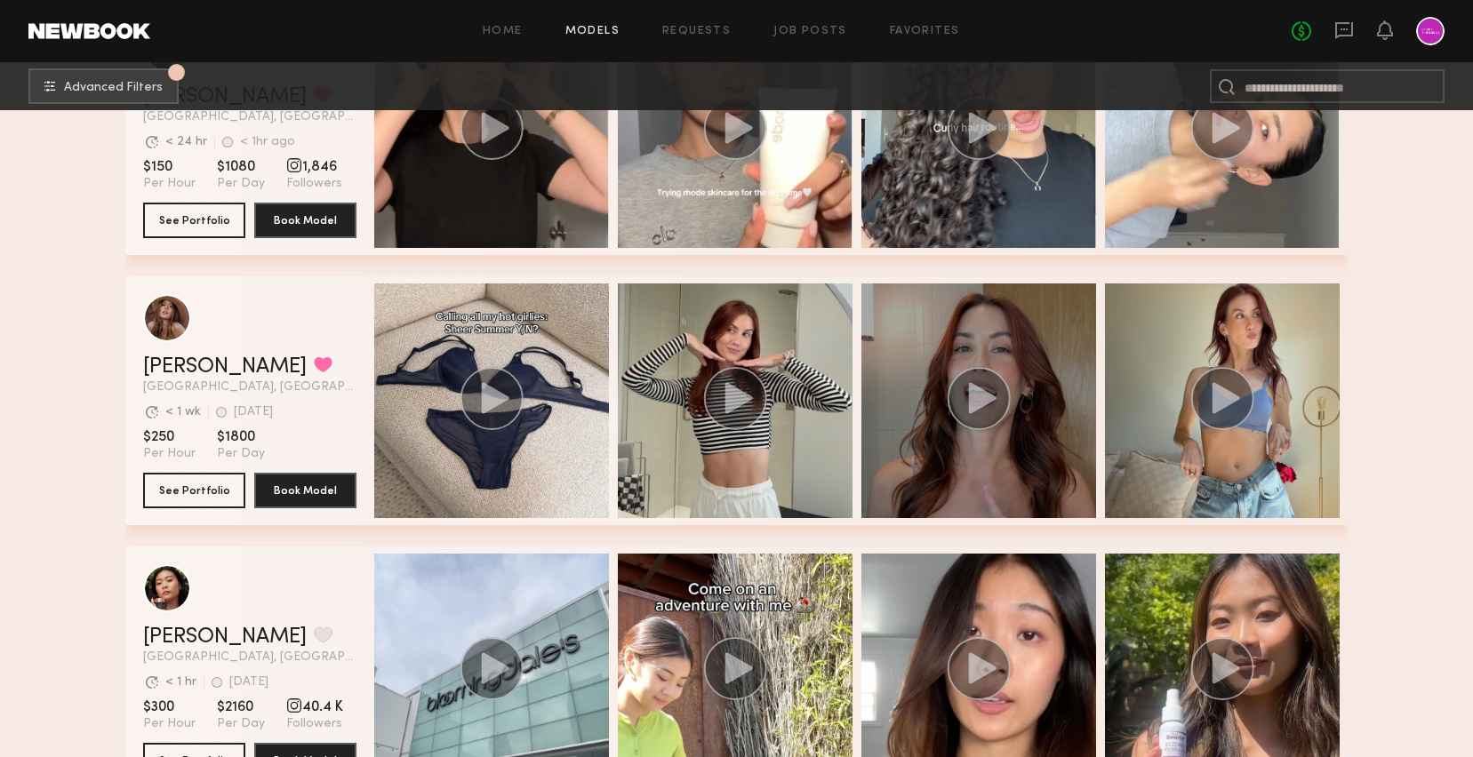
click at [964, 395] on circle "grid" at bounding box center [978, 398] width 63 height 63
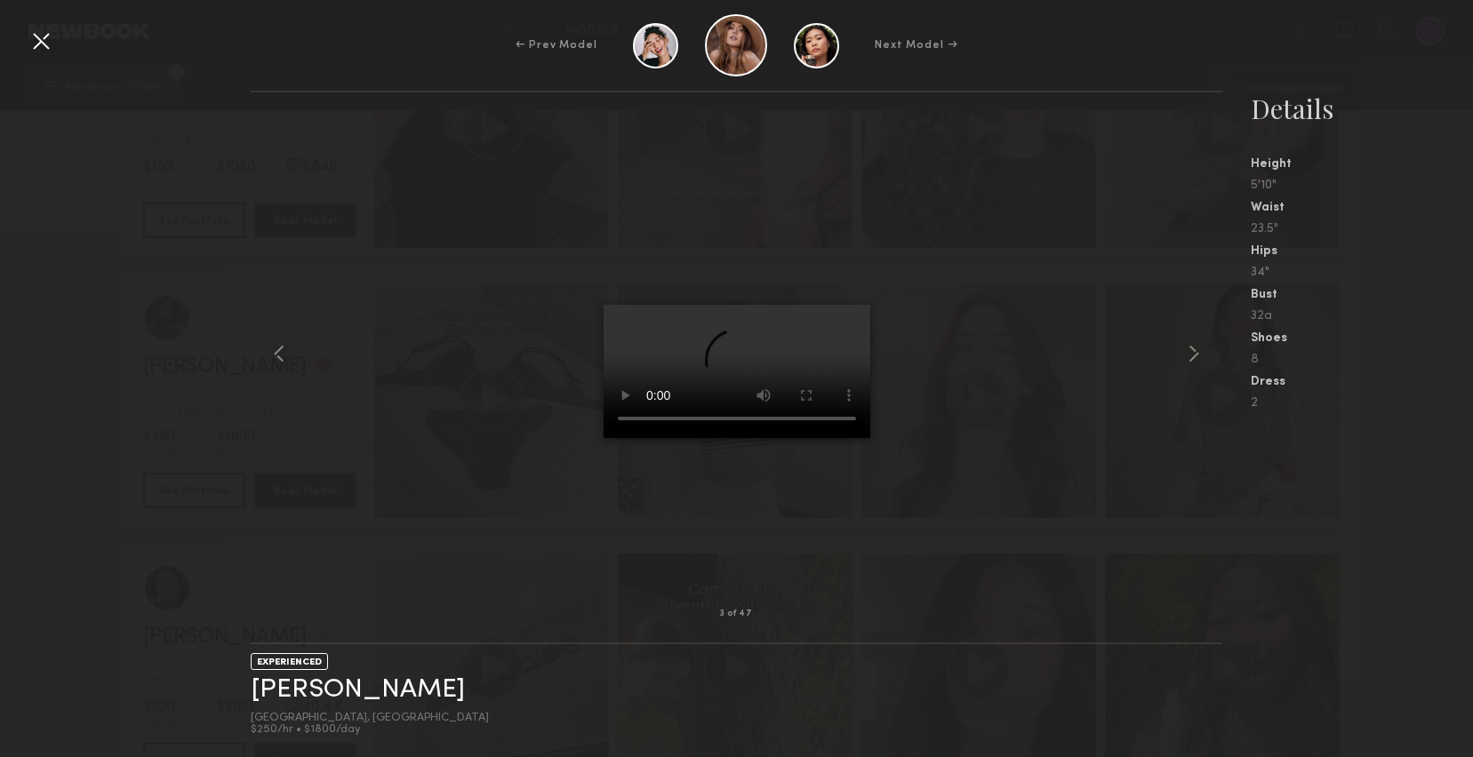
click at [38, 38] on div at bounding box center [41, 41] width 28 height 28
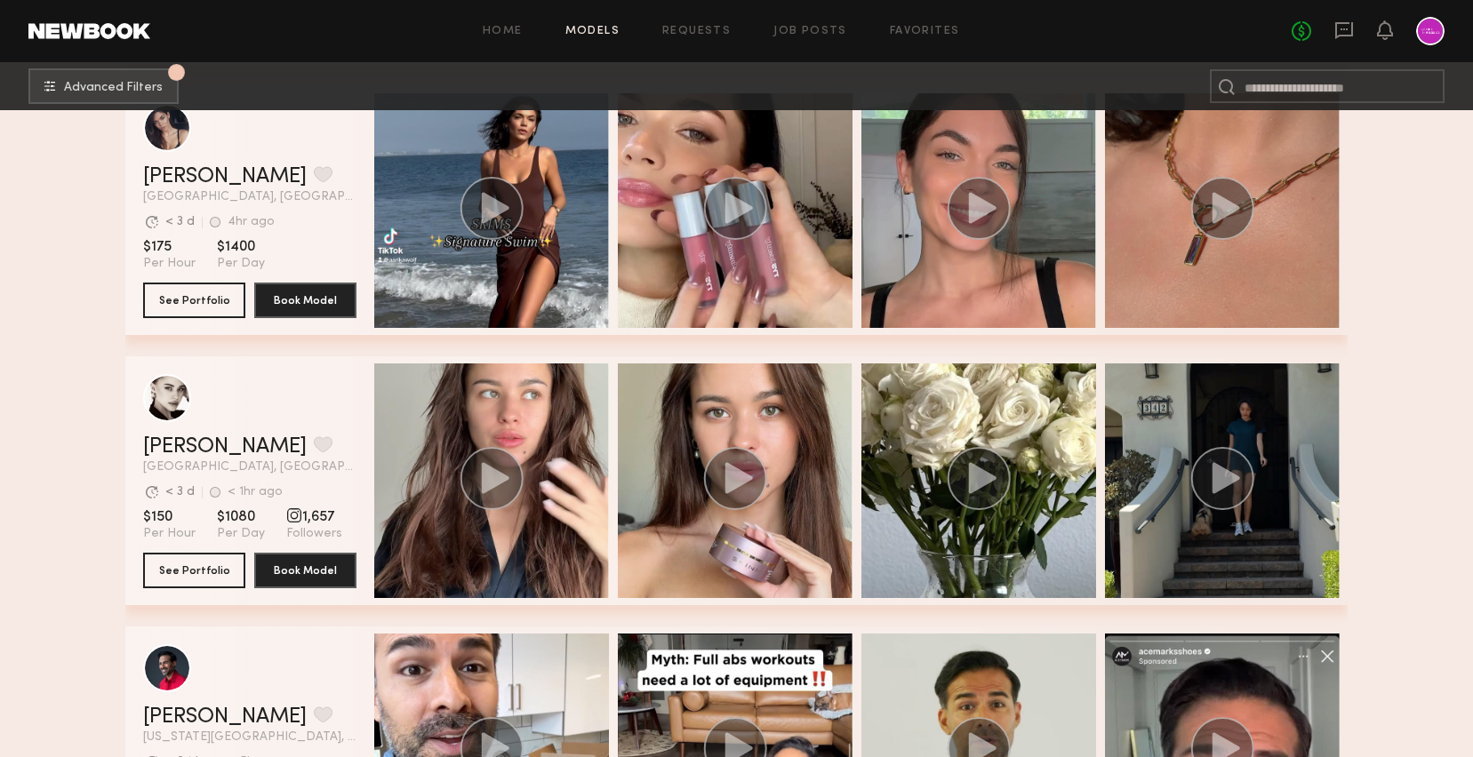
scroll to position [13834, 0]
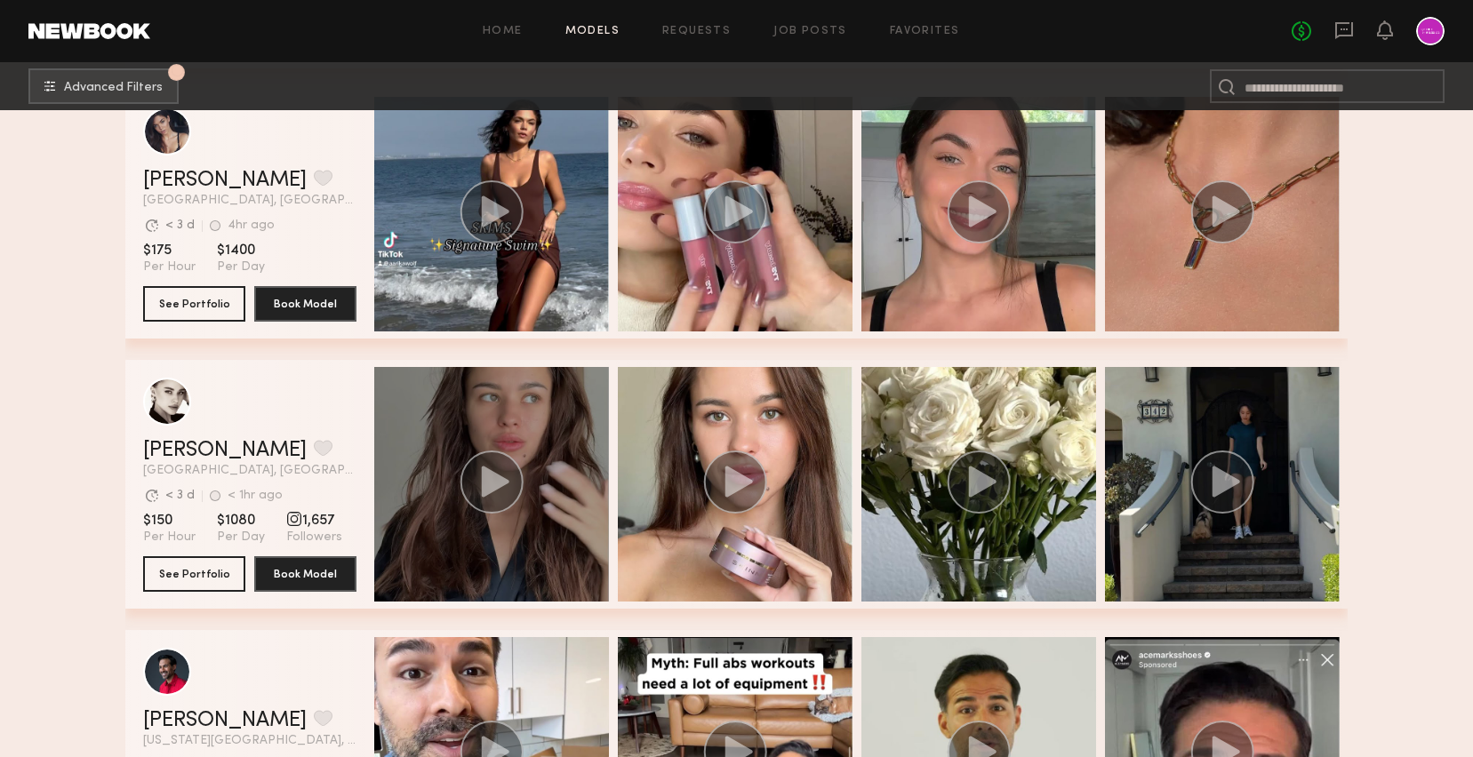
click at [499, 469] on circle "grid" at bounding box center [491, 482] width 63 height 63
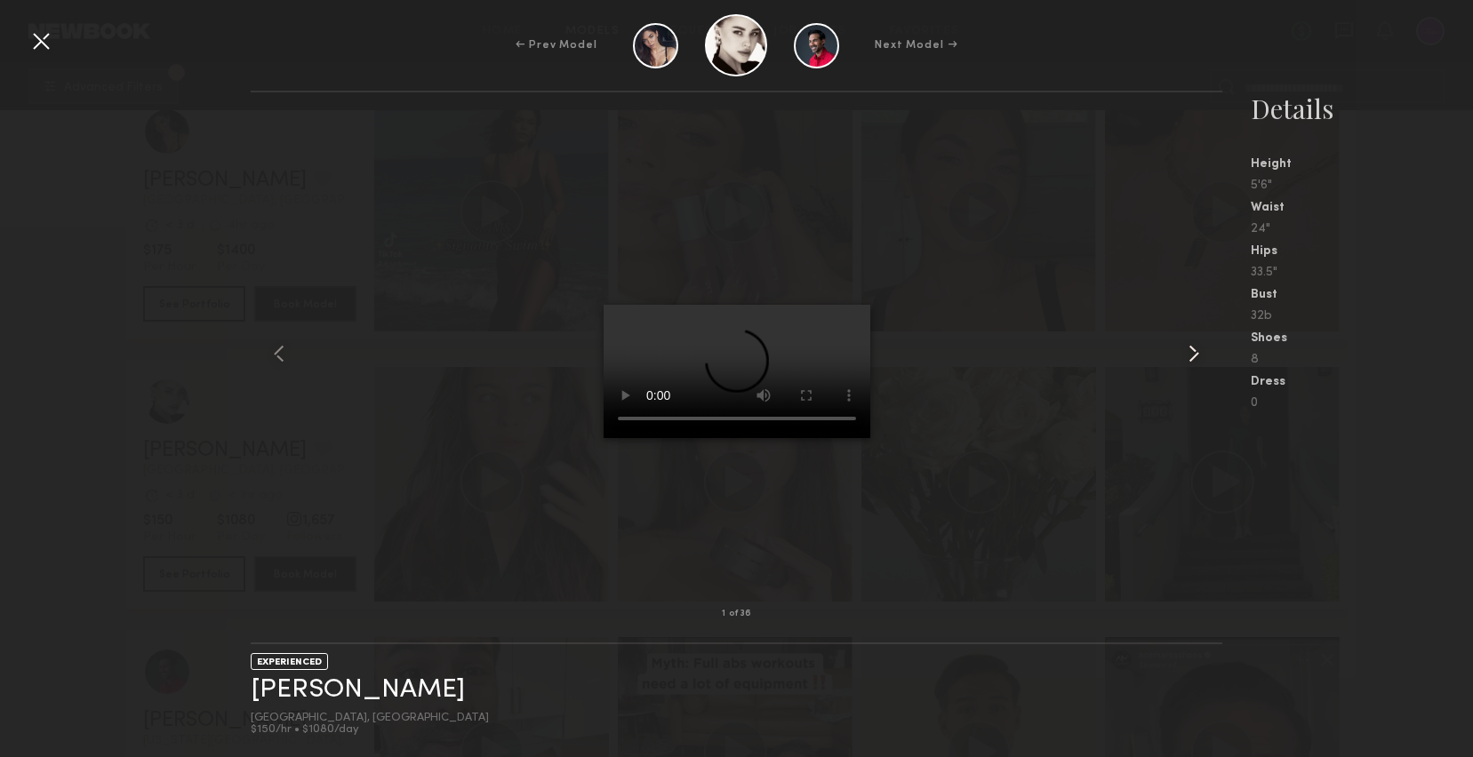
click at [1193, 349] on common-icon at bounding box center [1193, 353] width 28 height 28
click at [35, 40] on div at bounding box center [41, 41] width 28 height 28
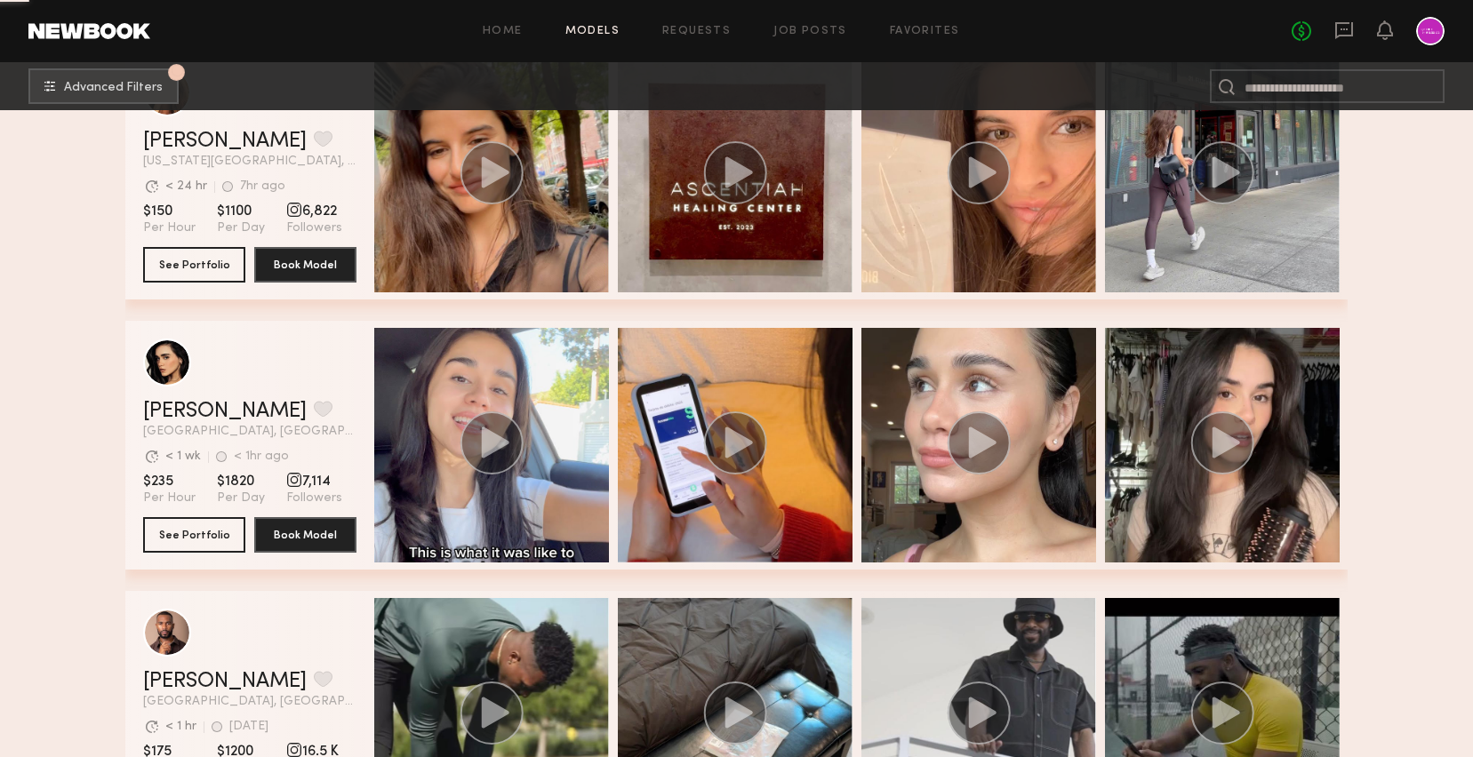
scroll to position [15018, 0]
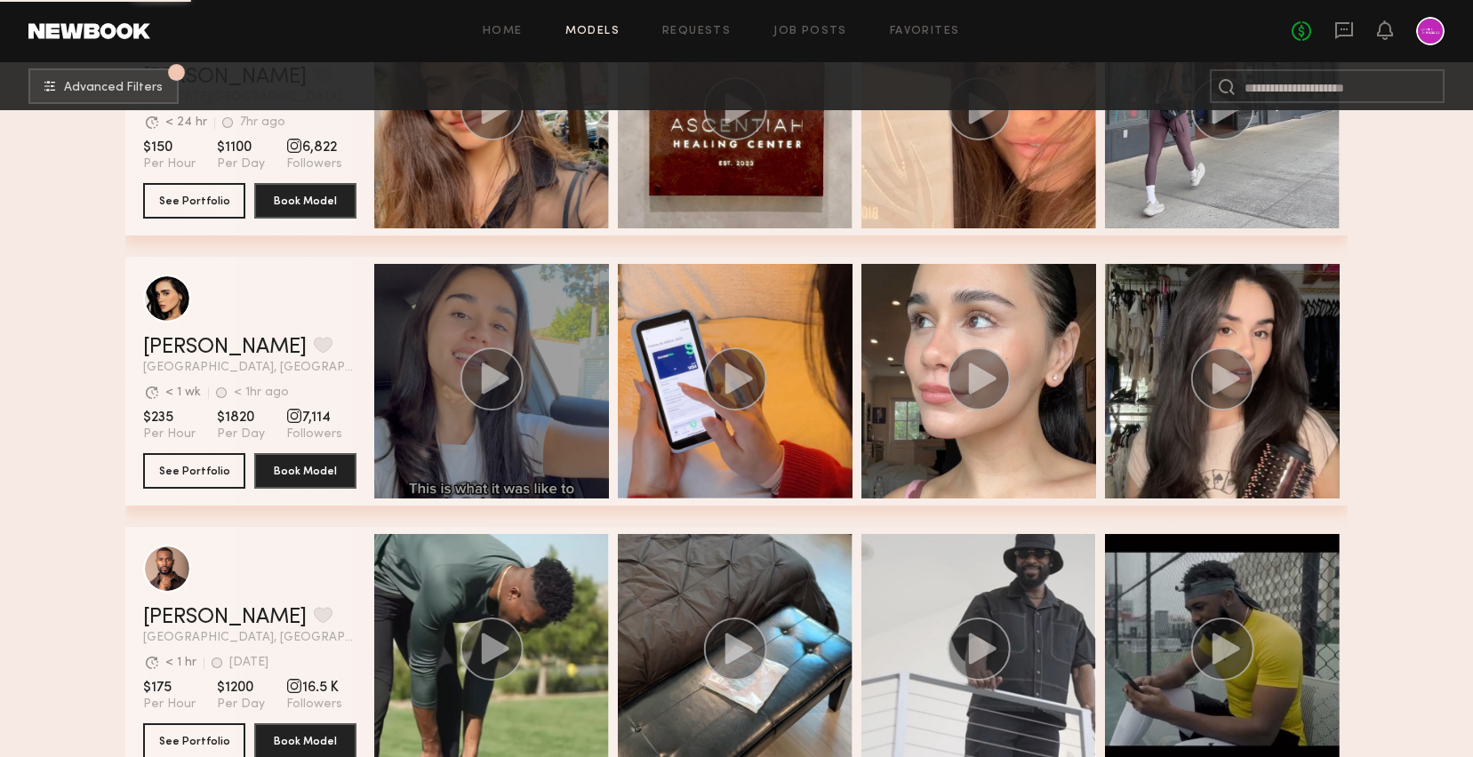
click at [505, 372] on circle "grid" at bounding box center [491, 378] width 63 height 63
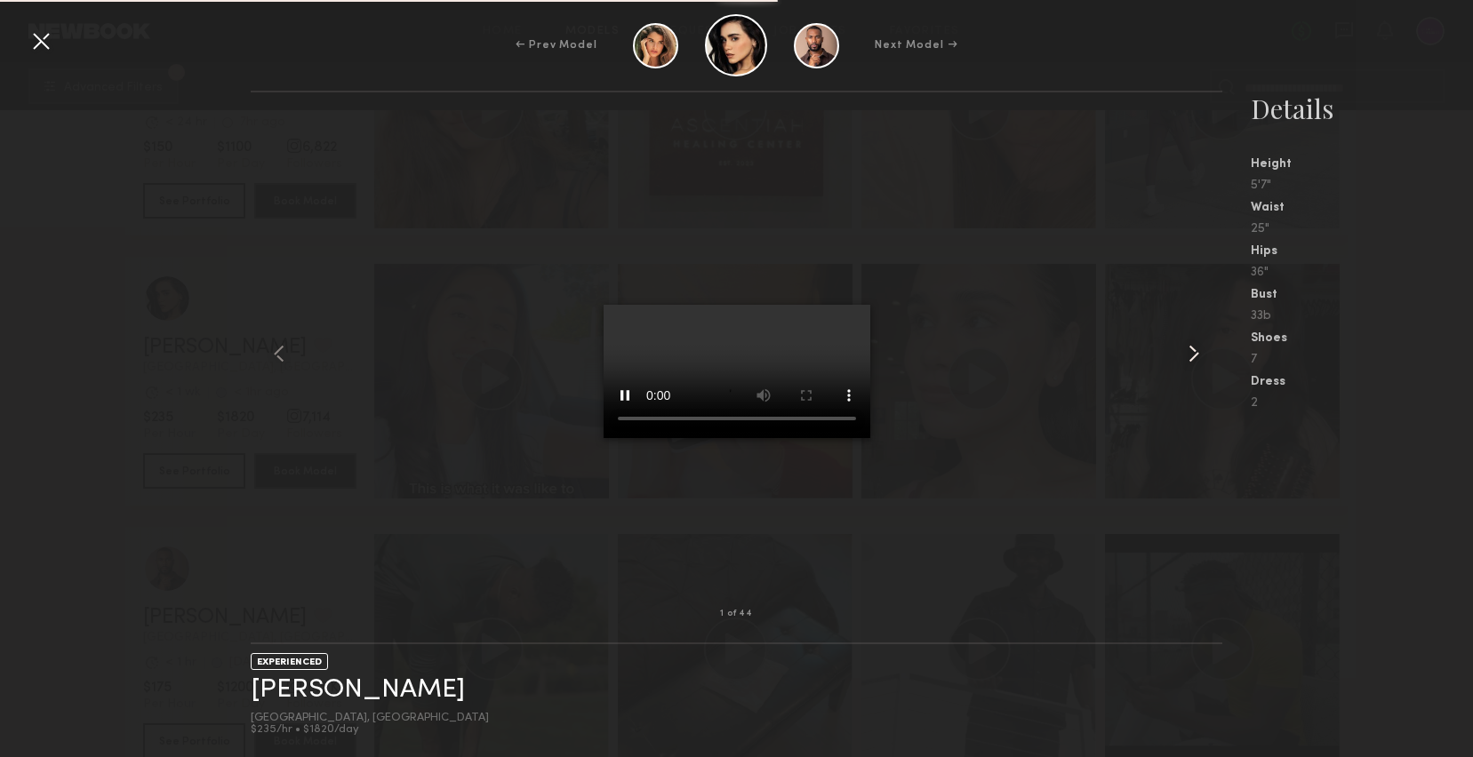
click at [1191, 357] on common-icon at bounding box center [1193, 353] width 28 height 28
click at [1190, 356] on common-icon at bounding box center [1193, 353] width 28 height 28
click at [41, 40] on div at bounding box center [41, 41] width 28 height 28
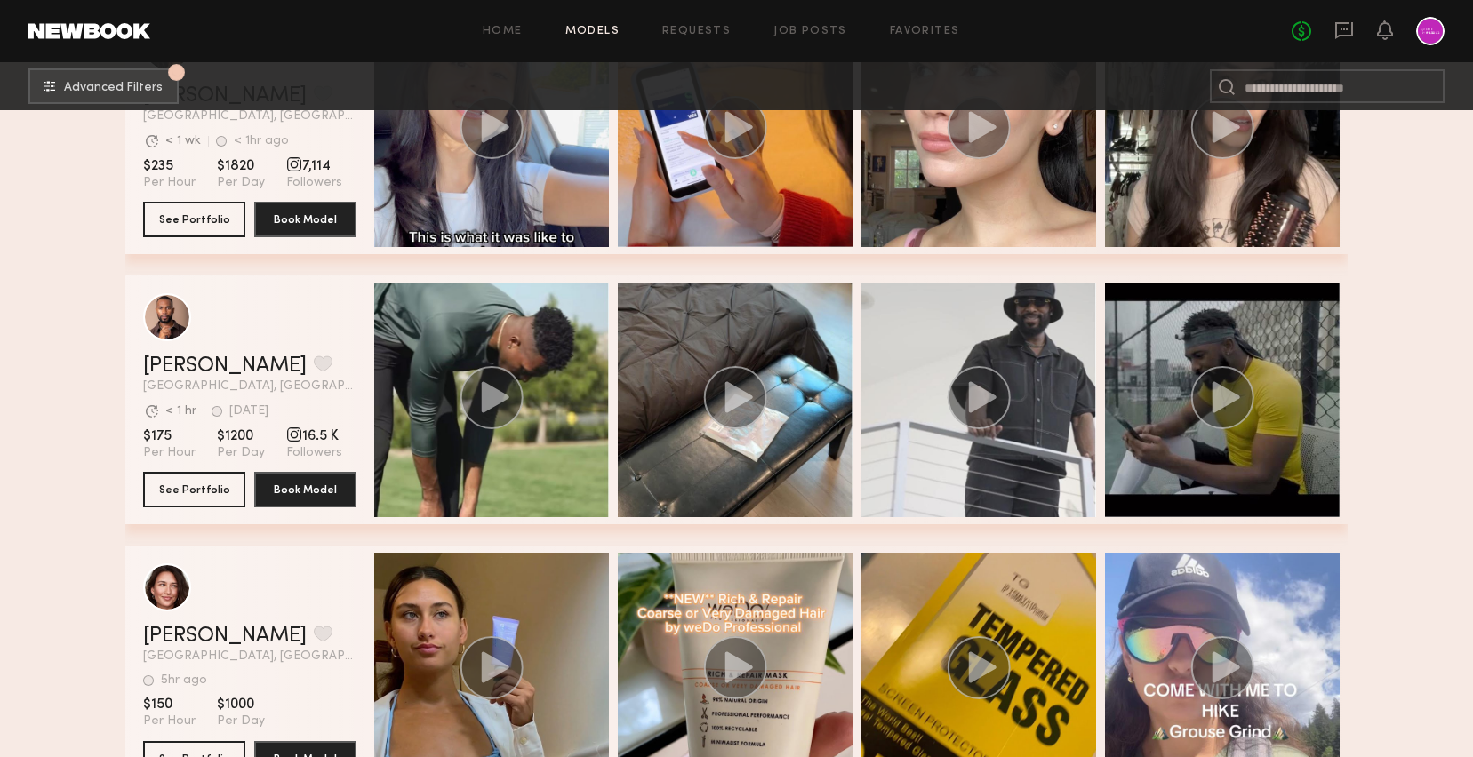
scroll to position [14965, 0]
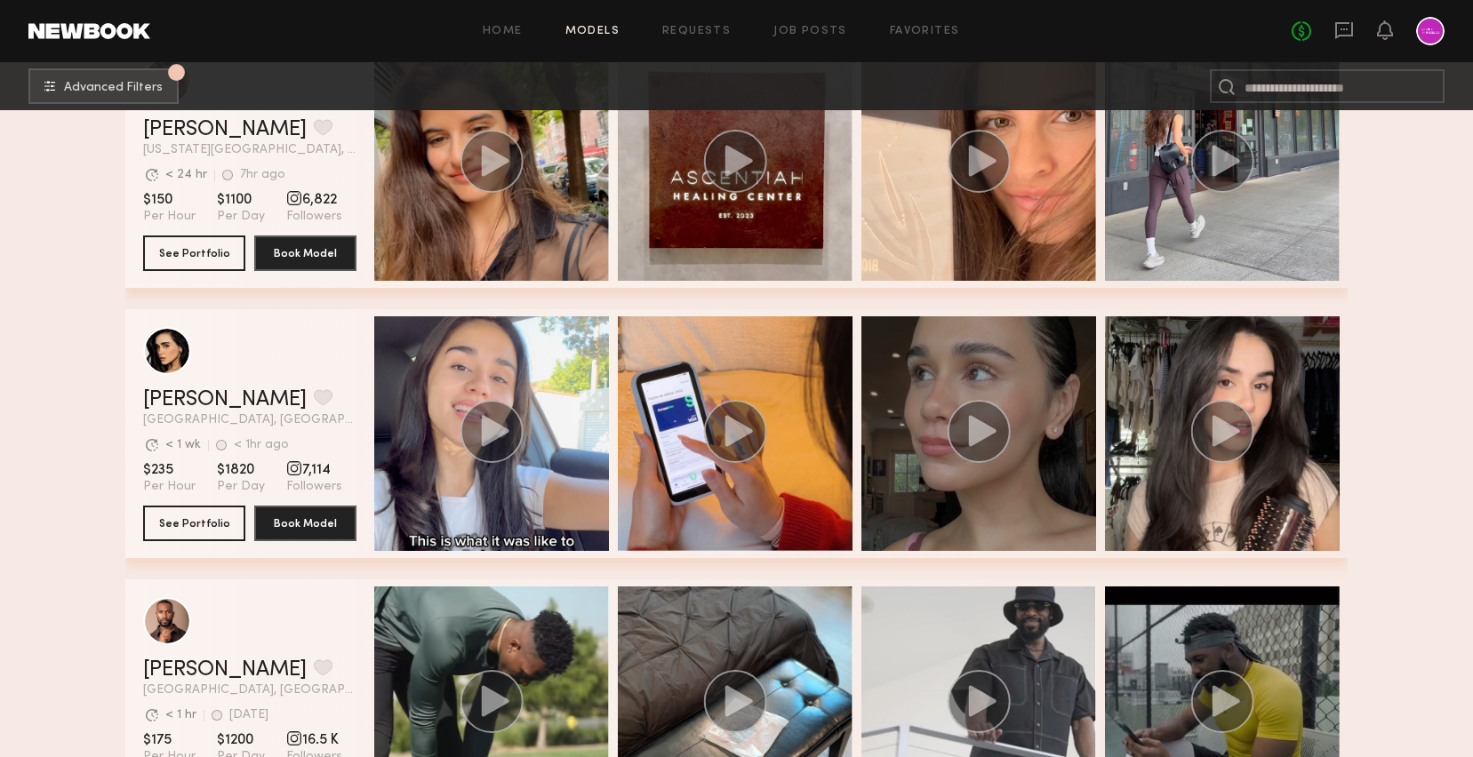
click at [972, 383] on div "grid" at bounding box center [978, 433] width 235 height 235
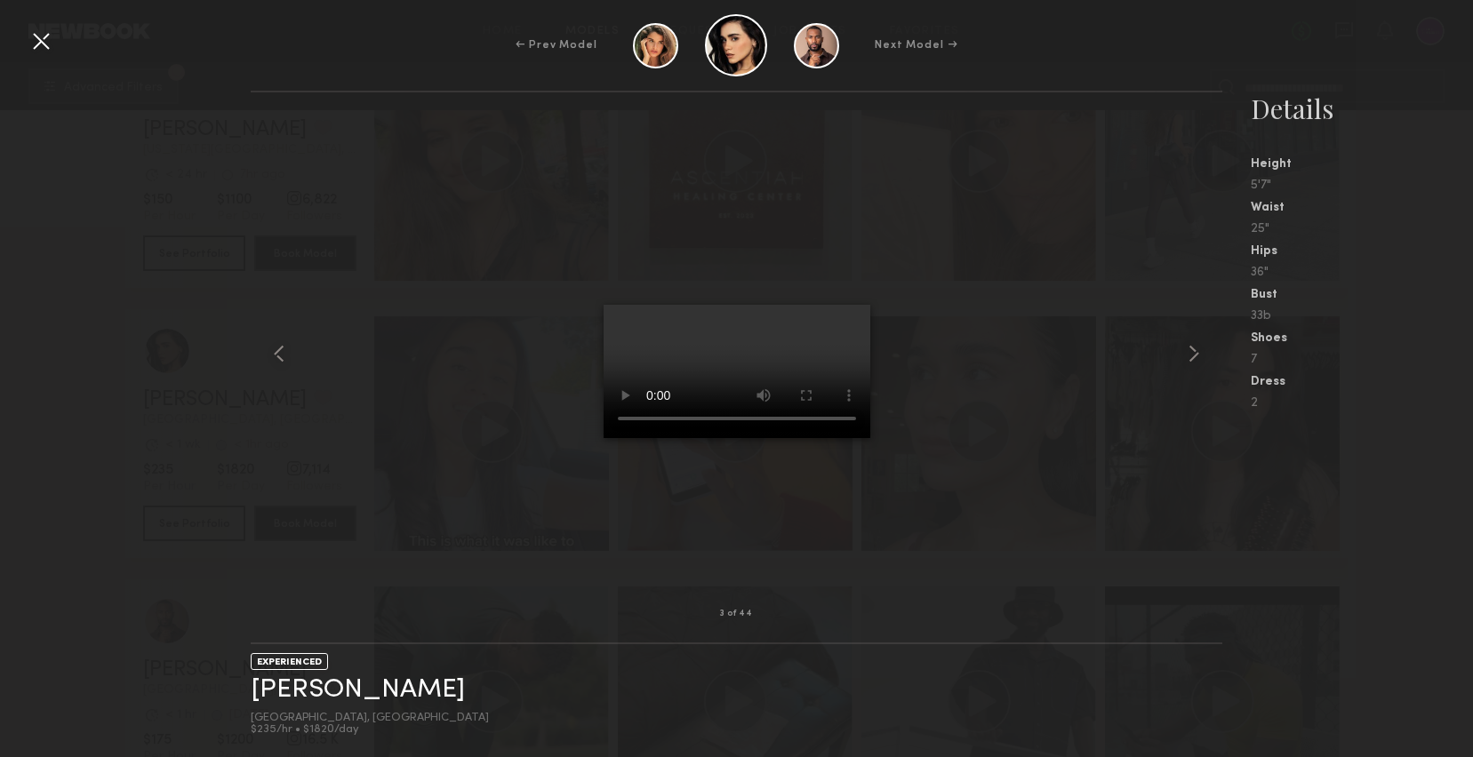
click at [48, 48] on div at bounding box center [41, 41] width 28 height 28
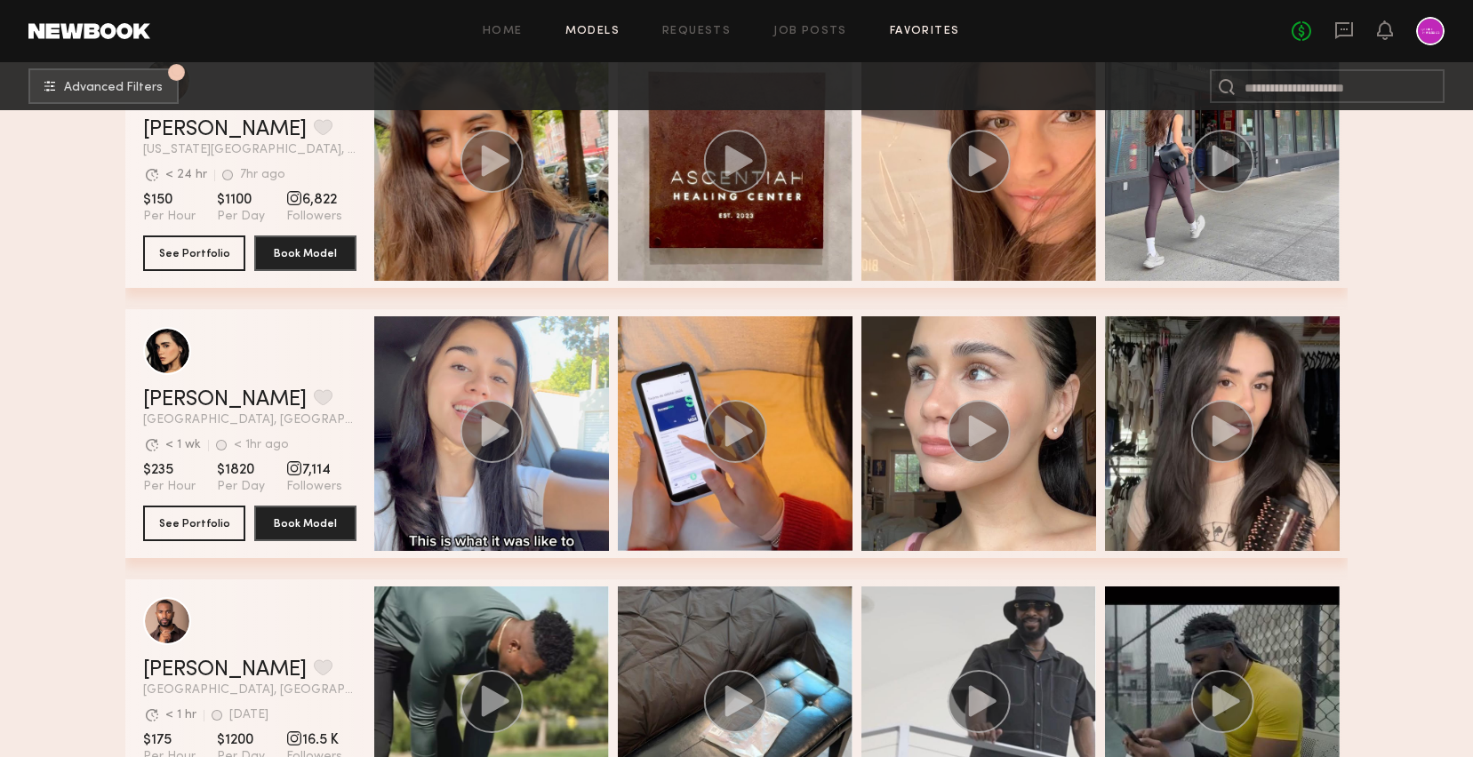
click at [955, 36] on link "Favorites" at bounding box center [925, 32] width 70 height 12
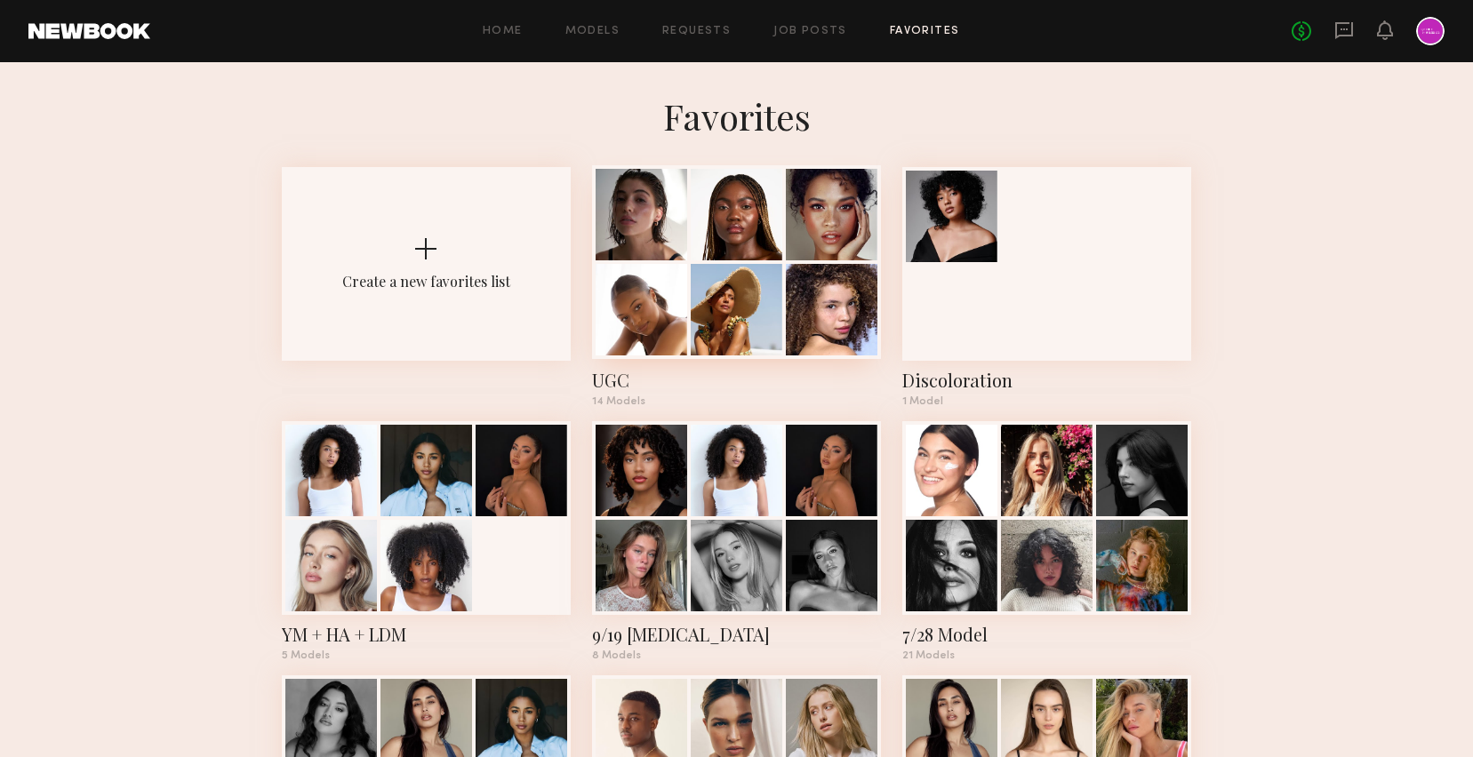
click at [679, 330] on div at bounding box center [641, 310] width 92 height 92
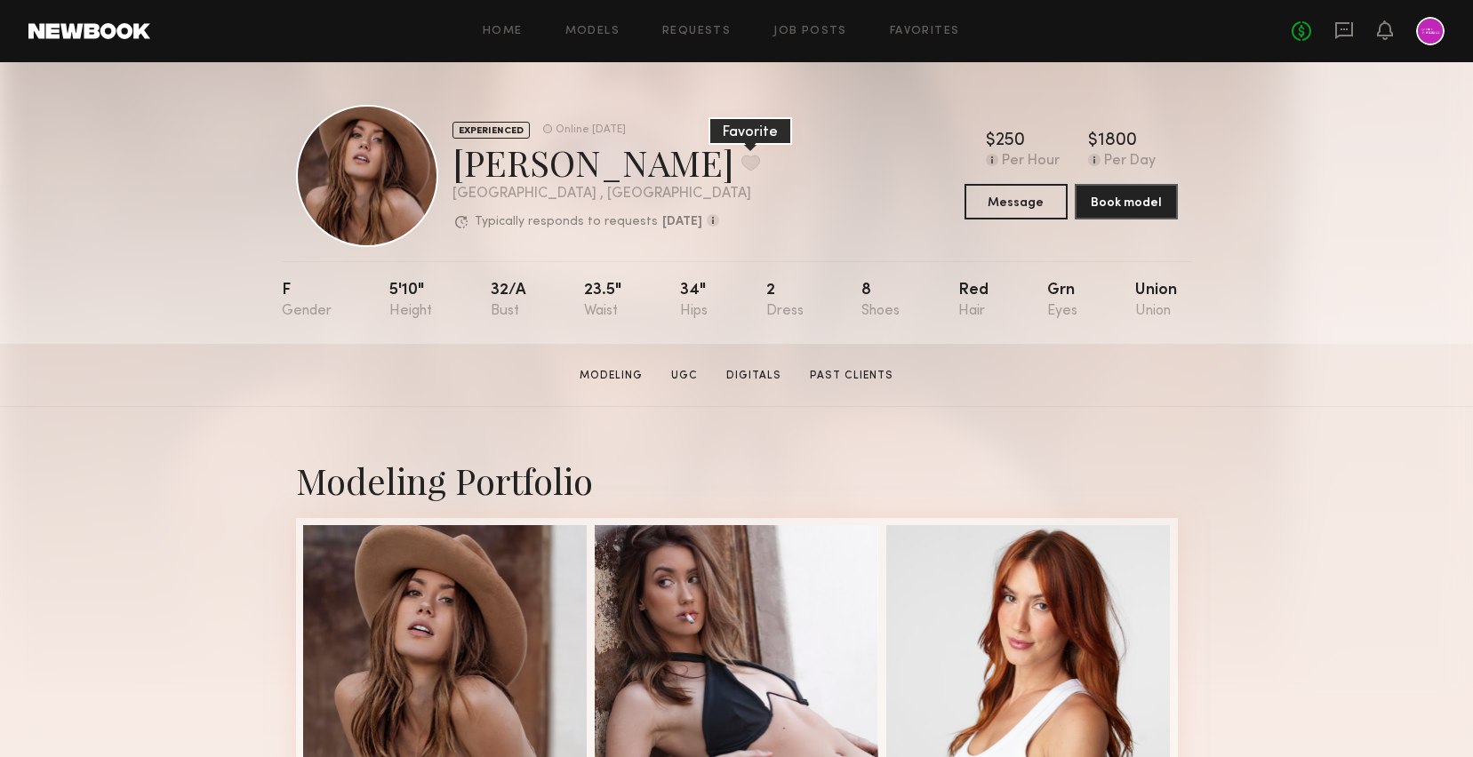
click at [741, 165] on button at bounding box center [750, 163] width 19 height 16
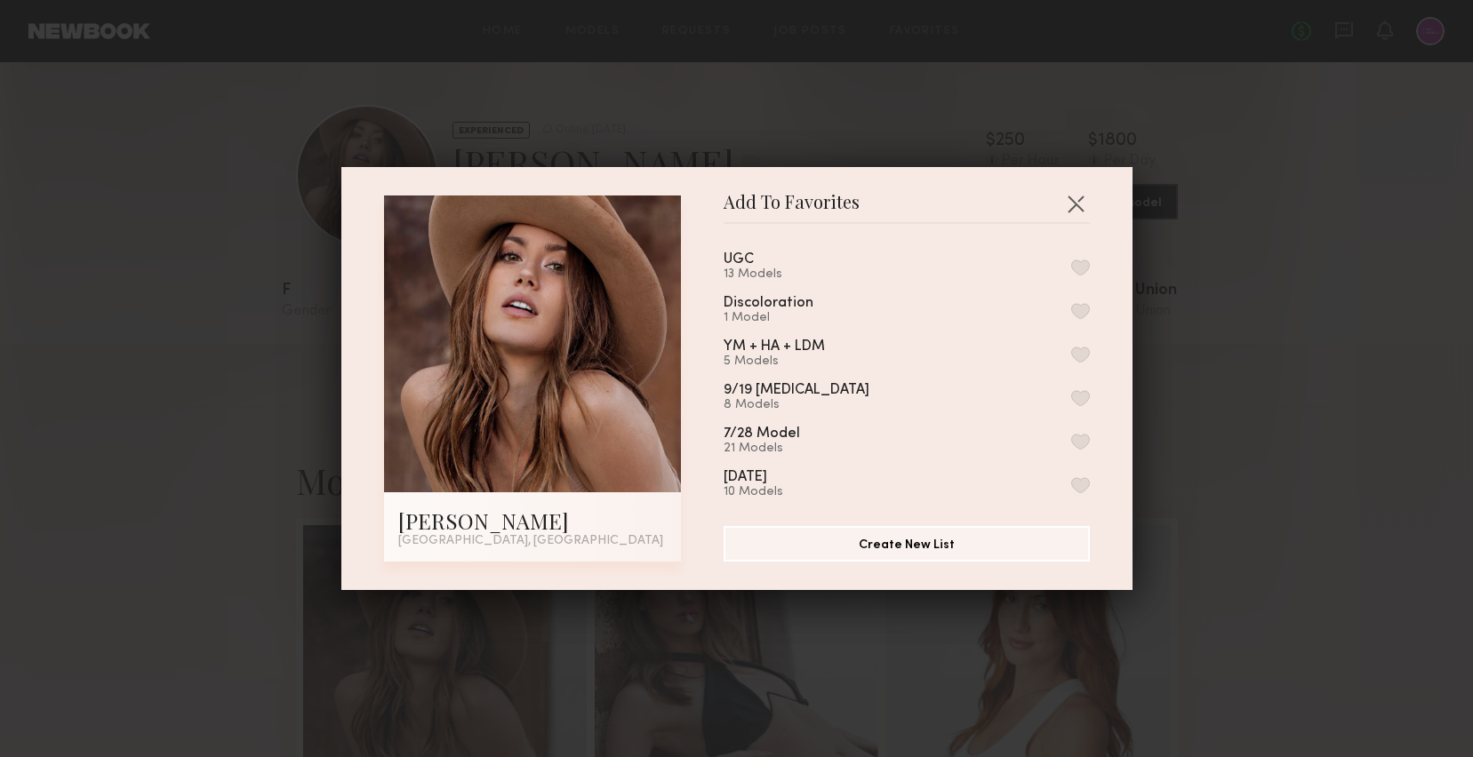
click at [1079, 270] on button "button" at bounding box center [1080, 268] width 19 height 16
click at [1074, 203] on button "button" at bounding box center [1075, 203] width 28 height 28
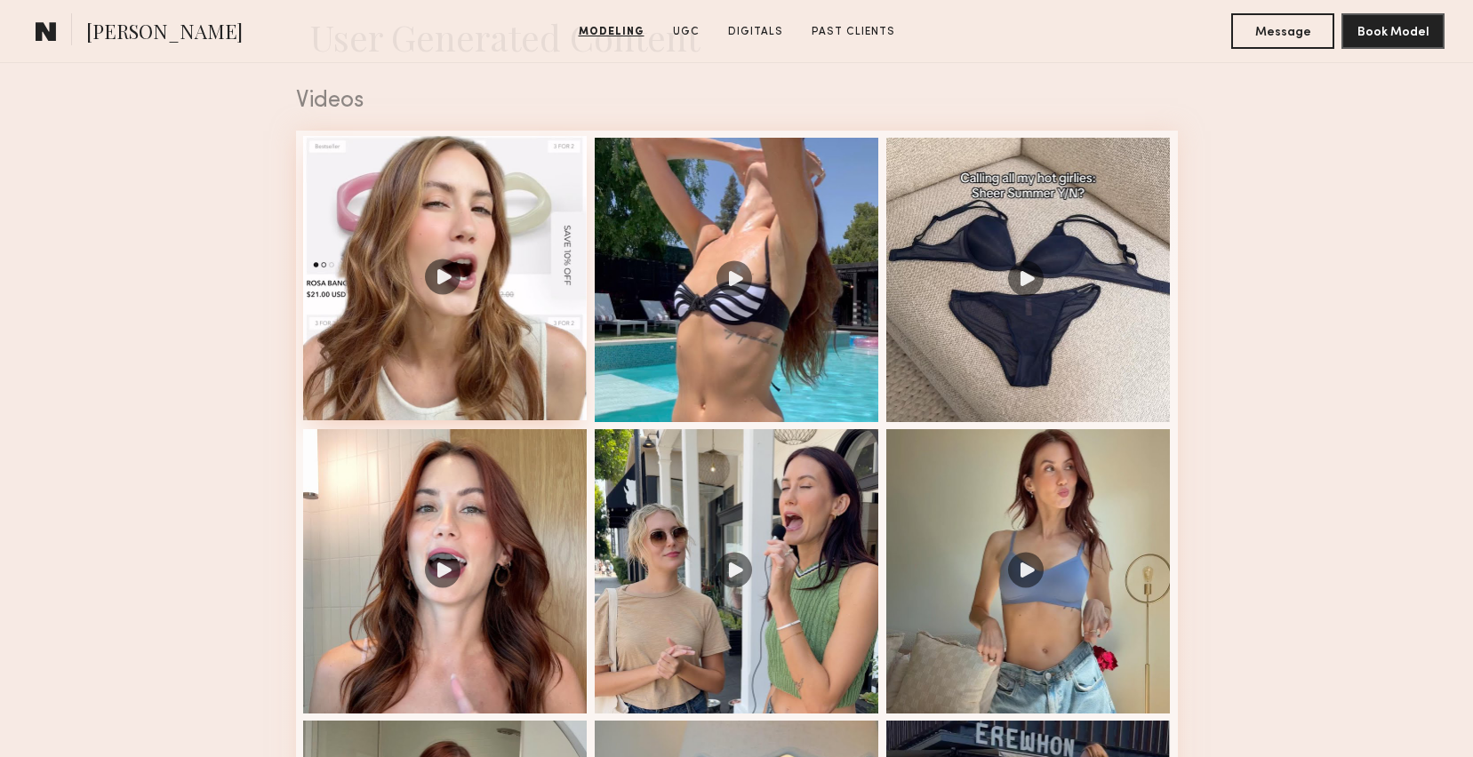
scroll to position [1802, 0]
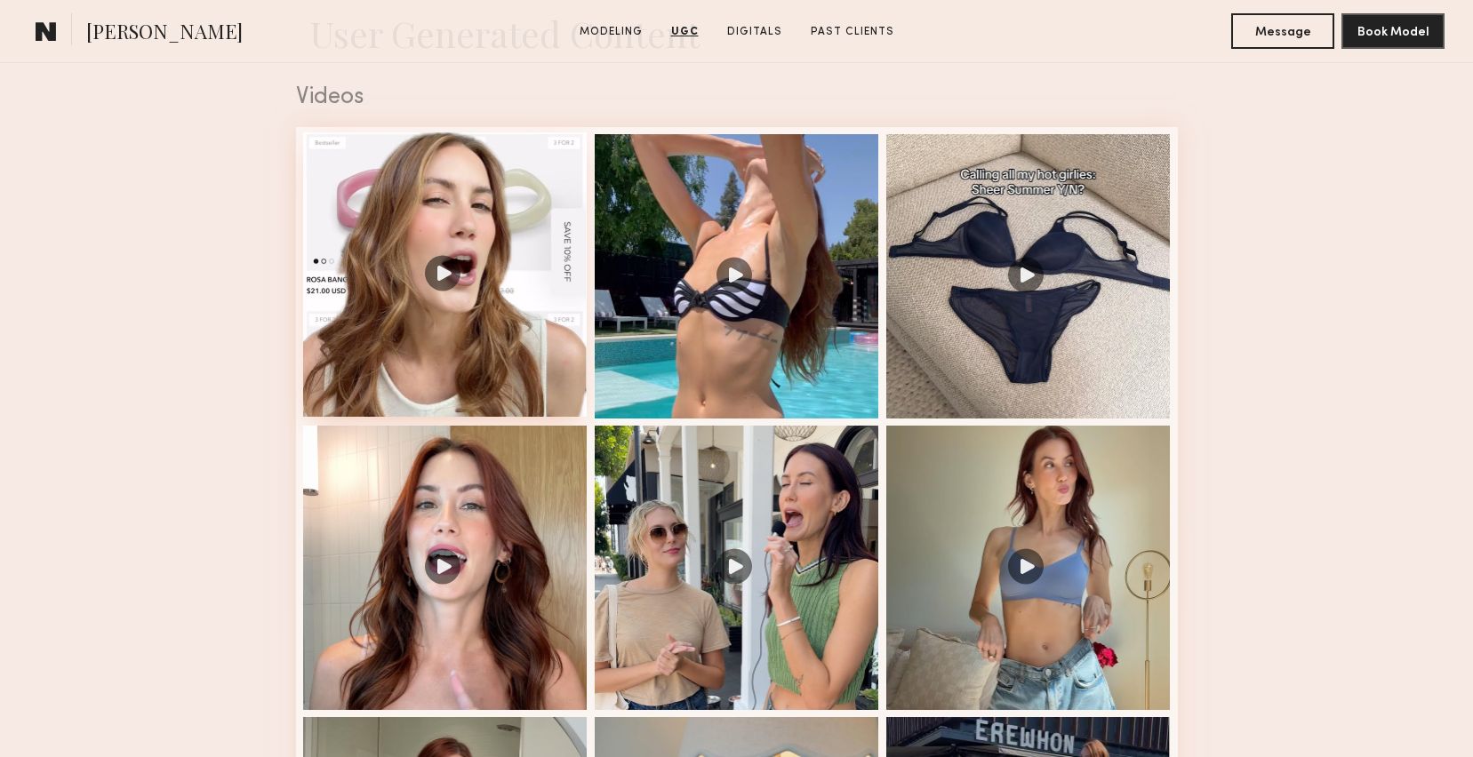
click at [449, 284] on div at bounding box center [445, 274] width 284 height 284
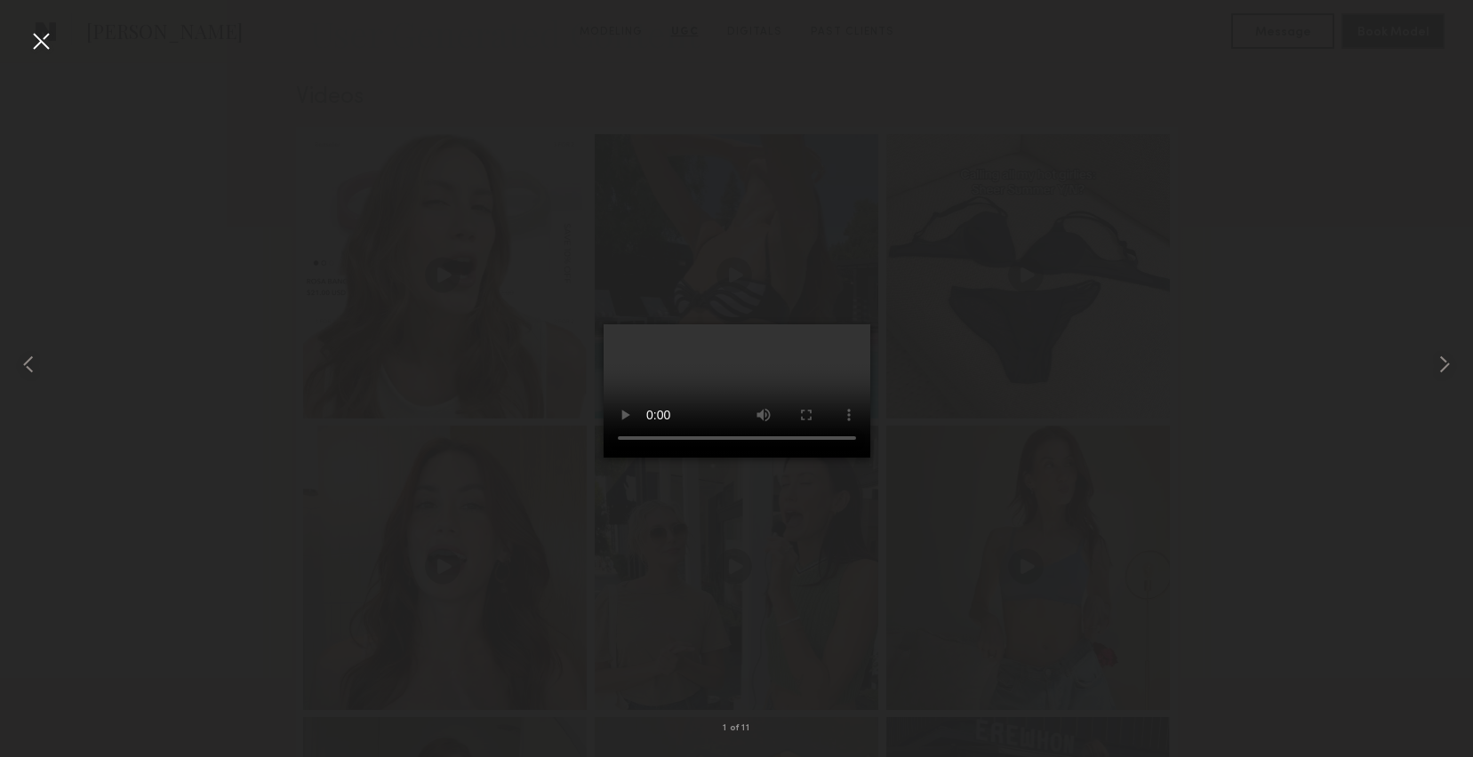
click at [42, 41] on div at bounding box center [41, 41] width 28 height 28
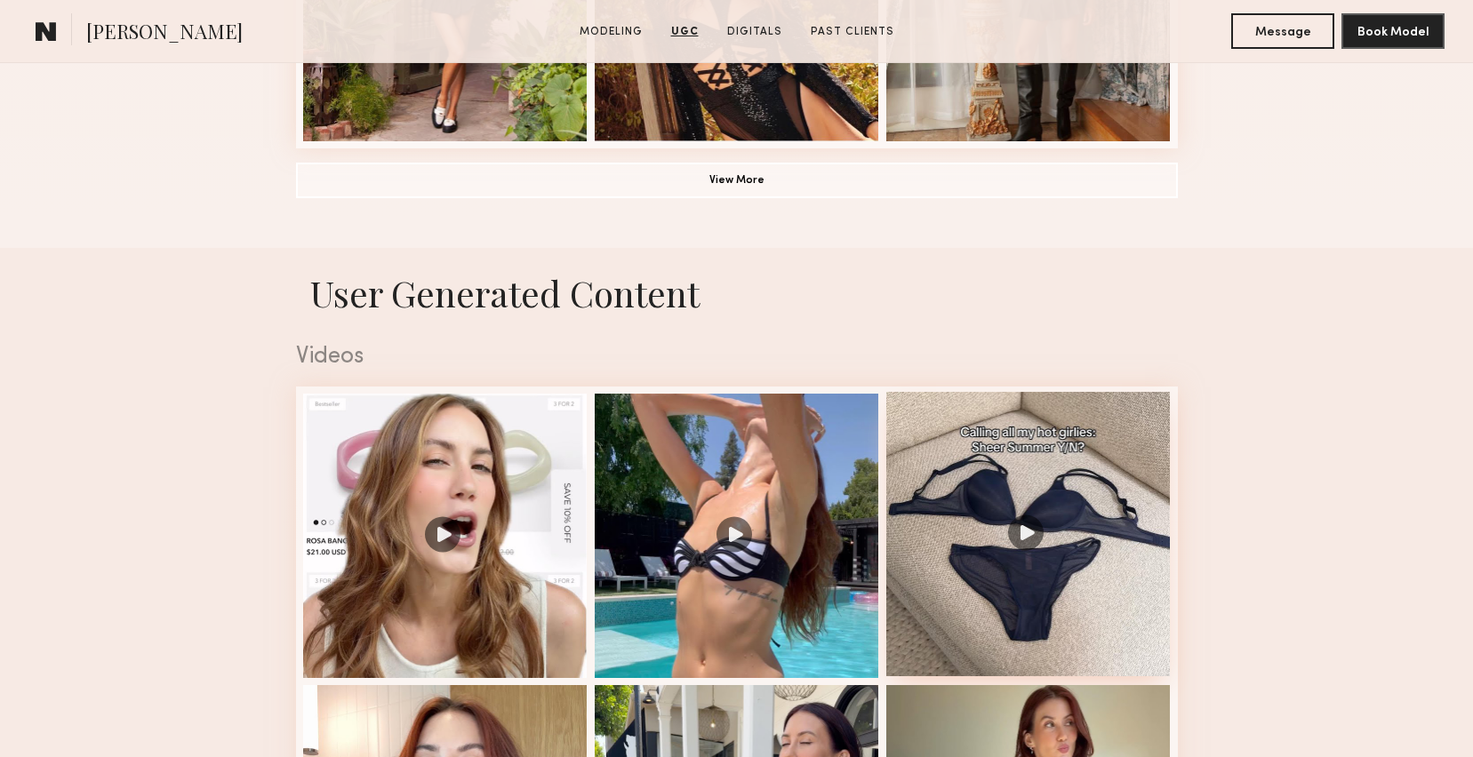
scroll to position [1129, 0]
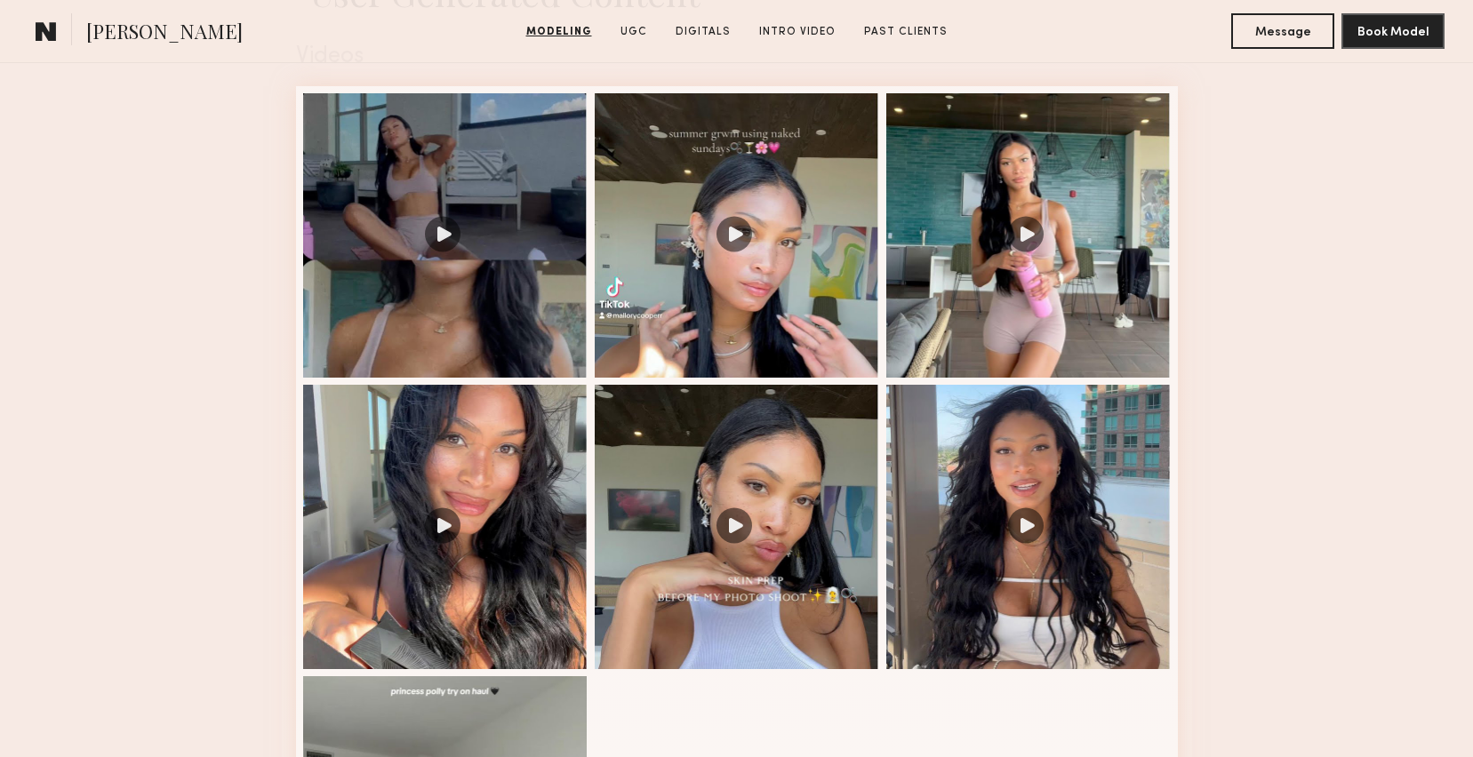
scroll to position [1846, 0]
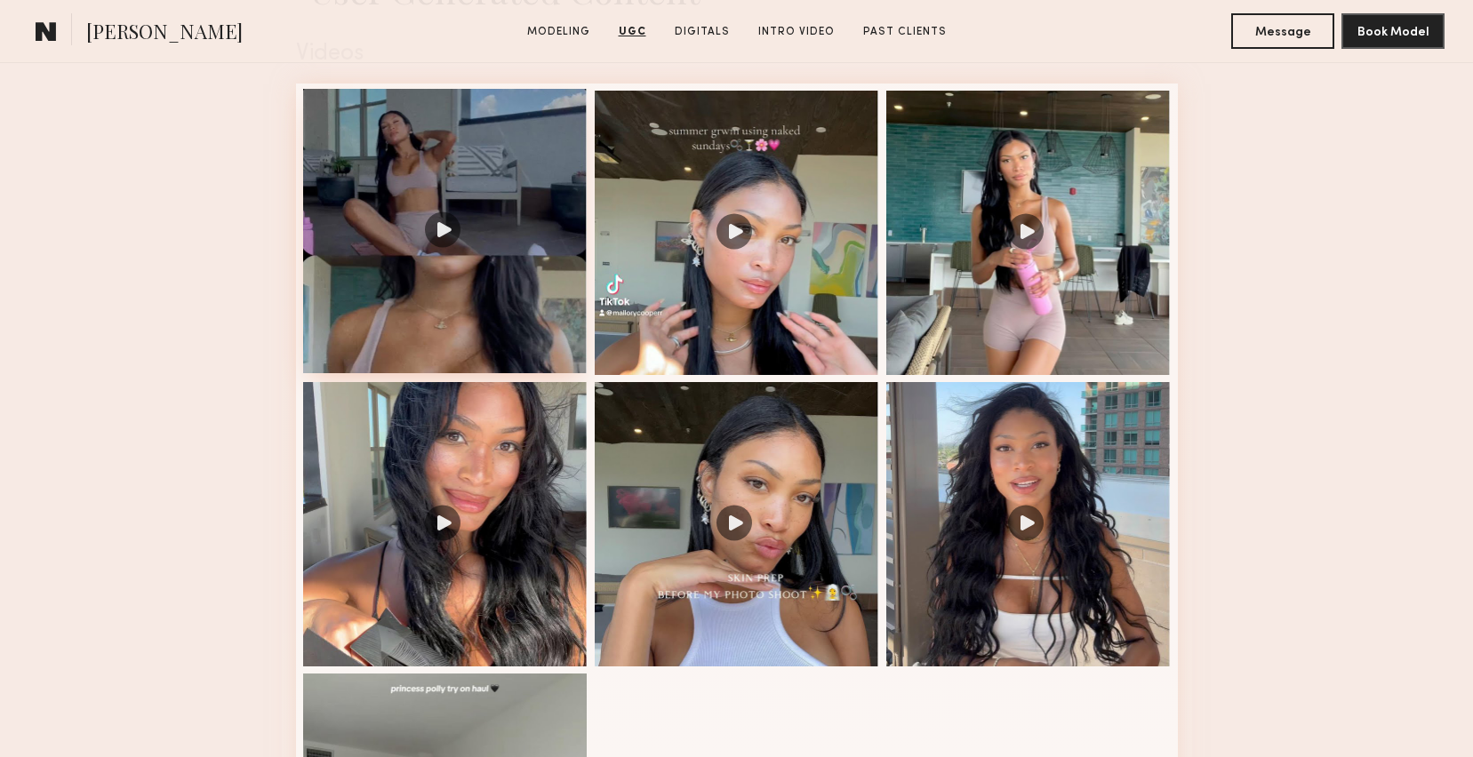
click at [462, 217] on div at bounding box center [445, 231] width 284 height 284
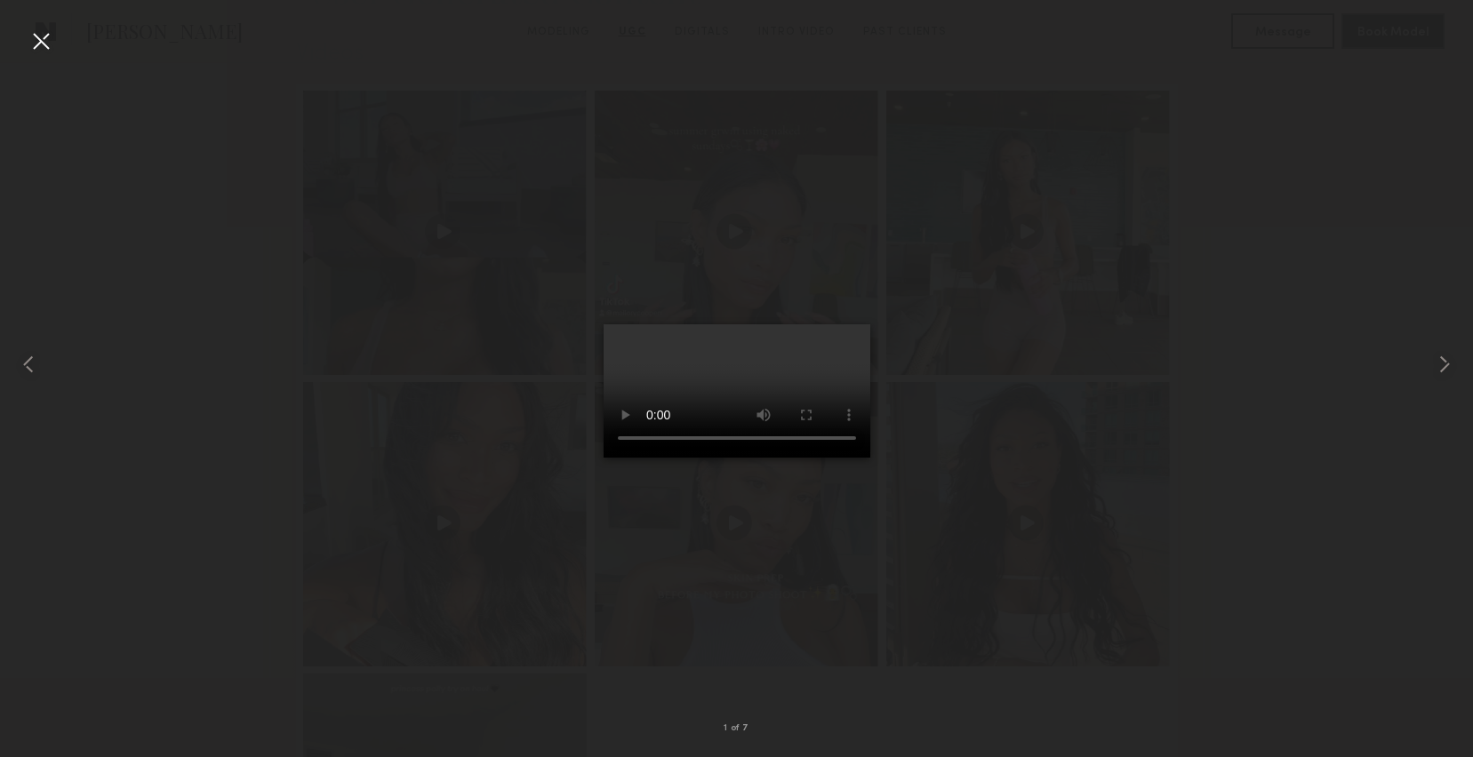
click at [37, 43] on div at bounding box center [41, 41] width 28 height 28
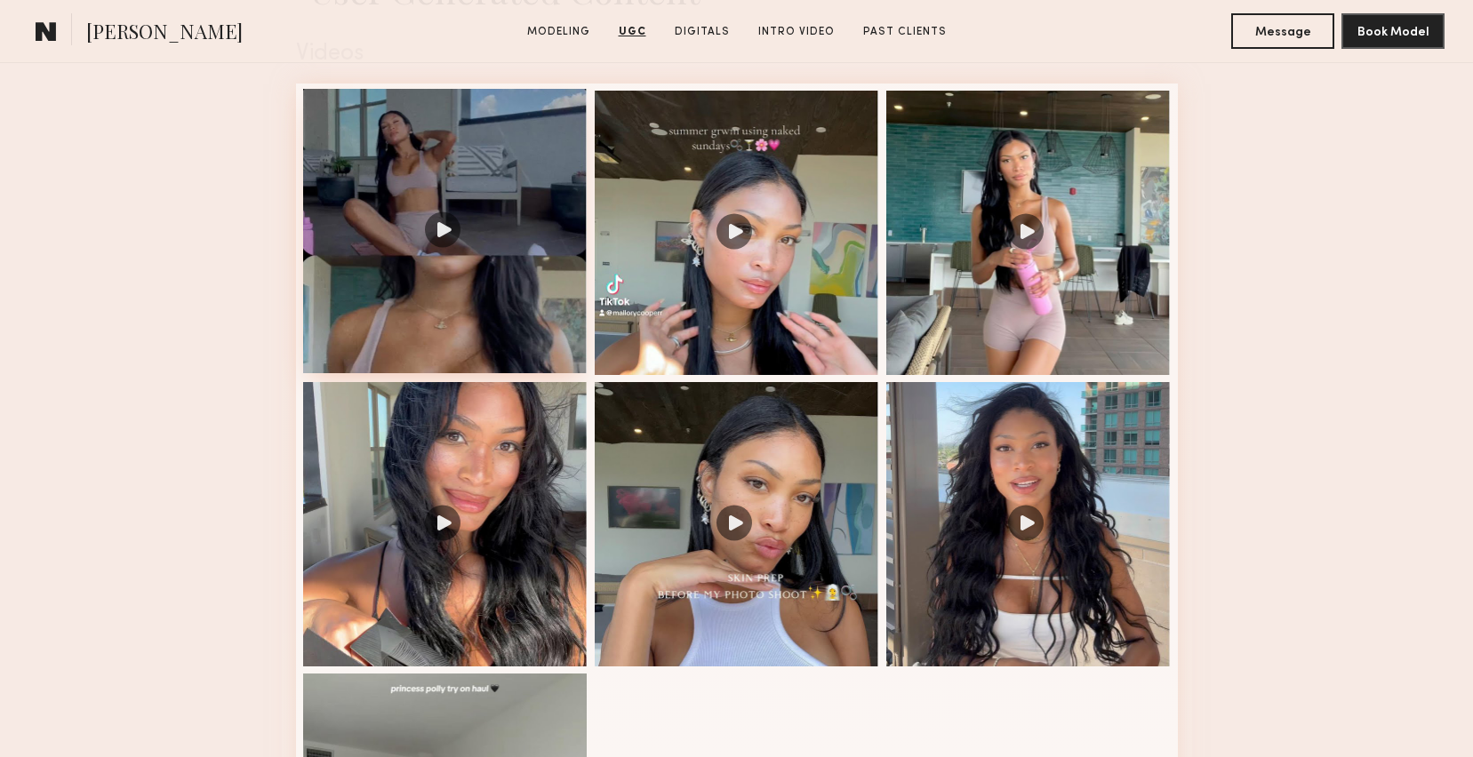
click at [505, 289] on div at bounding box center [445, 231] width 284 height 284
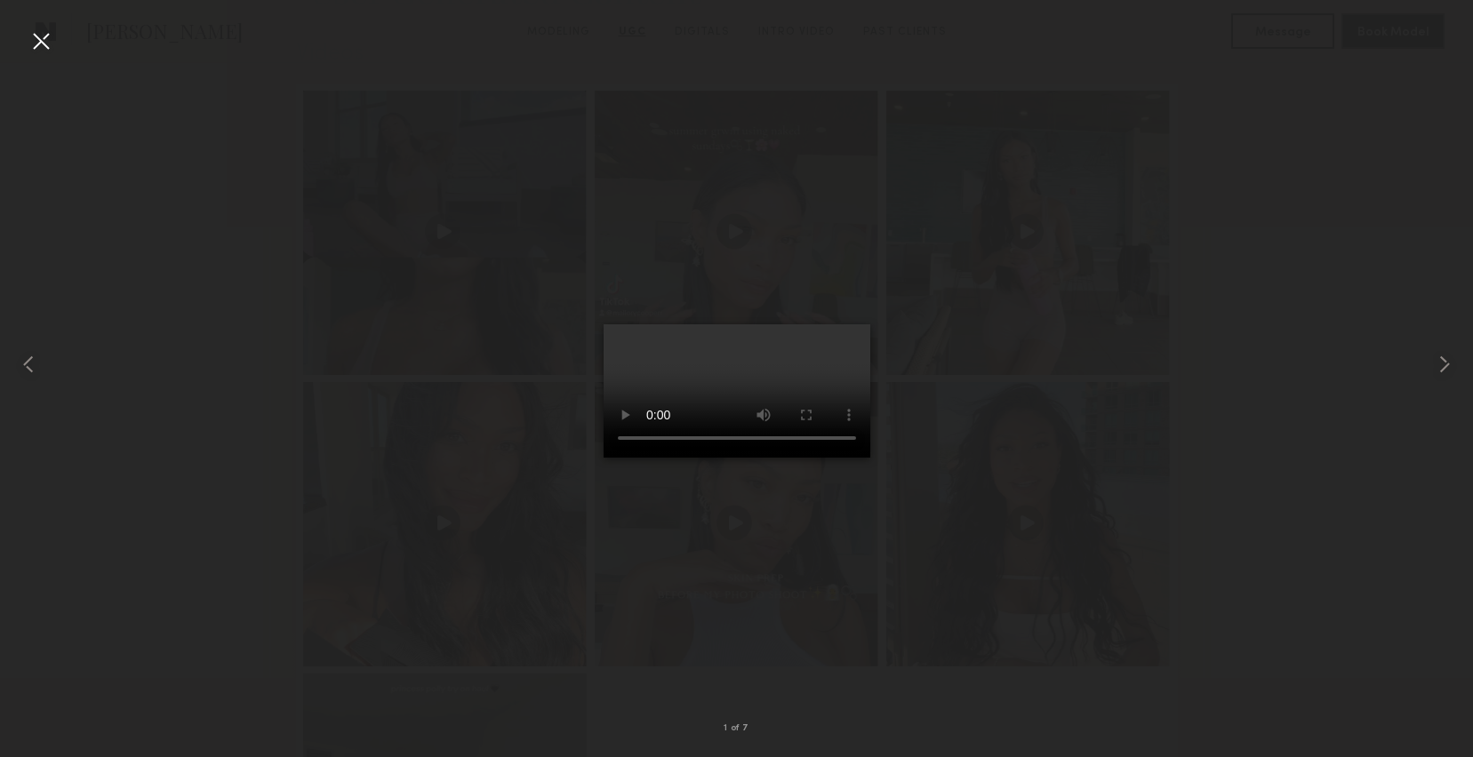
click at [771, 404] on video at bounding box center [736, 390] width 267 height 133
click at [1452, 373] on common-icon at bounding box center [1444, 364] width 28 height 28
click at [1451, 374] on common-icon at bounding box center [1444, 364] width 28 height 28
click at [1442, 363] on common-icon at bounding box center [1444, 364] width 28 height 28
click at [35, 38] on div at bounding box center [41, 41] width 28 height 28
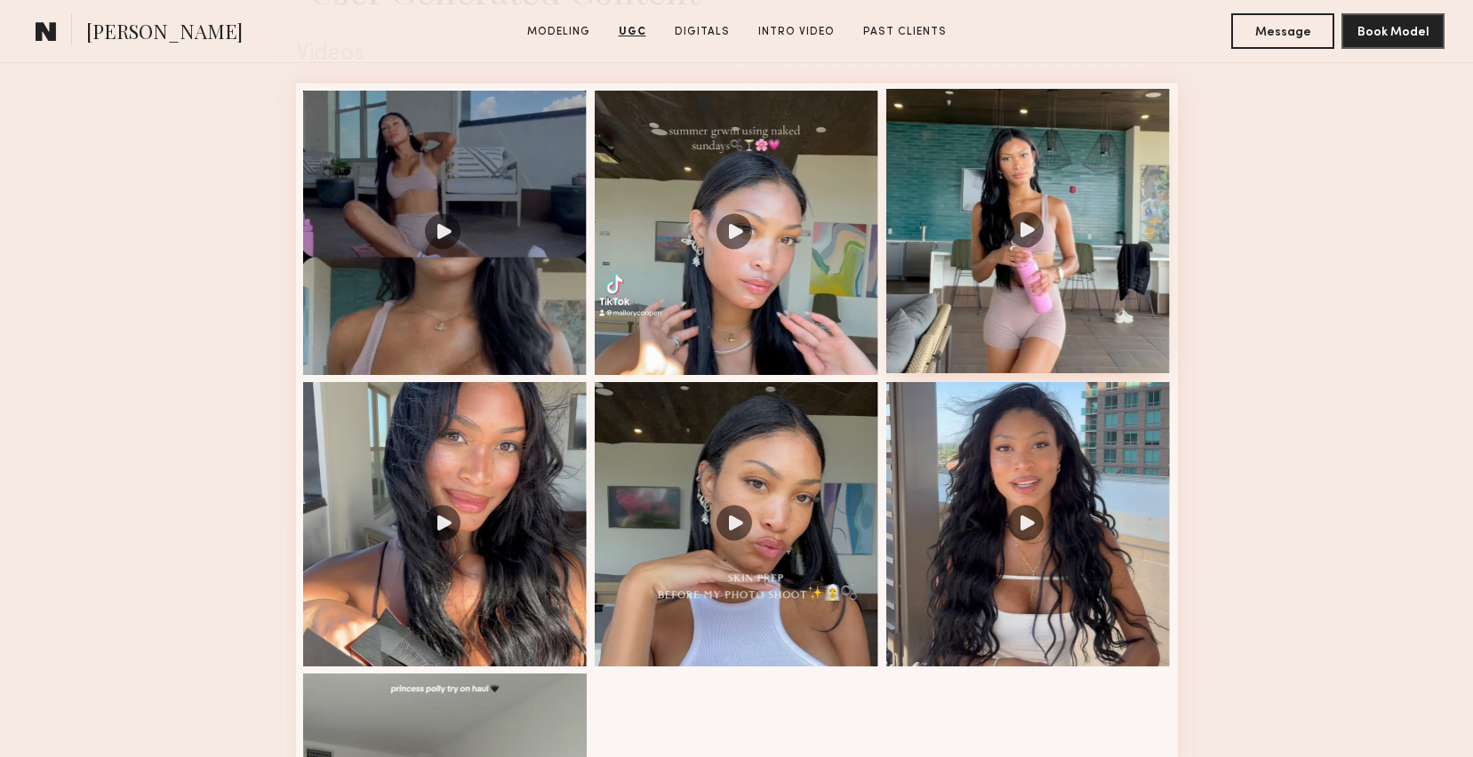
scroll to position [0, 0]
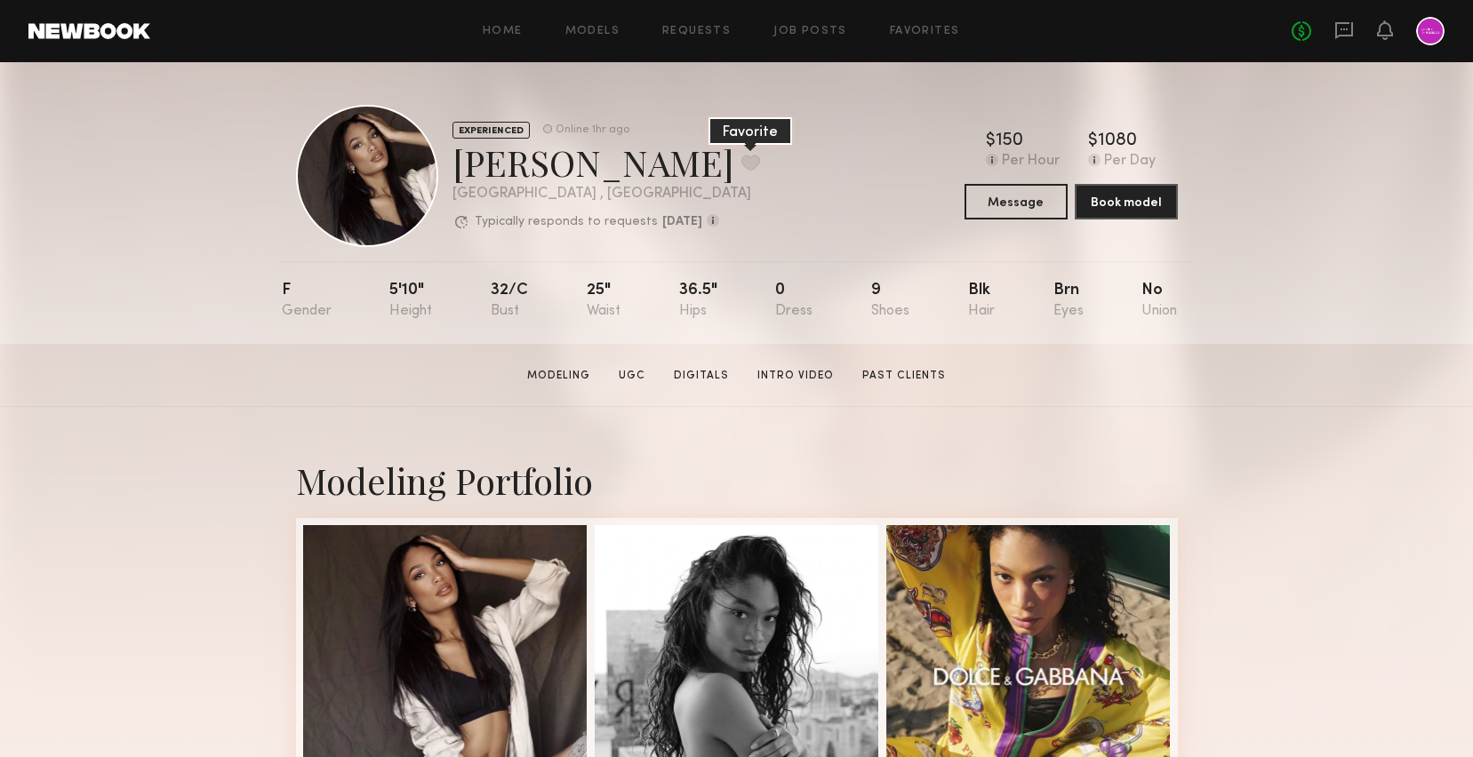
click at [741, 164] on button at bounding box center [750, 163] width 19 height 16
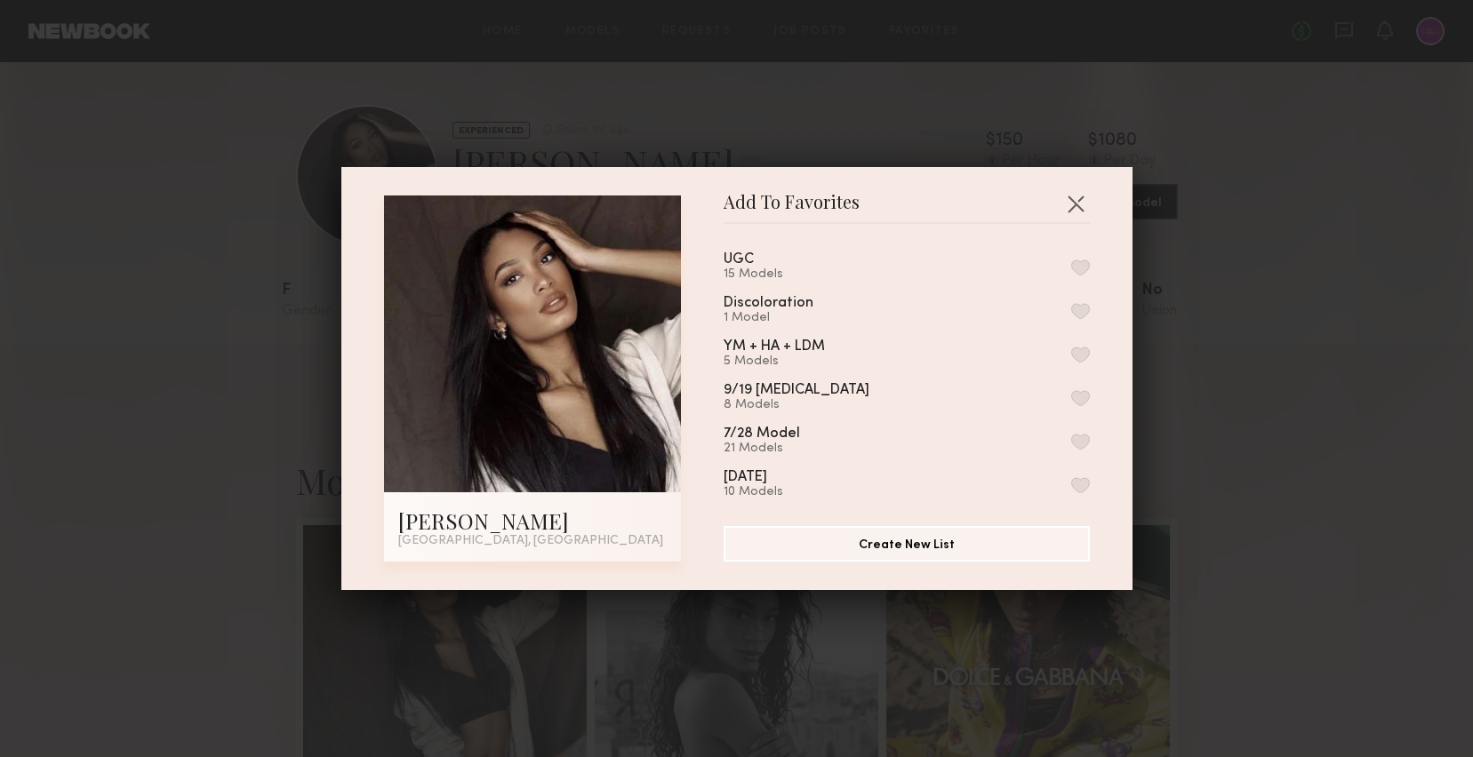
click at [1086, 268] on button "button" at bounding box center [1080, 268] width 19 height 16
click at [1080, 199] on button "button" at bounding box center [1075, 203] width 28 height 28
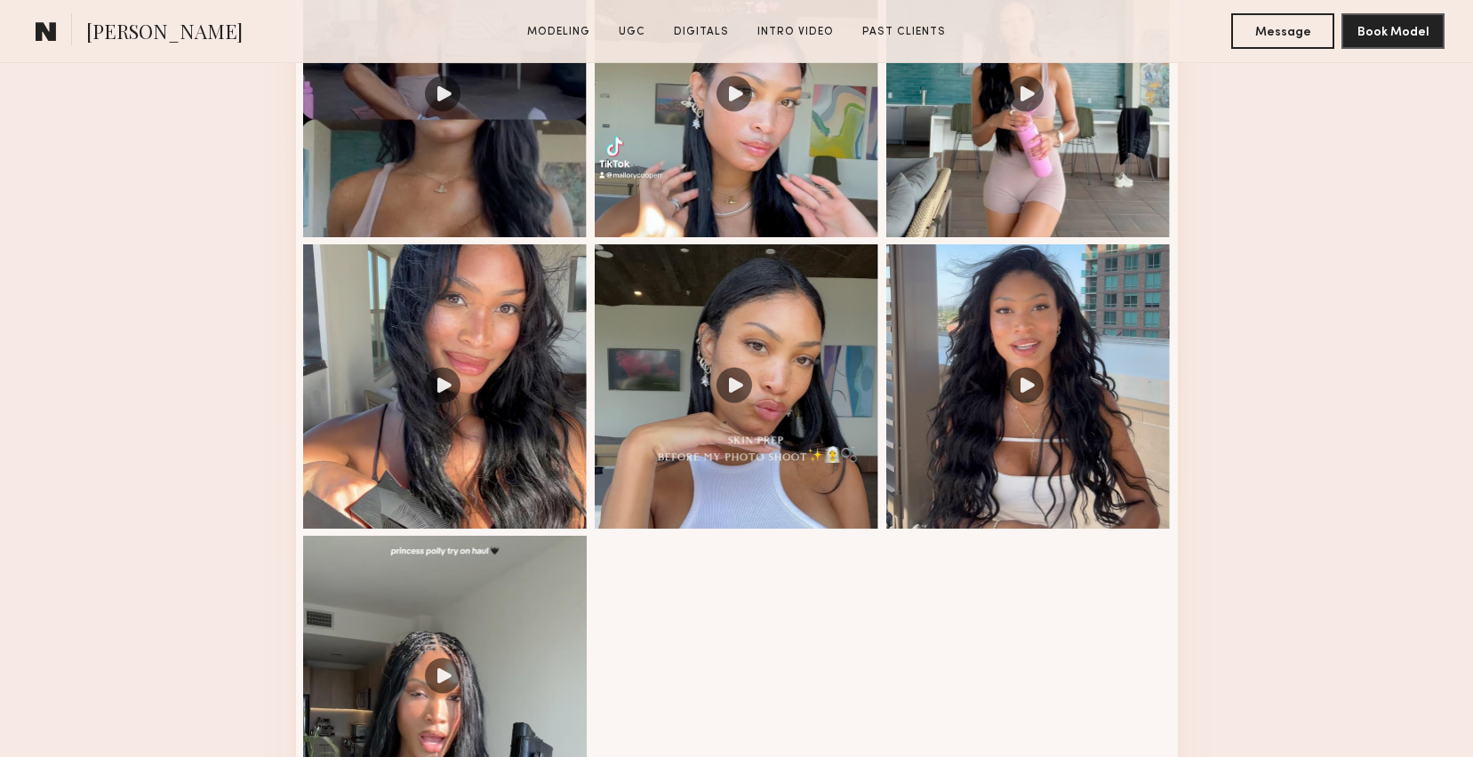
scroll to position [2120, 0]
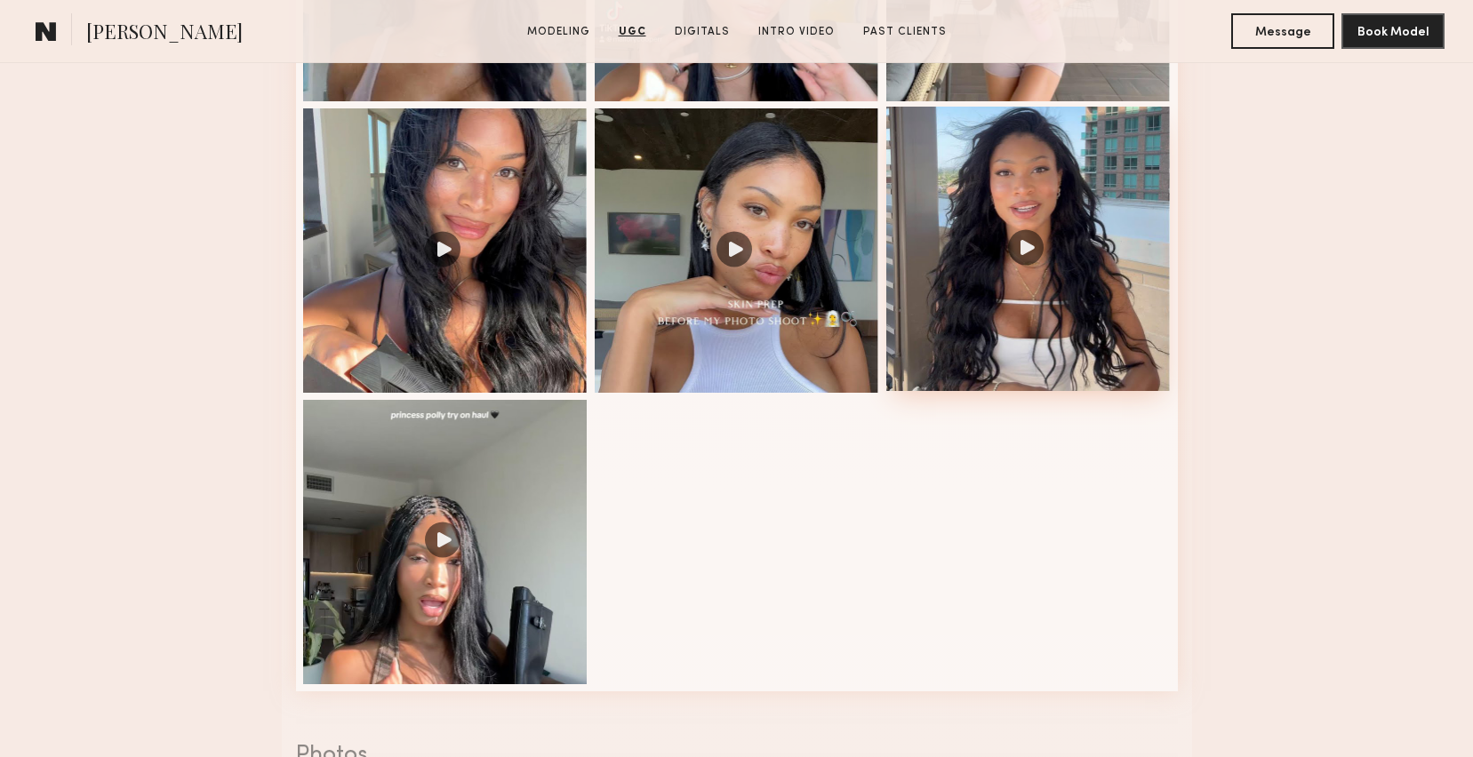
click at [989, 248] on div at bounding box center [1028, 249] width 284 height 284
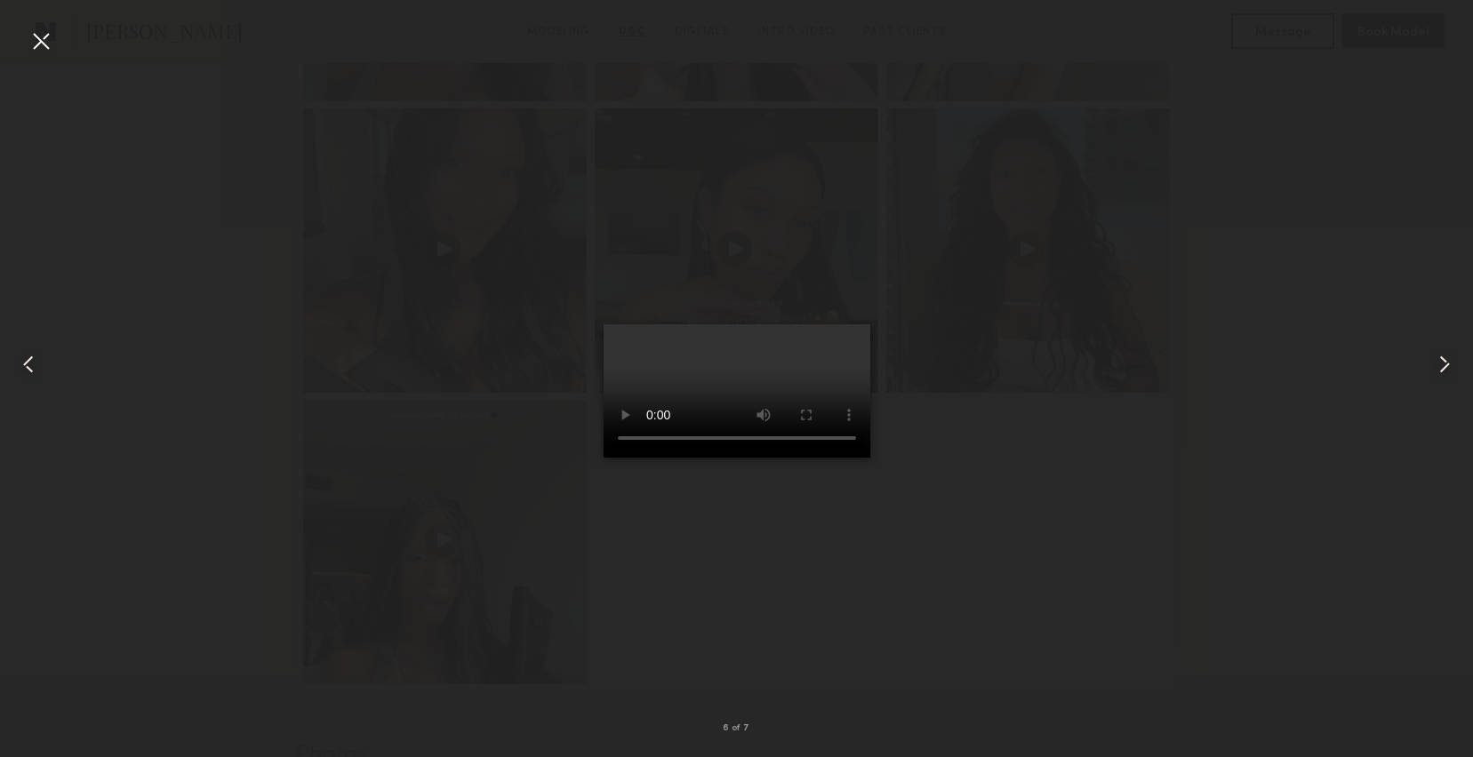
click at [500, 458] on div at bounding box center [736, 364] width 1473 height 672
click at [44, 38] on div at bounding box center [41, 41] width 28 height 28
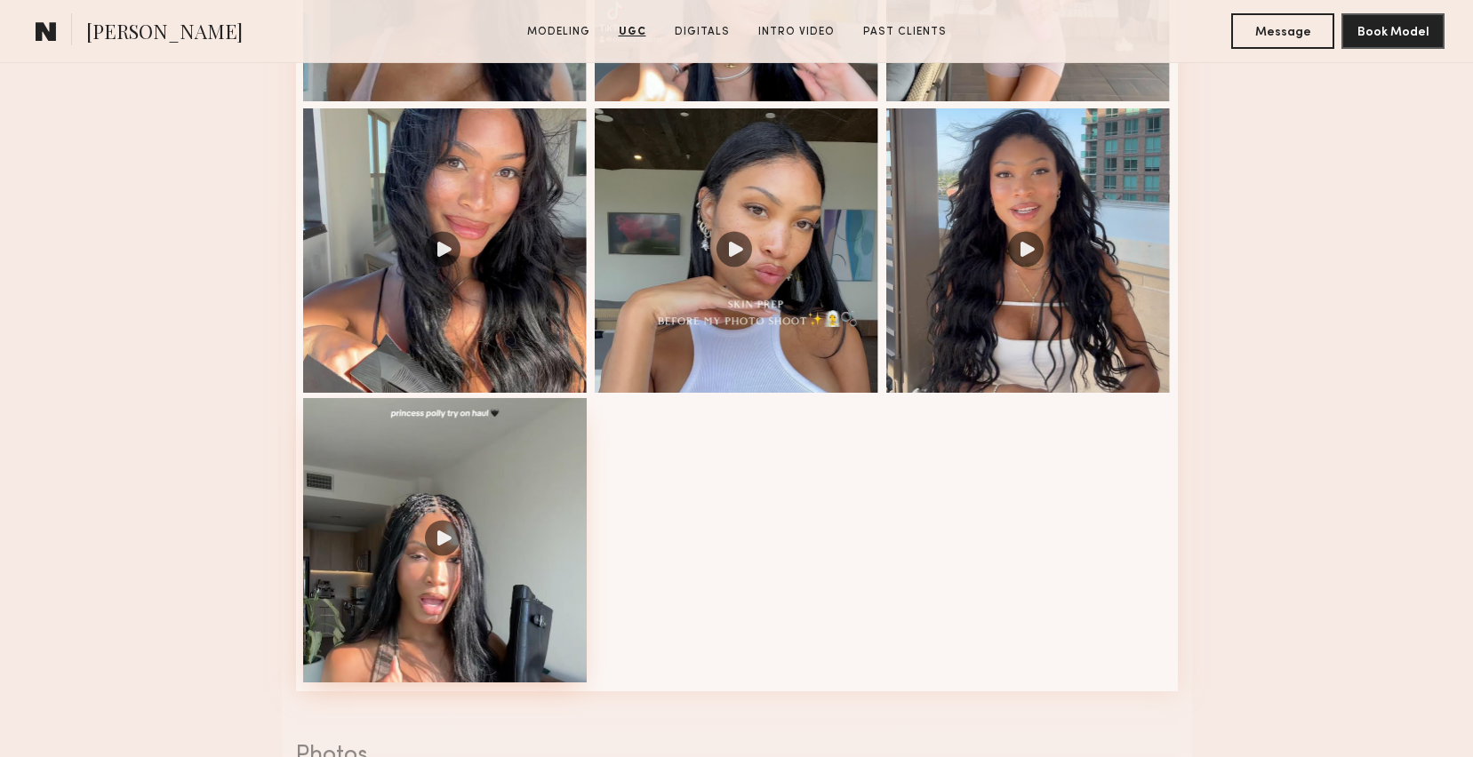
click at [472, 540] on div at bounding box center [445, 540] width 284 height 284
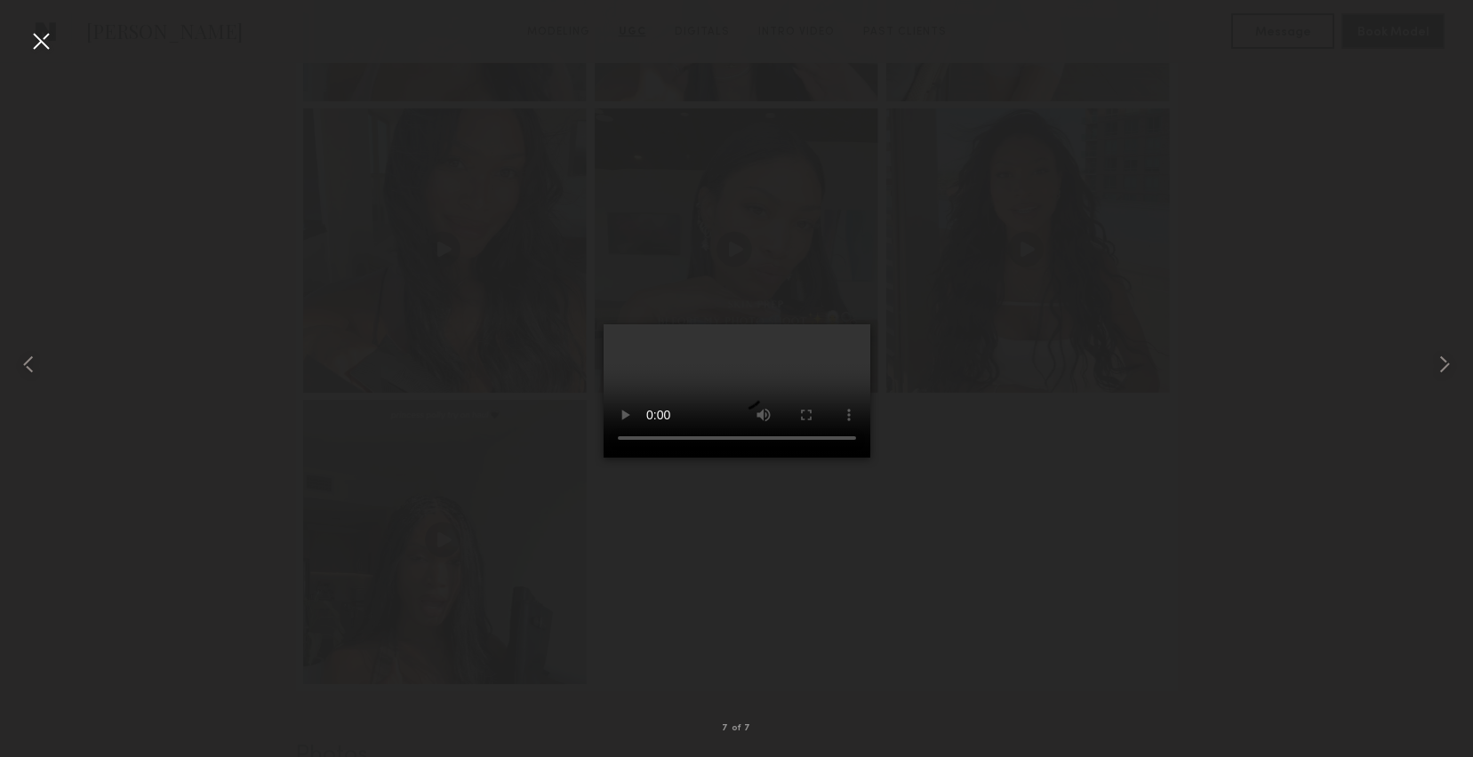
click at [44, 44] on div at bounding box center [41, 41] width 28 height 28
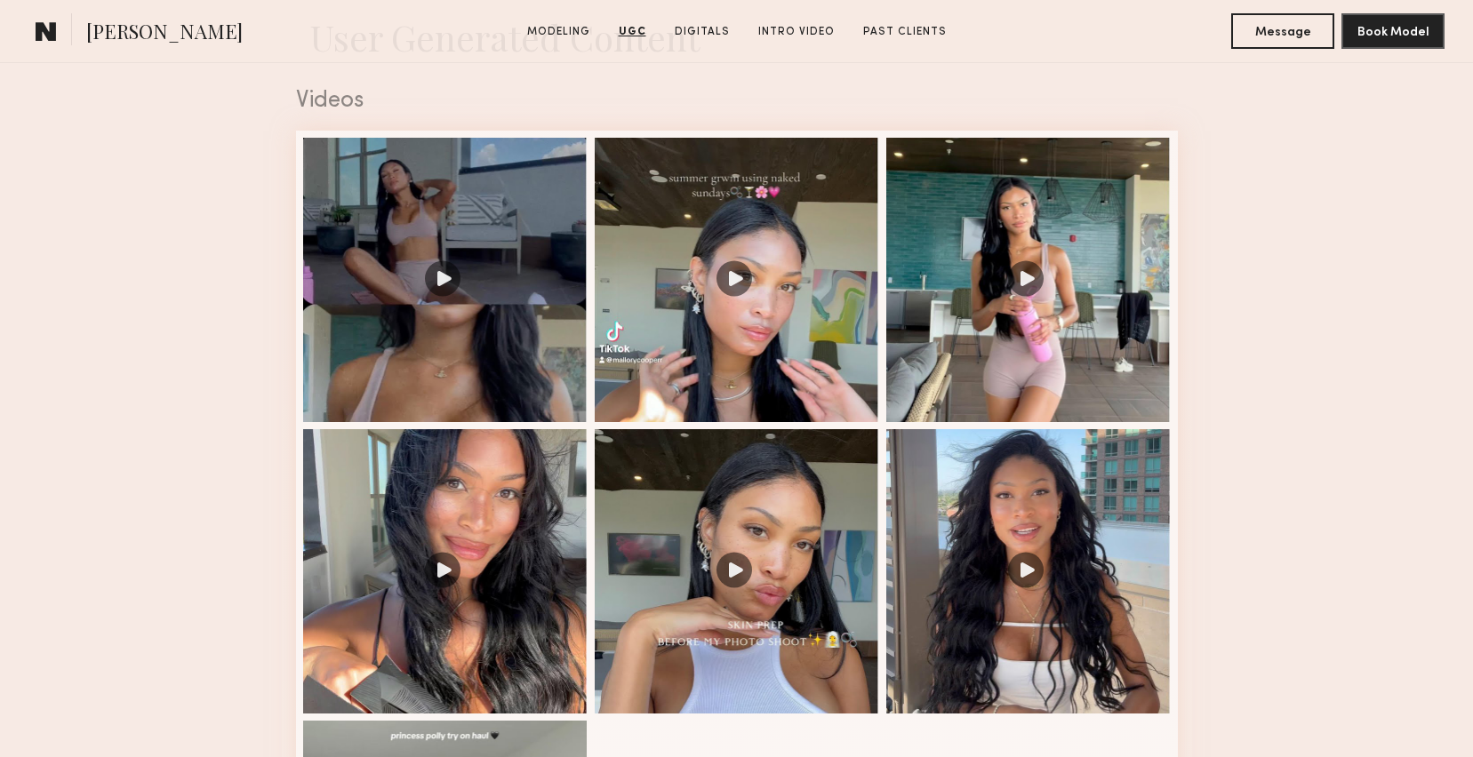
scroll to position [1550, 0]
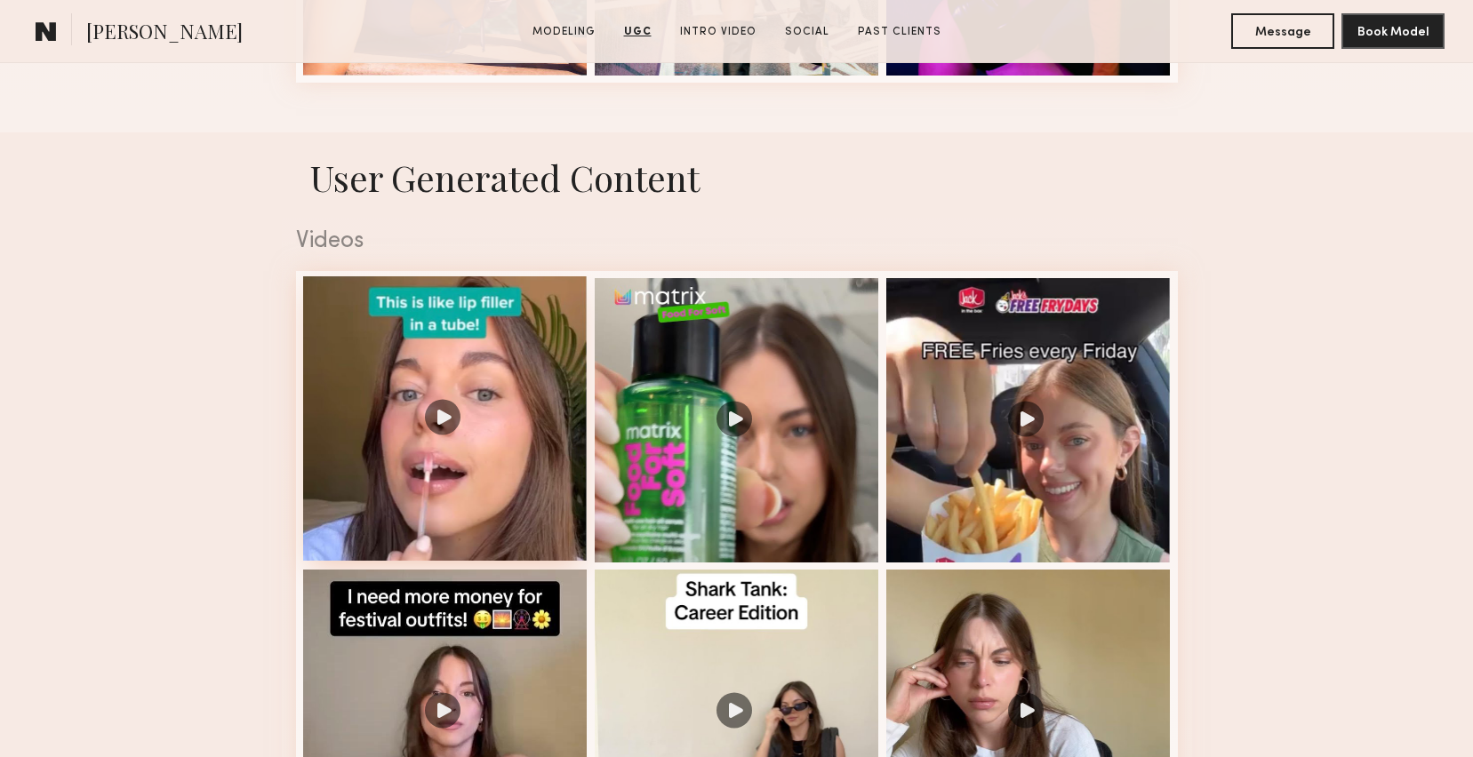
scroll to position [1591, 0]
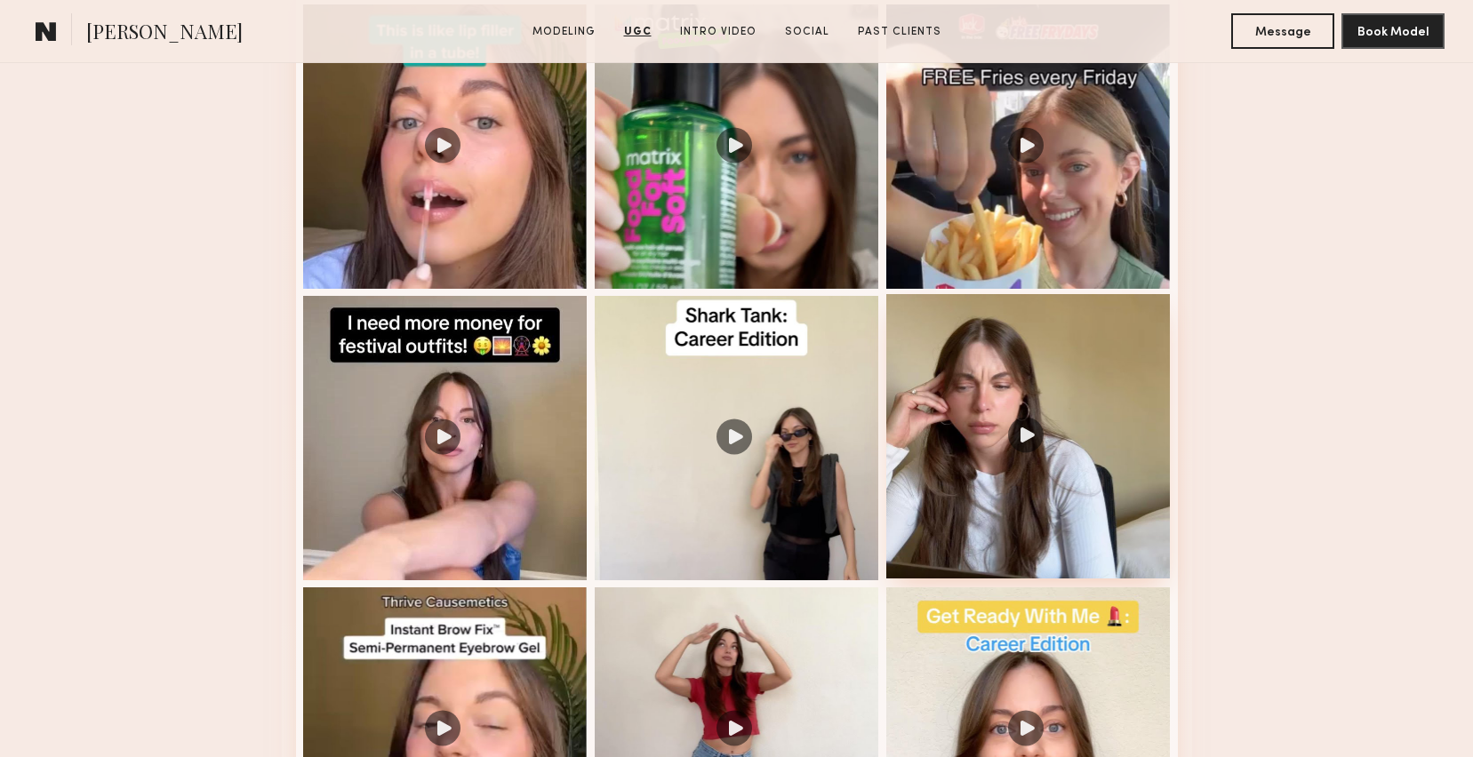
click at [1037, 455] on div at bounding box center [1028, 436] width 284 height 284
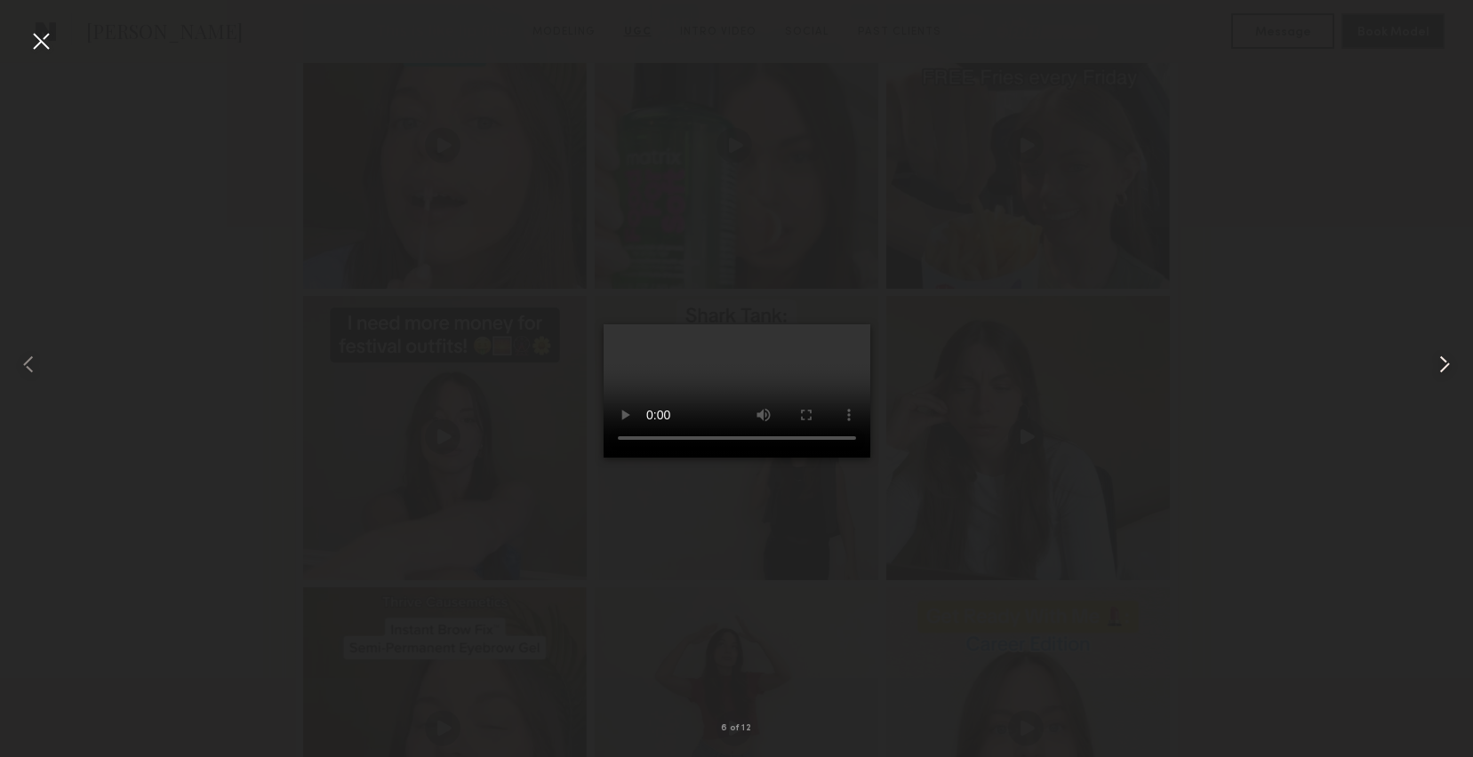
click at [1445, 355] on common-icon at bounding box center [1444, 364] width 28 height 28
click at [740, 384] on video at bounding box center [736, 390] width 267 height 133
click at [40, 38] on div at bounding box center [41, 41] width 28 height 28
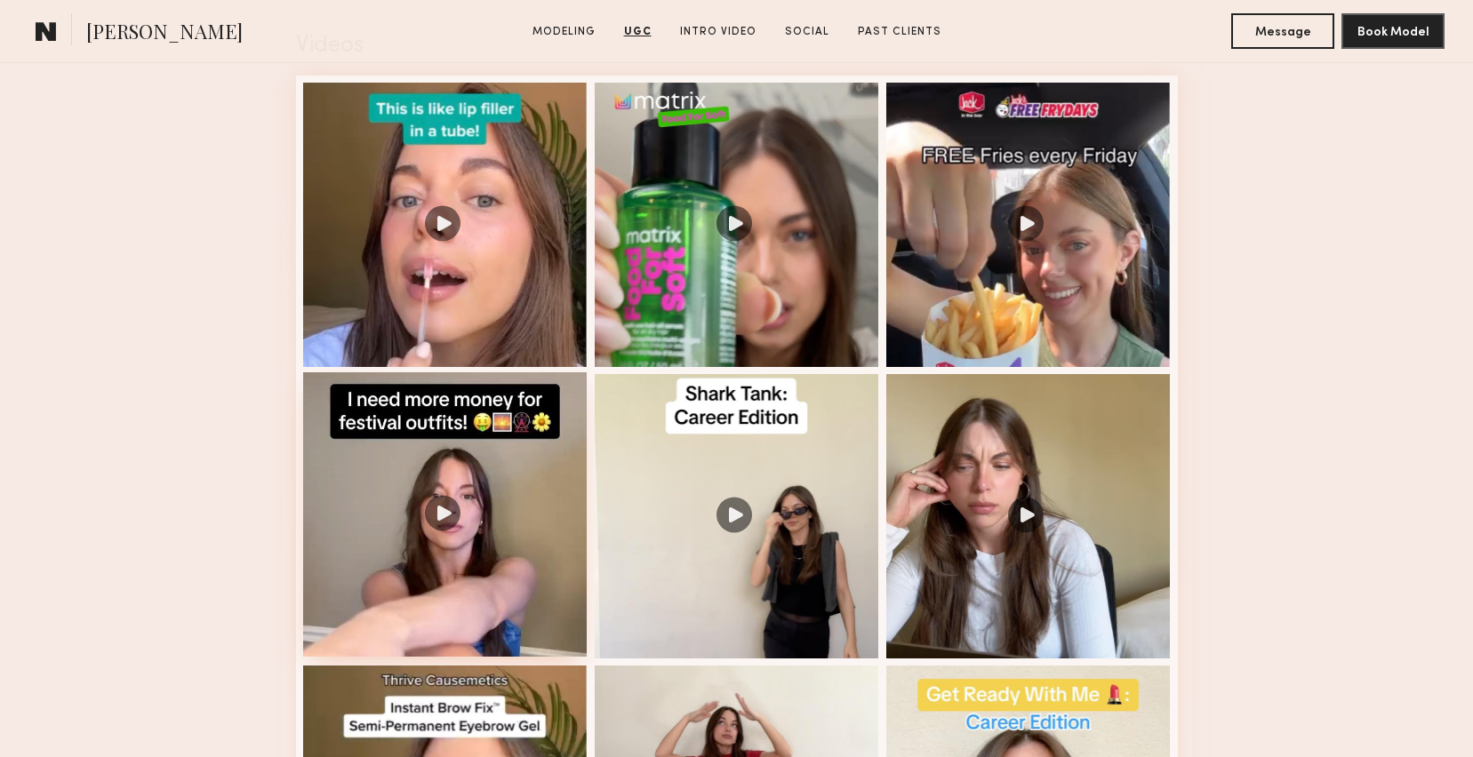
scroll to position [1398, 0]
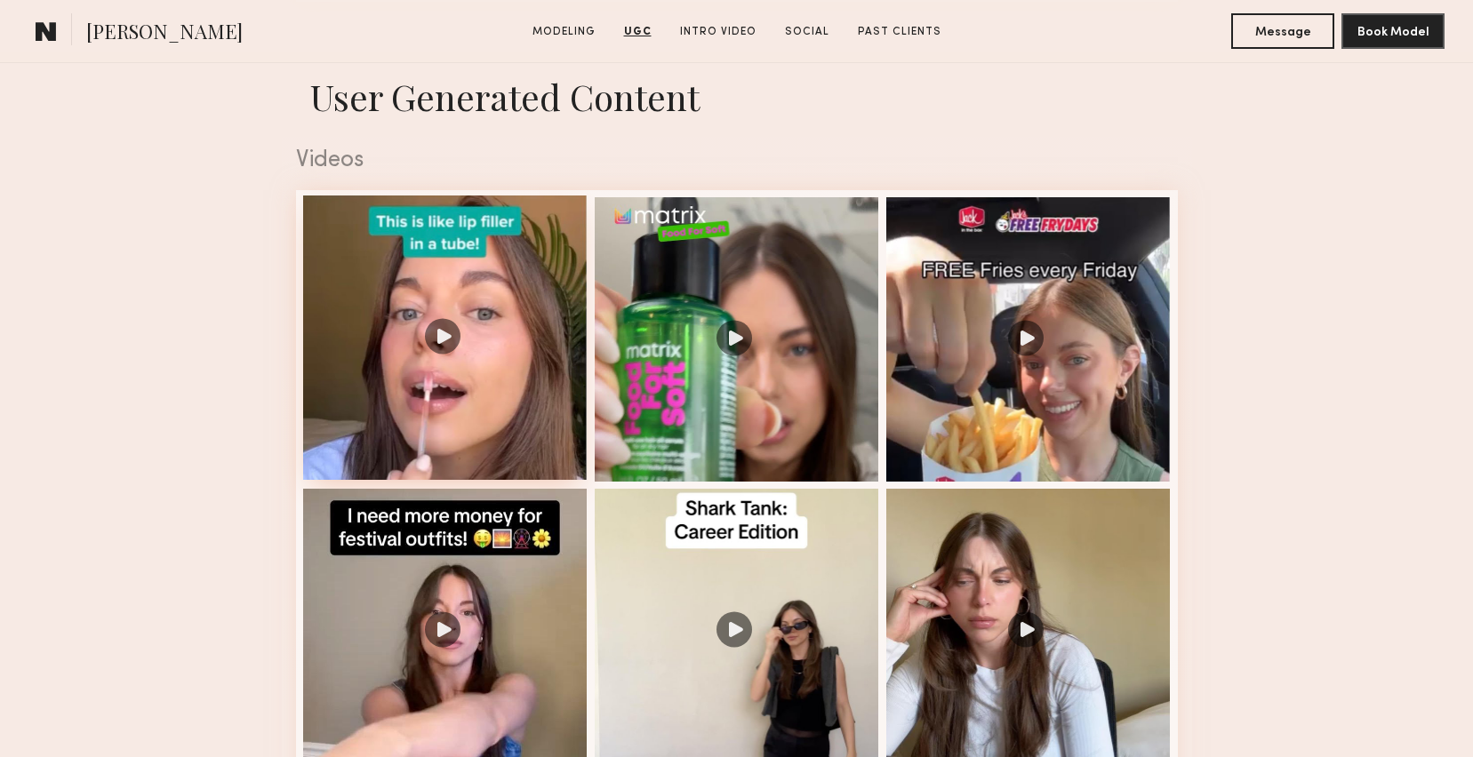
click at [497, 330] on div at bounding box center [445, 338] width 284 height 284
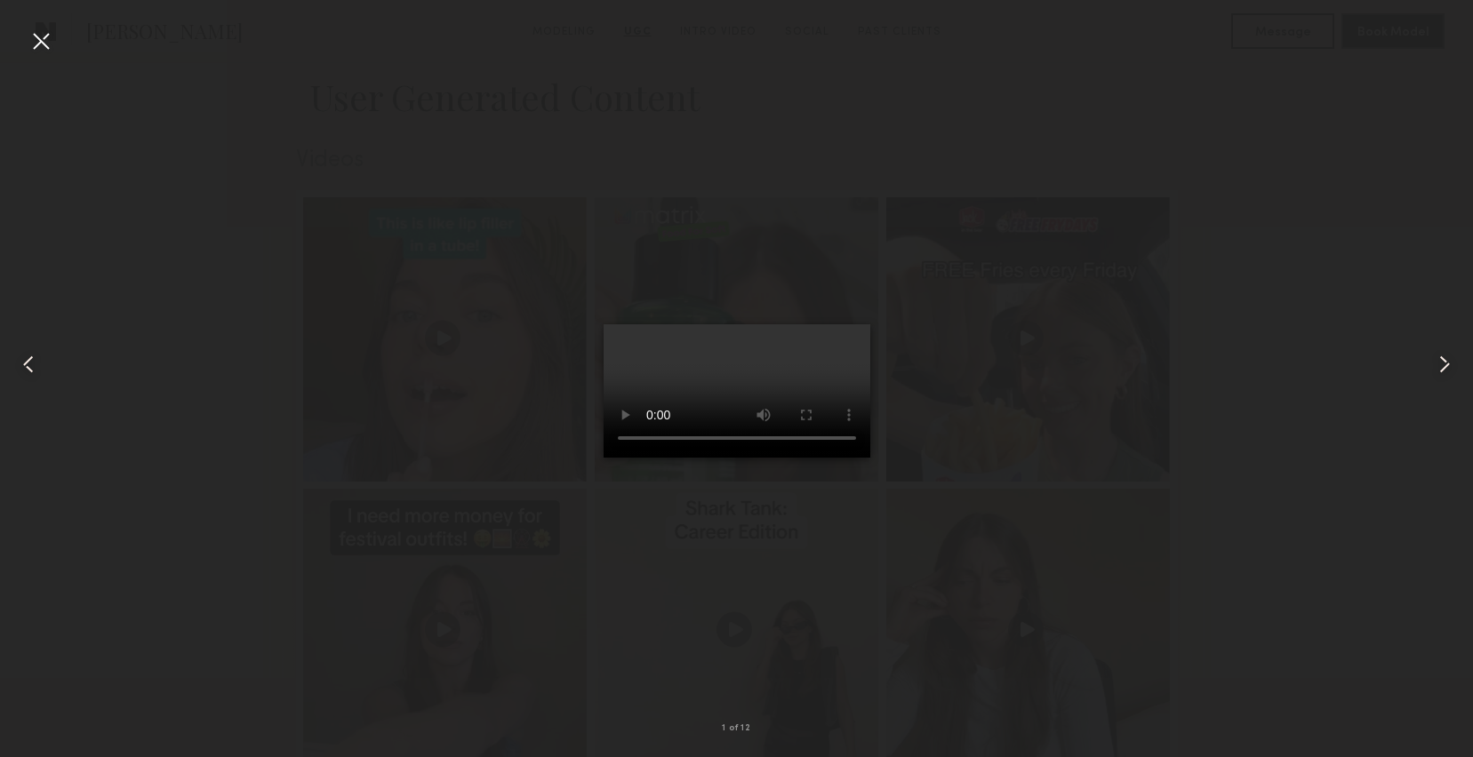
click at [1448, 363] on common-icon at bounding box center [1444, 364] width 28 height 28
click at [1440, 358] on common-icon at bounding box center [1444, 364] width 28 height 28
click at [929, 440] on div at bounding box center [736, 364] width 1473 height 672
click at [37, 7] on nb-gallery-light "3 of 12" at bounding box center [736, 378] width 1473 height 757
click at [38, 33] on div at bounding box center [41, 41] width 28 height 28
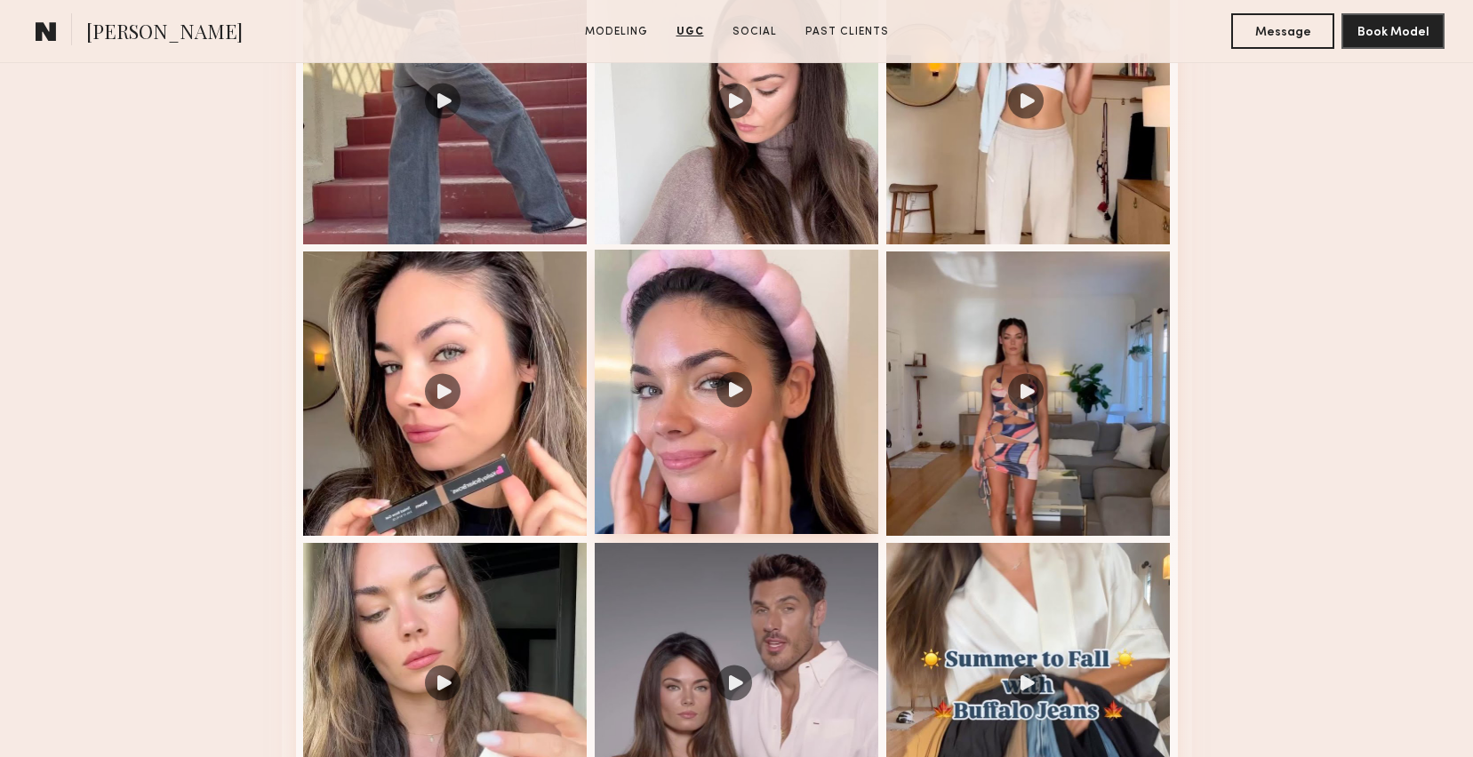
scroll to position [2372, 0]
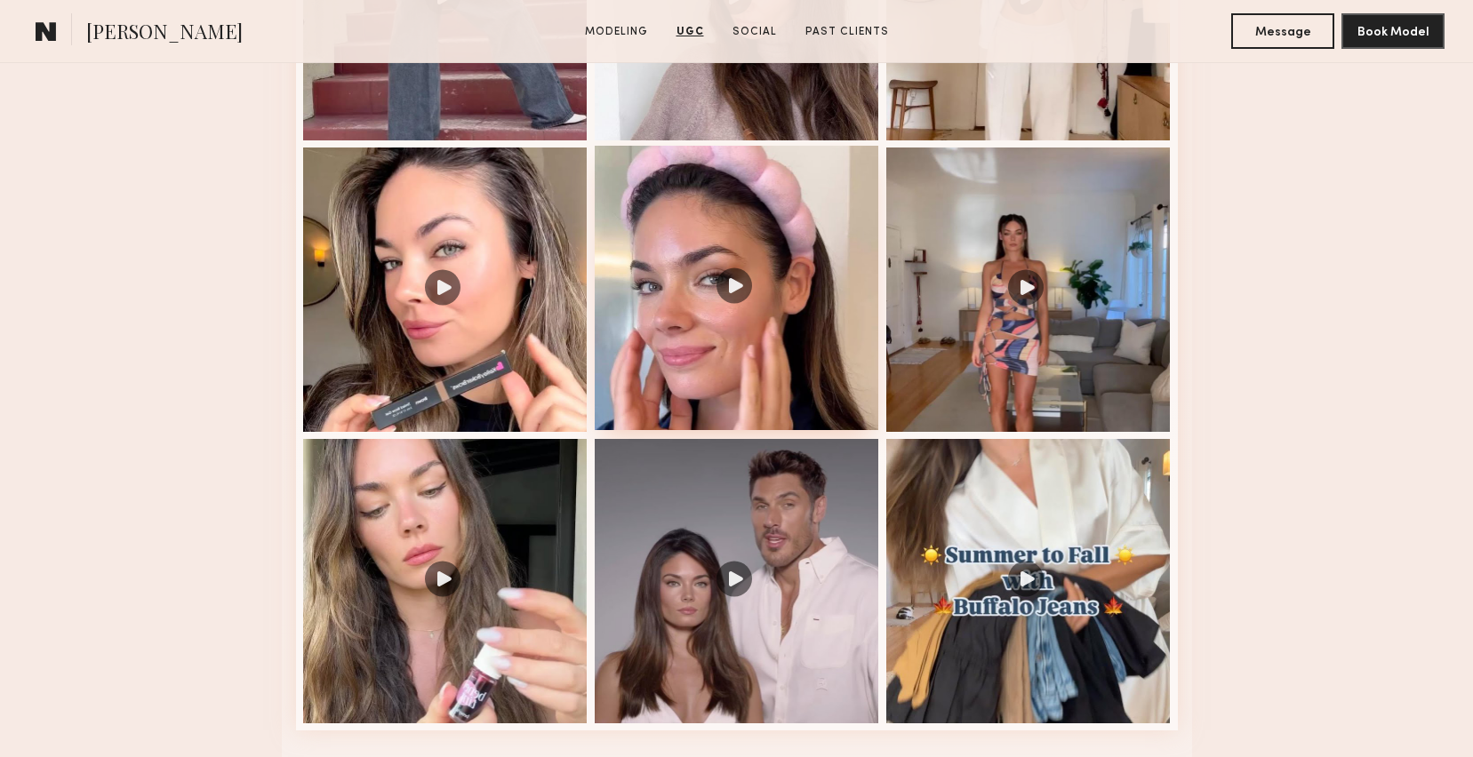
click at [706, 223] on div at bounding box center [737, 288] width 284 height 284
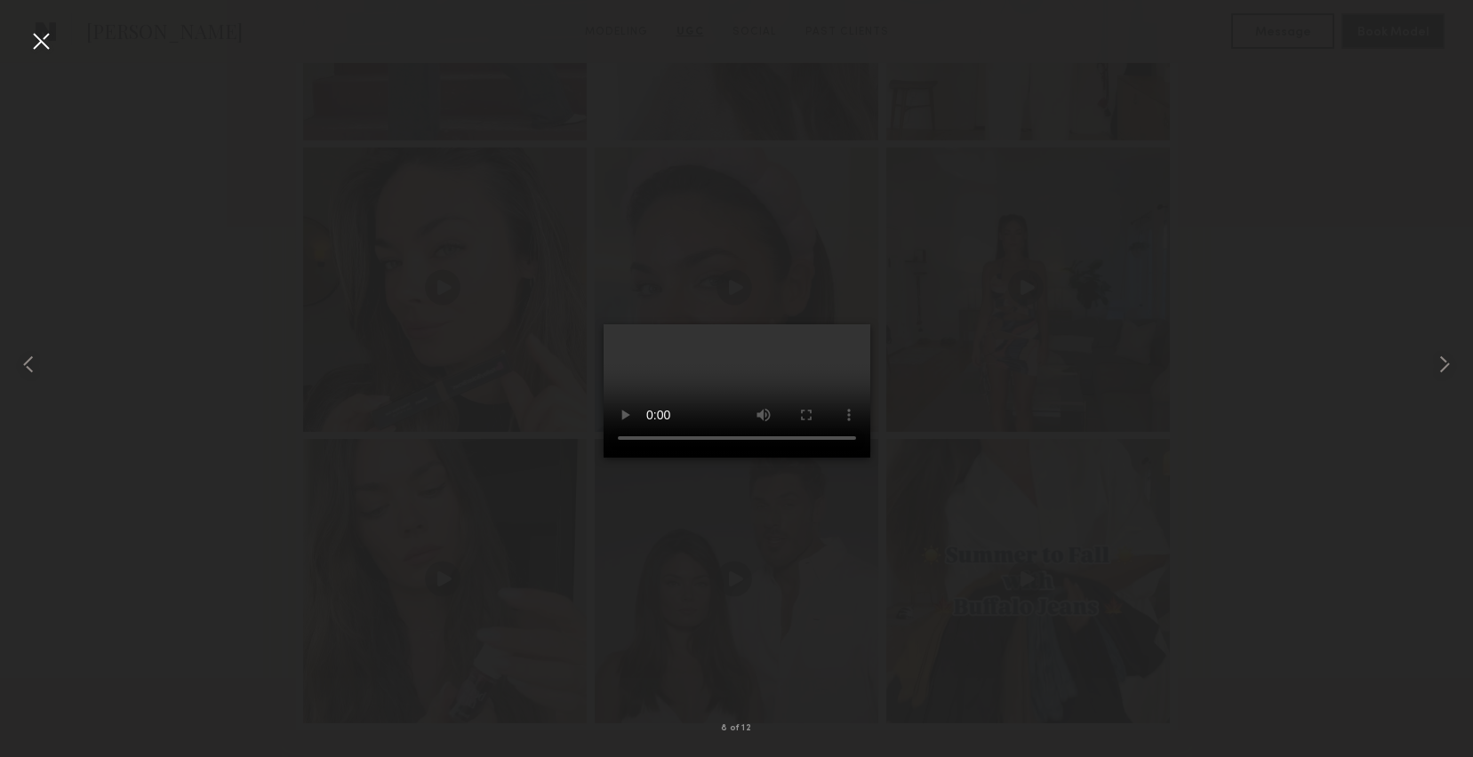
click at [42, 43] on div at bounding box center [41, 41] width 28 height 28
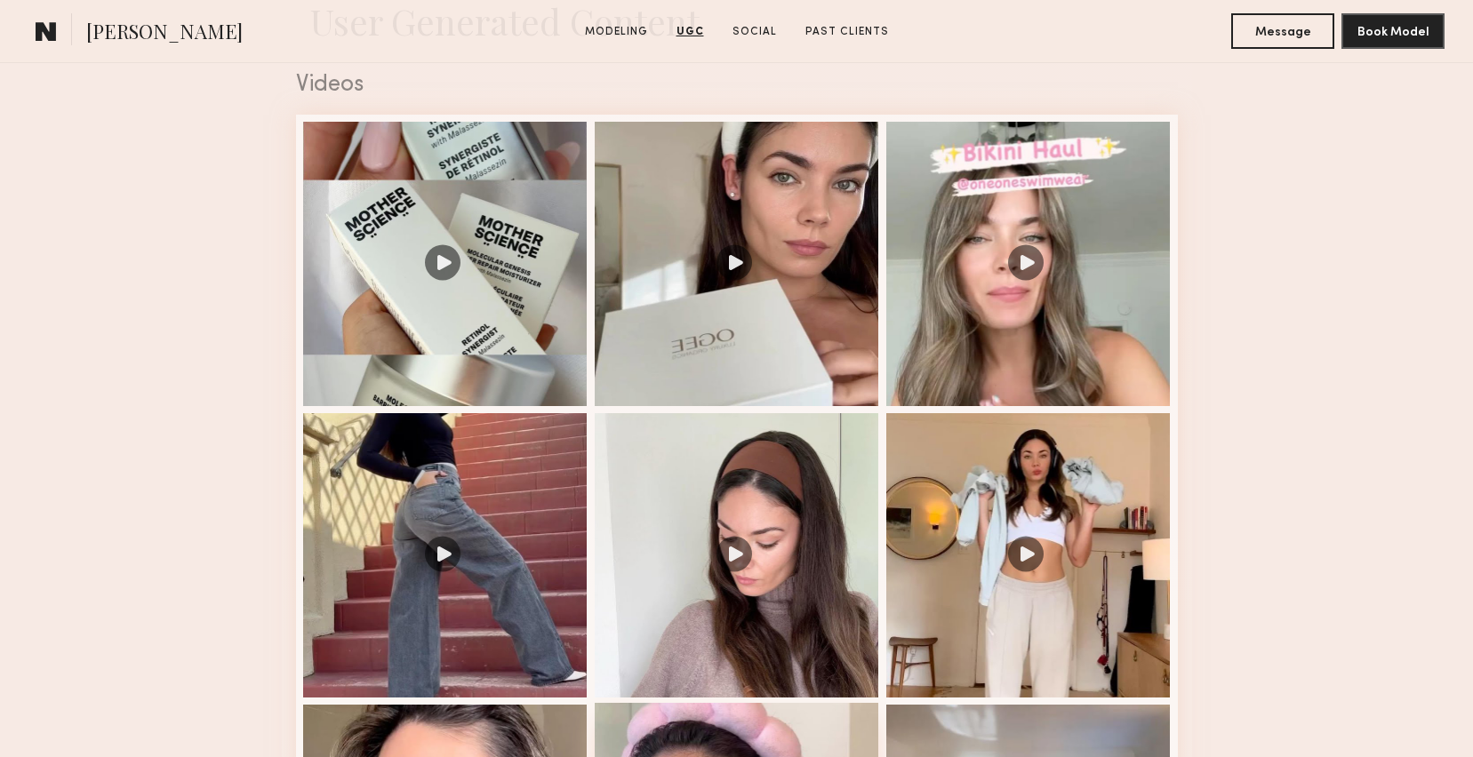
scroll to position [1786, 0]
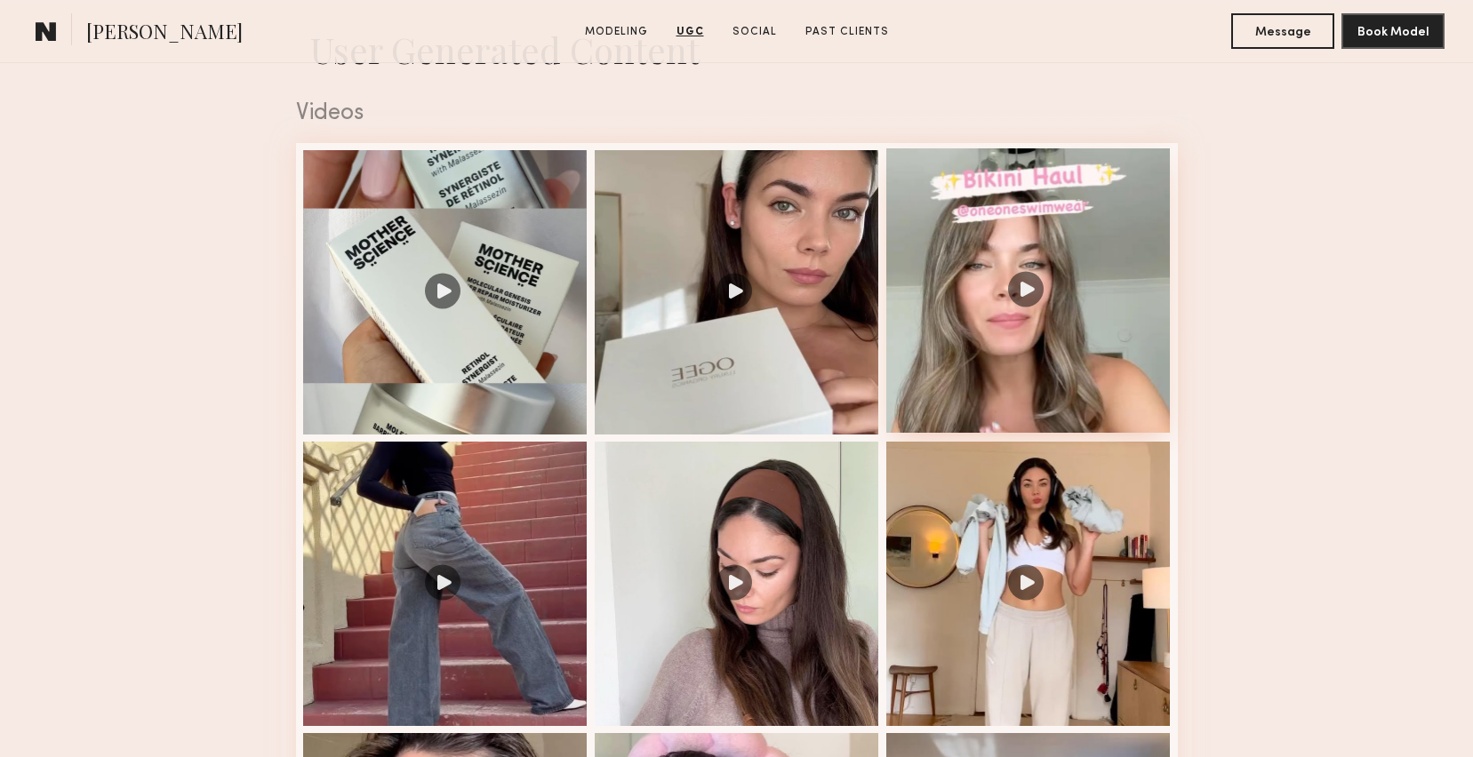
click at [1010, 261] on div at bounding box center [1028, 290] width 284 height 284
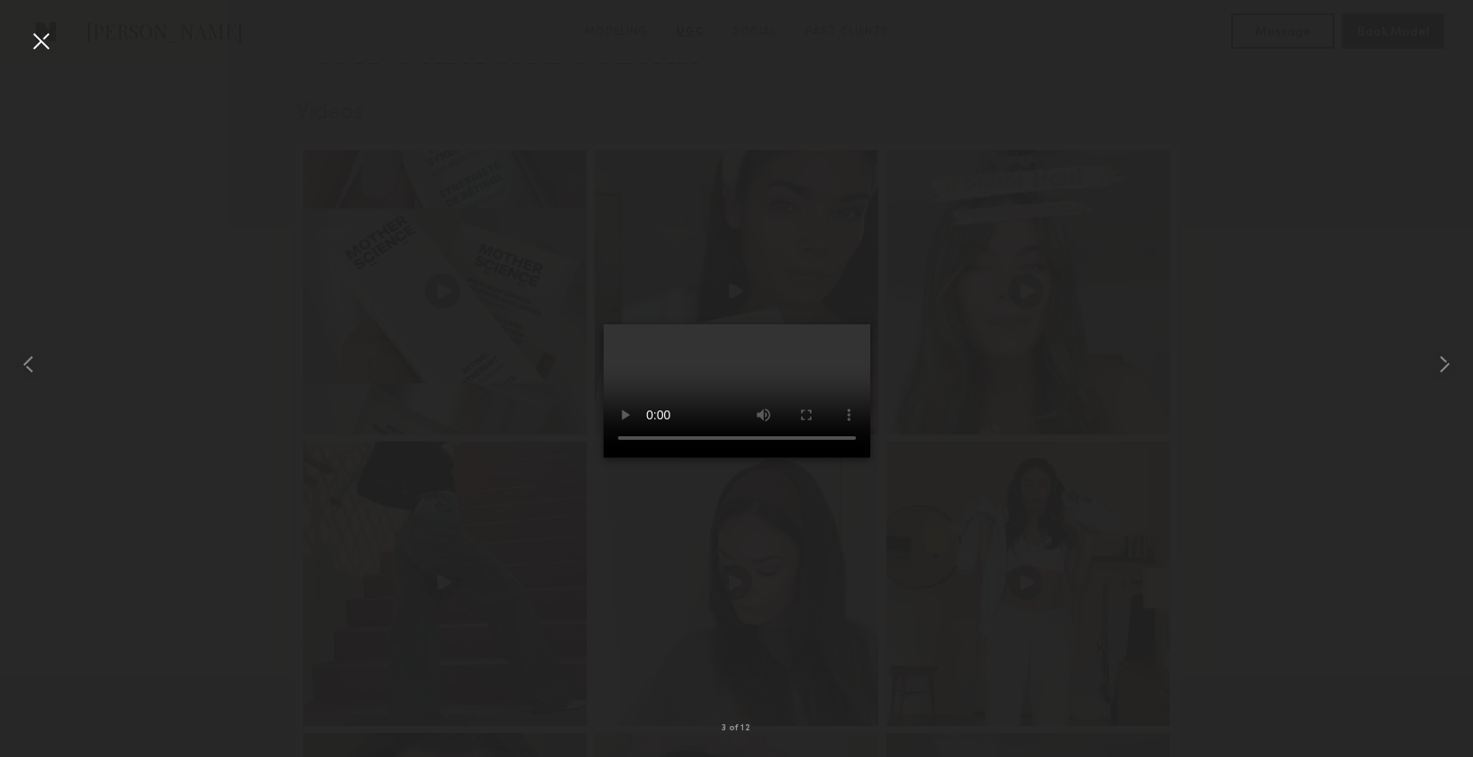
click at [37, 33] on div at bounding box center [41, 41] width 28 height 28
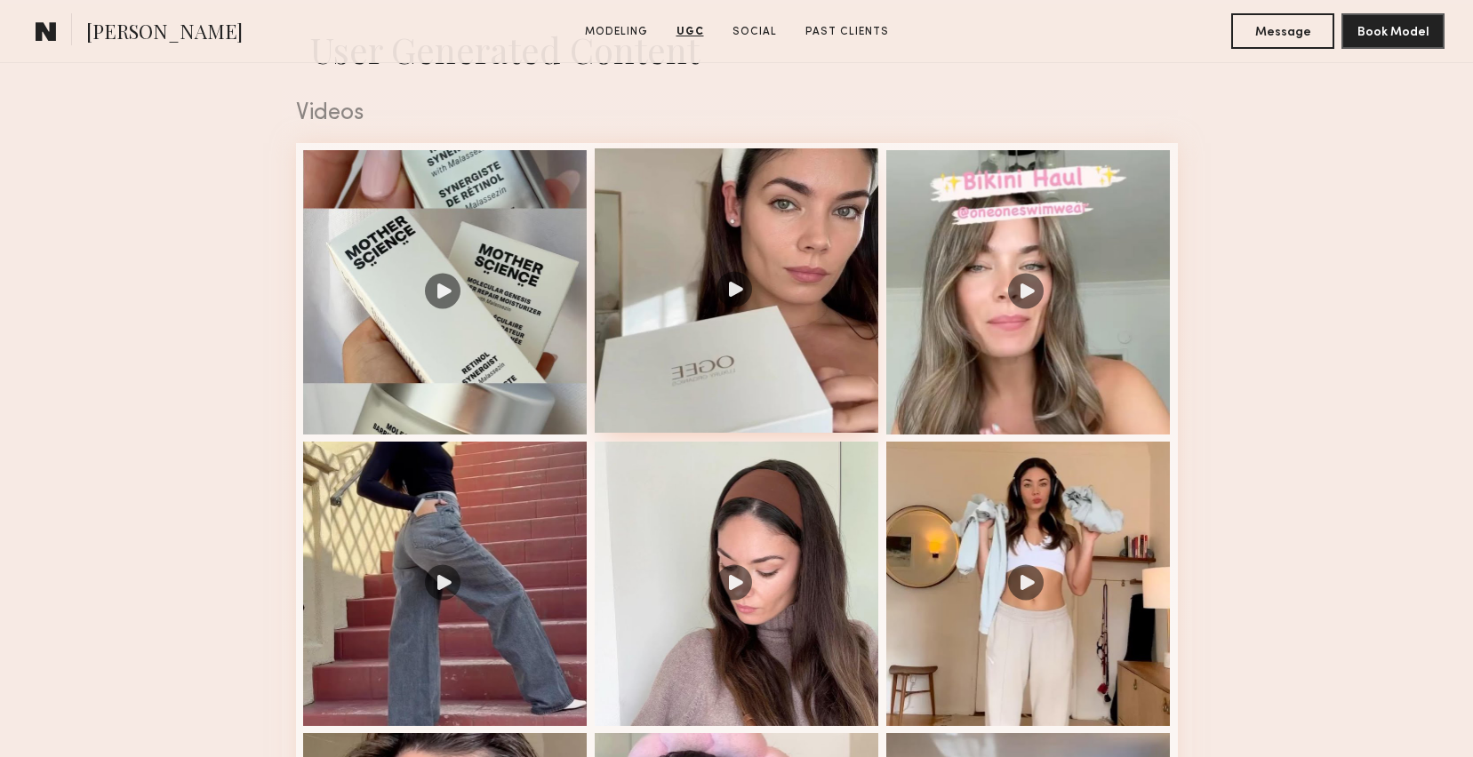
click at [778, 296] on div at bounding box center [737, 290] width 284 height 284
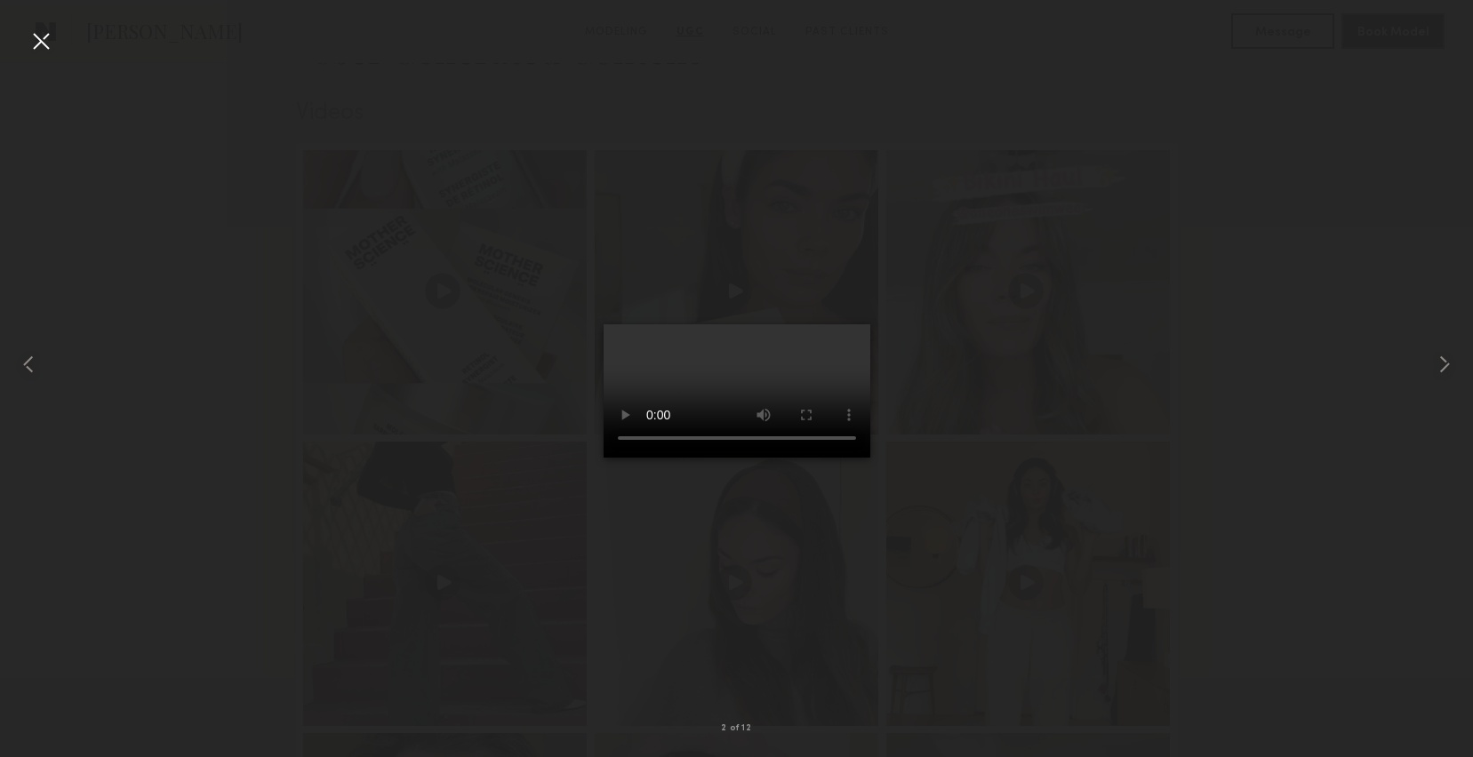
click at [32, 37] on div at bounding box center [41, 41] width 28 height 28
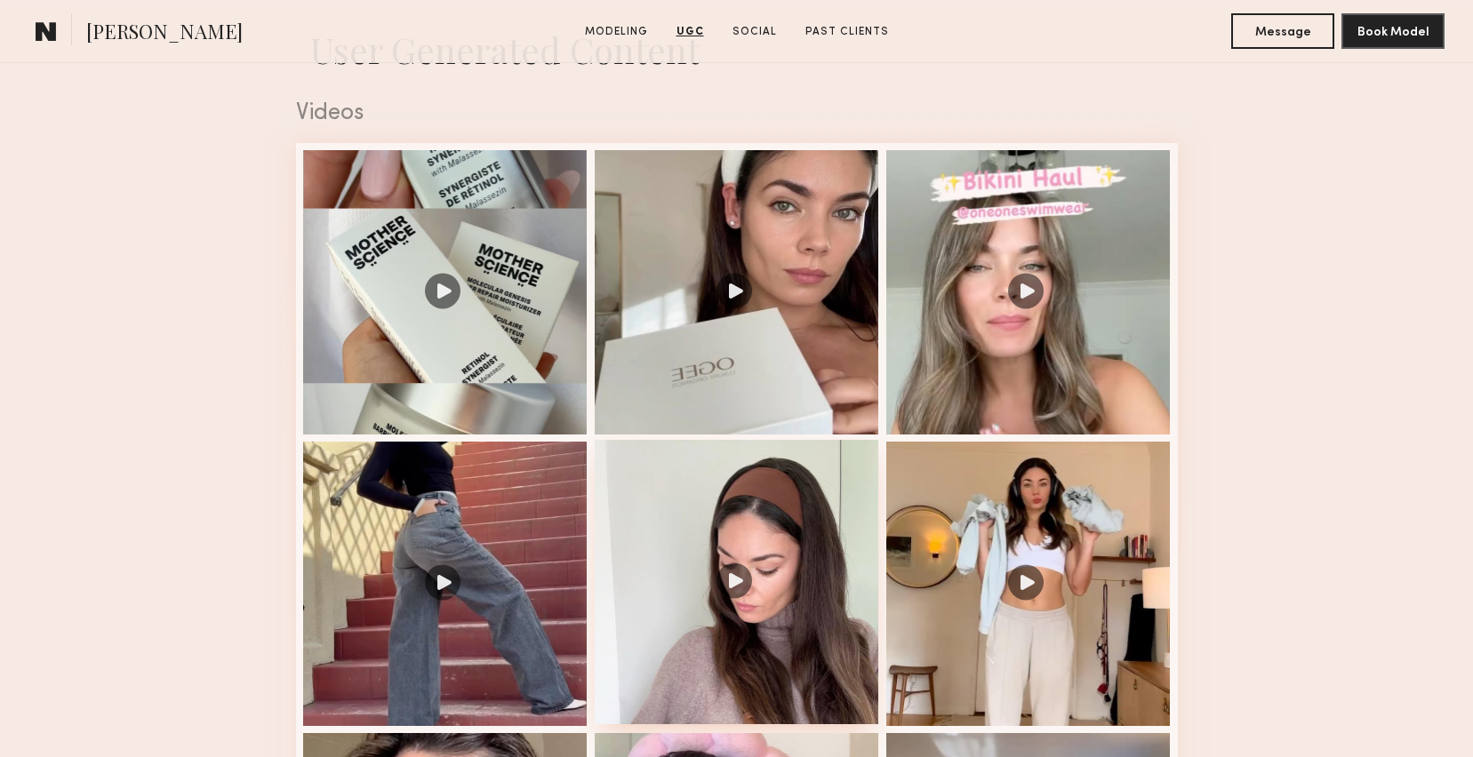
click at [739, 635] on div at bounding box center [737, 582] width 284 height 284
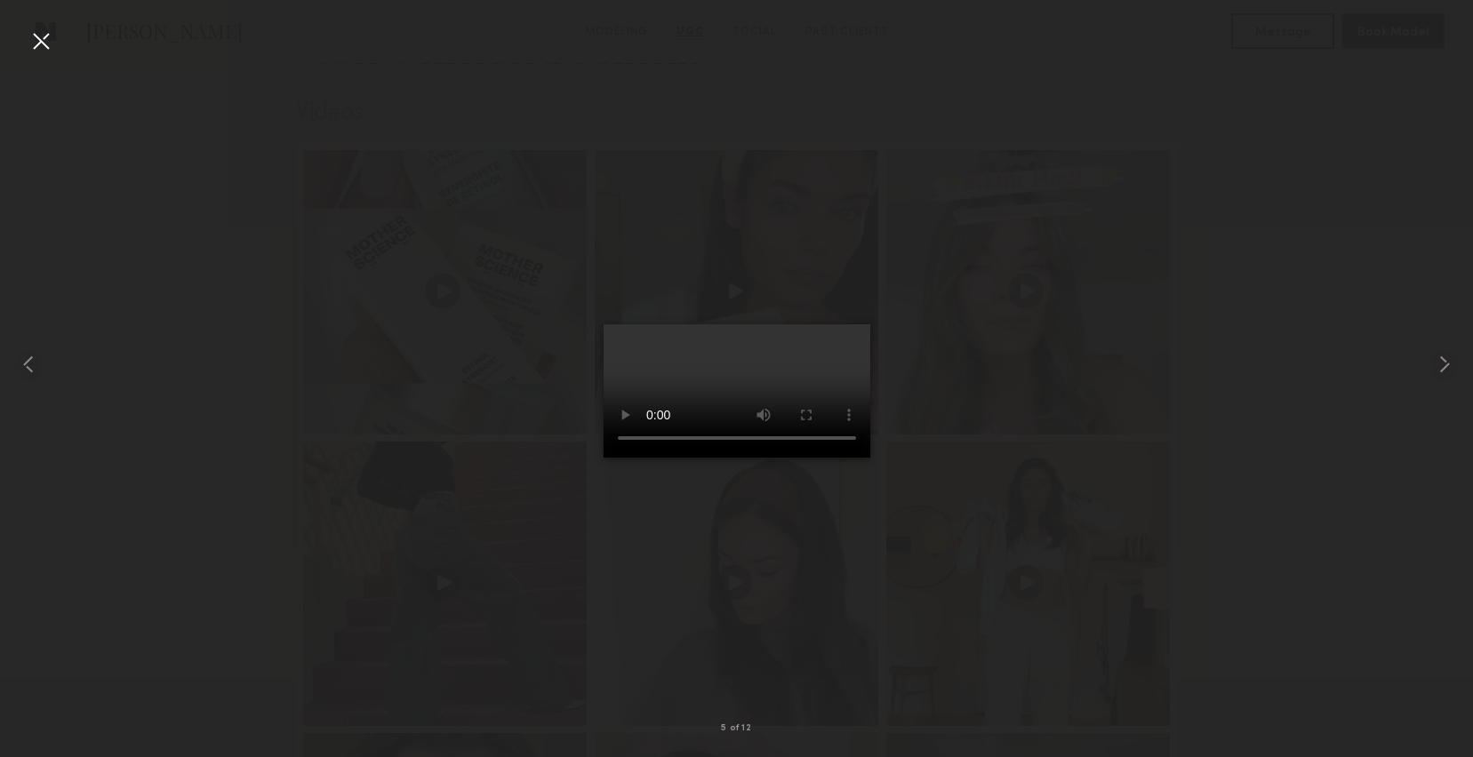
click at [38, 39] on div at bounding box center [41, 41] width 28 height 28
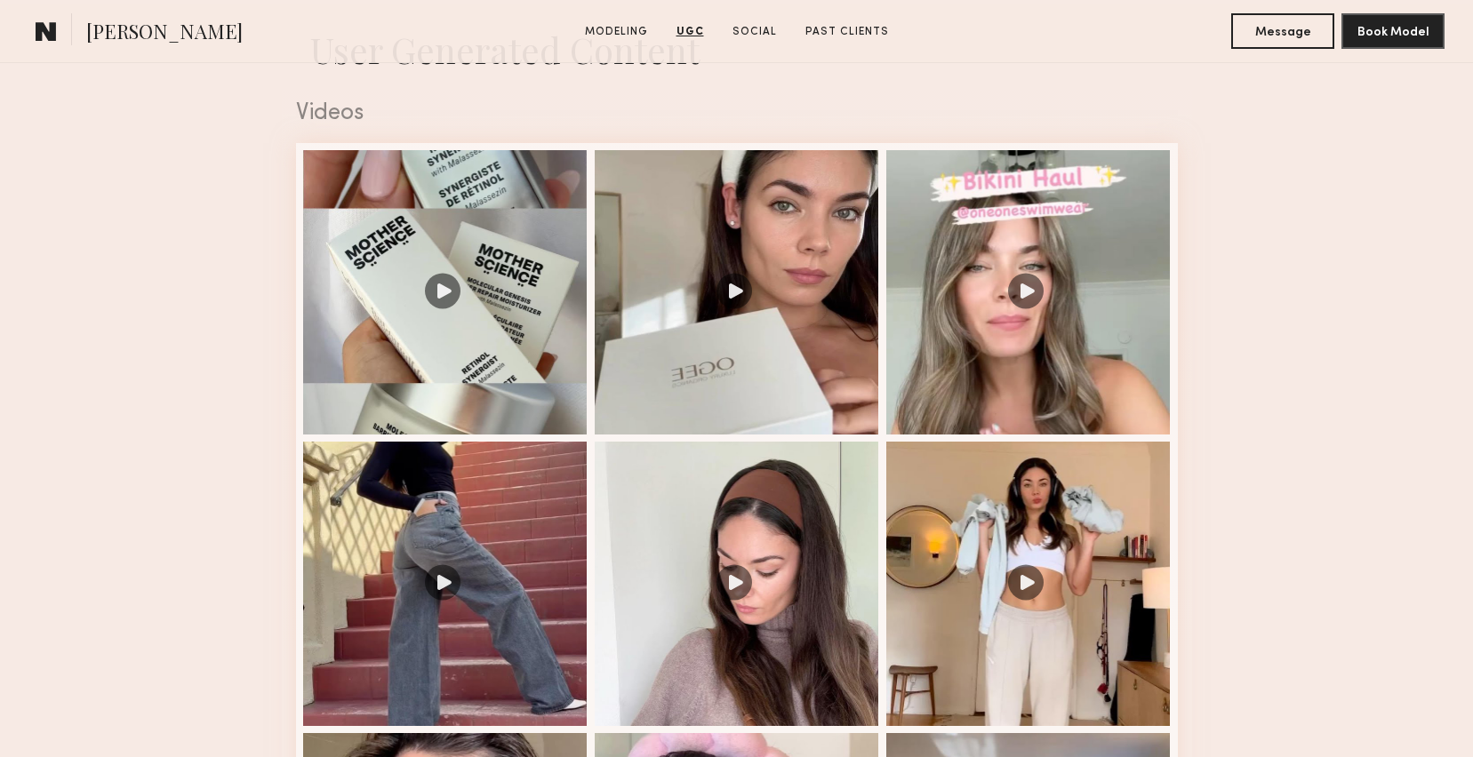
scroll to position [0, 0]
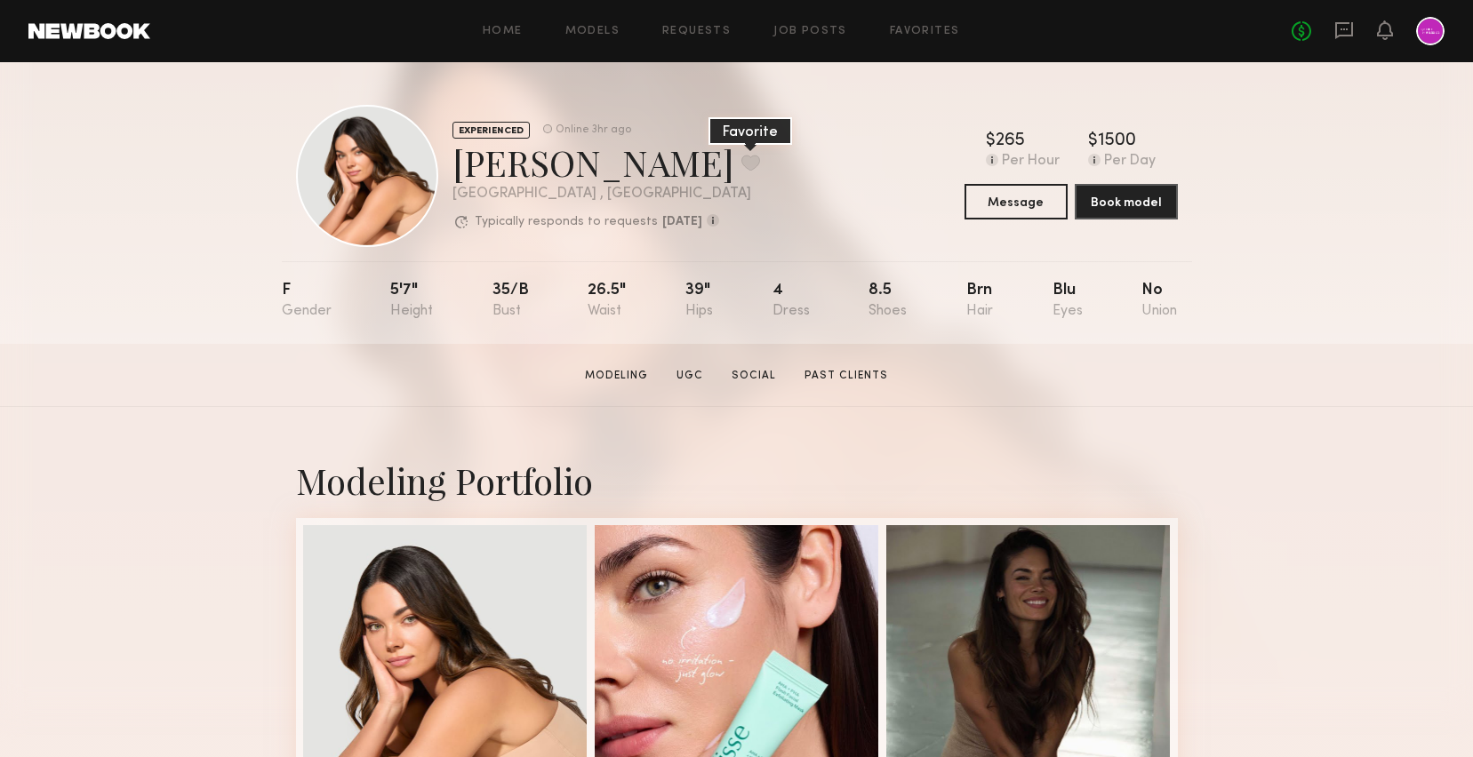
click at [741, 160] on button at bounding box center [750, 163] width 19 height 16
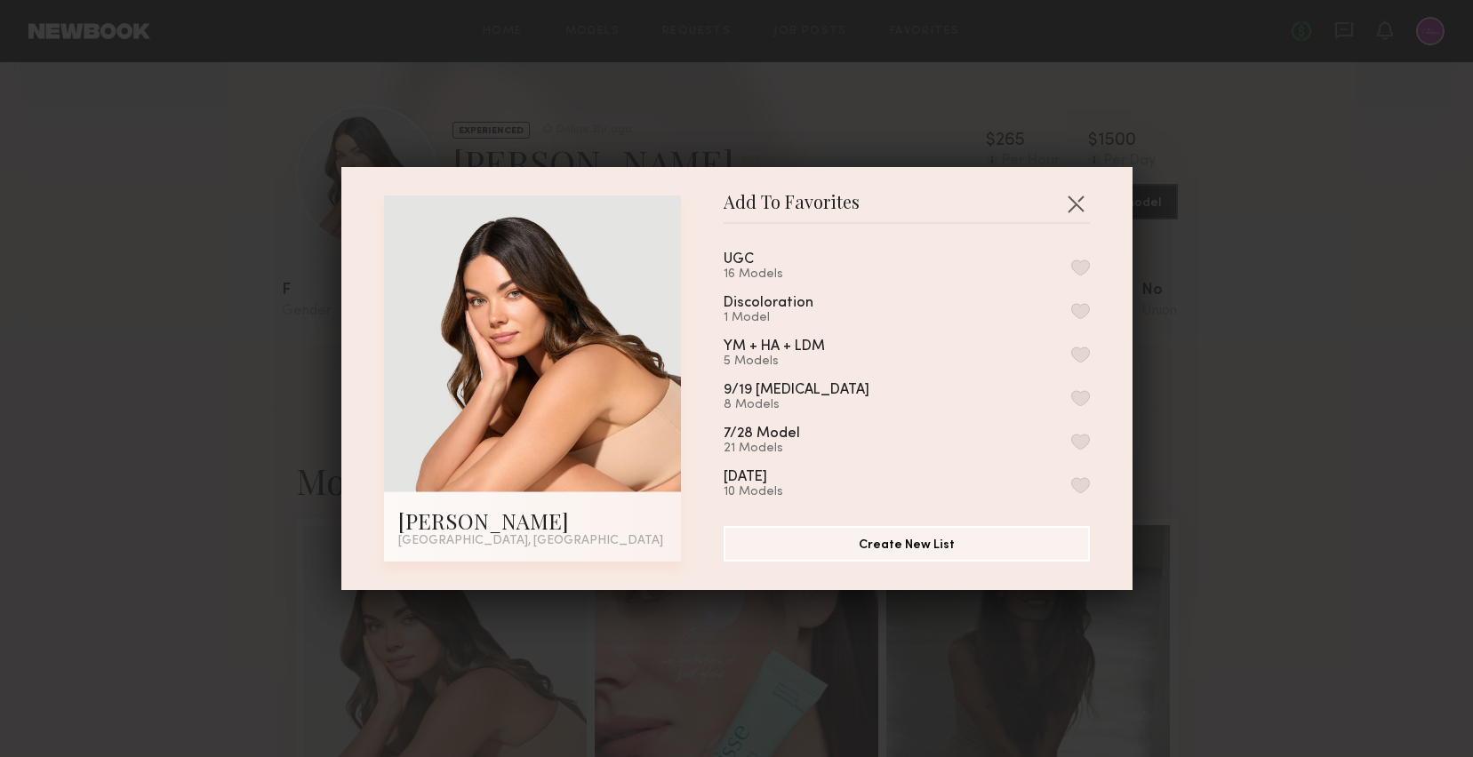
click at [1074, 268] on button "button" at bounding box center [1080, 268] width 19 height 16
click at [910, 560] on button "Create New List" at bounding box center [906, 543] width 366 height 36
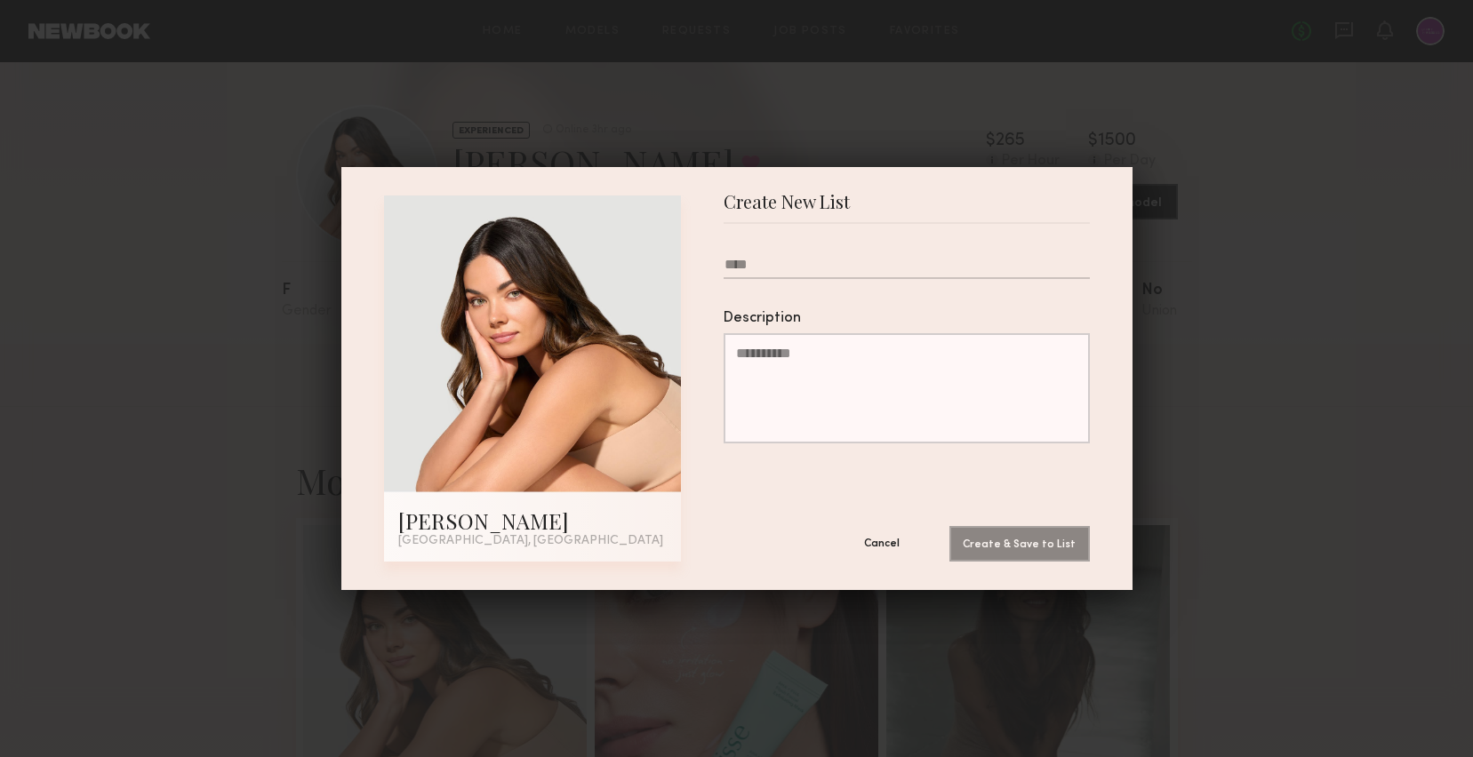
click at [885, 545] on button "Cancel" at bounding box center [881, 543] width 107 height 36
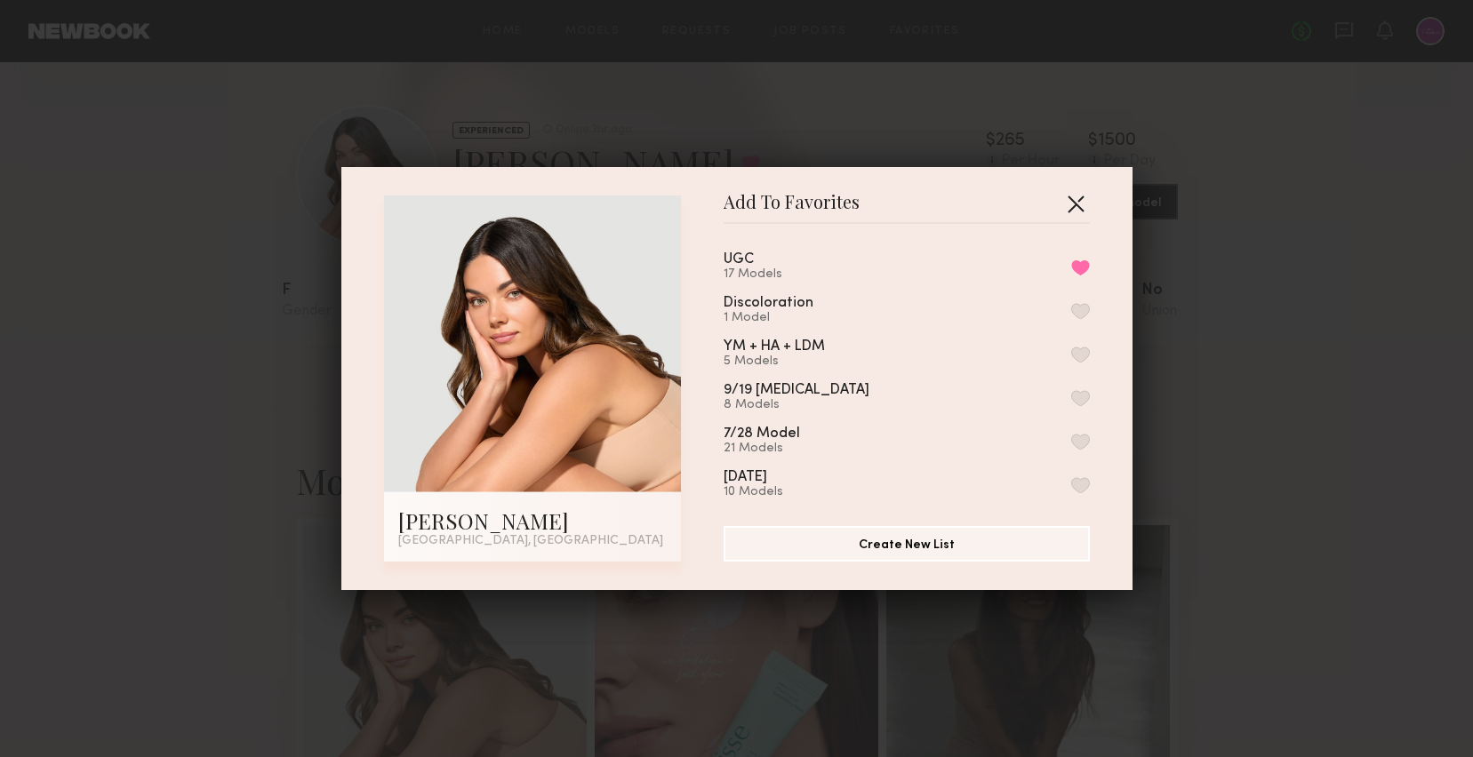
click at [1074, 204] on button "button" at bounding box center [1075, 203] width 28 height 28
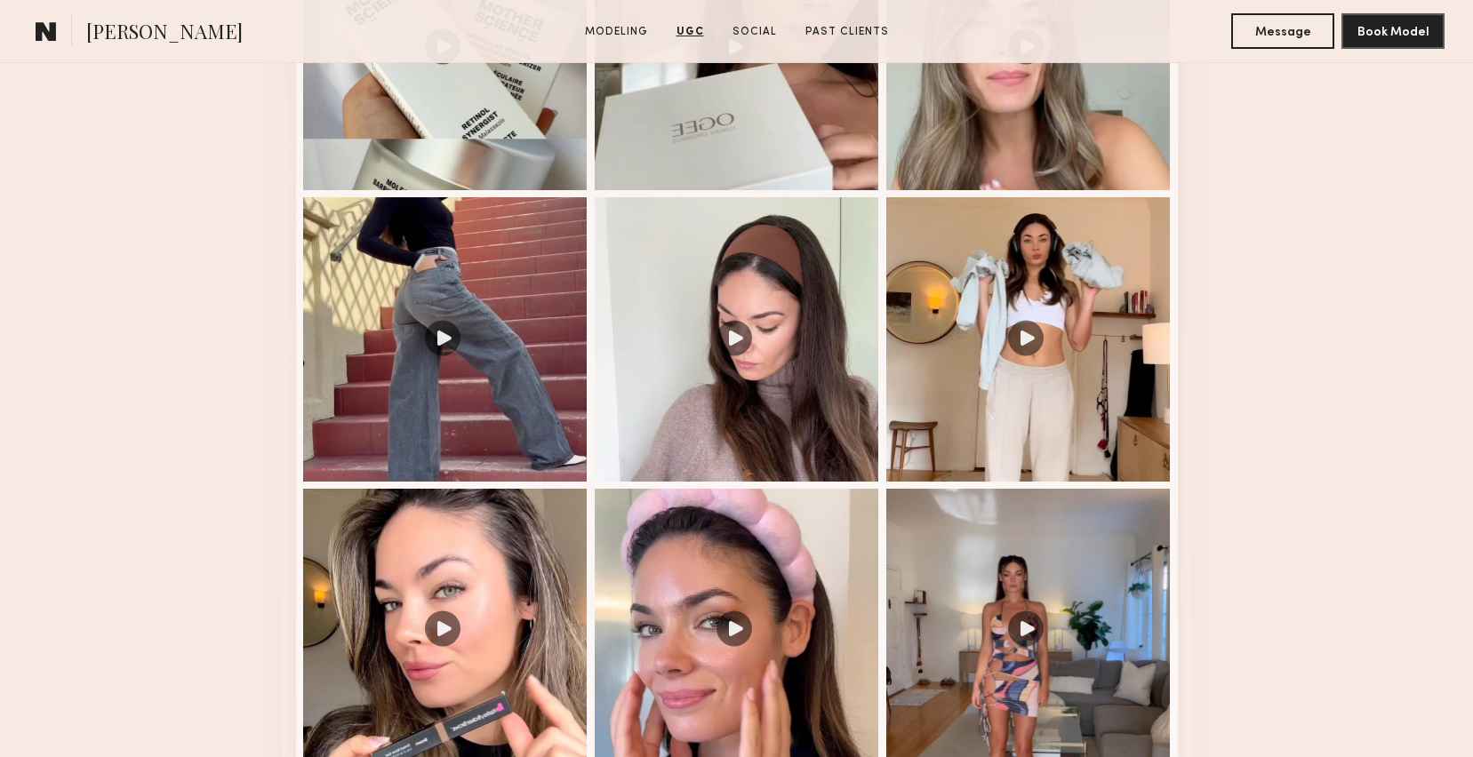
scroll to position [1789, 0]
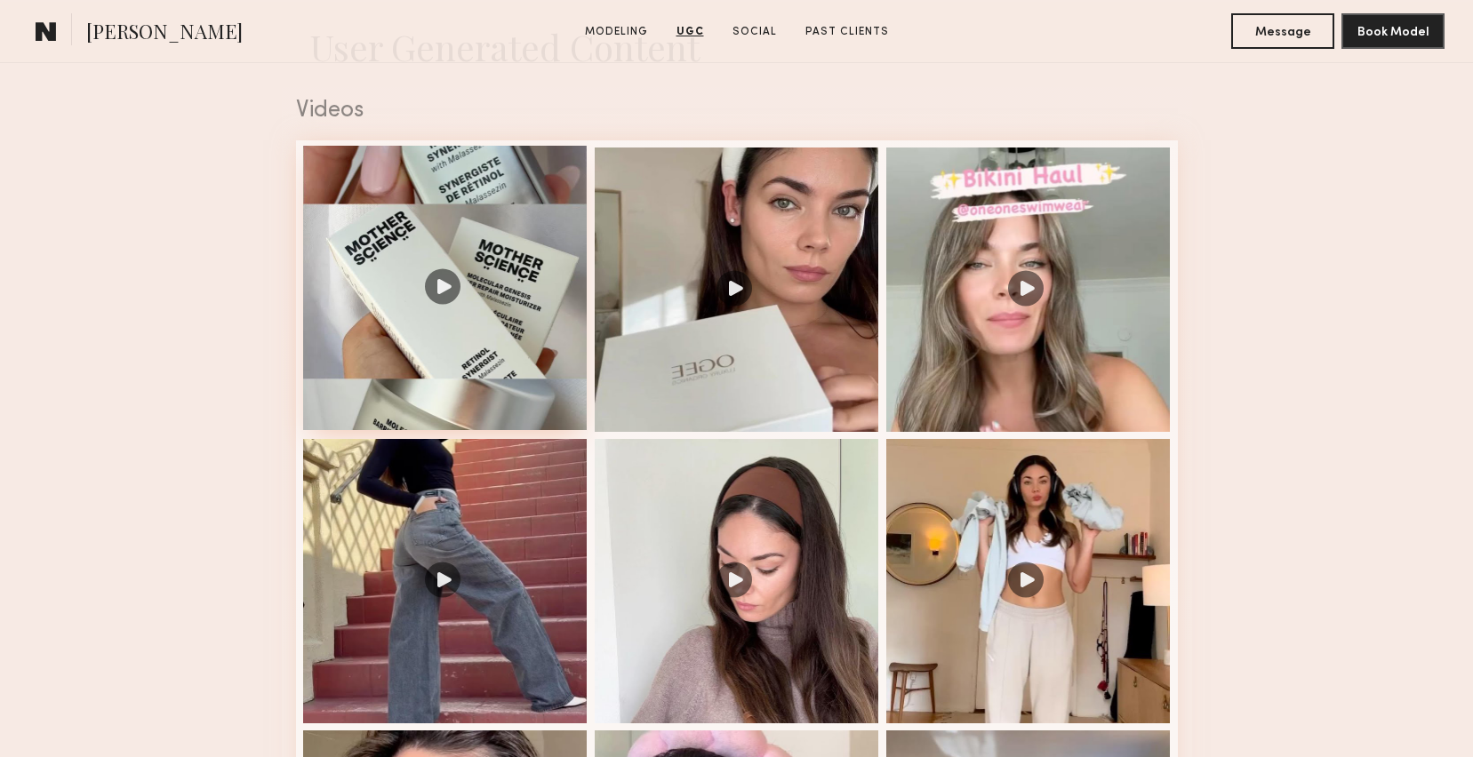
click at [403, 262] on div at bounding box center [445, 288] width 284 height 284
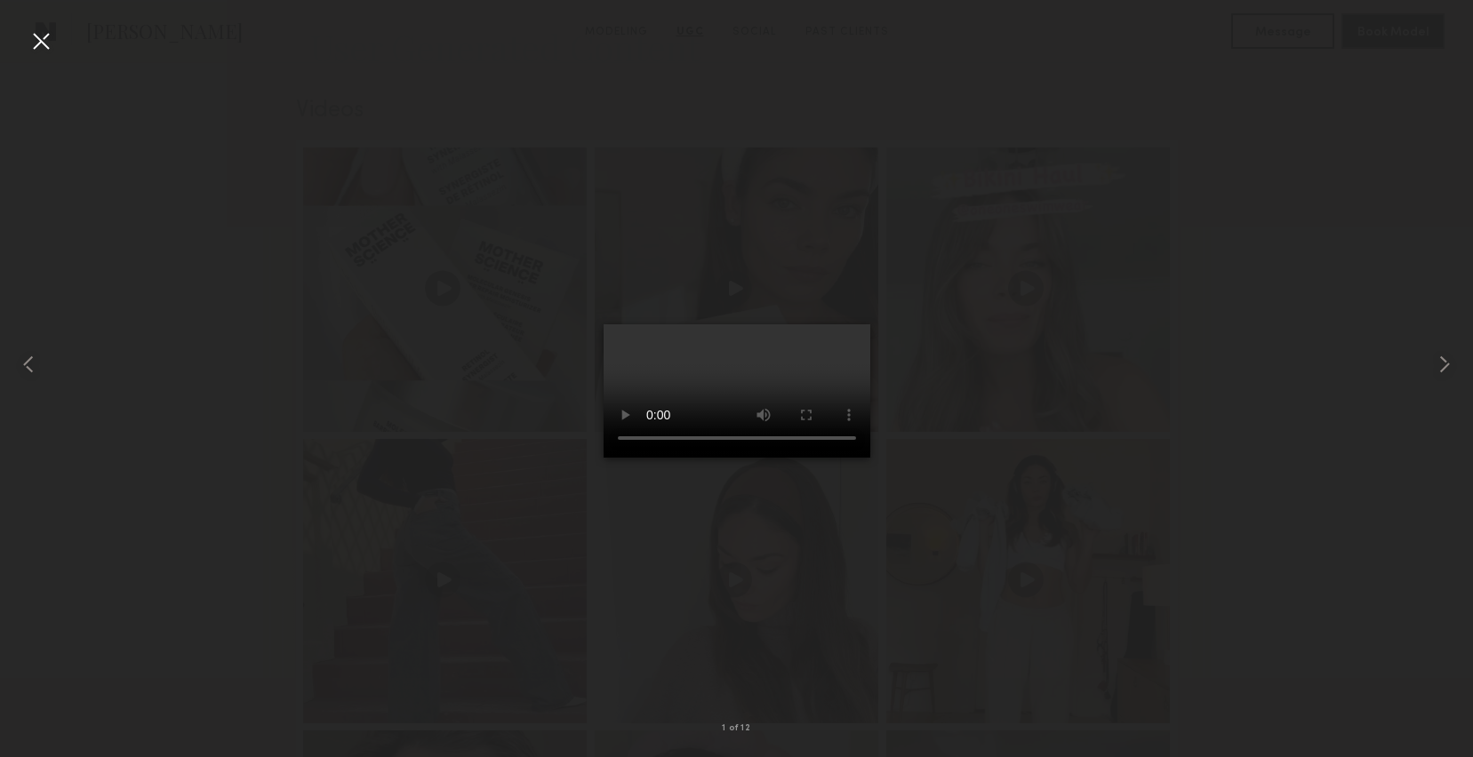
click at [50, 44] on div at bounding box center [41, 41] width 28 height 28
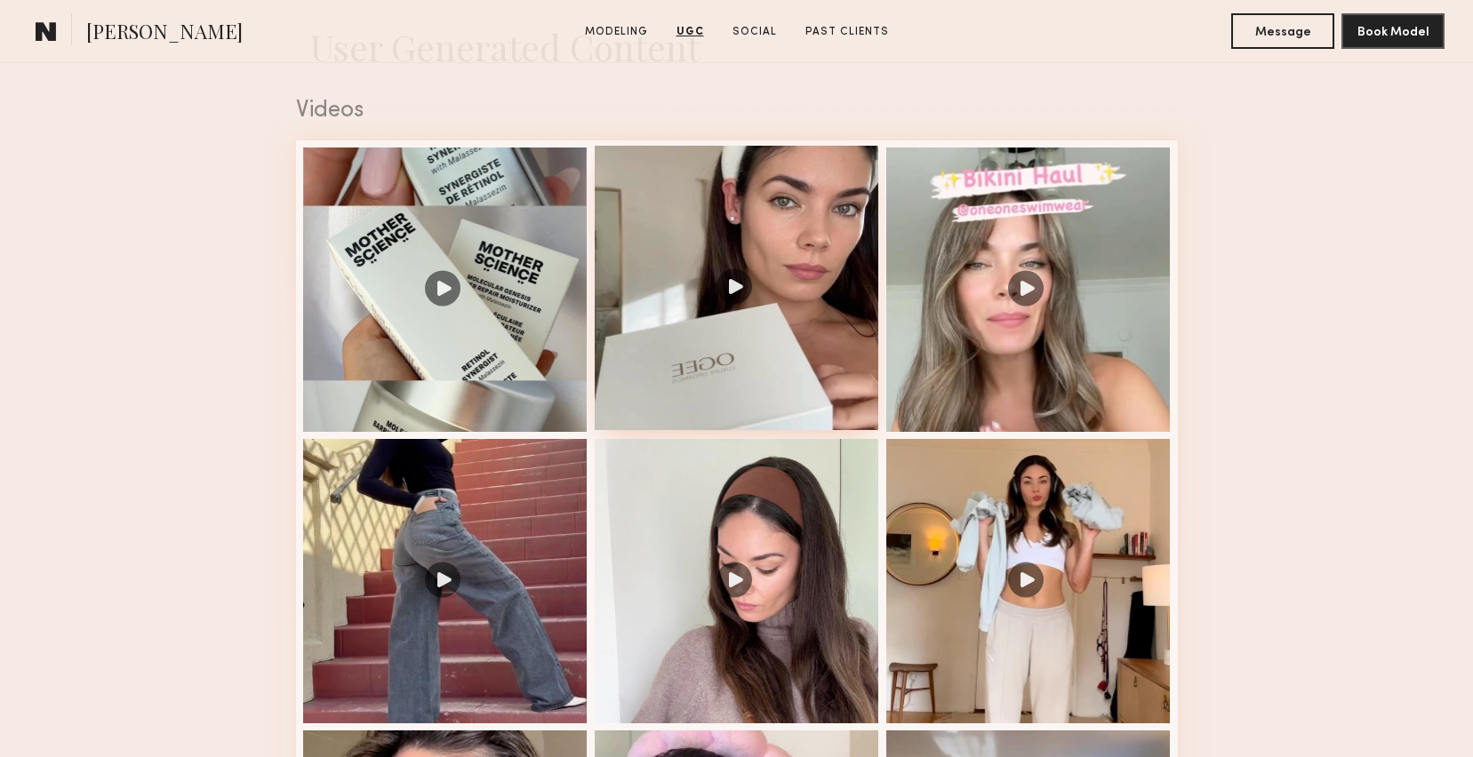
click at [692, 284] on div at bounding box center [737, 288] width 284 height 284
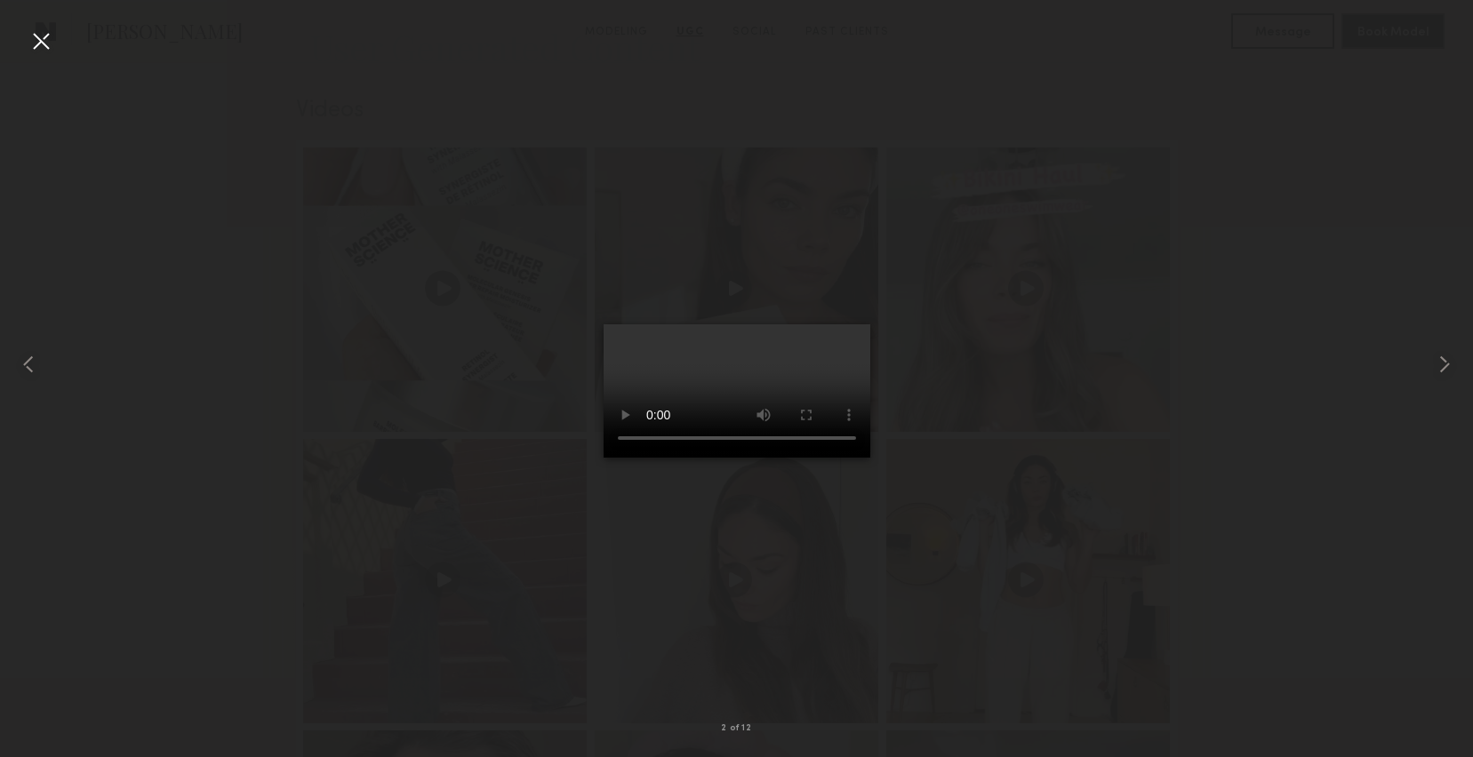
click at [28, 41] on div at bounding box center [41, 41] width 28 height 28
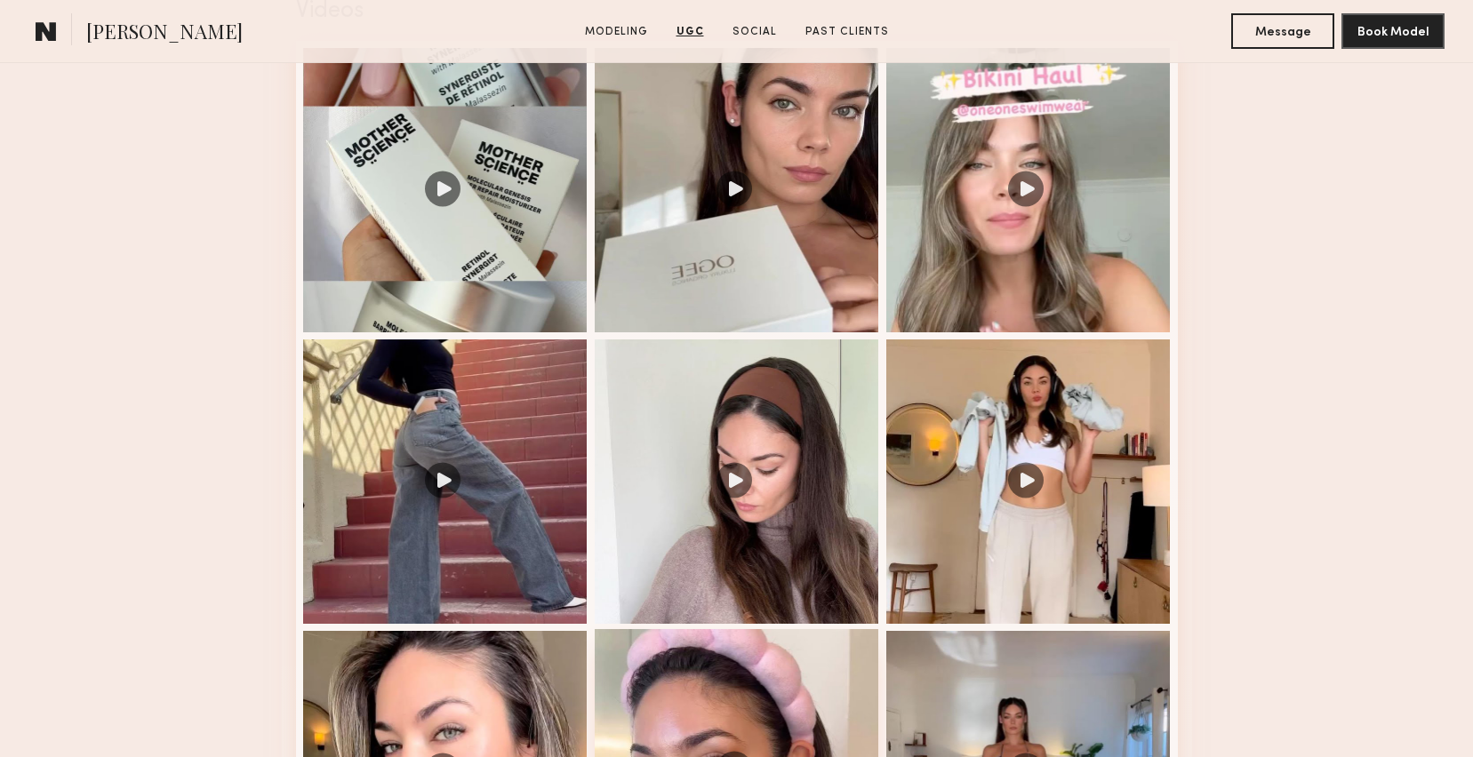
scroll to position [2139, 0]
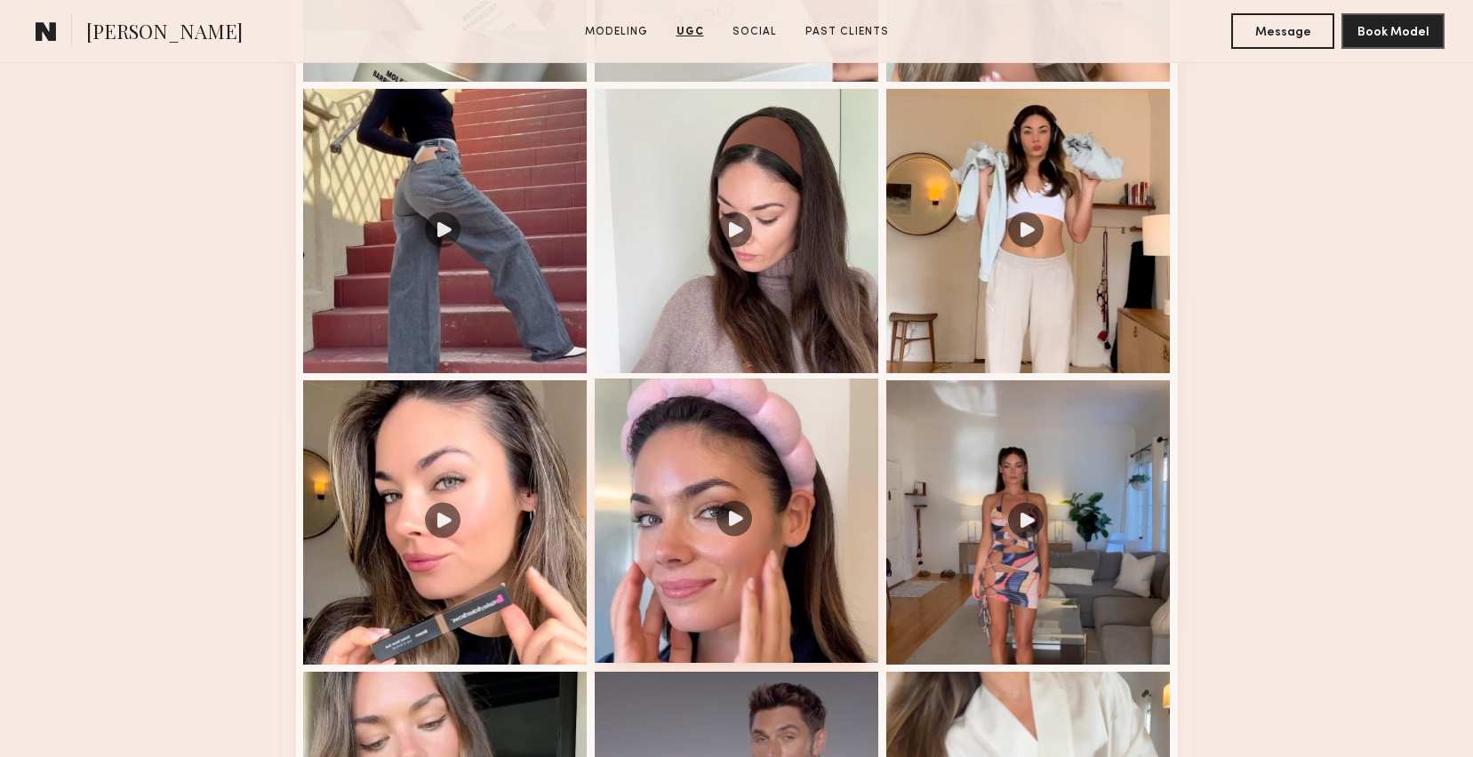
click at [733, 519] on div at bounding box center [737, 521] width 284 height 284
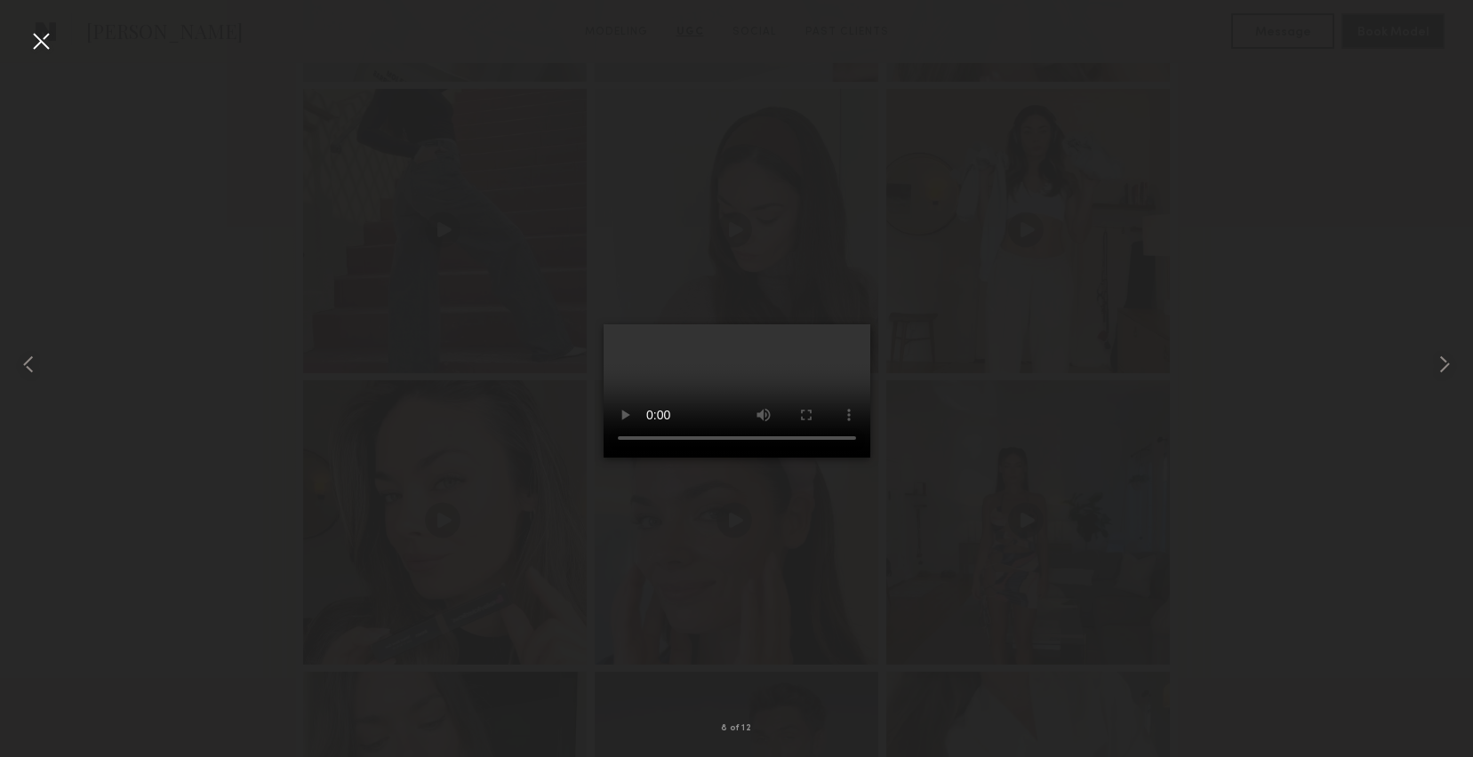
click at [41, 40] on div at bounding box center [41, 41] width 28 height 28
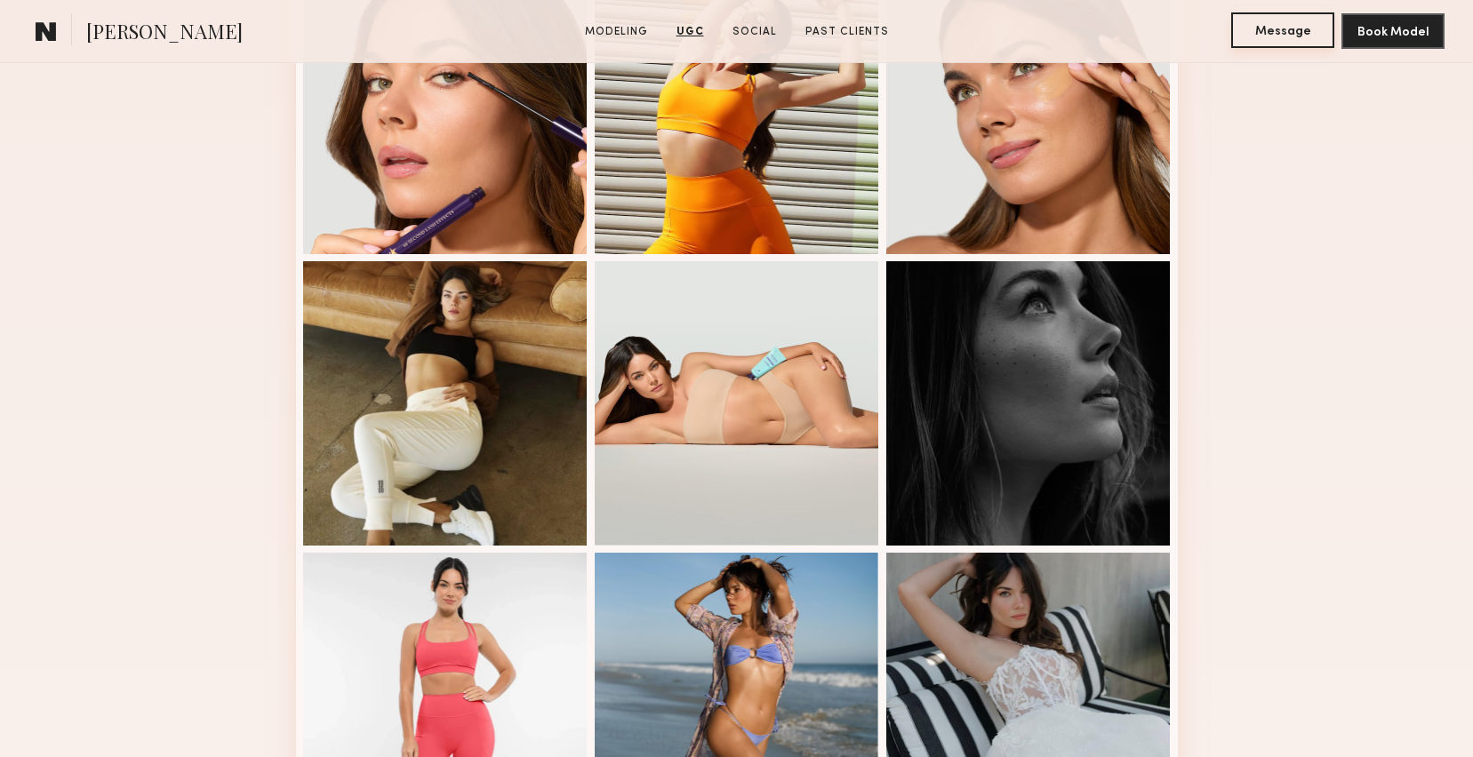
scroll to position [595, 0]
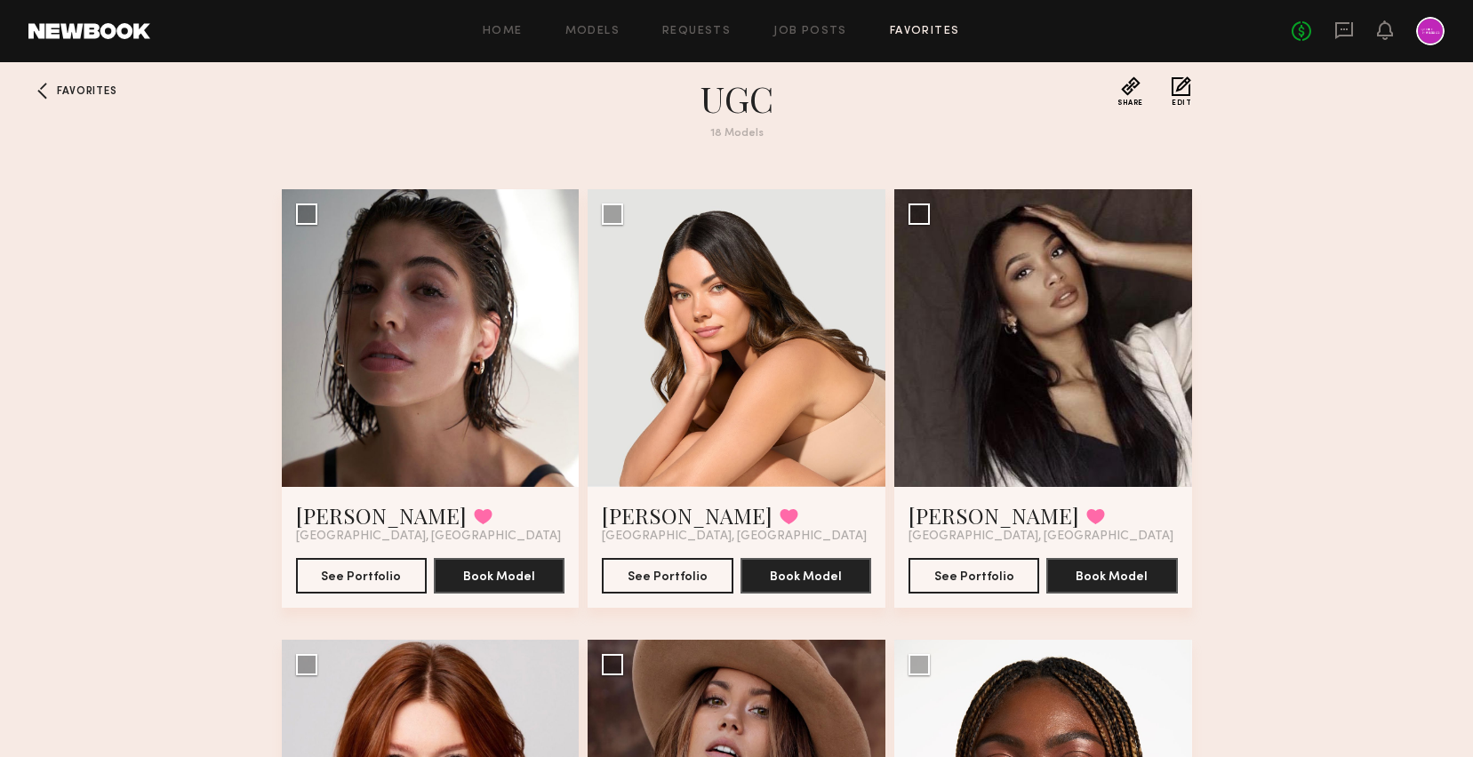
scroll to position [20, 0]
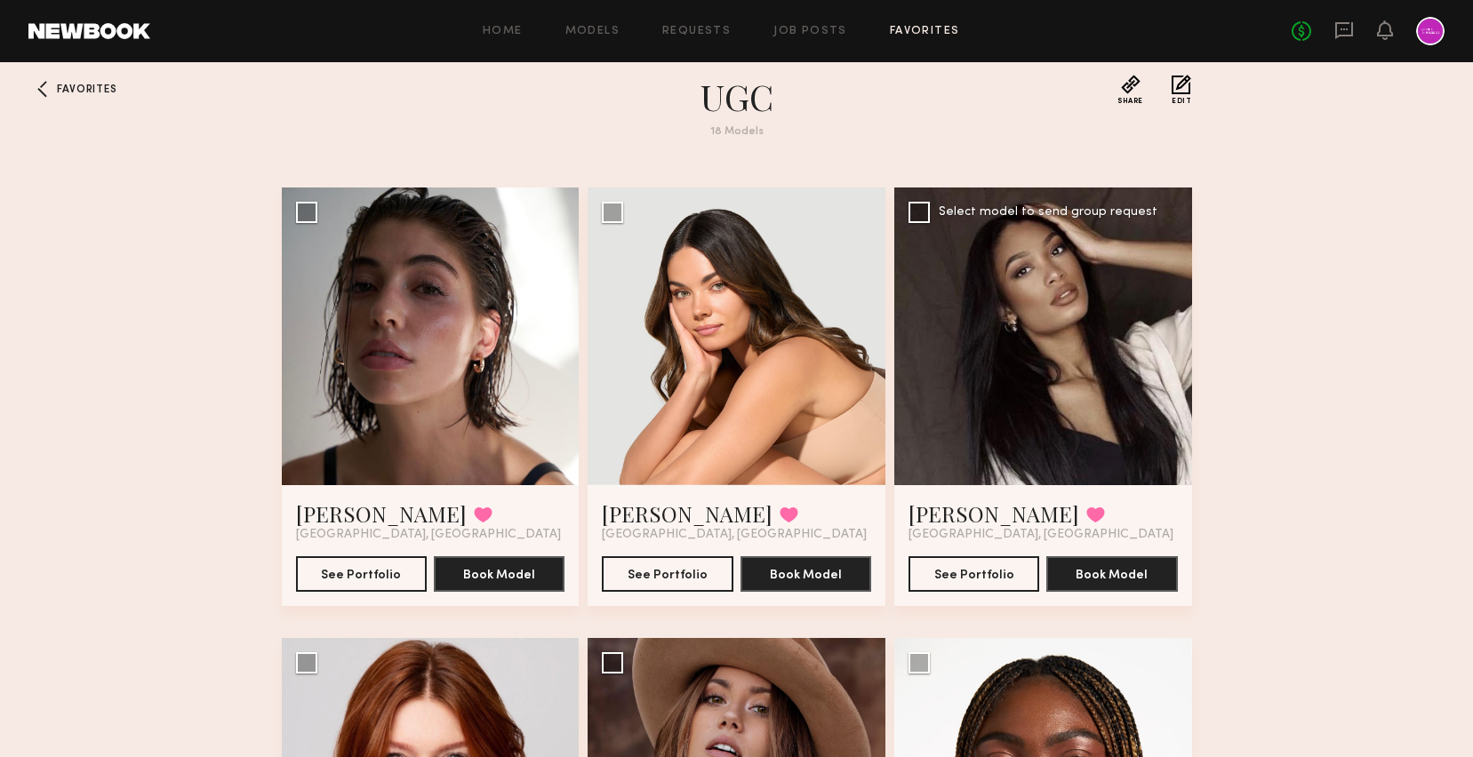
click at [1029, 345] on div at bounding box center [1043, 337] width 298 height 298
click at [972, 577] on button "See Portfolio" at bounding box center [973, 573] width 131 height 36
click at [334, 568] on button "See Portfolio" at bounding box center [361, 573] width 131 height 36
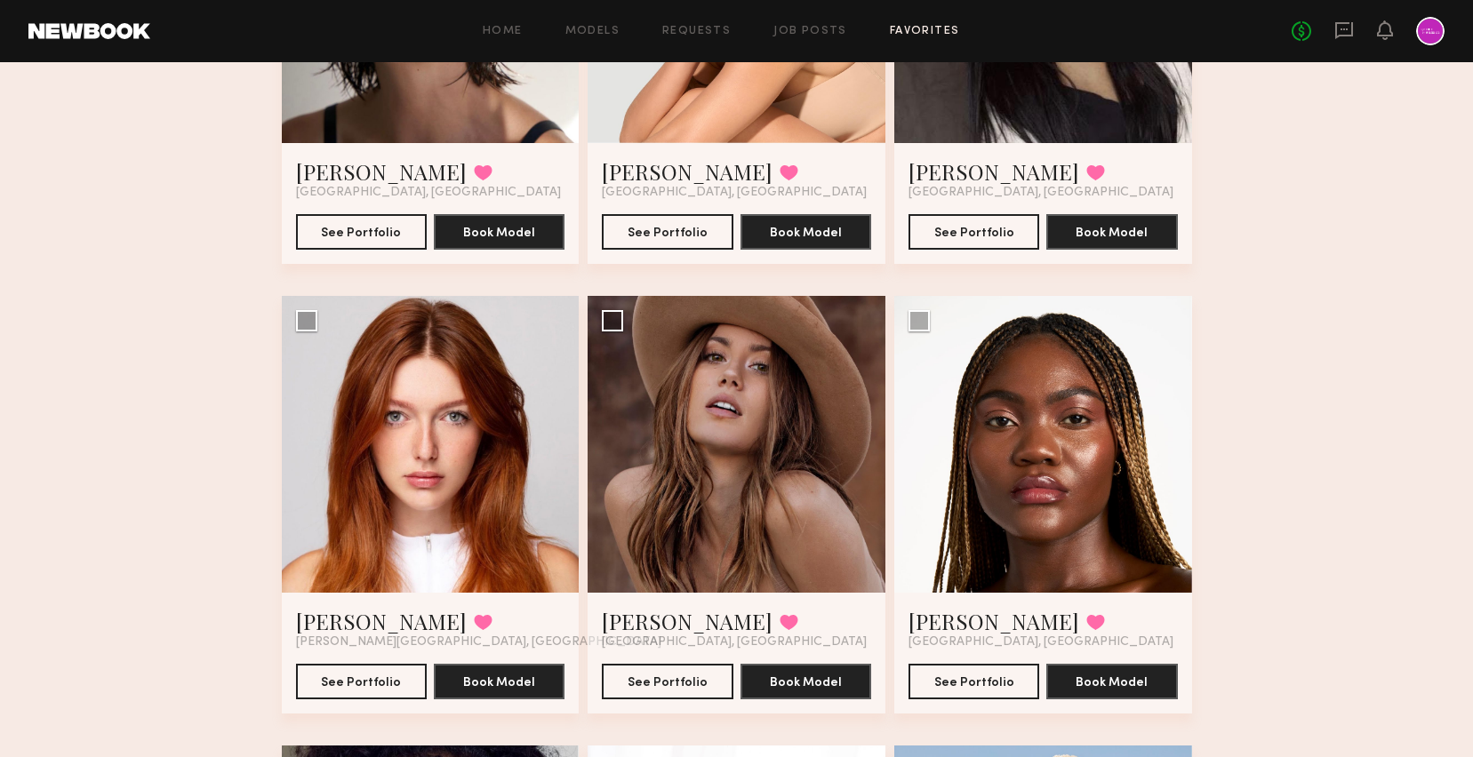
scroll to position [0, 0]
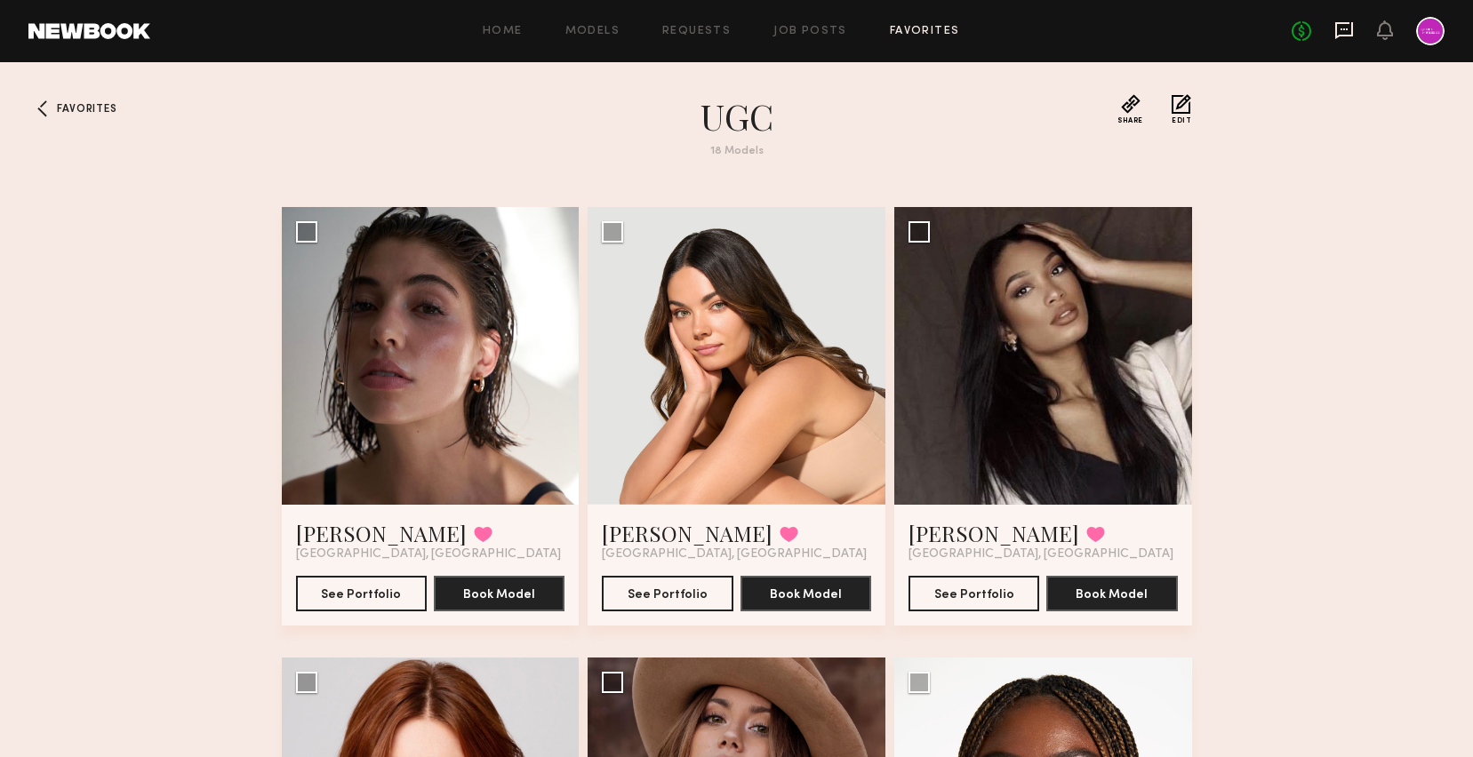
click at [1346, 28] on icon at bounding box center [1343, 29] width 7 height 2
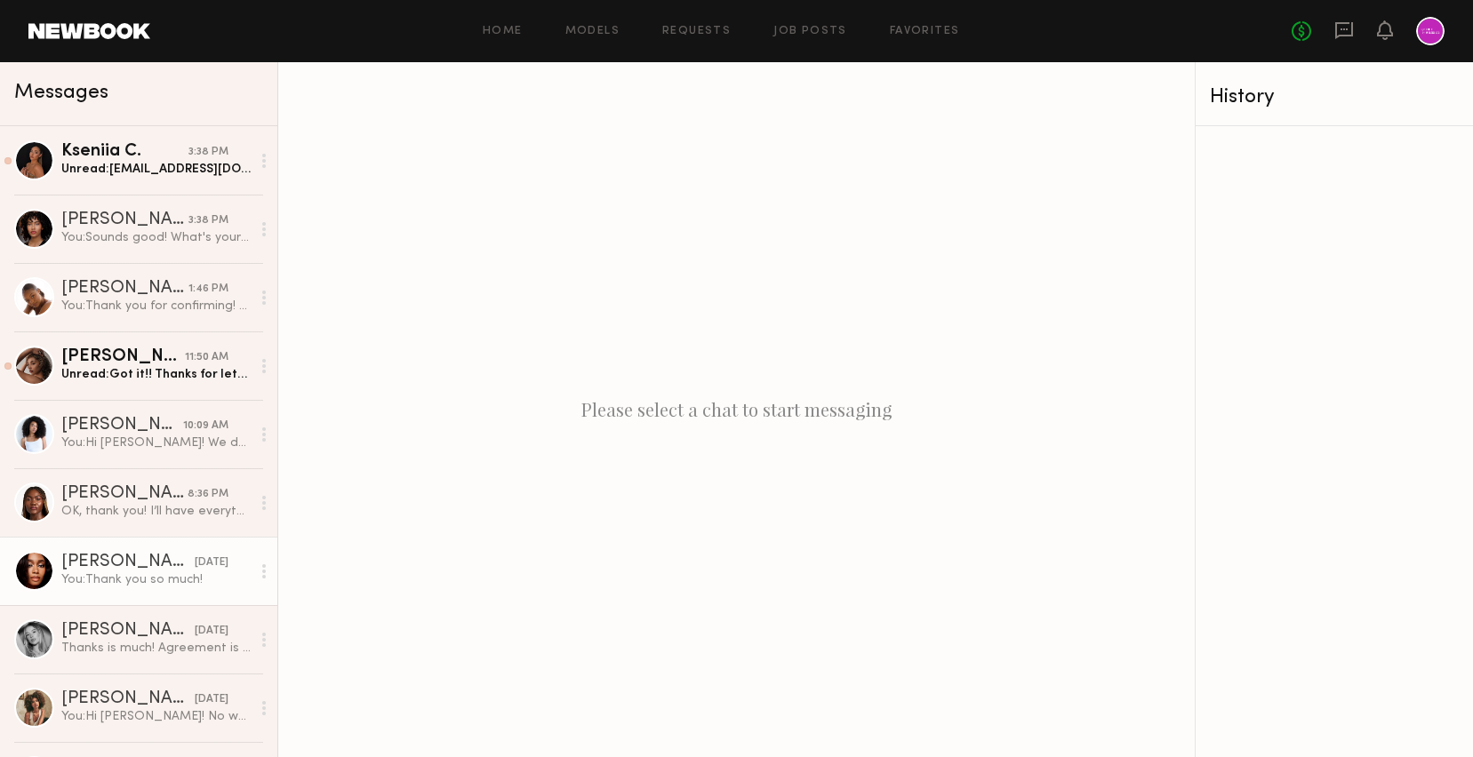
click at [135, 542] on link "Jordin W. yesterday You: Thank you so much!" at bounding box center [138, 571] width 277 height 68
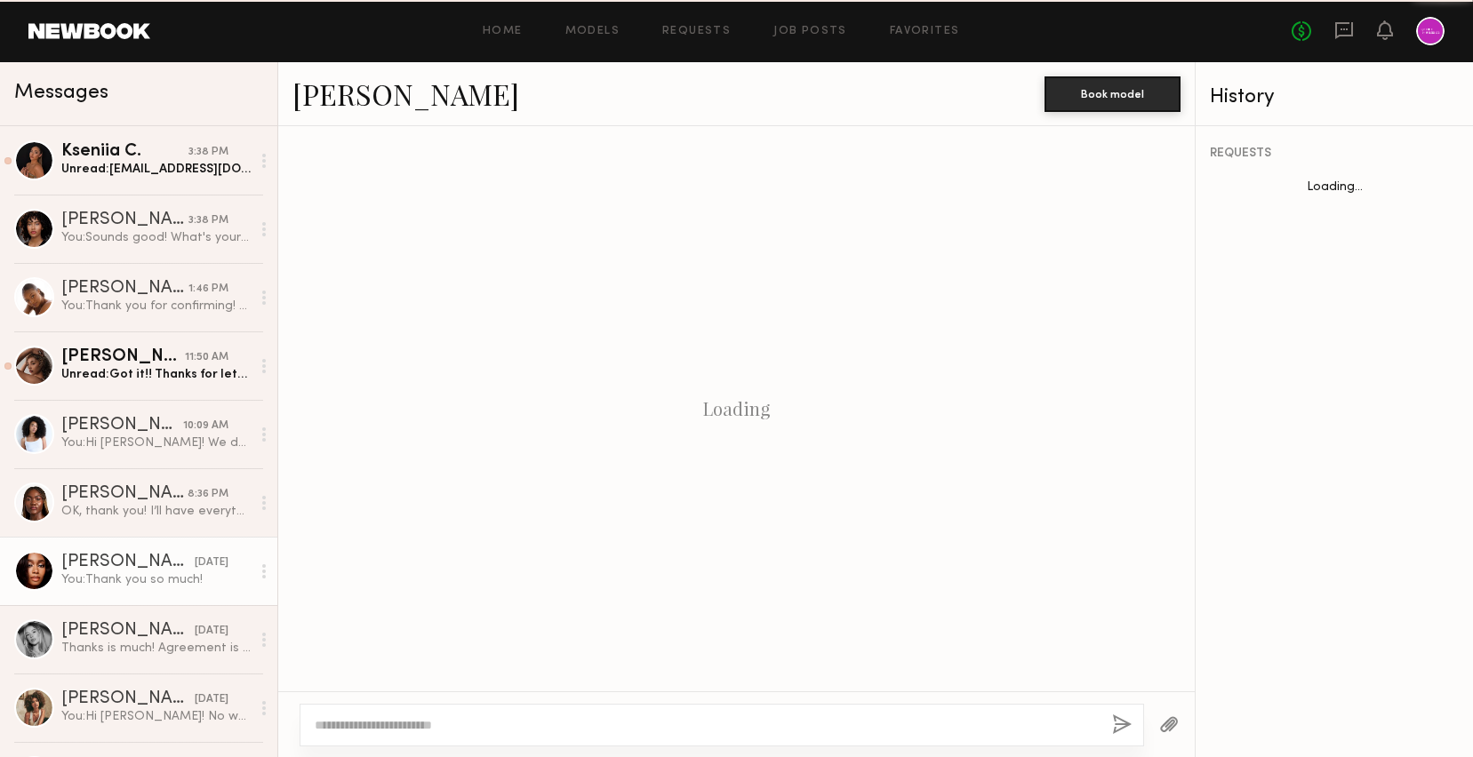
scroll to position [760, 0]
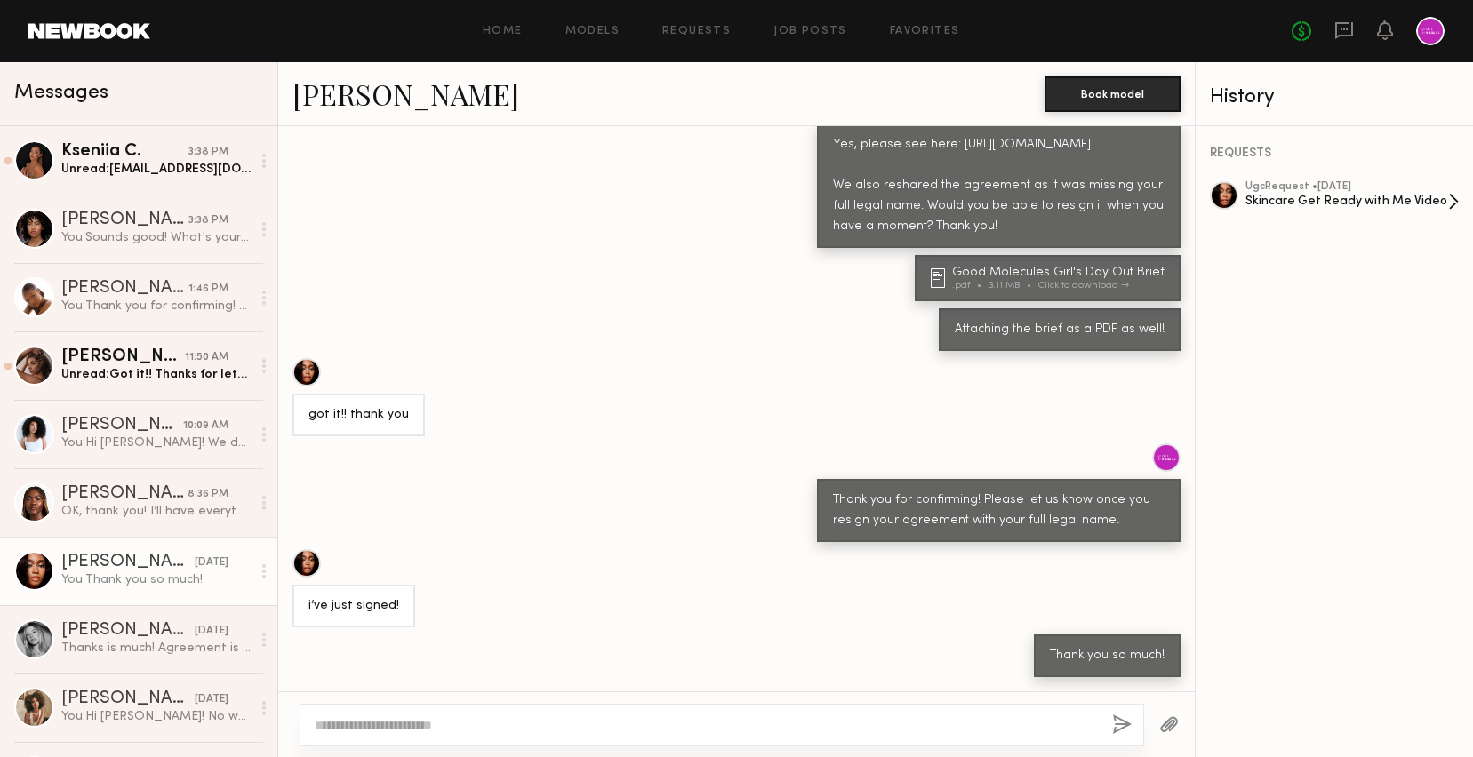
click at [1294, 194] on div "Skincare Get Ready with Me Video" at bounding box center [1346, 201] width 203 height 17
click at [149, 302] on div "You: Thank you for confirming! Please let us know if you have any questions abo…" at bounding box center [155, 306] width 189 height 17
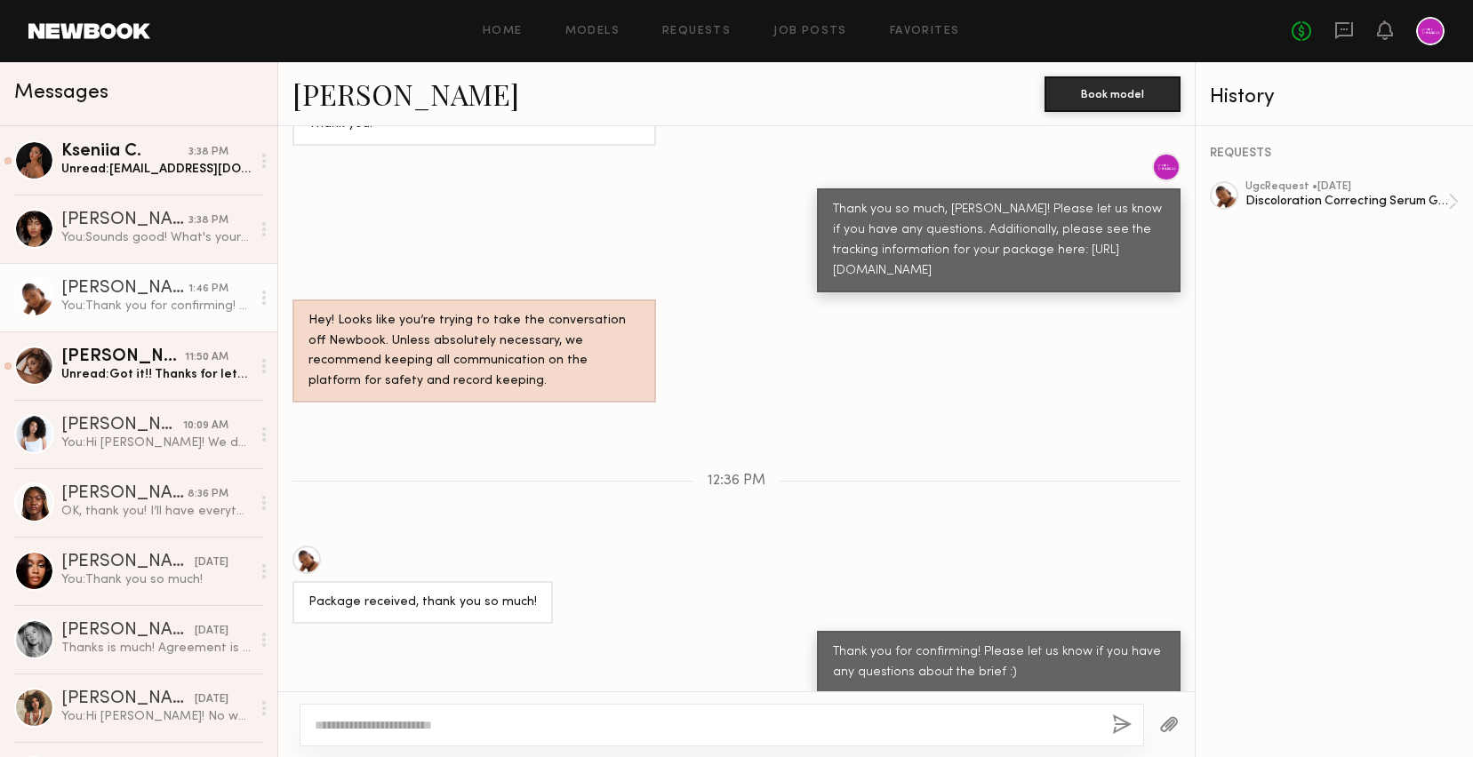
scroll to position [1560, 0]
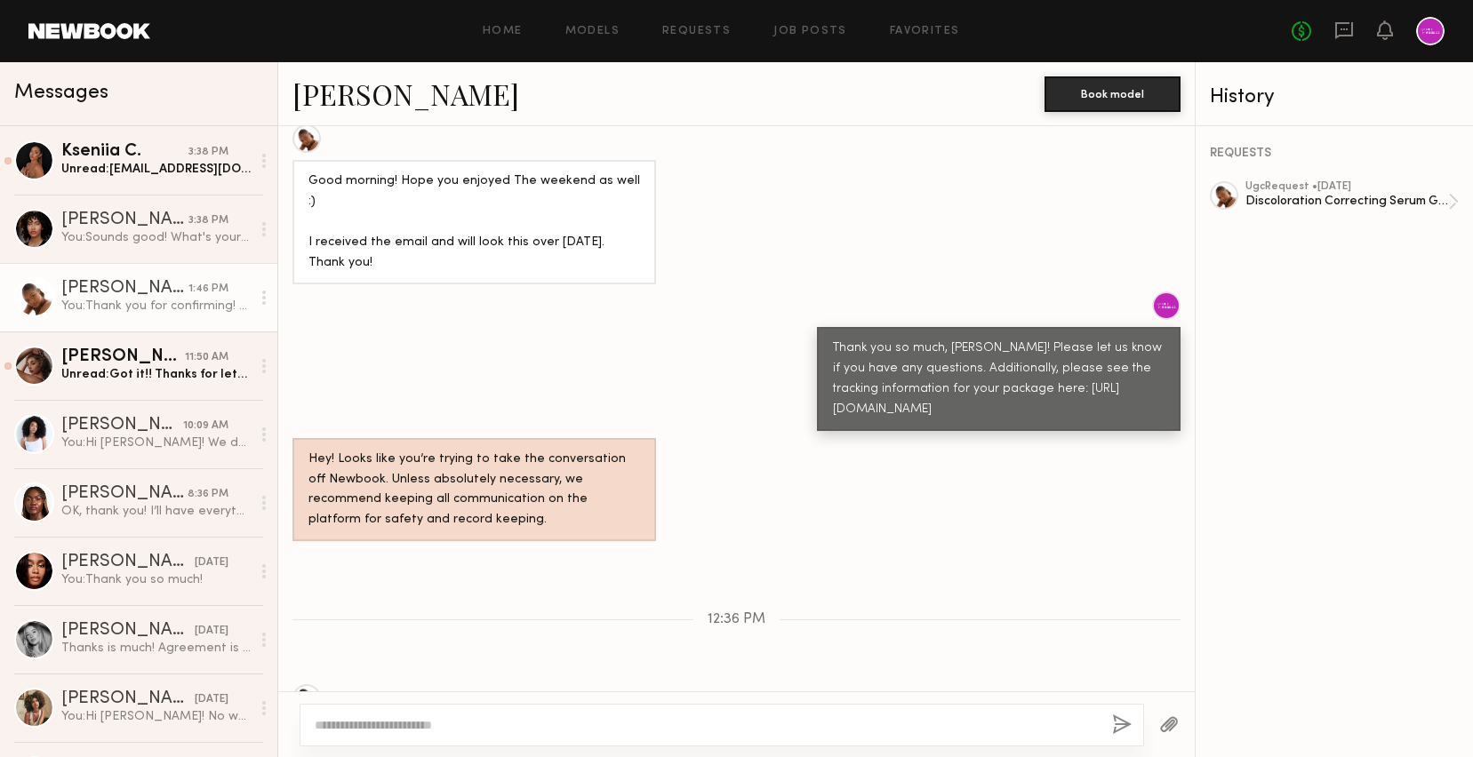
click at [668, 372] on div "Thank you so much, Ashley! Please let us know if you have any questions. Additi…" at bounding box center [736, 362] width 916 height 140
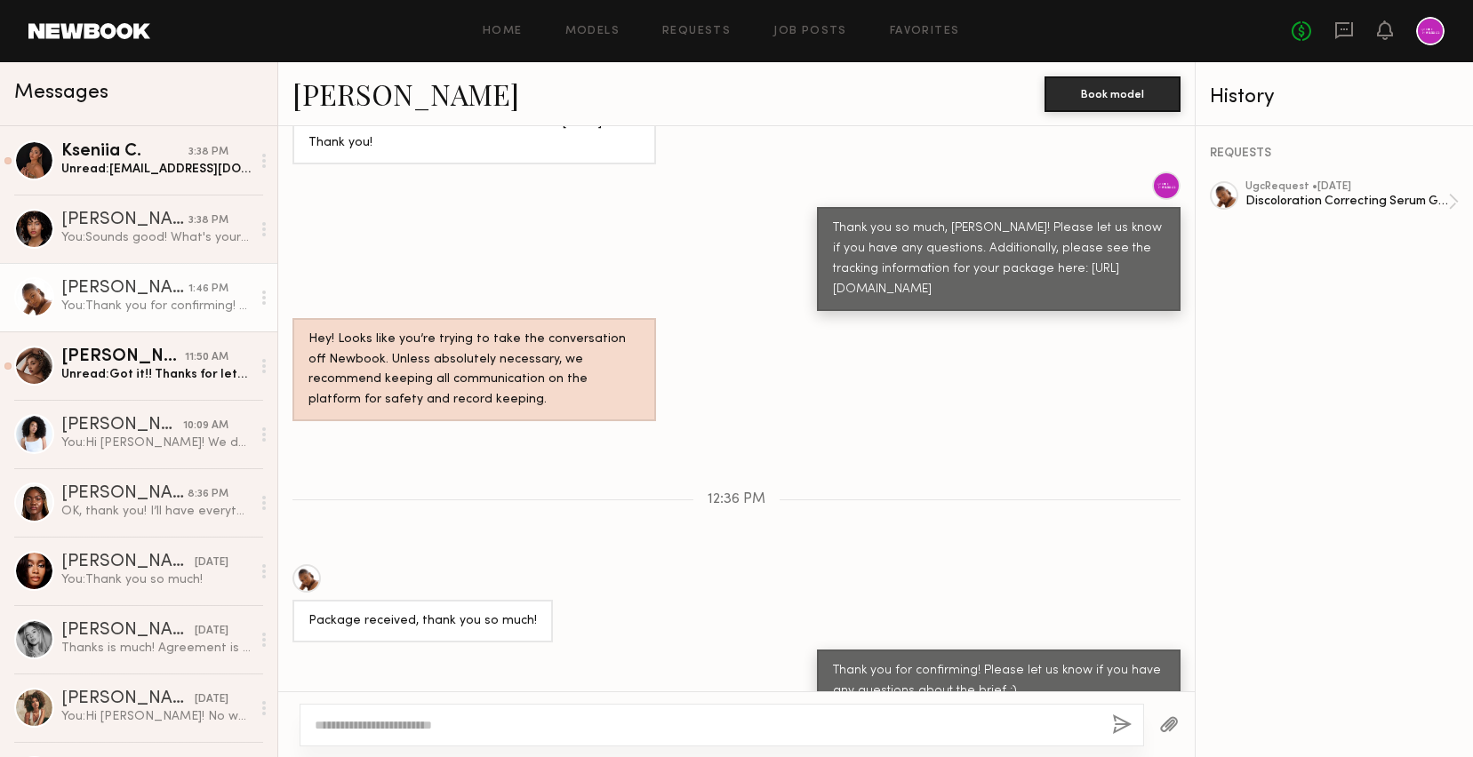
scroll to position [1681, 0]
click at [163, 173] on div "Unread: makarenko-96@mail.ru" at bounding box center [155, 169] width 189 height 17
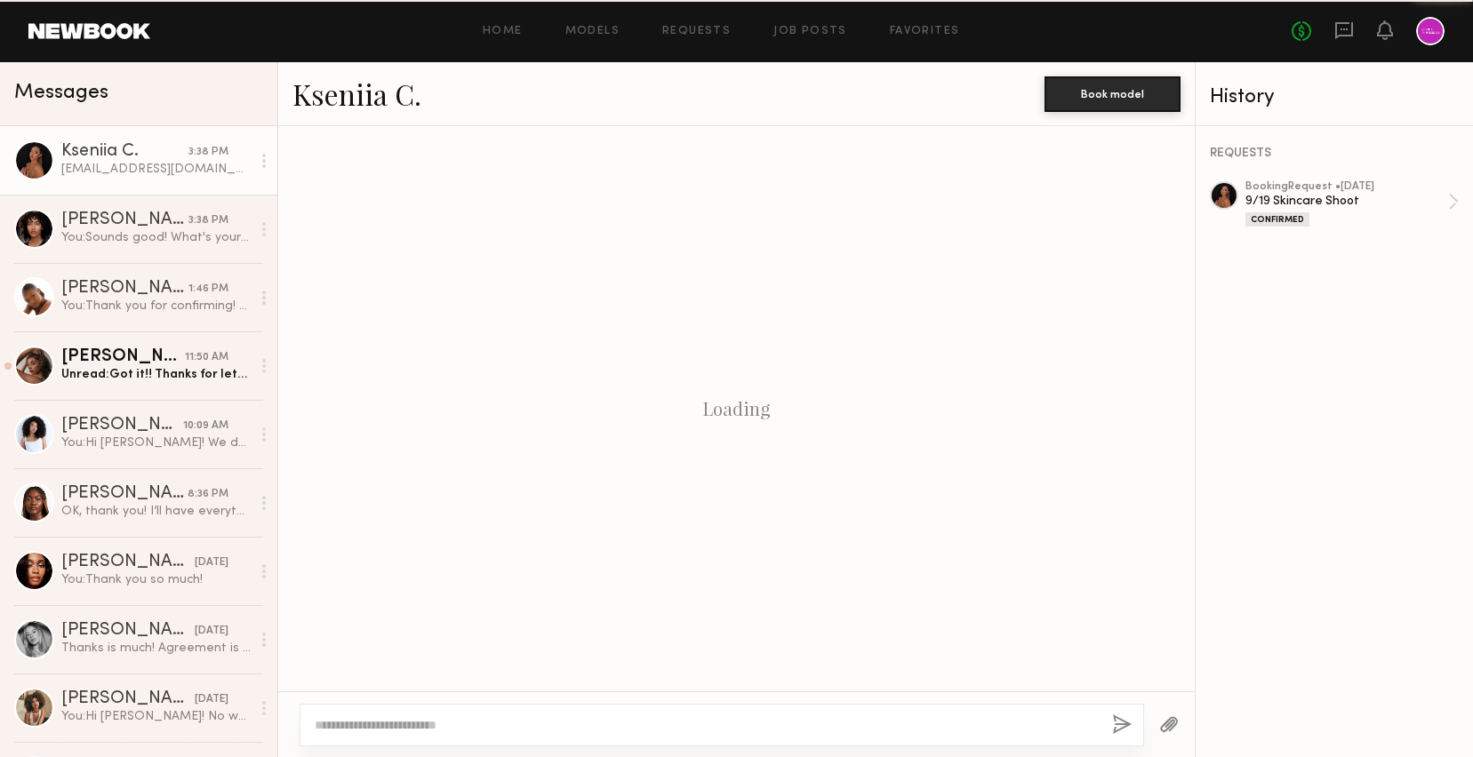
scroll to position [1271, 0]
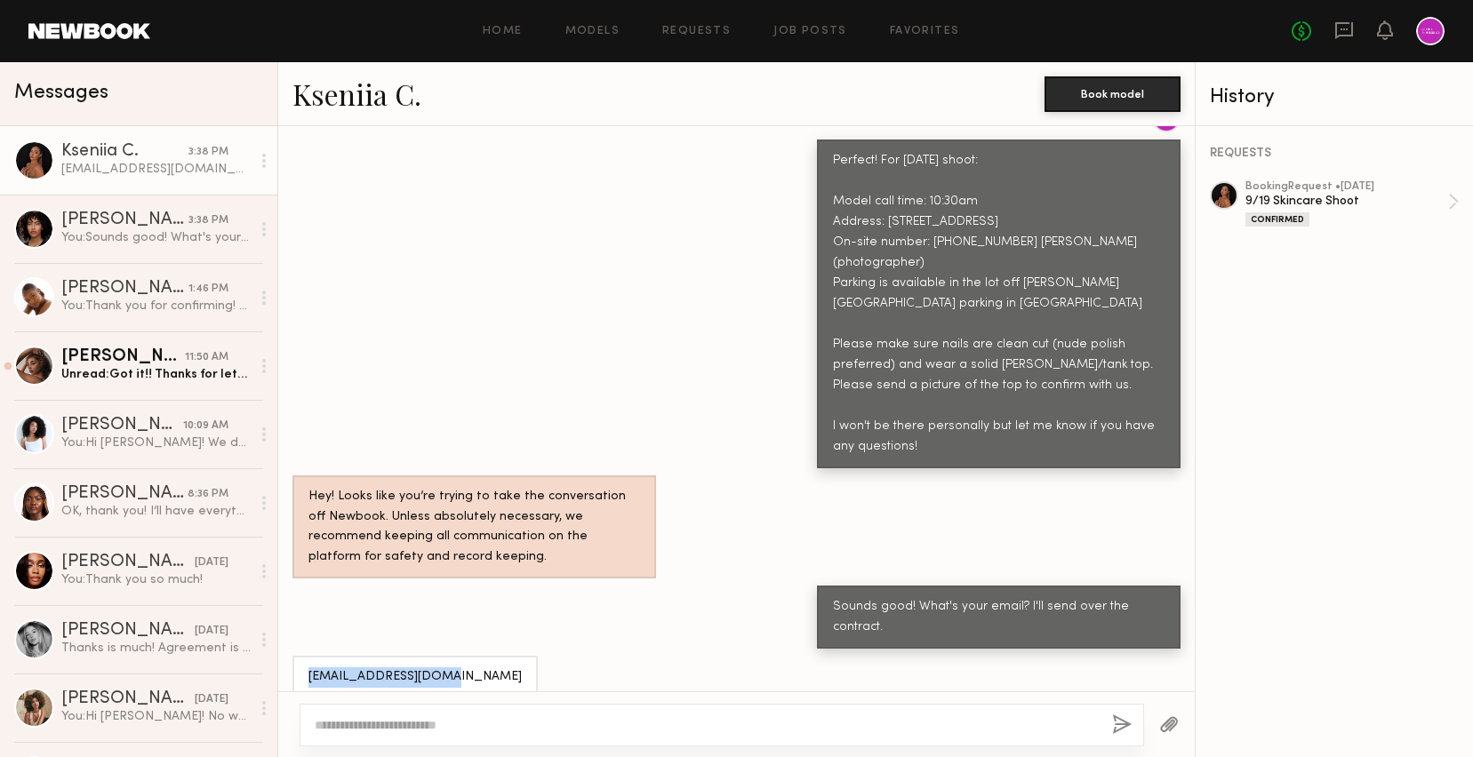
drag, startPoint x: 307, startPoint y: 656, endPoint x: 447, endPoint y: 674, distance: 140.7
click at [447, 674] on div "makarenko-96@mail.ru" at bounding box center [414, 677] width 245 height 43
copy div "makarenko-96@mail.ru"
click at [550, 608] on div "Sounds good! What's your email? I'll send over the contract." at bounding box center [736, 617] width 916 height 63
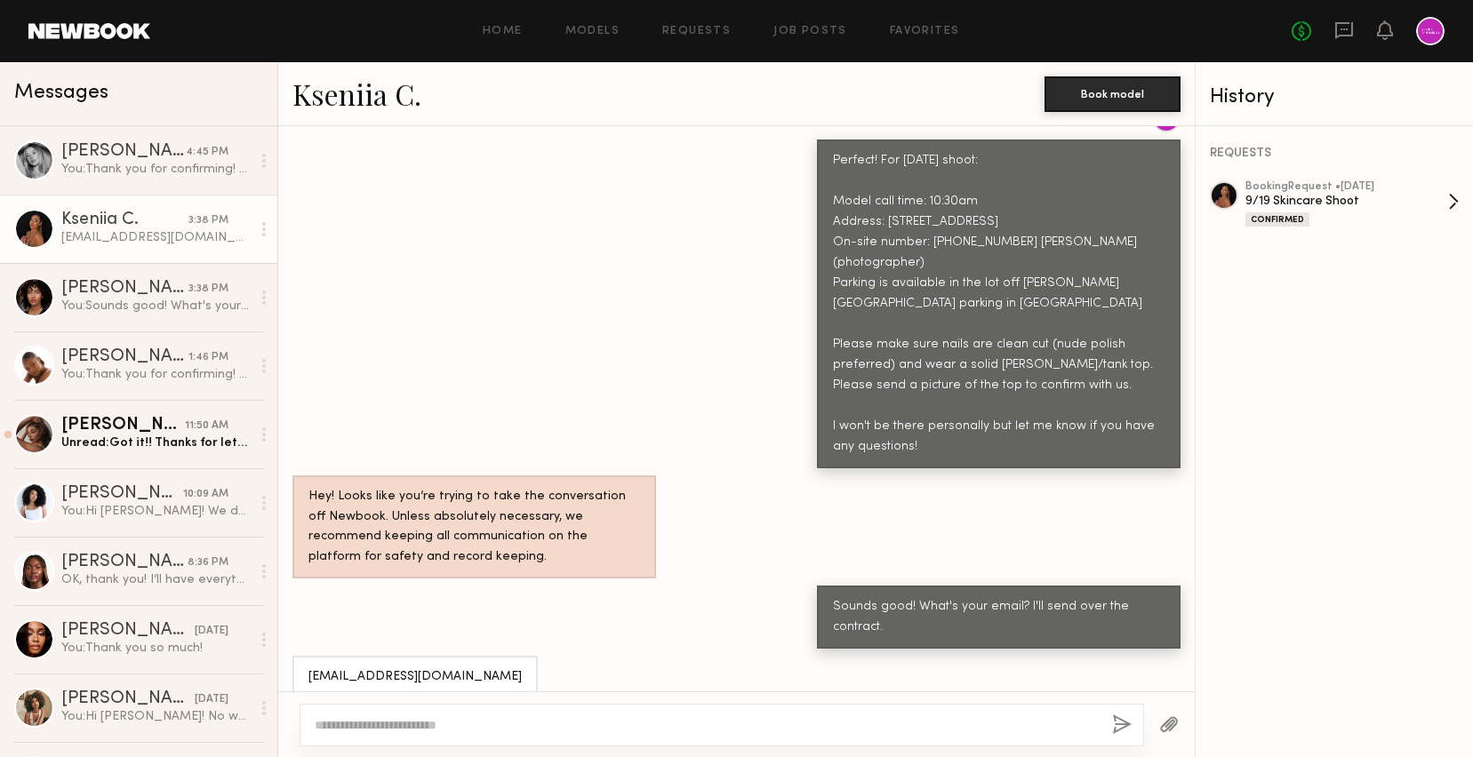
click at [1295, 185] on div "booking Request • 09/15/2025" at bounding box center [1346, 187] width 203 height 12
click at [160, 176] on div "You: Thank you for confirming! Please let us know once you receive the product …" at bounding box center [155, 169] width 189 height 17
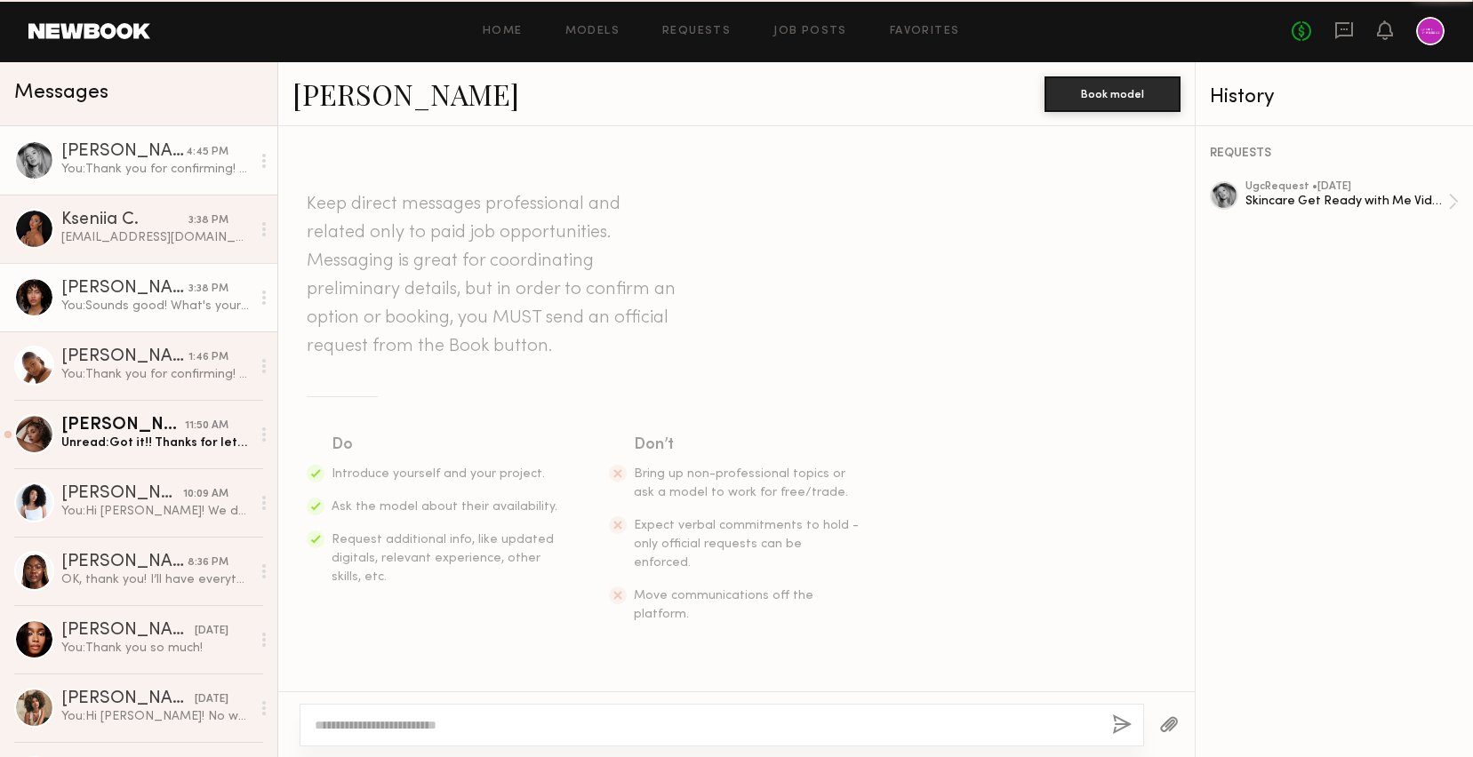
scroll to position [1385, 0]
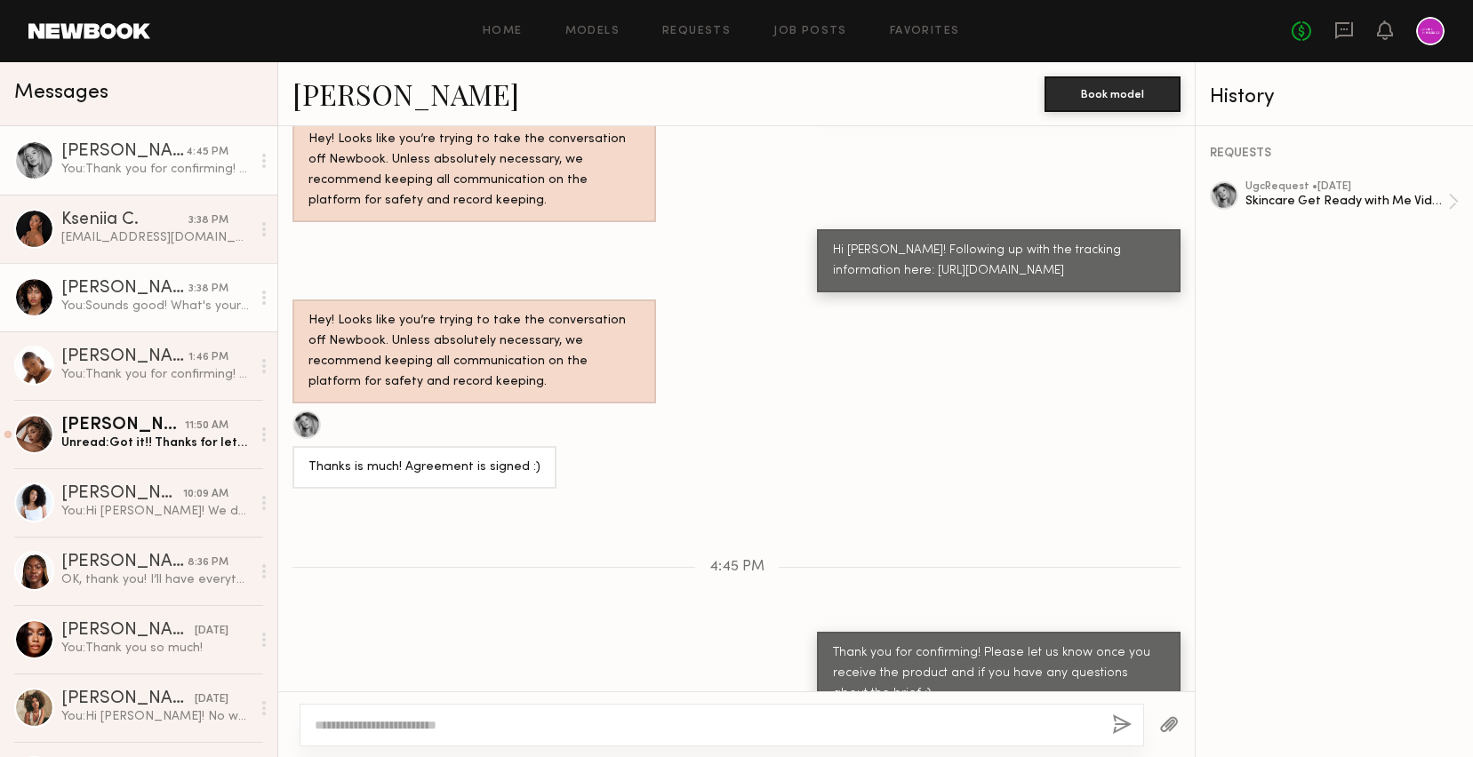
click at [154, 295] on div "Elise J." at bounding box center [124, 289] width 127 height 18
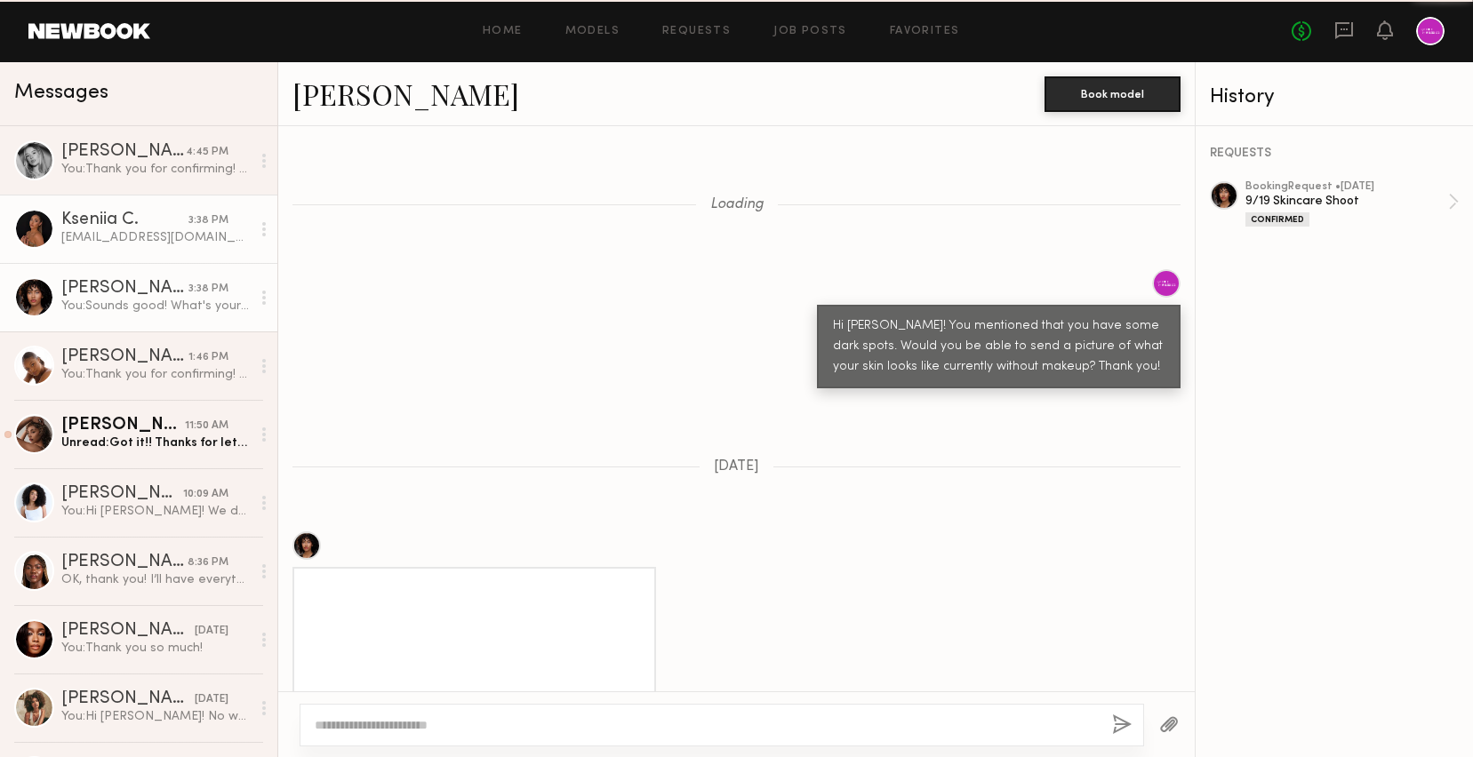
scroll to position [2132, 0]
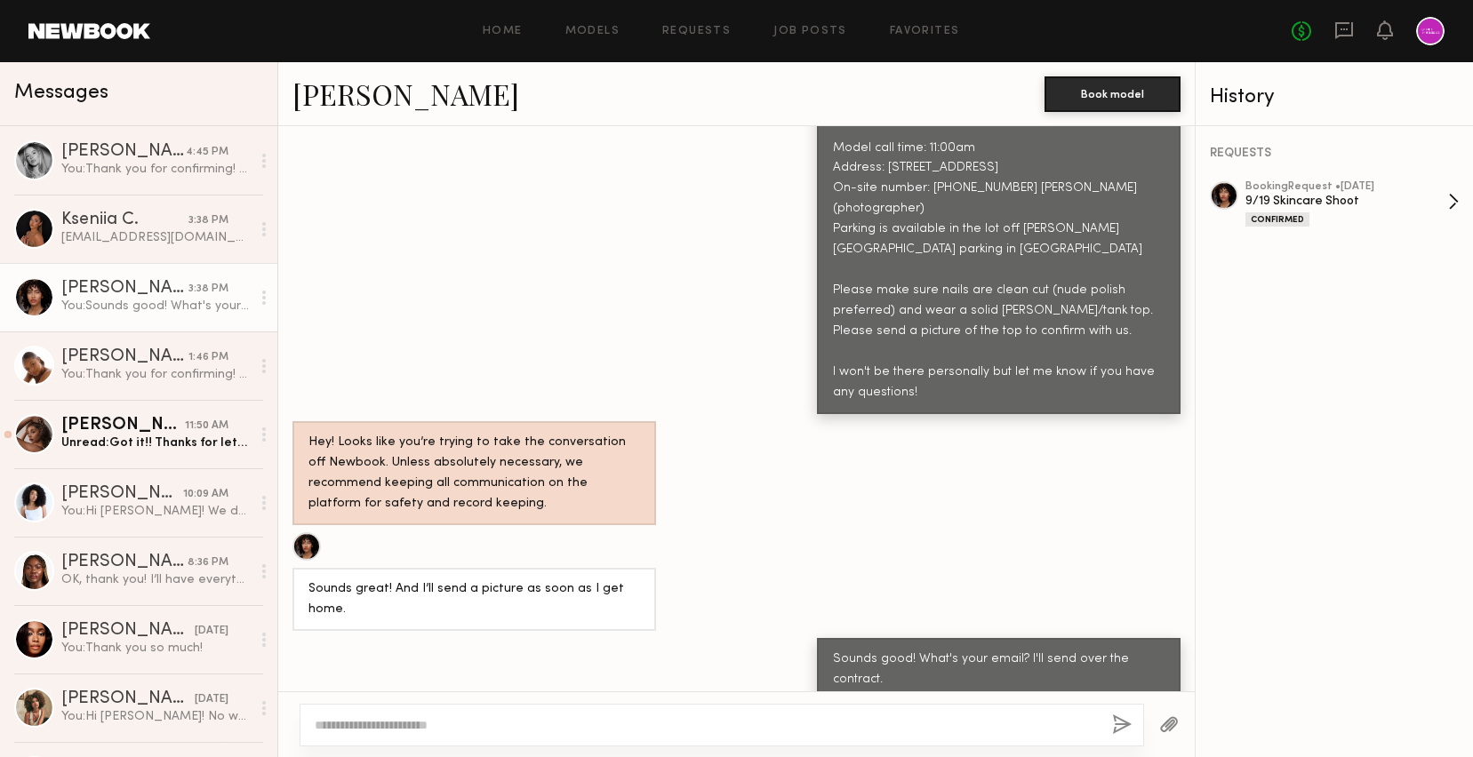
click at [1375, 193] on div "9/19 Skincare Shoot" at bounding box center [1346, 201] width 203 height 17
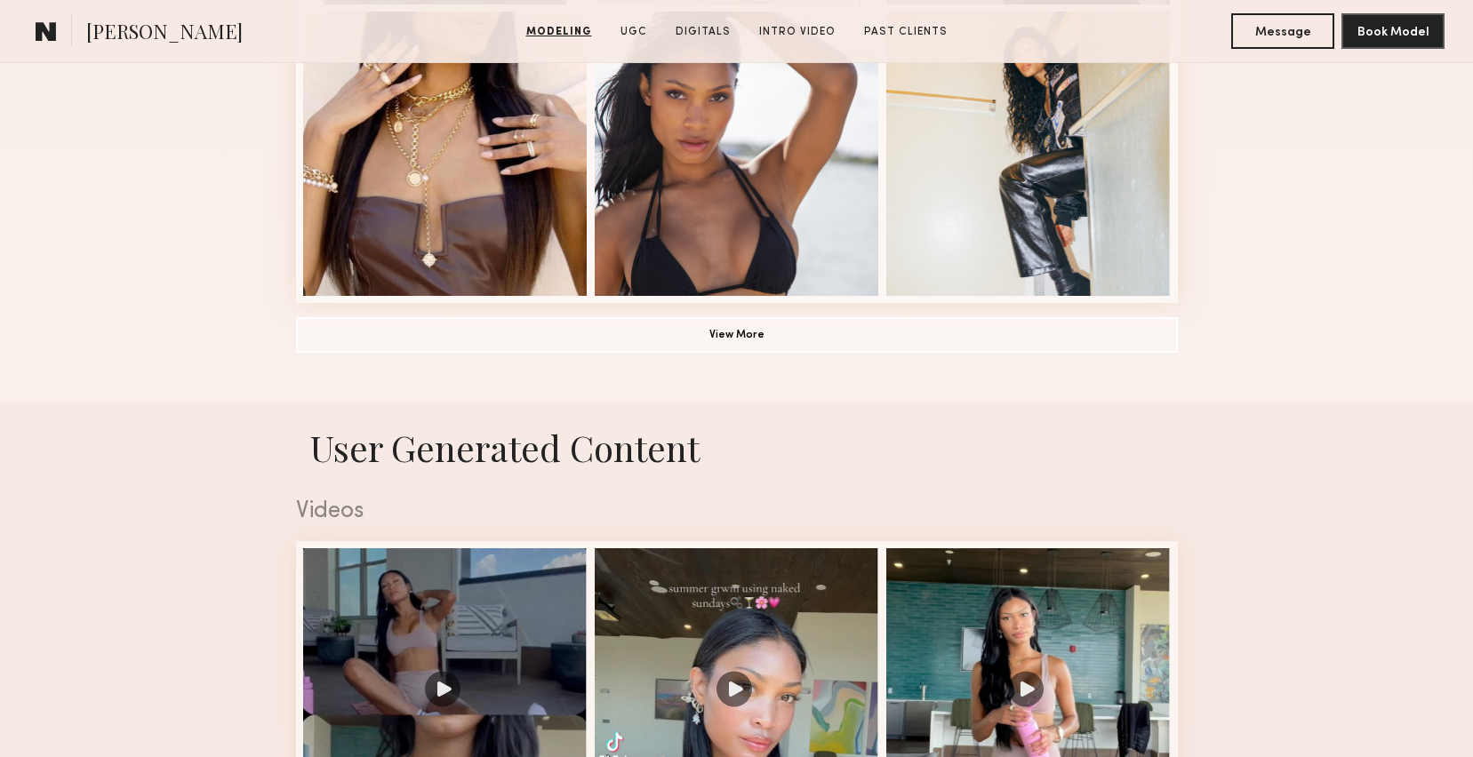
scroll to position [1753, 0]
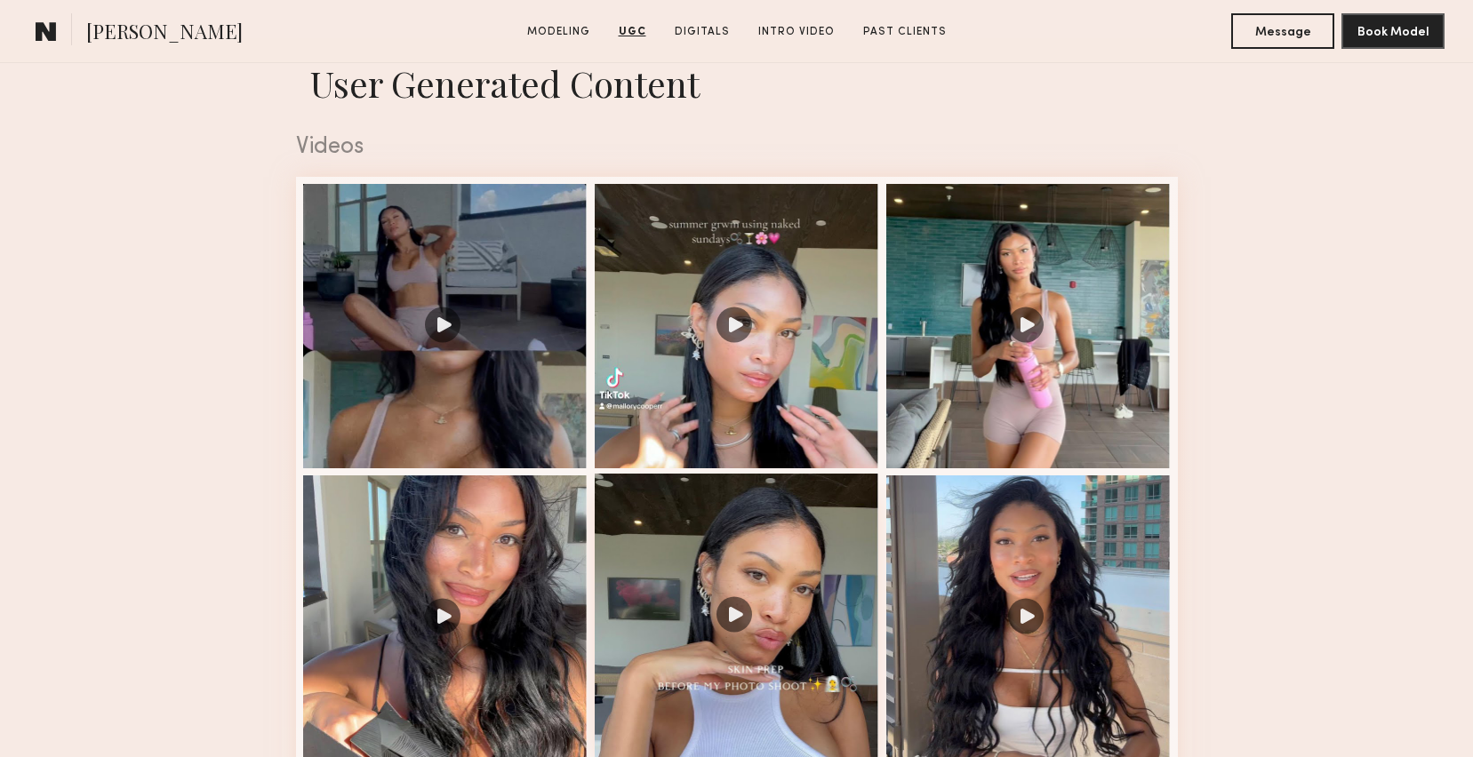
click at [736, 621] on div at bounding box center [737, 616] width 284 height 284
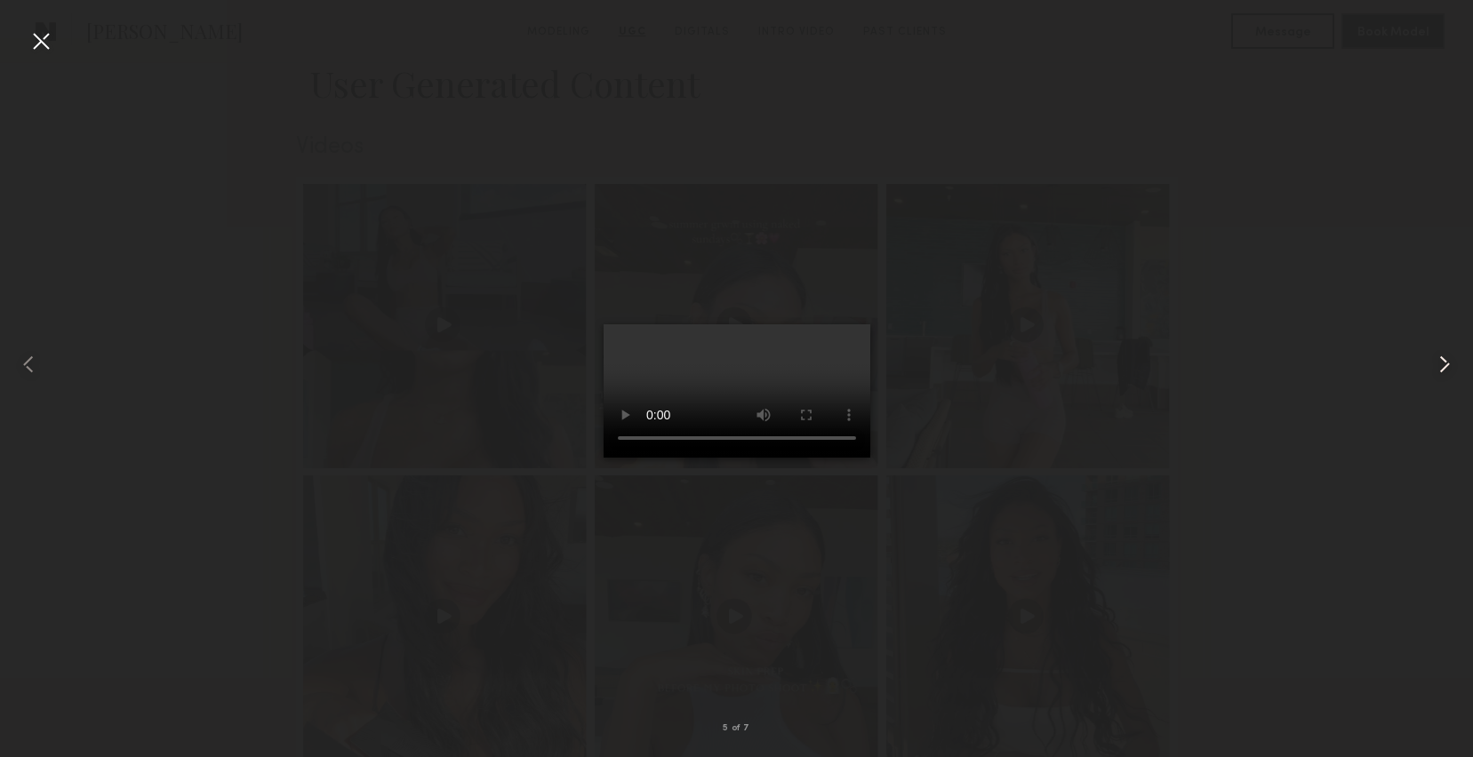
click at [1443, 364] on common-icon at bounding box center [1444, 364] width 28 height 28
click at [36, 39] on div at bounding box center [41, 41] width 28 height 28
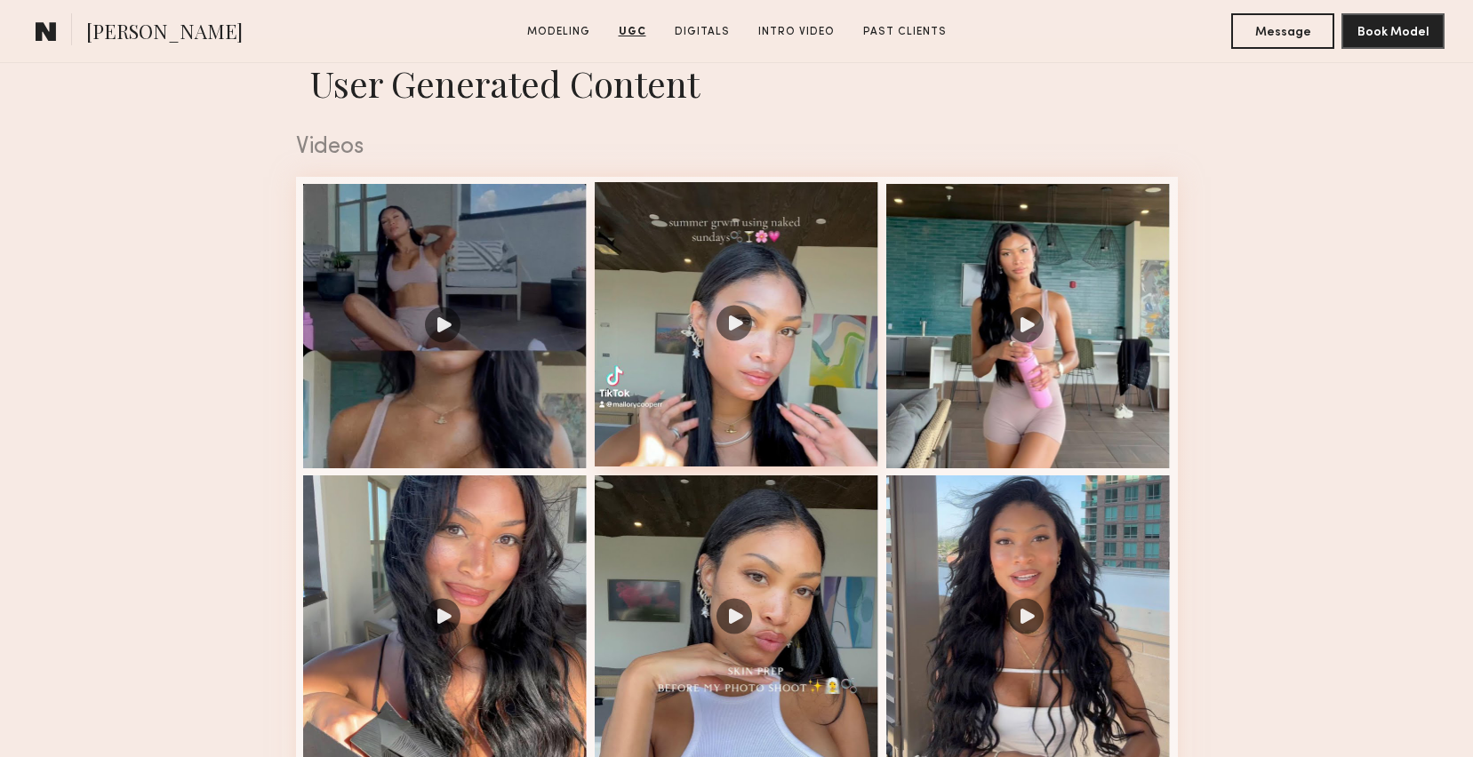
scroll to position [1964, 0]
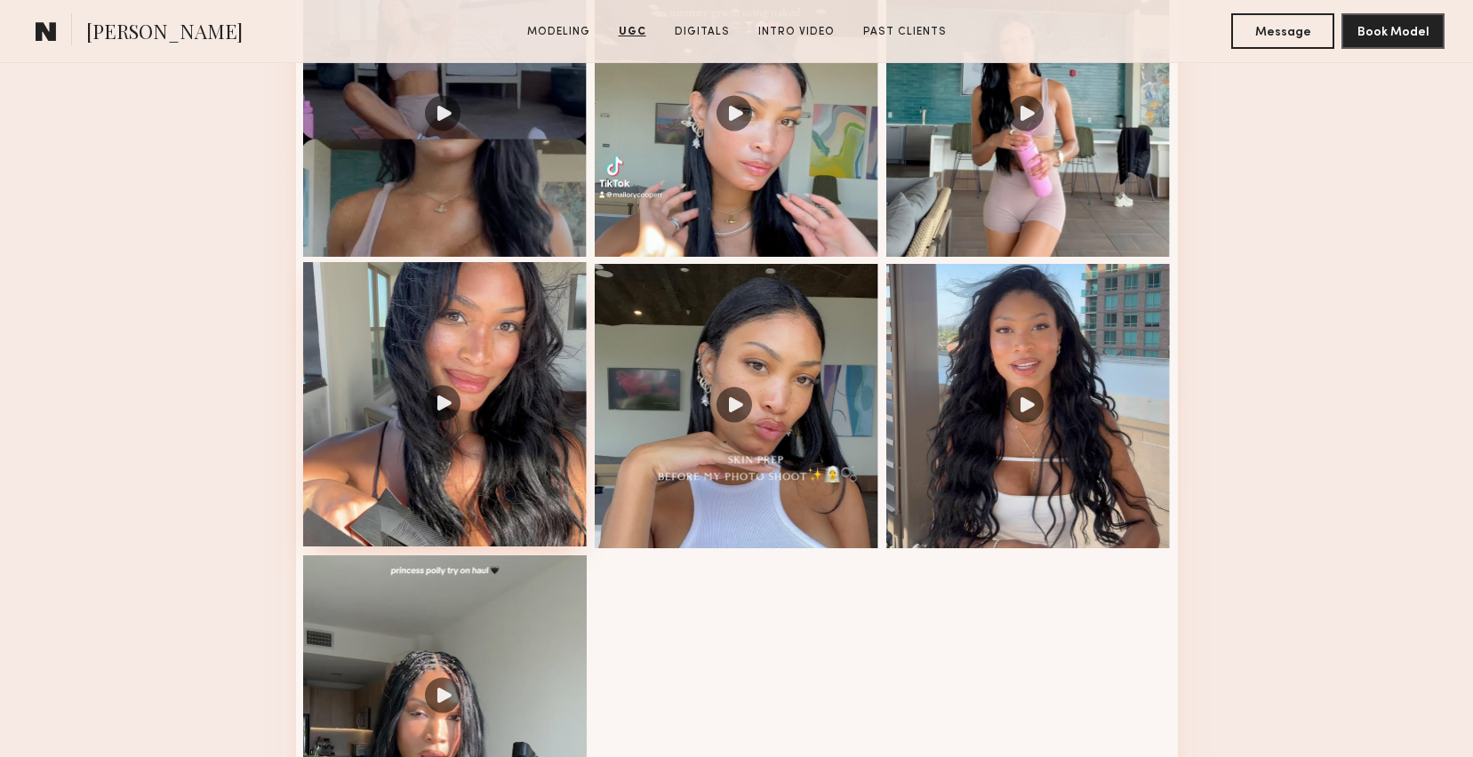
click at [387, 415] on div at bounding box center [445, 404] width 284 height 284
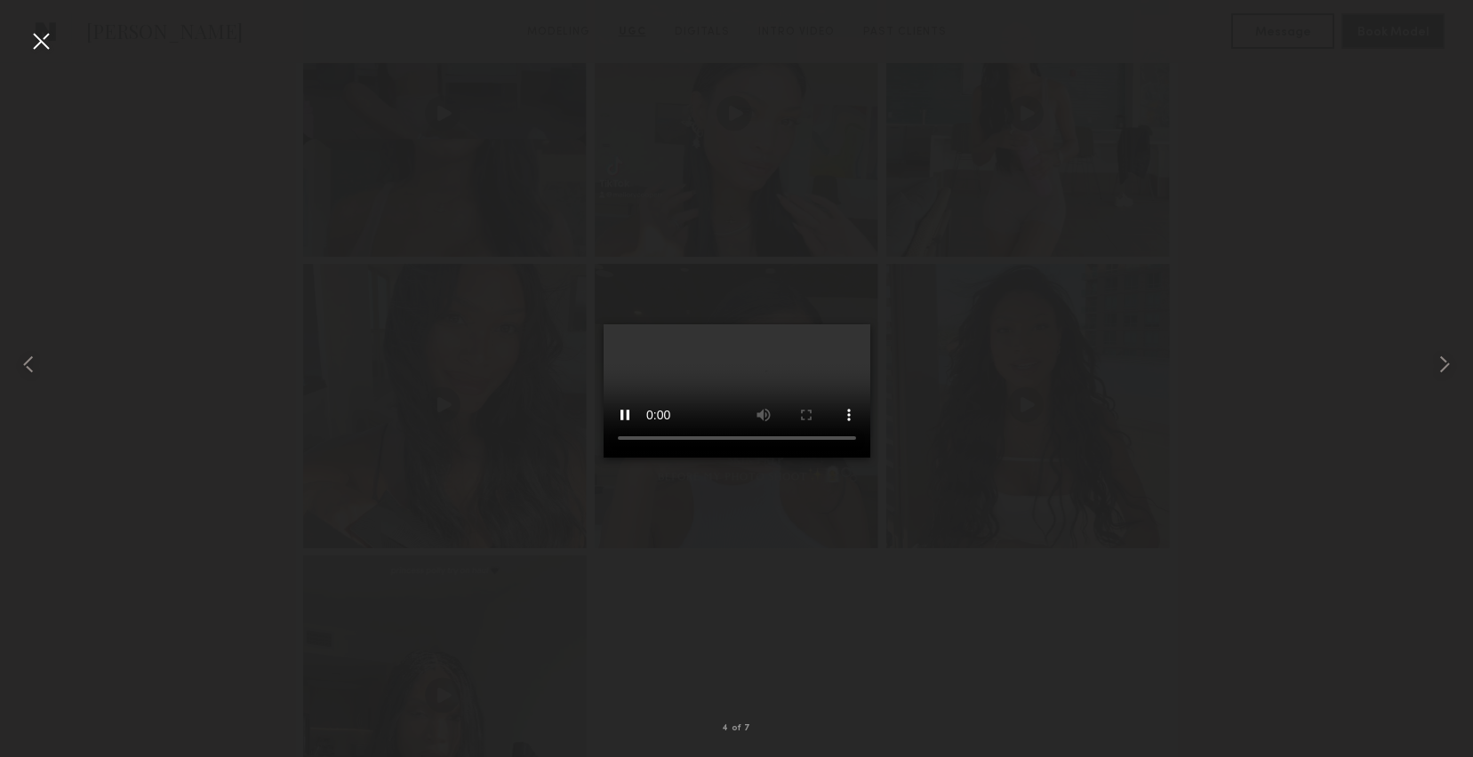
click at [41, 44] on div at bounding box center [41, 41] width 28 height 28
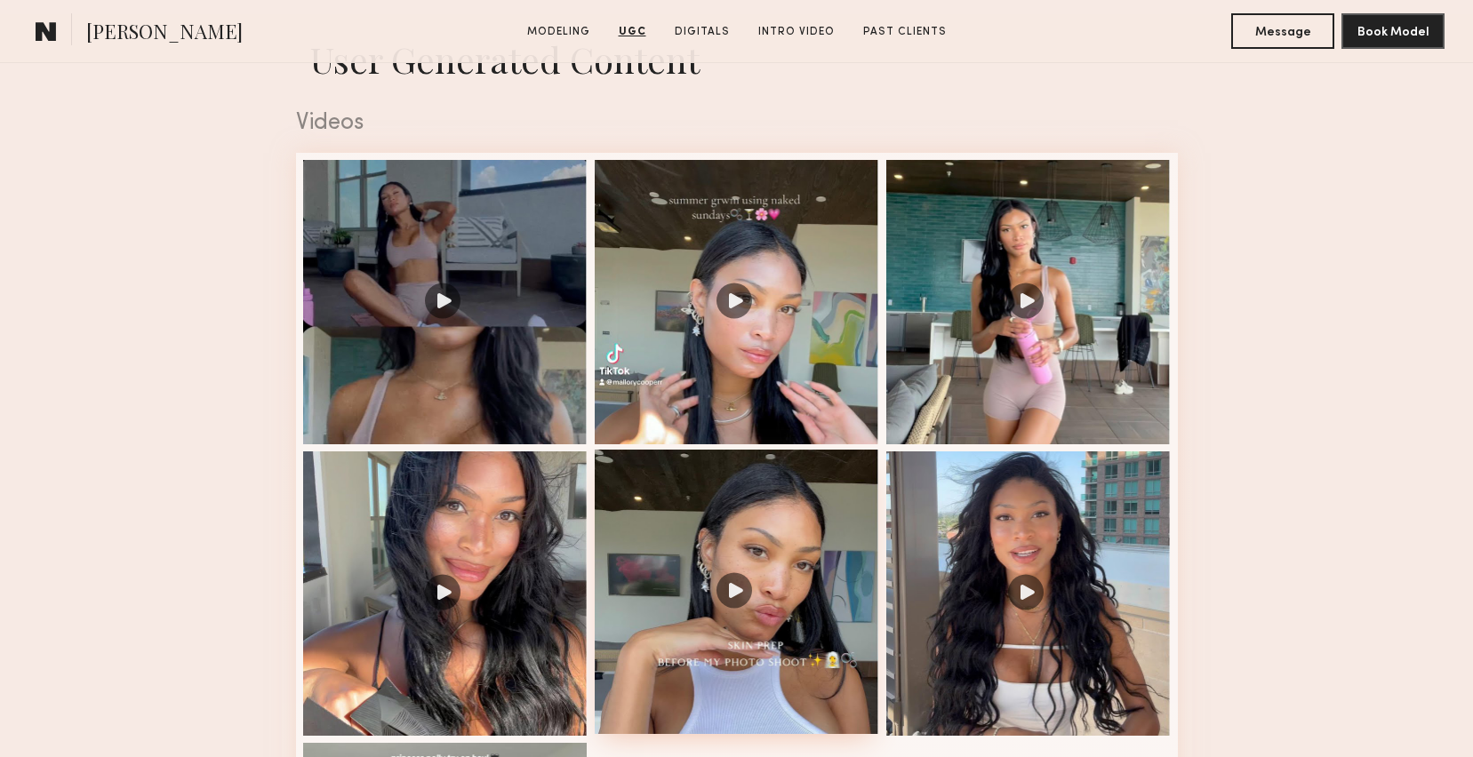
scroll to position [1777, 0]
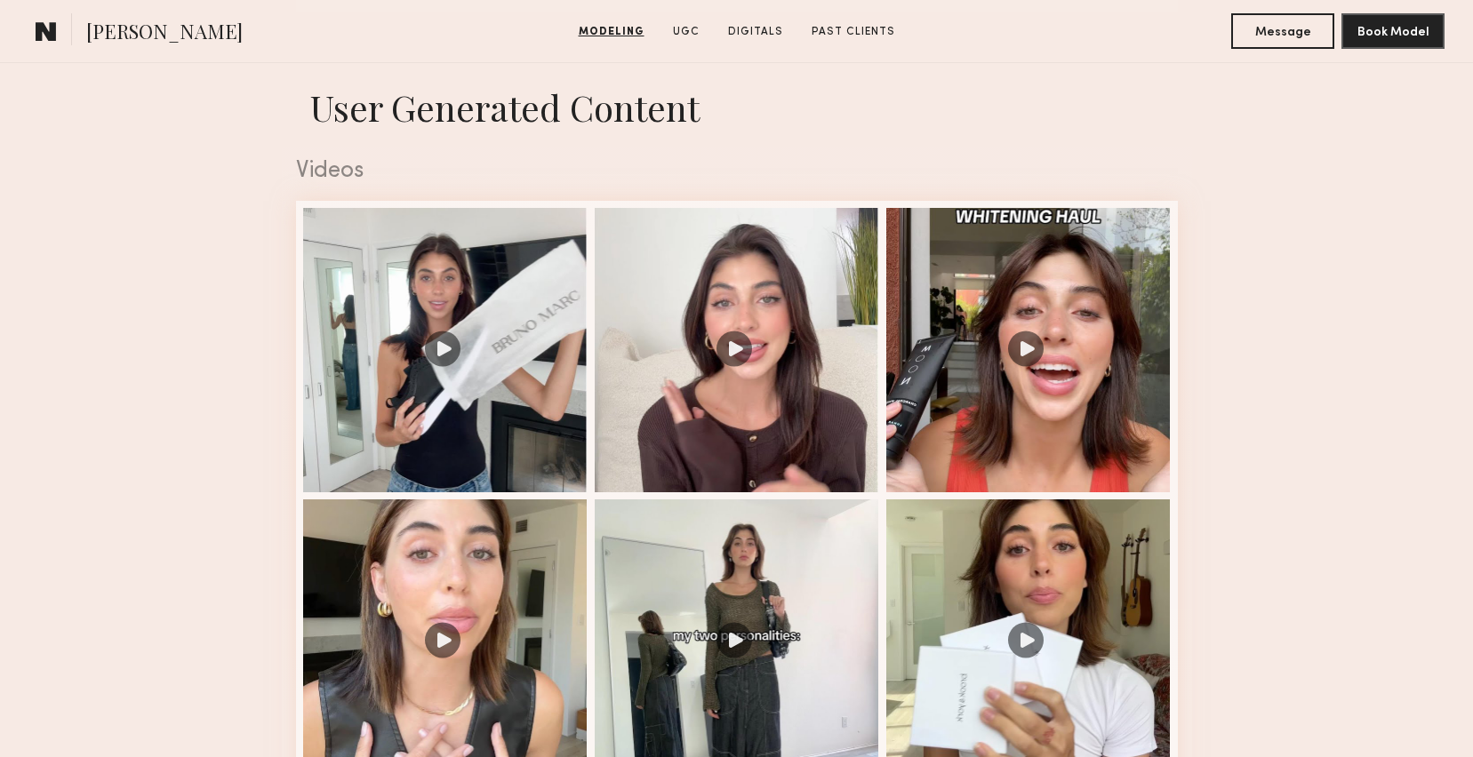
scroll to position [1754, 0]
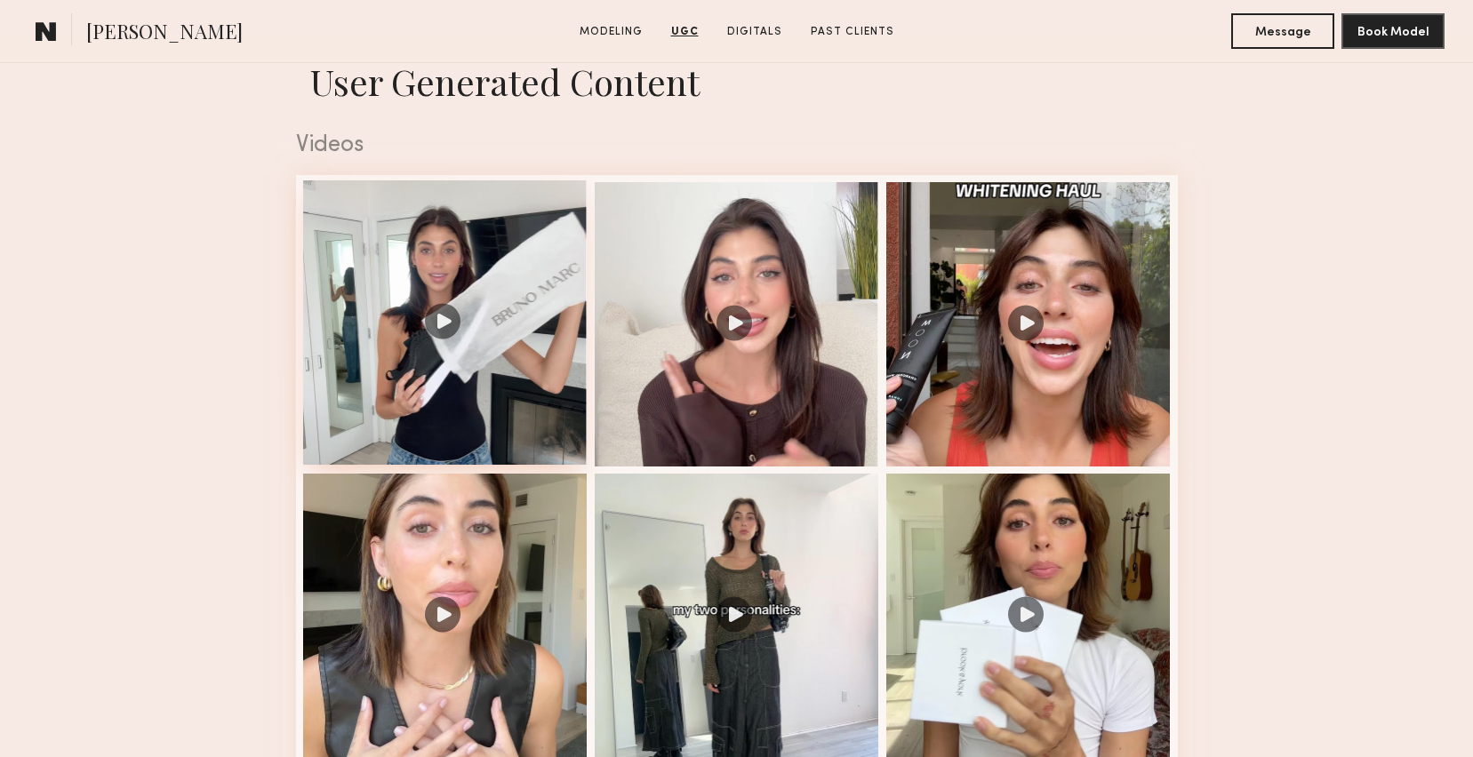
click at [500, 274] on div at bounding box center [445, 322] width 284 height 284
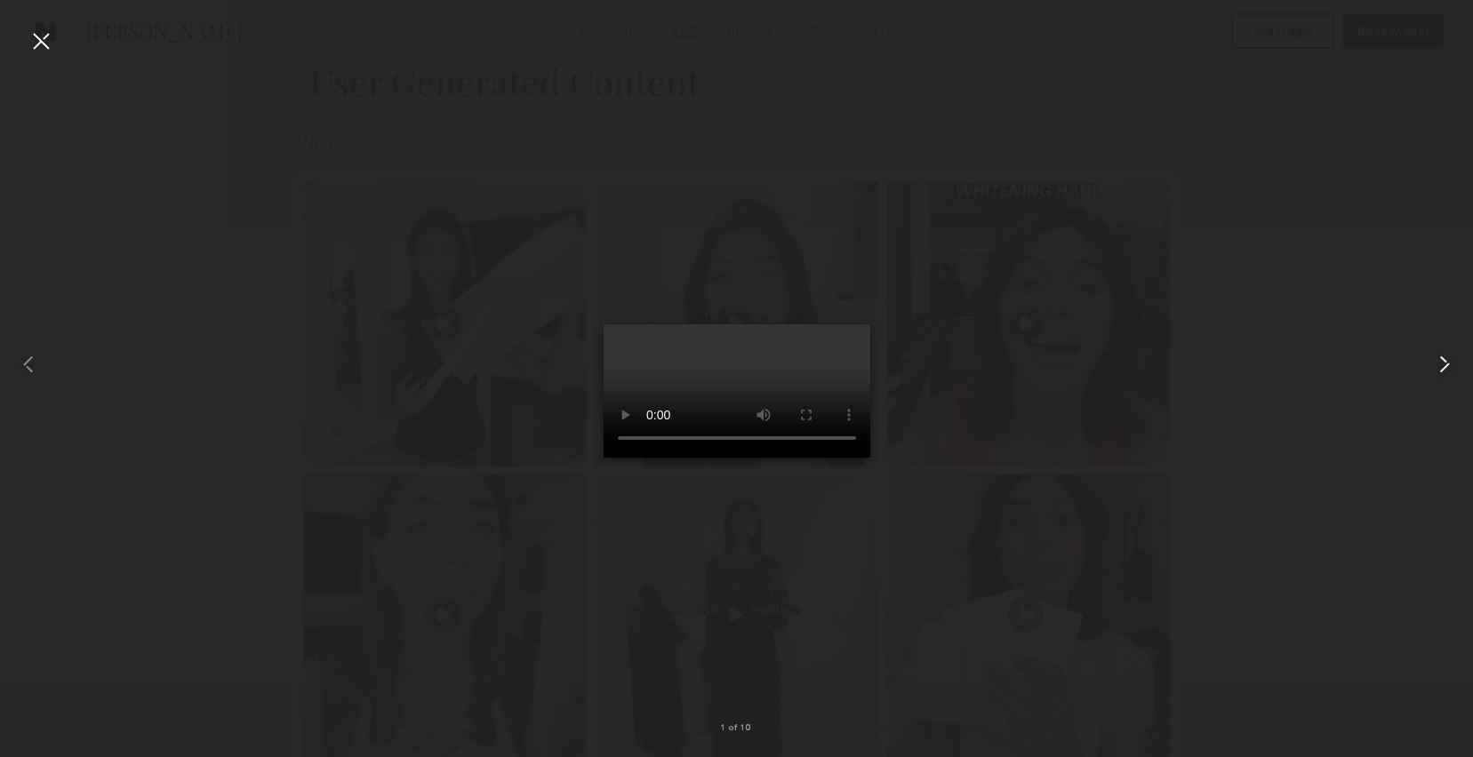
click at [1443, 365] on common-icon at bounding box center [1444, 364] width 28 height 28
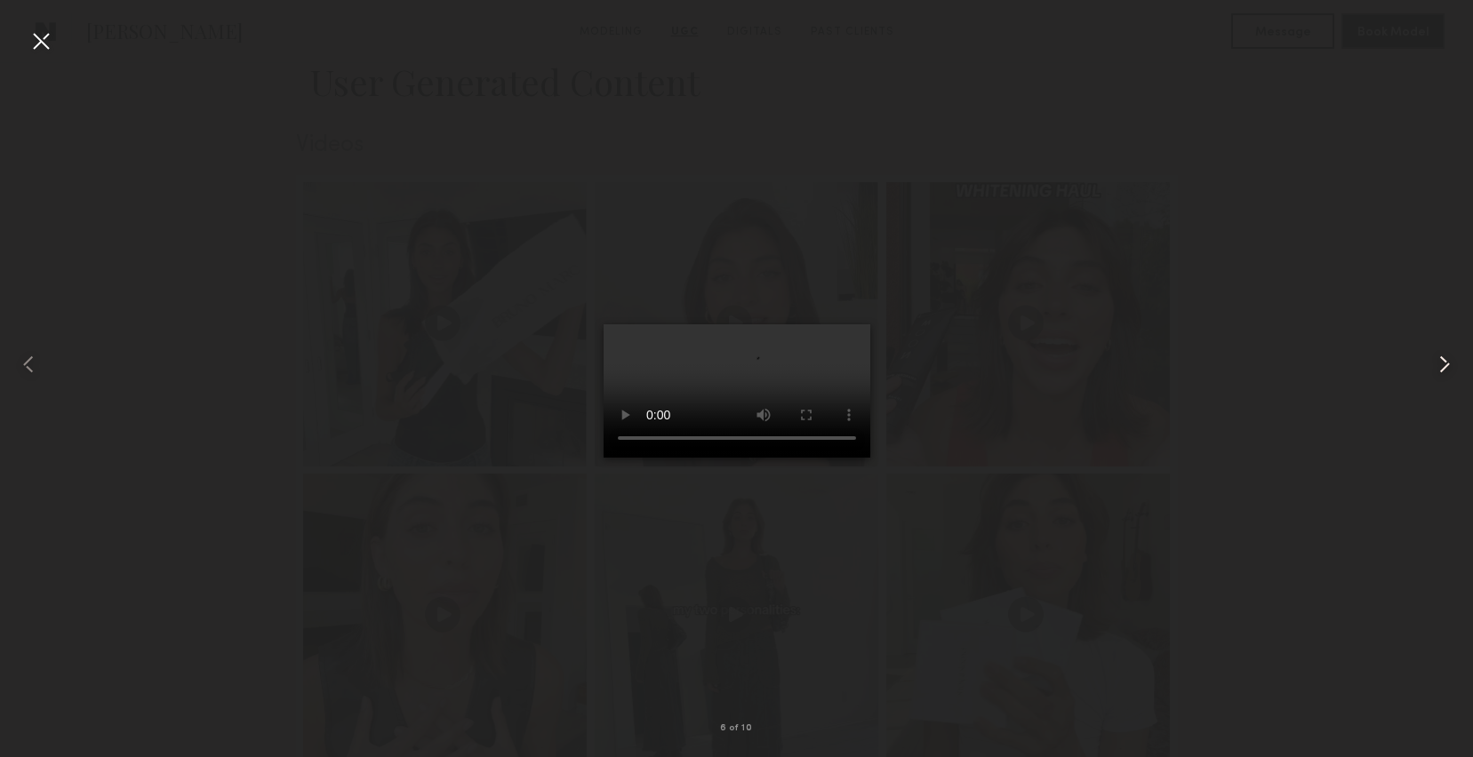
click at [1443, 365] on common-icon at bounding box center [1444, 364] width 28 height 28
click at [46, 40] on div at bounding box center [41, 41] width 28 height 28
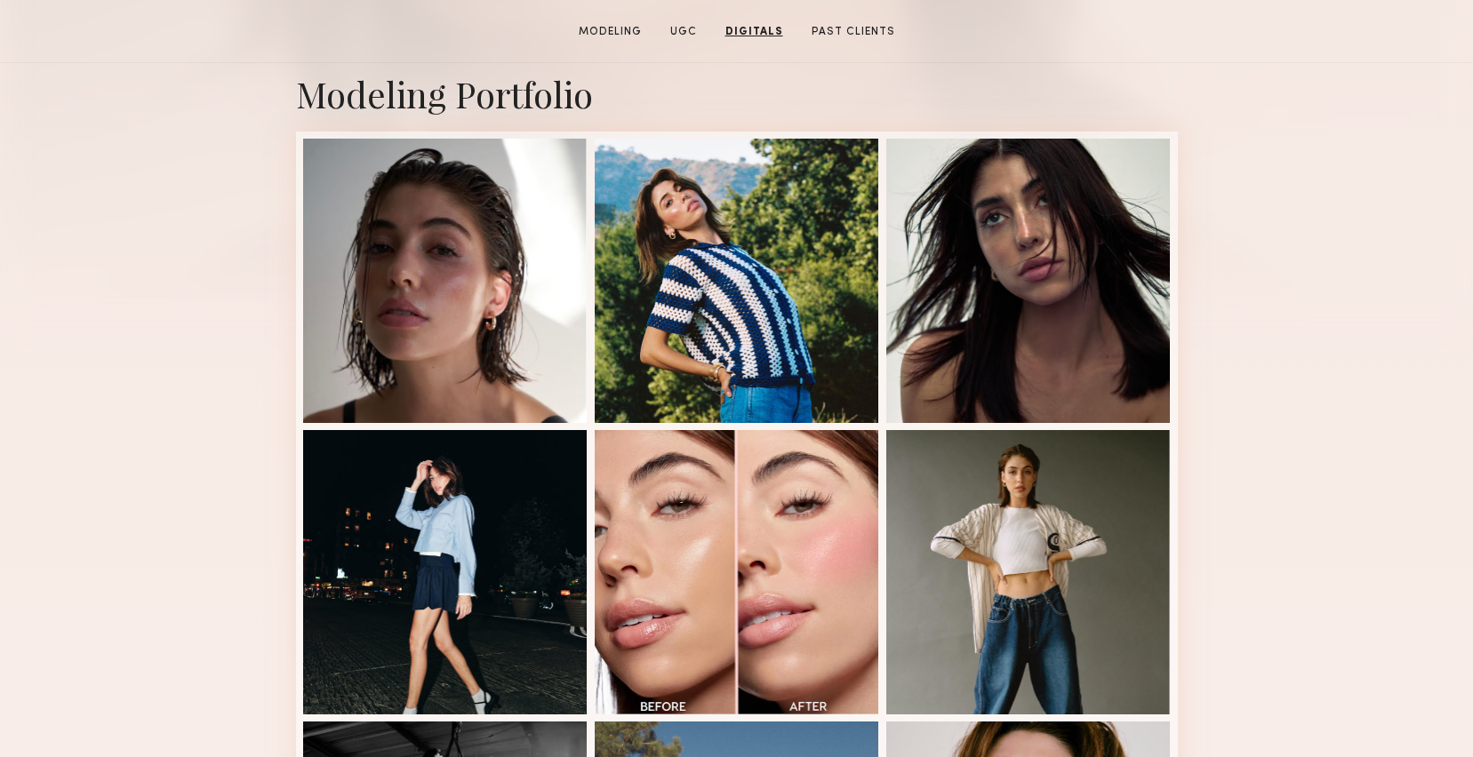
scroll to position [0, 0]
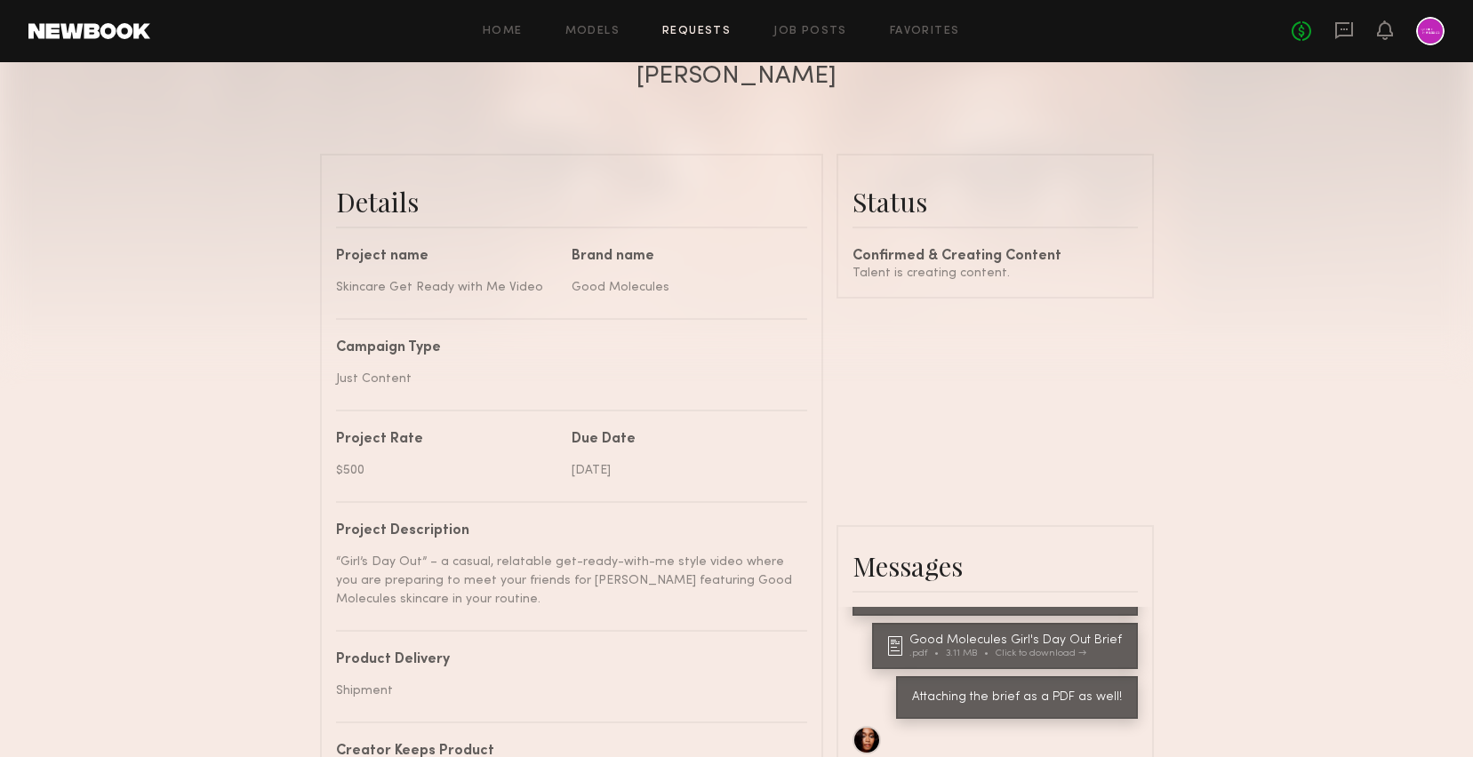
scroll to position [356, 0]
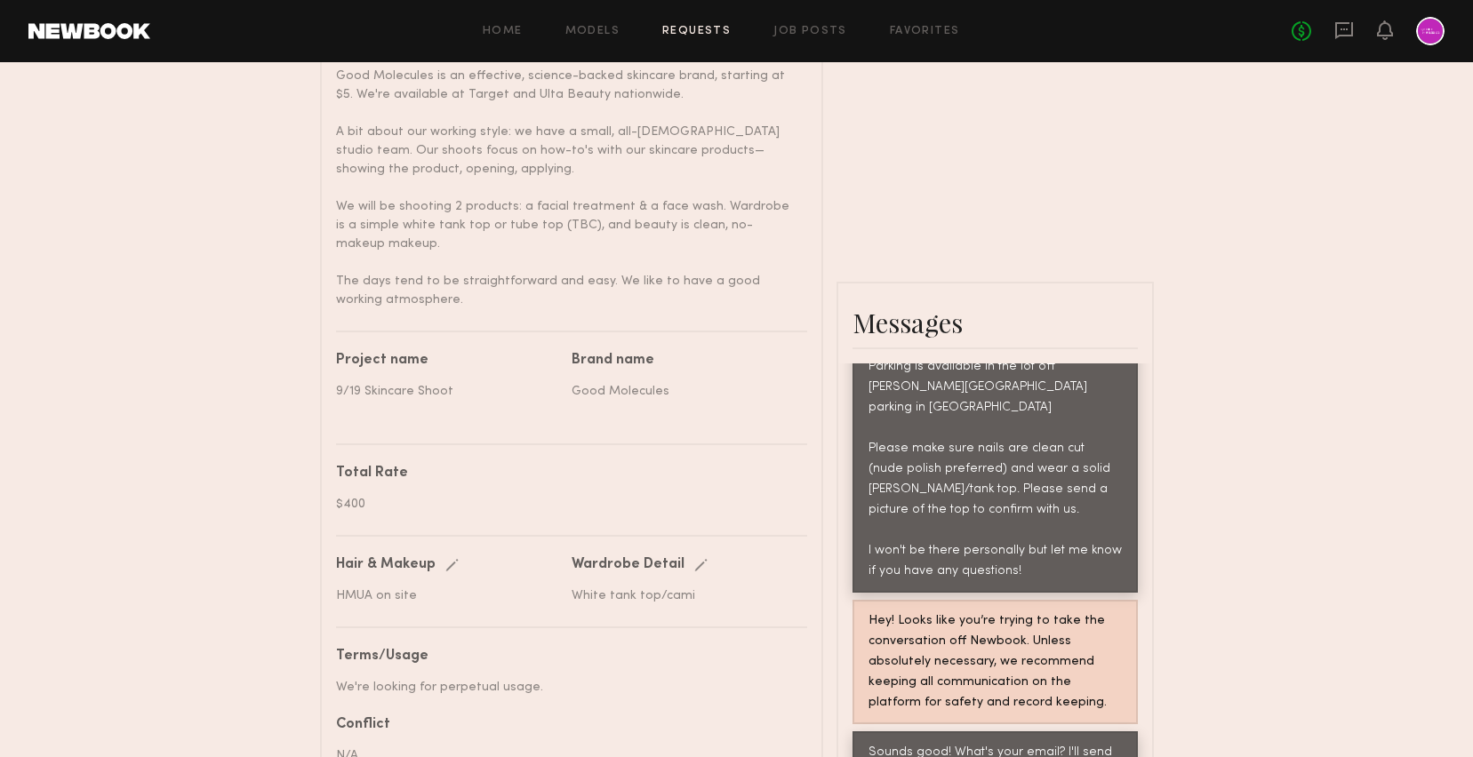
scroll to position [1204, 0]
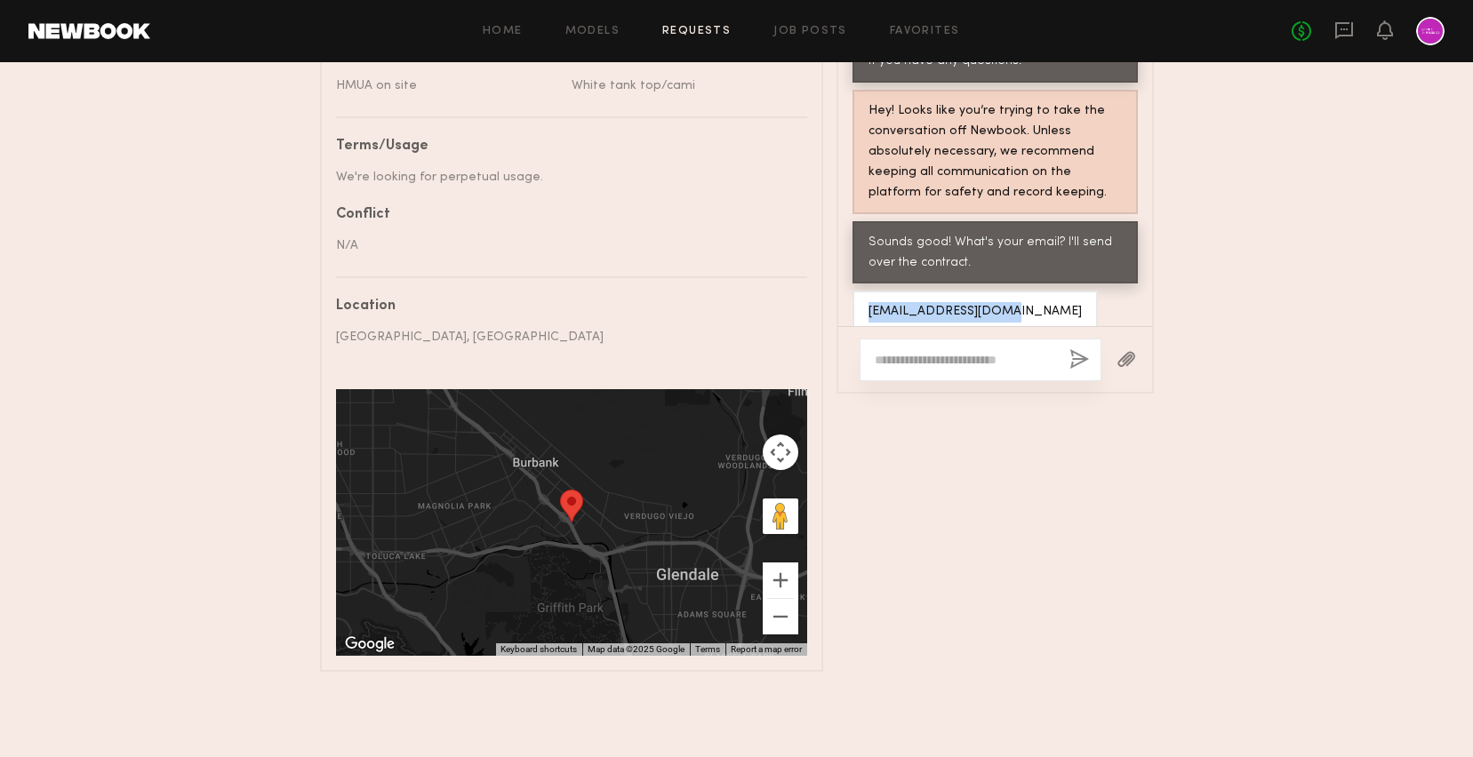
drag, startPoint x: 869, startPoint y: 290, endPoint x: 1012, endPoint y: 290, distance: 143.1
click at [1013, 291] on div "[EMAIL_ADDRESS][DOMAIN_NAME]" at bounding box center [974, 312] width 245 height 43
copy div "[EMAIL_ADDRESS][DOMAIN_NAME]"
click at [679, 307] on div "Location" at bounding box center [565, 307] width 458 height 14
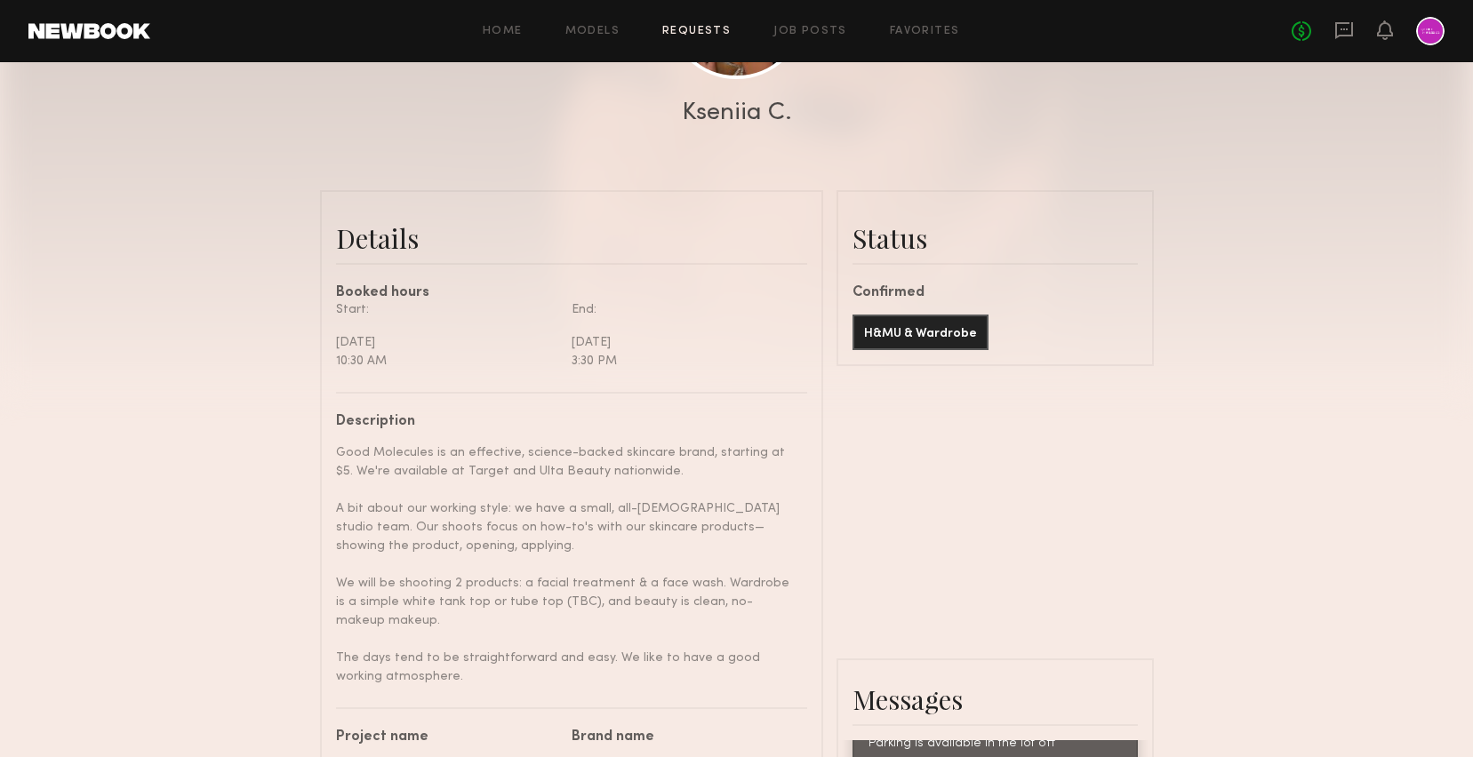
scroll to position [0, 0]
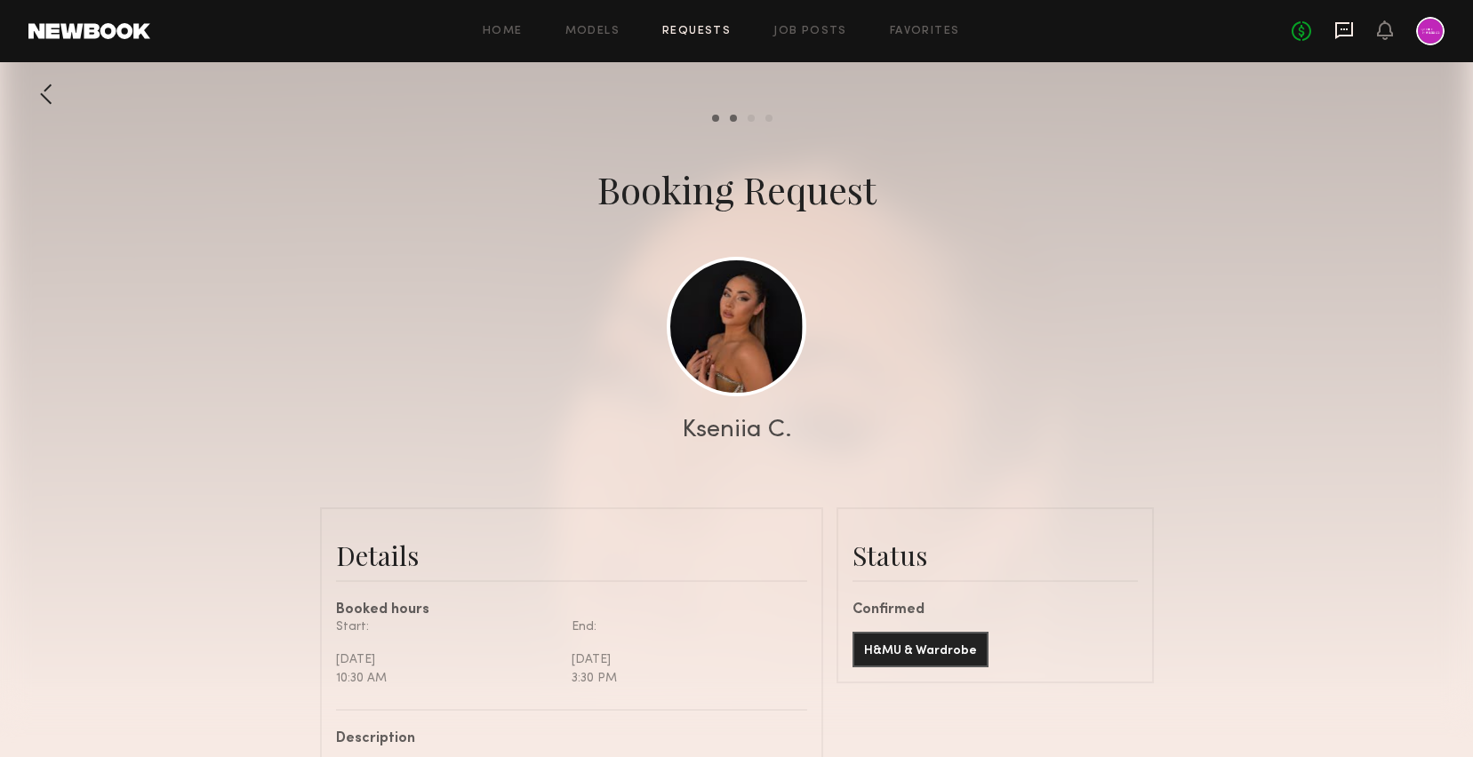
click at [1336, 34] on icon at bounding box center [1344, 30] width 18 height 17
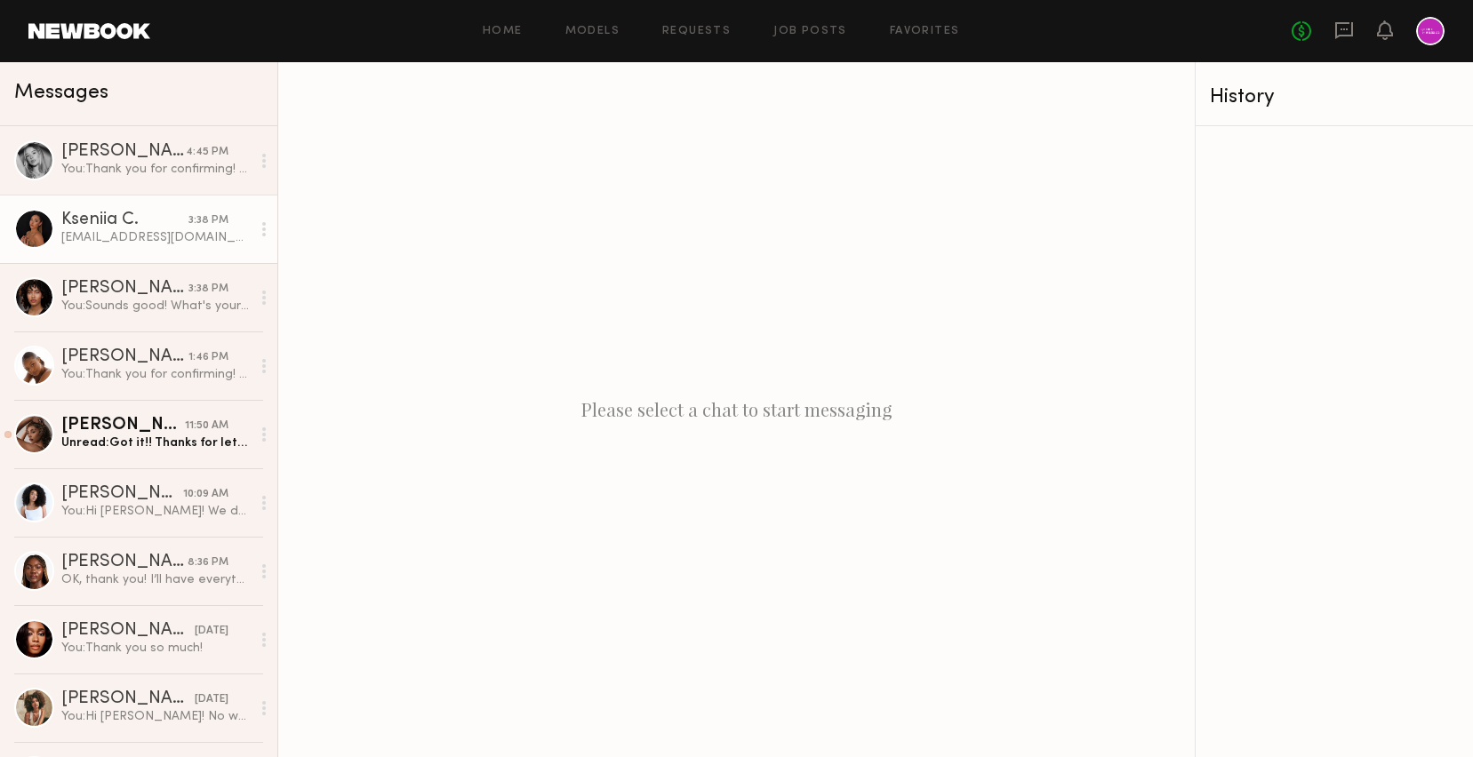
click at [113, 235] on div "makarenko-96@mail.ru" at bounding box center [155, 237] width 189 height 17
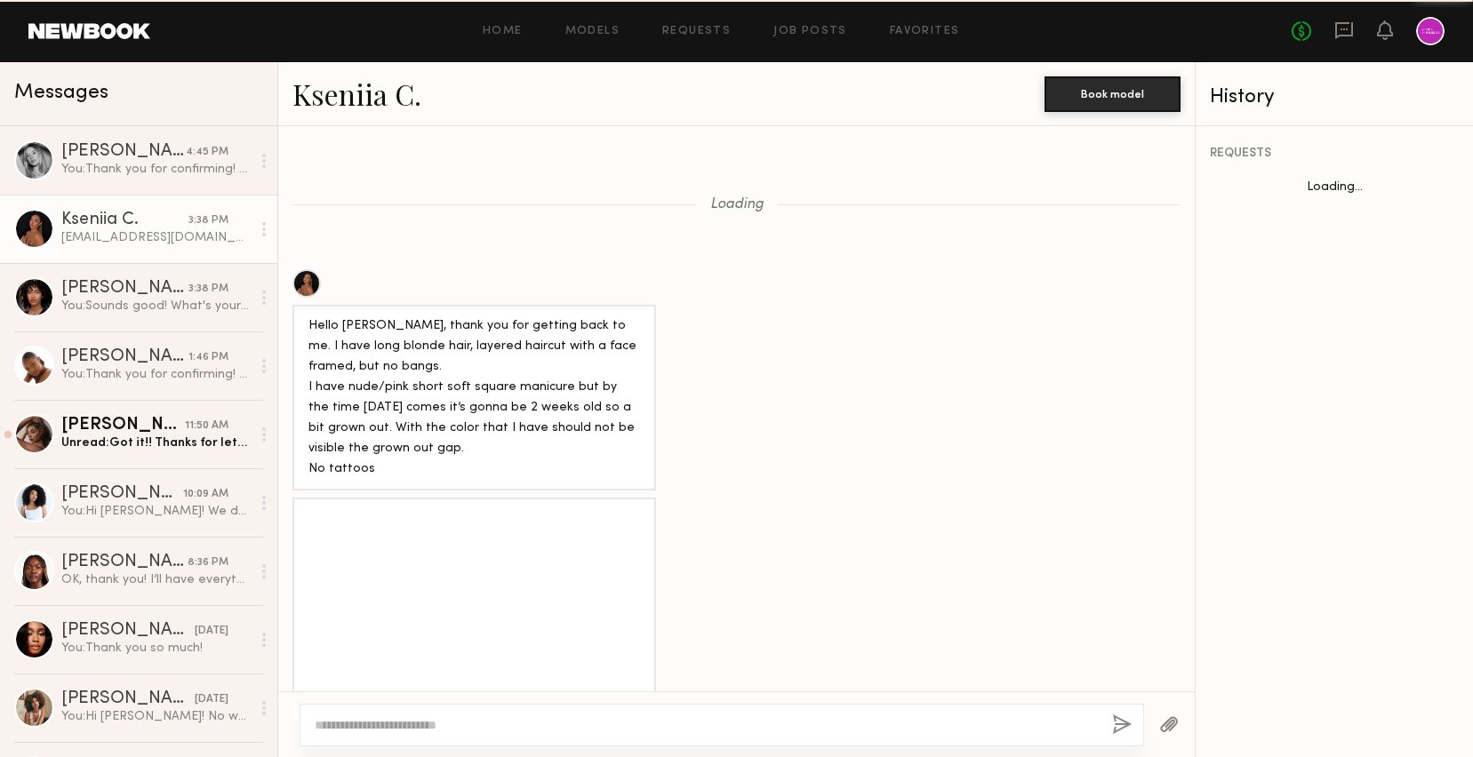
scroll to position [1271, 0]
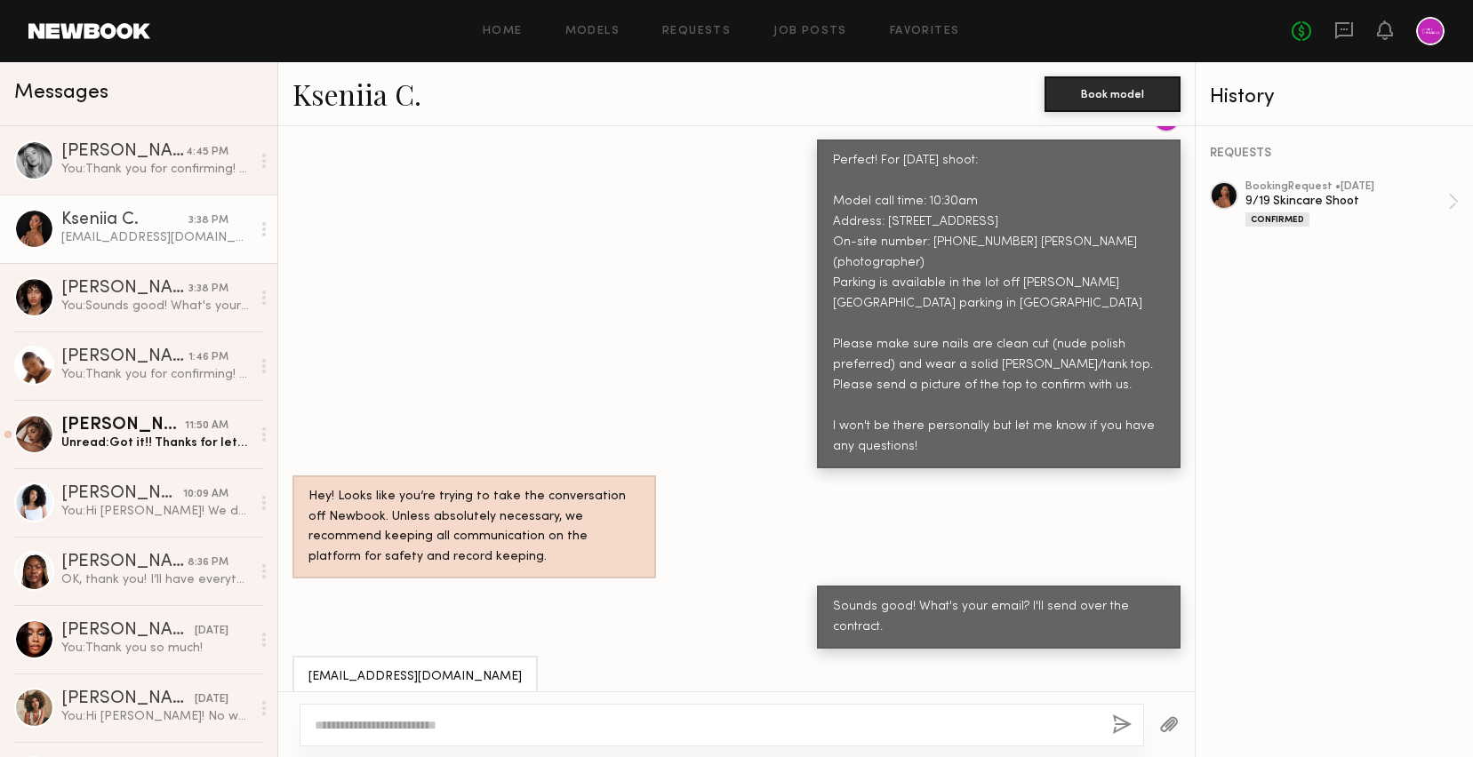
click at [429, 724] on textarea at bounding box center [706, 725] width 783 height 18
type textarea "**********"
click at [1121, 724] on button "button" at bounding box center [1122, 726] width 20 height 22
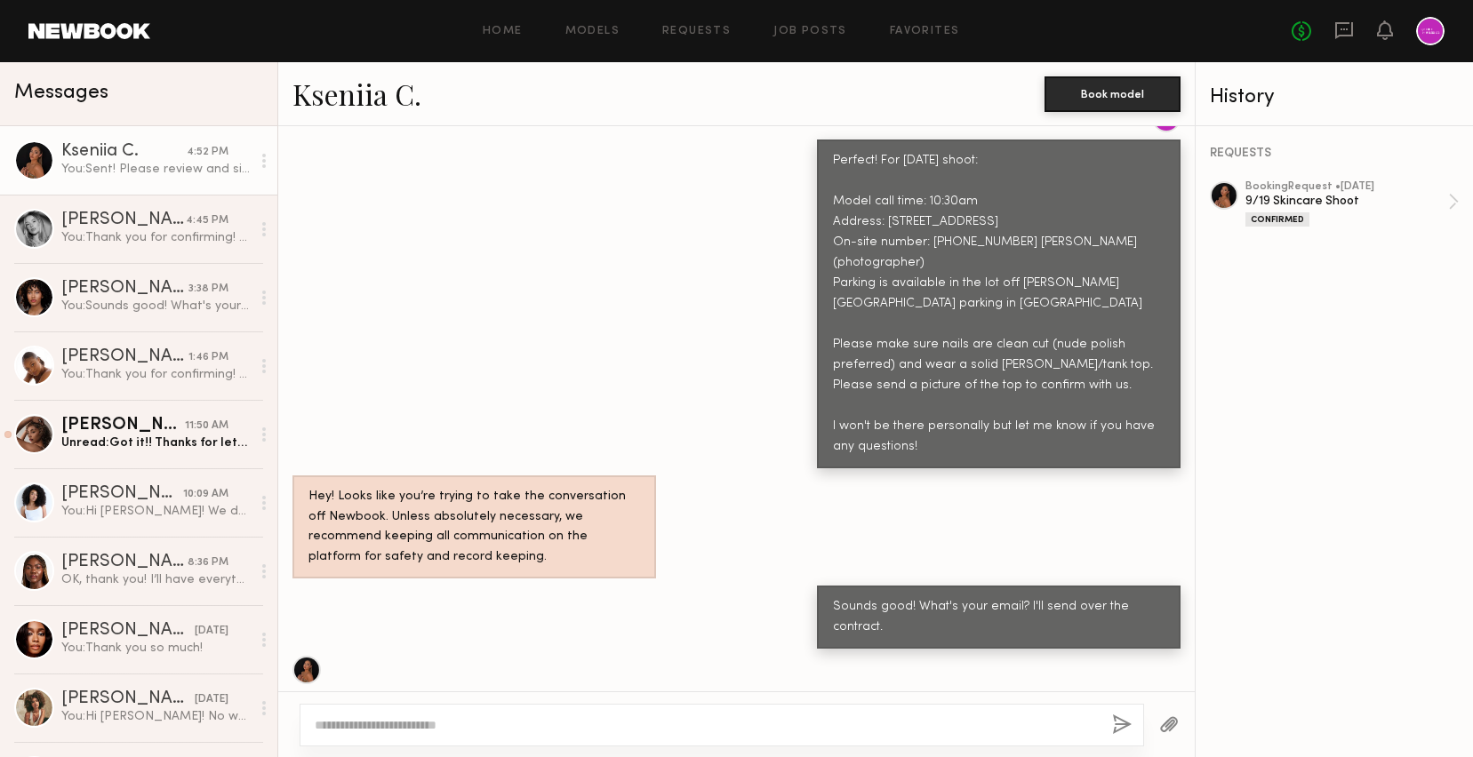
scroll to position [1511, 0]
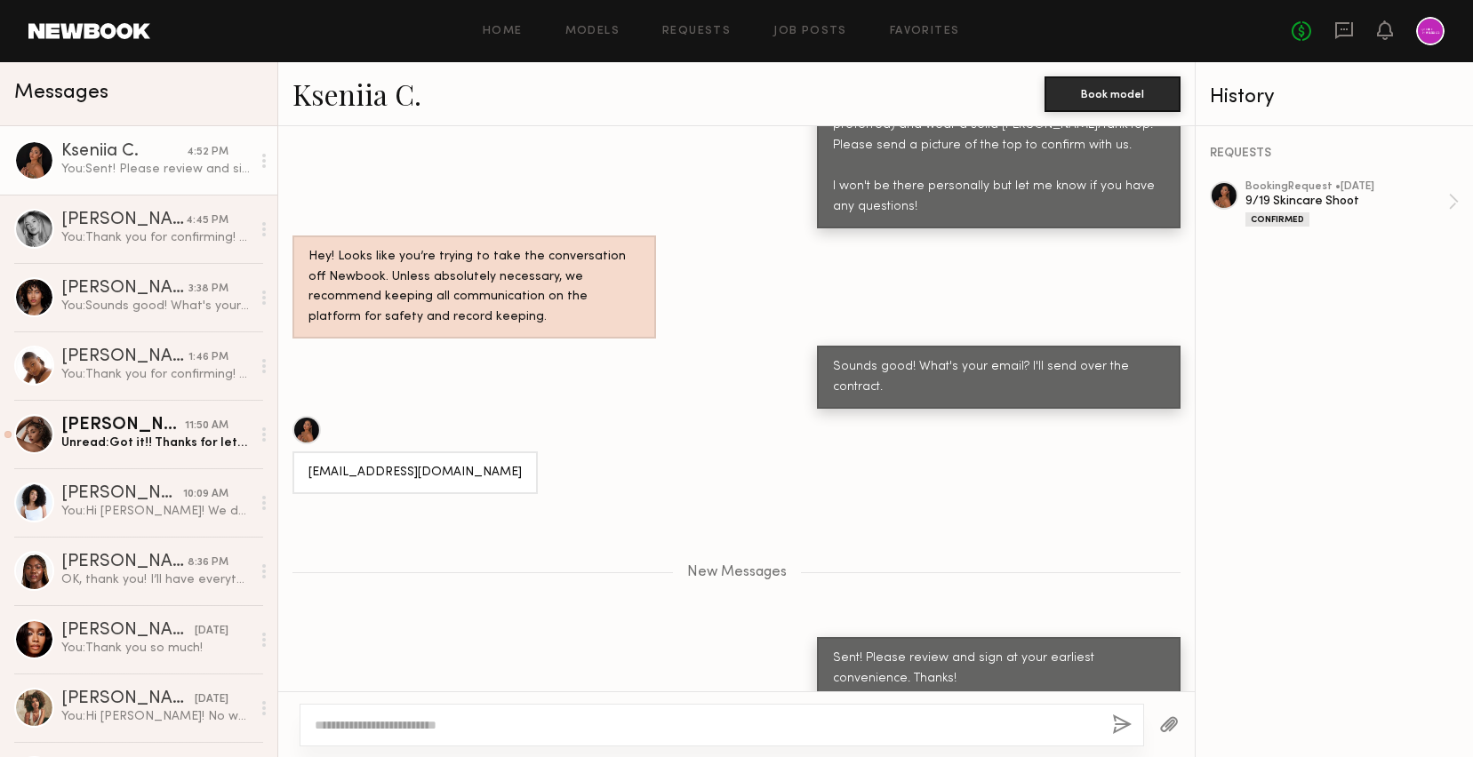
click at [362, 93] on link "Kseniia C." at bounding box center [356, 94] width 129 height 38
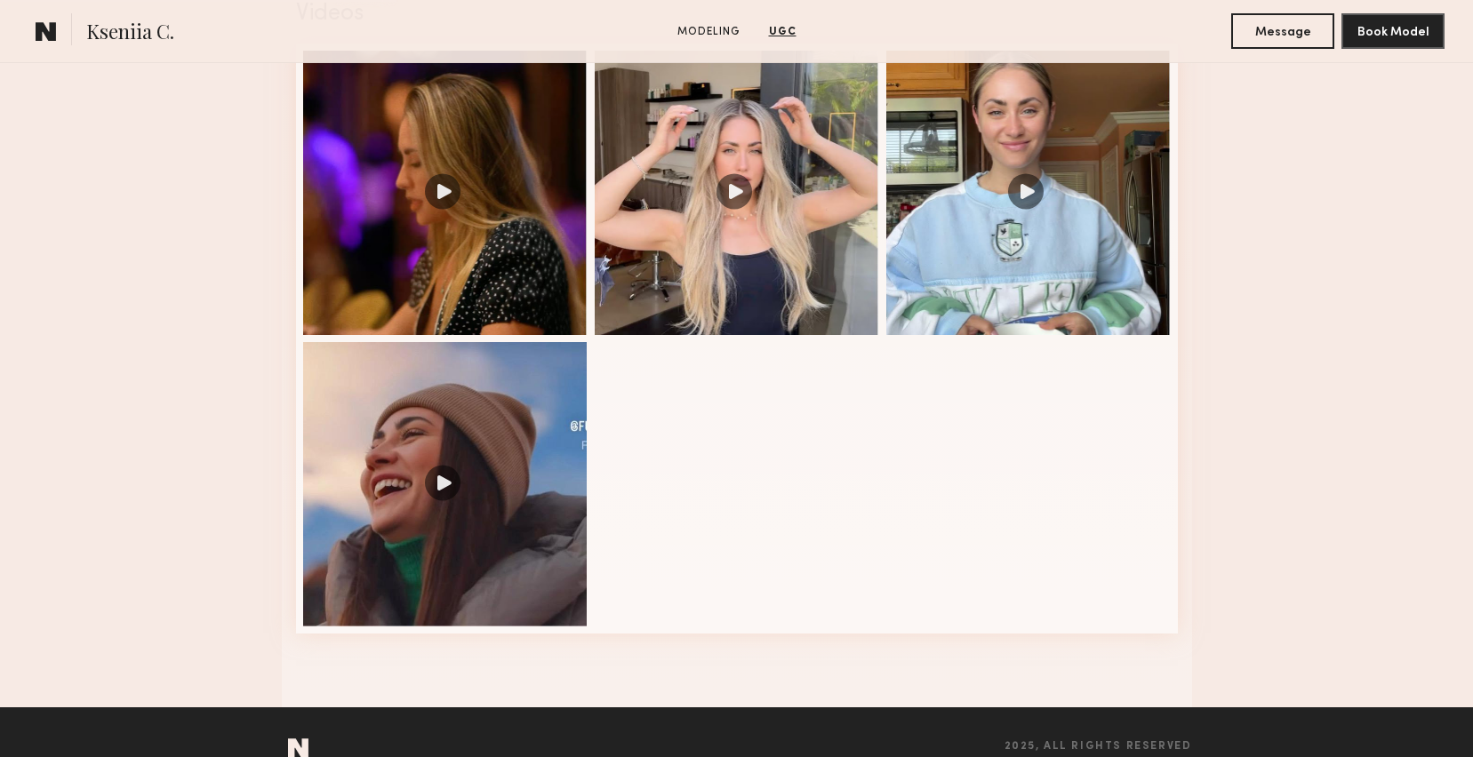
scroll to position [1846, 0]
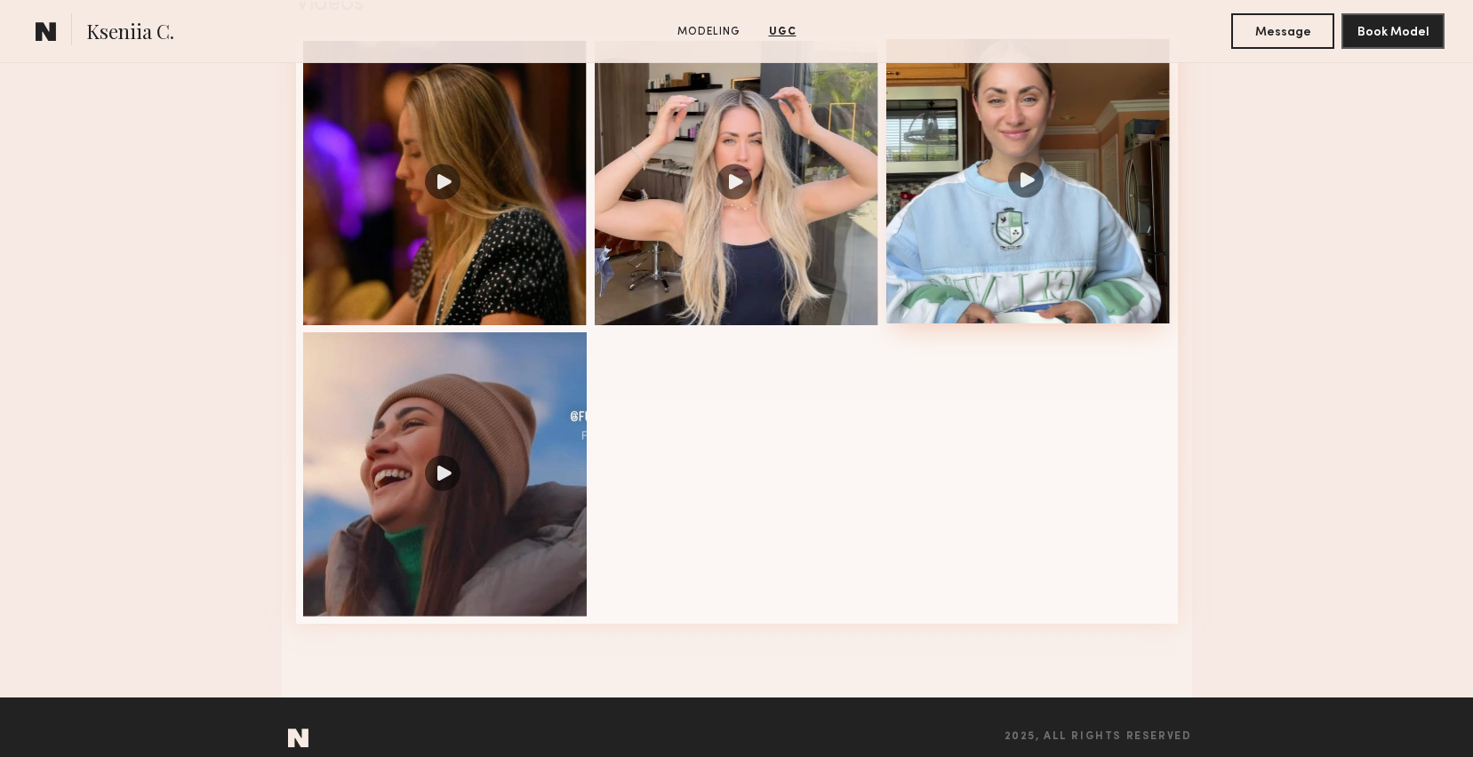
click at [1013, 262] on div at bounding box center [1028, 181] width 284 height 284
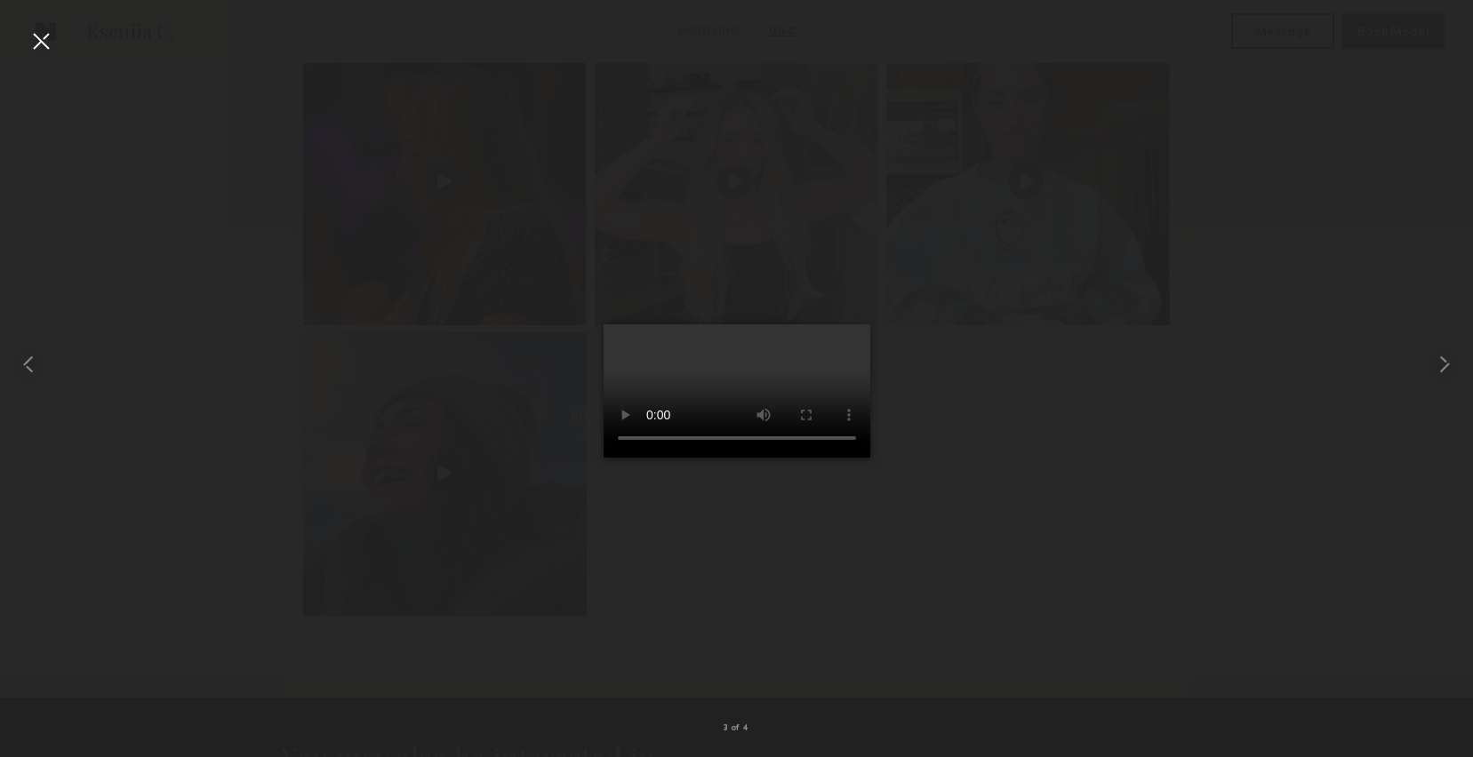
click at [1091, 426] on div at bounding box center [736, 364] width 1473 height 672
click at [1023, 506] on div at bounding box center [736, 364] width 1473 height 672
